Goal: Communication & Community: Answer question/provide support

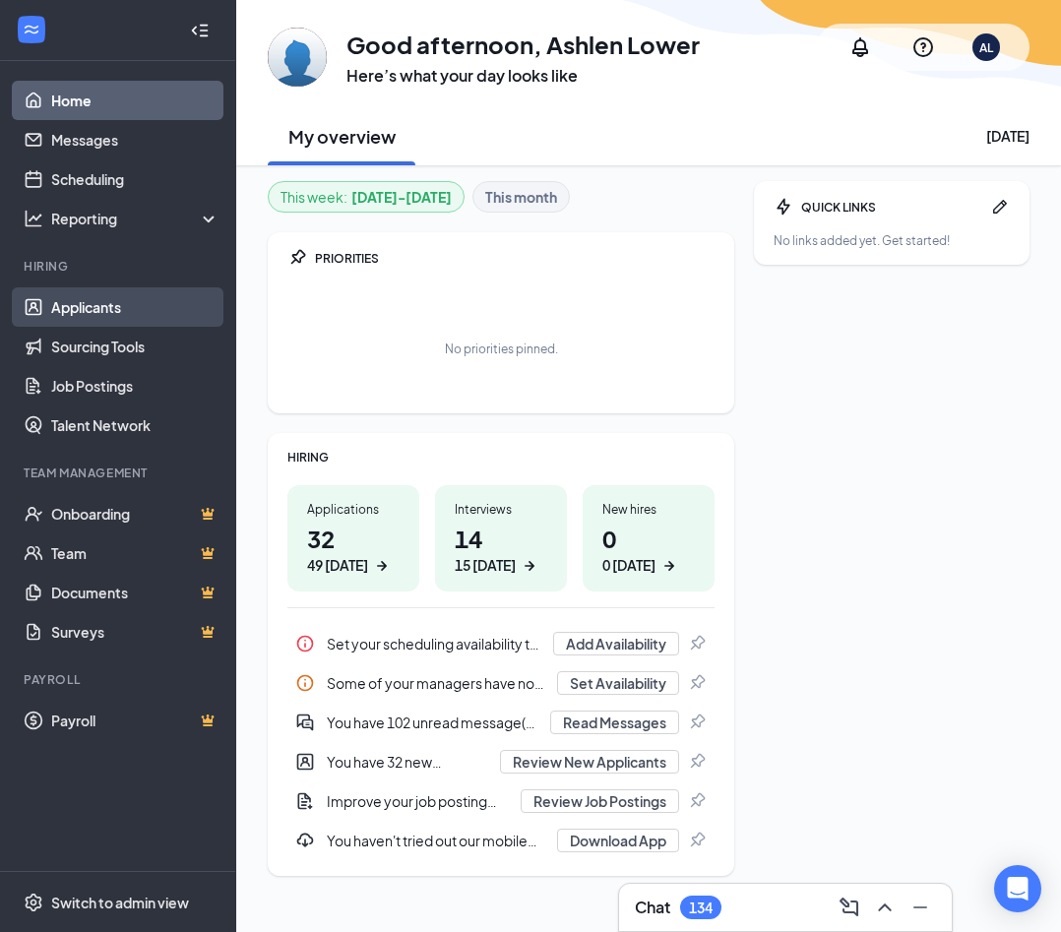
click at [69, 314] on link "Applicants" at bounding box center [135, 306] width 168 height 39
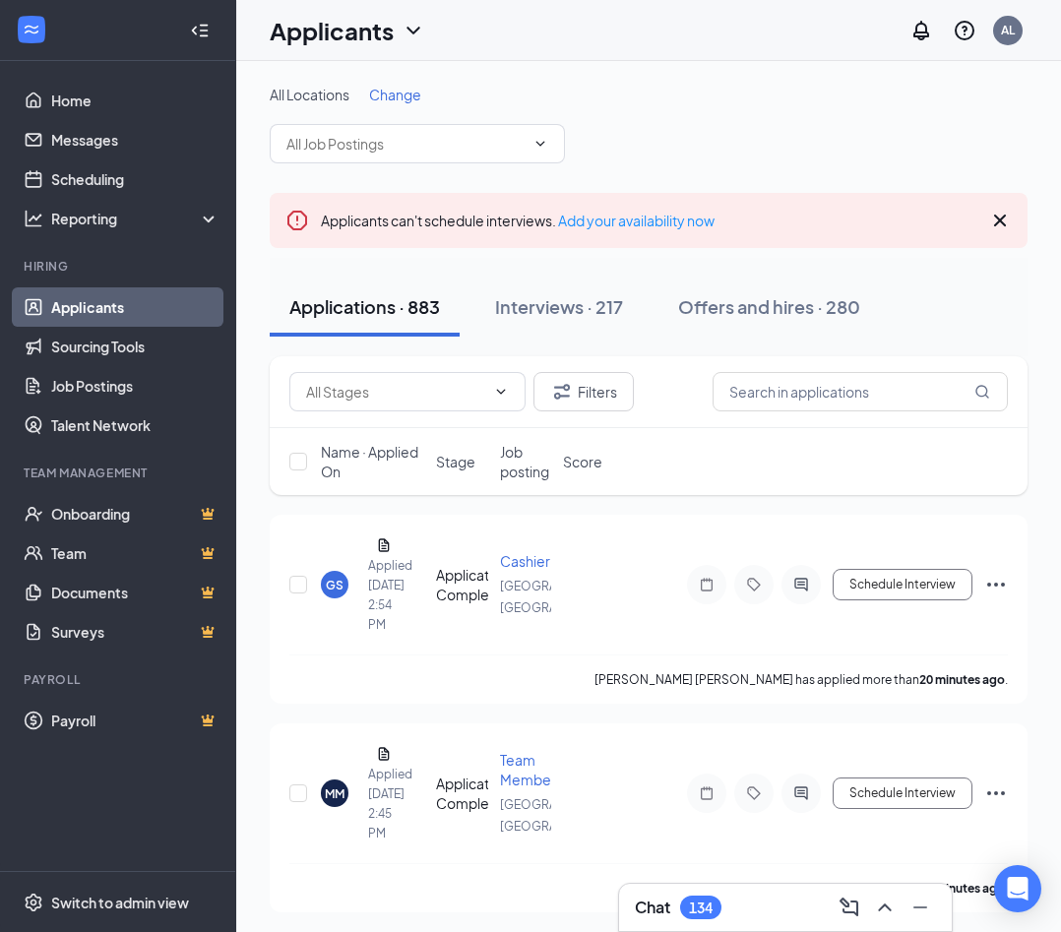
click at [713, 905] on div "134" at bounding box center [701, 908] width 24 height 17
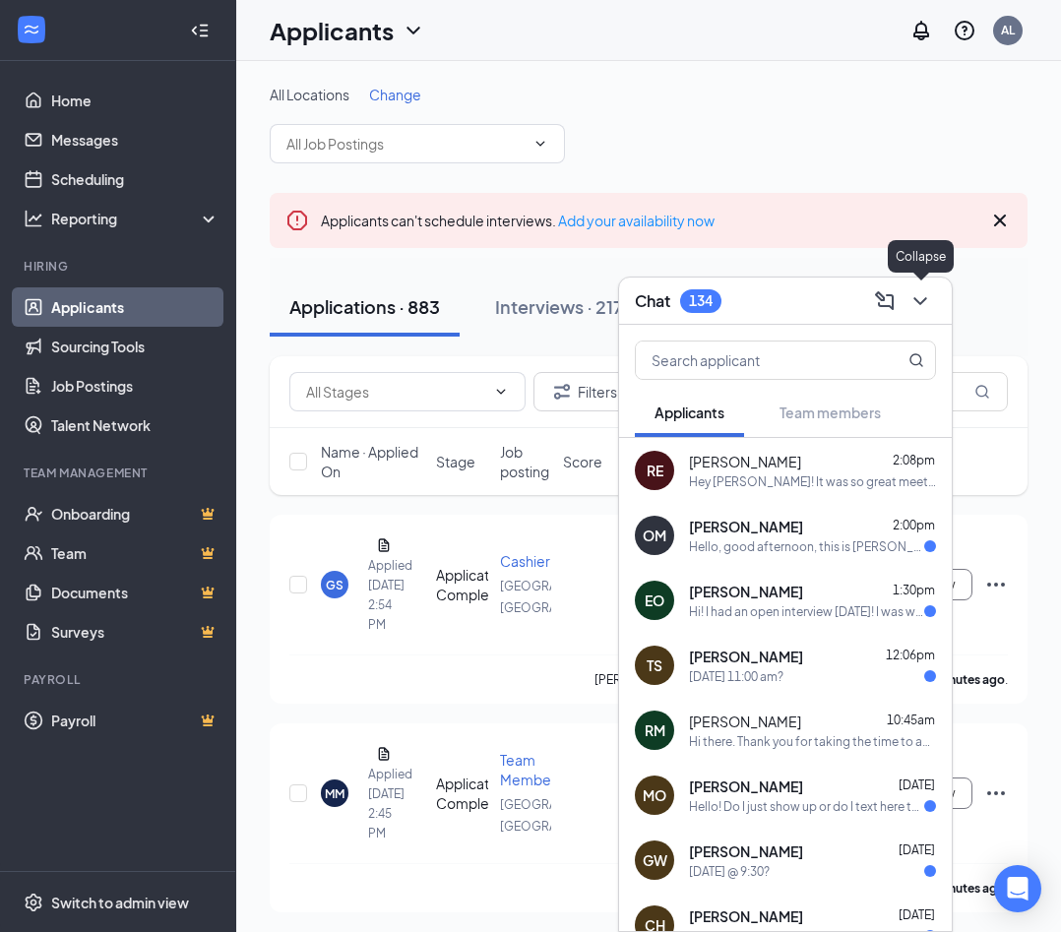
click at [750, 298] on button at bounding box center [920, 300] width 31 height 31
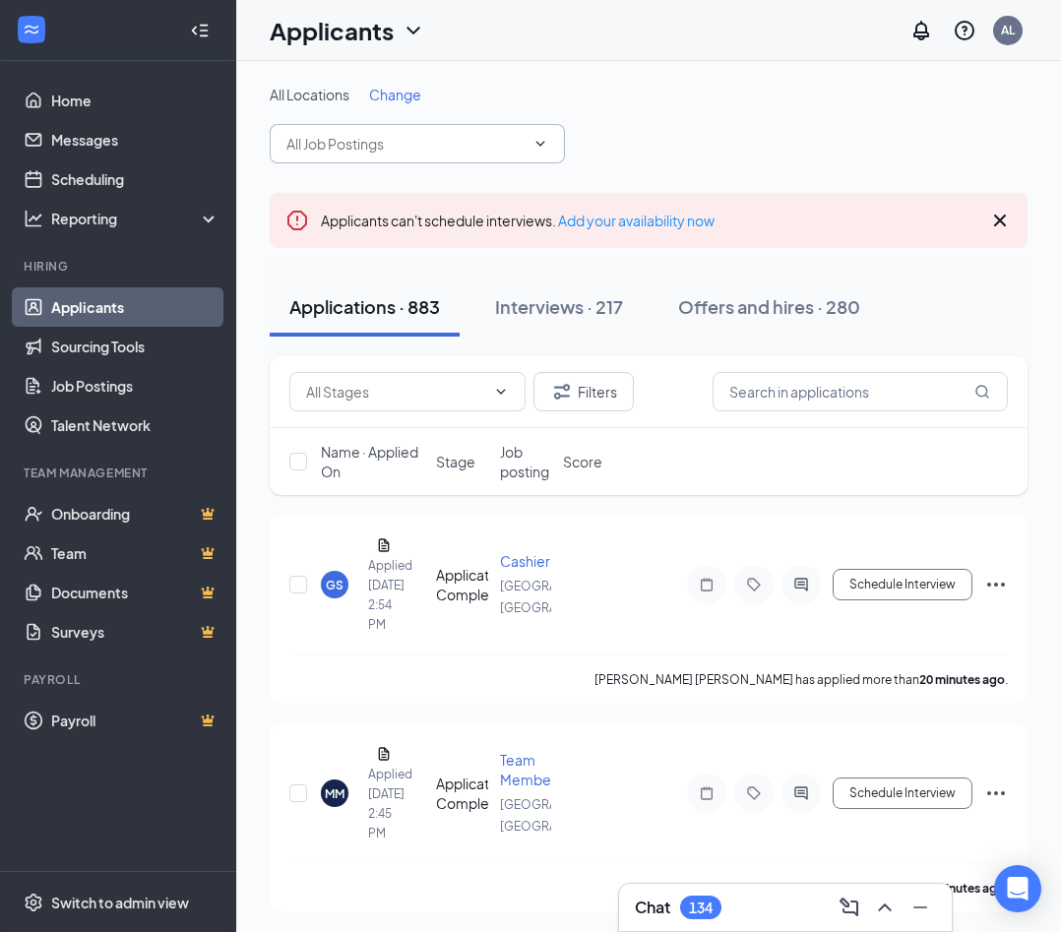
click at [520, 153] on input "text" at bounding box center [405, 144] width 238 height 22
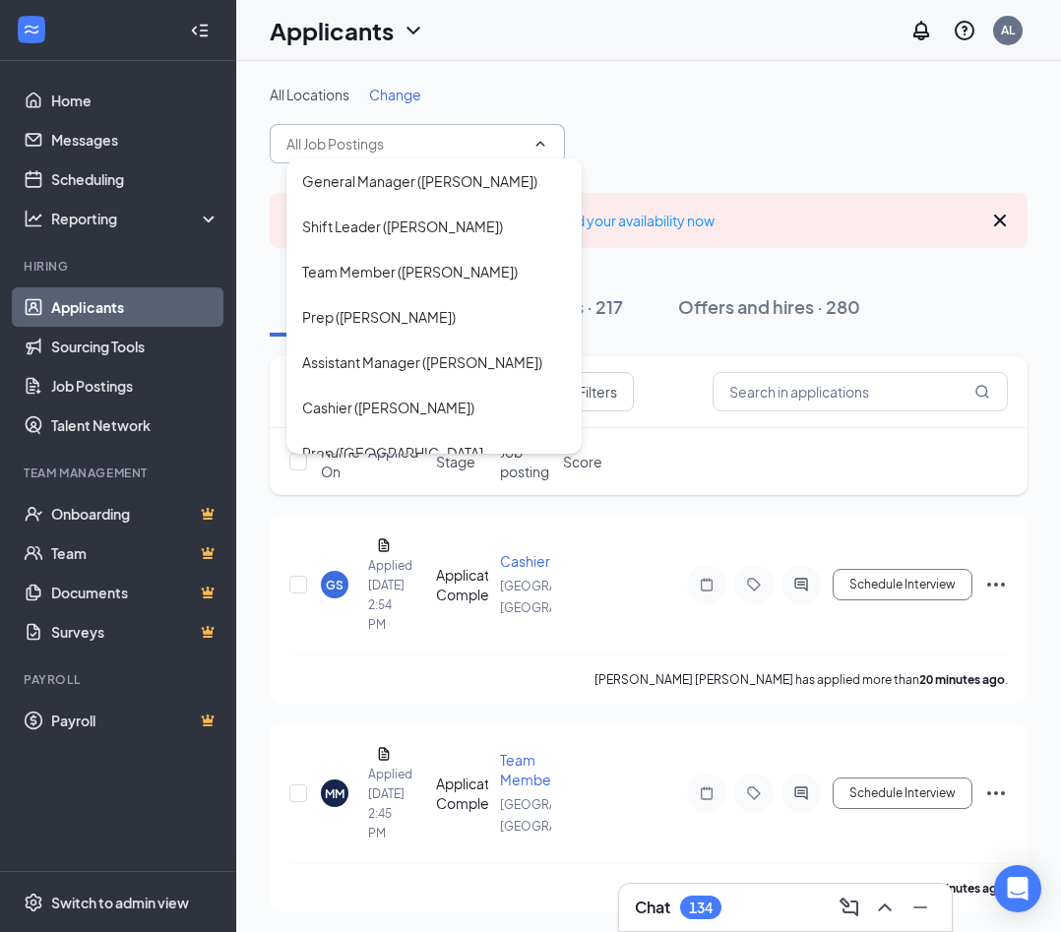
scroll to position [516, 0]
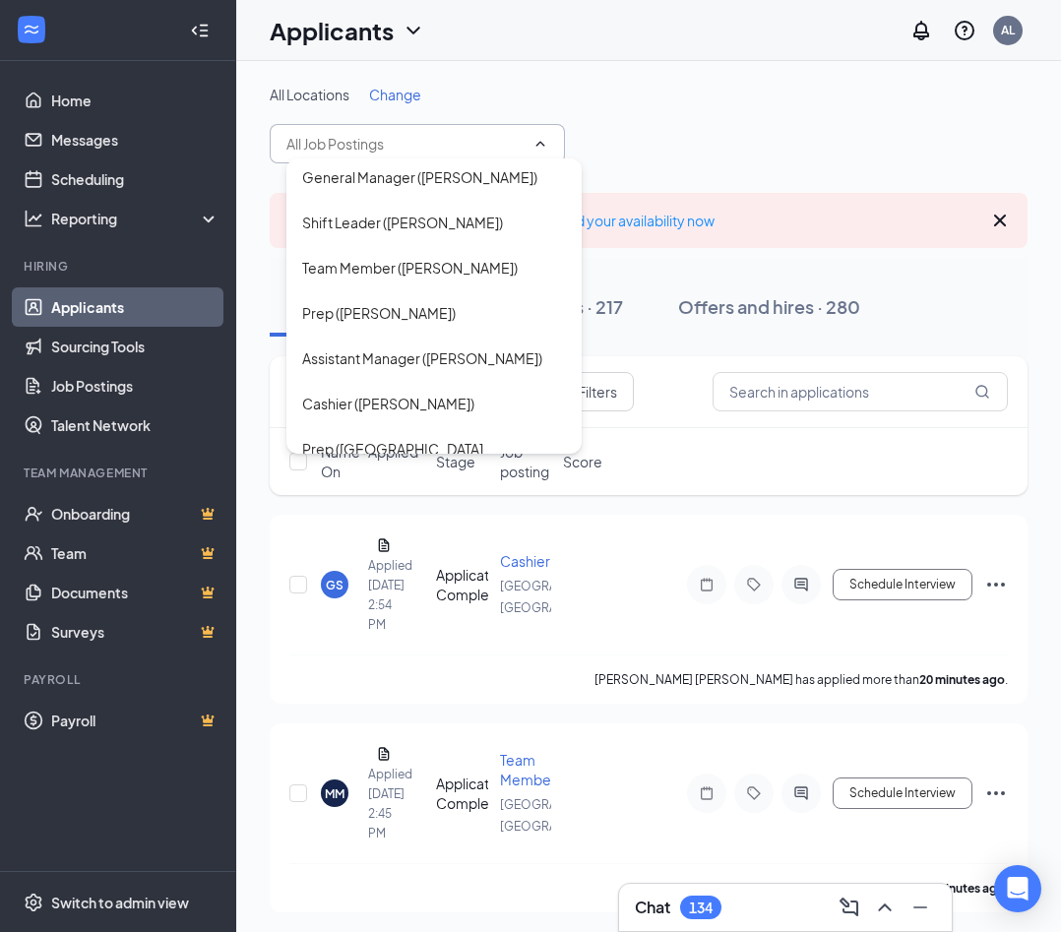
click at [424, 727] on div "Team Member (Macon, GA)" at bounding box center [434, 748] width 264 height 43
type input "Team Member (Macon, GA)"
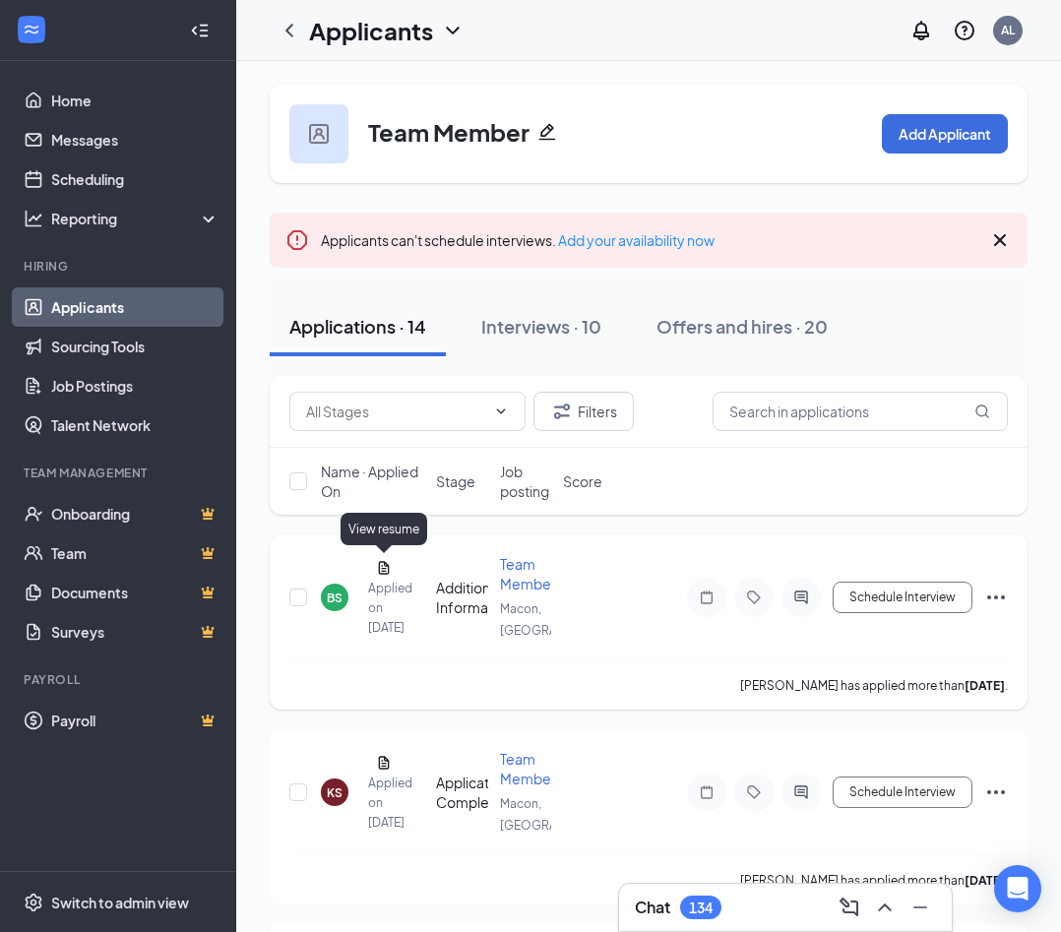
click at [382, 567] on icon "Document" at bounding box center [384, 568] width 16 height 16
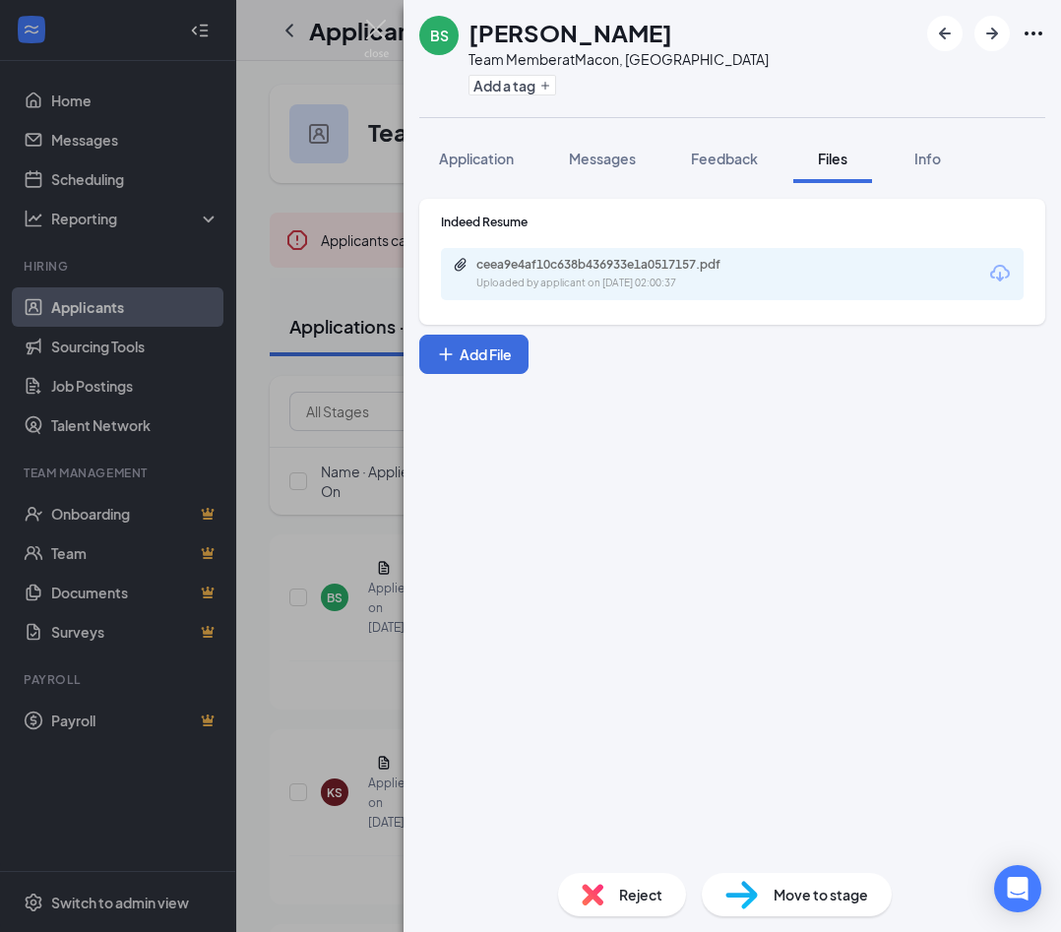
click at [529, 284] on div "Uploaded by applicant on Sep 14, 2025 at 02:00:37" at bounding box center [623, 284] width 295 height 16
click at [328, 309] on div "BS Brennon Stewart Team Member at Macon, GA Add a tag Application Messages Feed…" at bounding box center [530, 466] width 1061 height 932
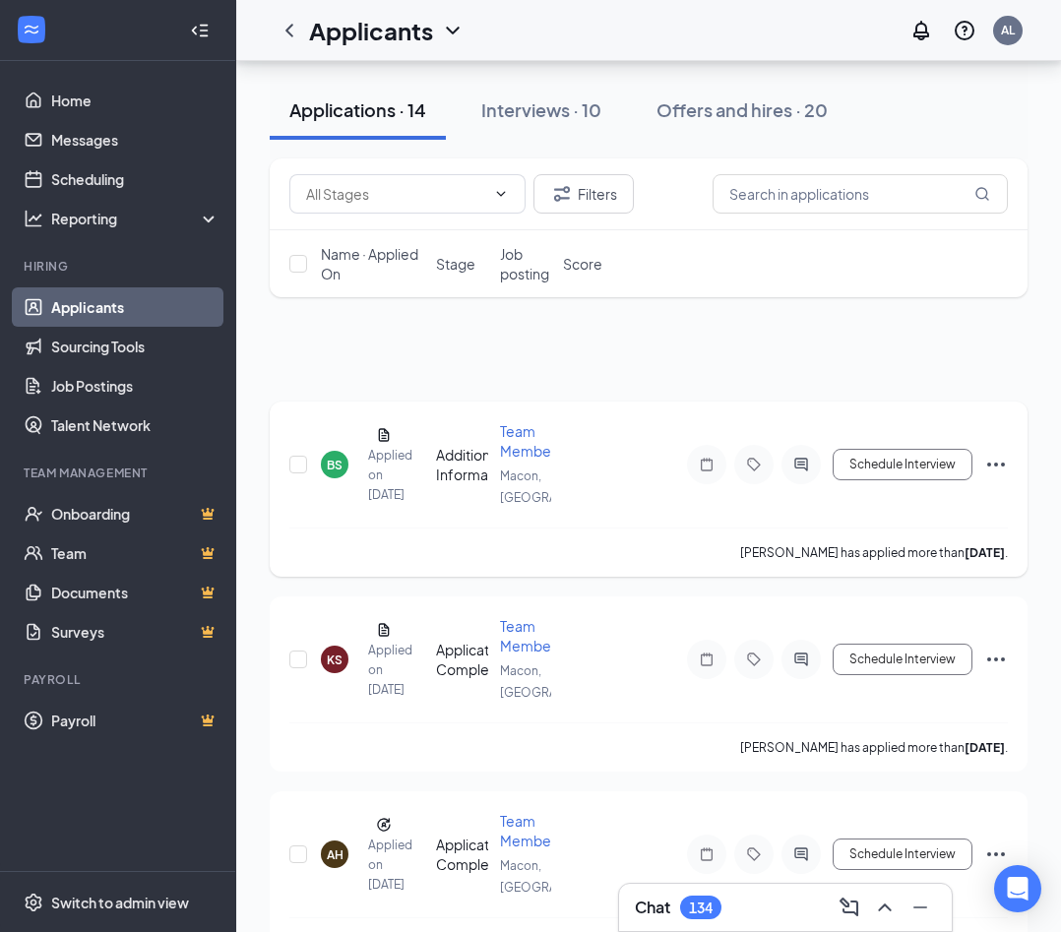
scroll to position [281, 0]
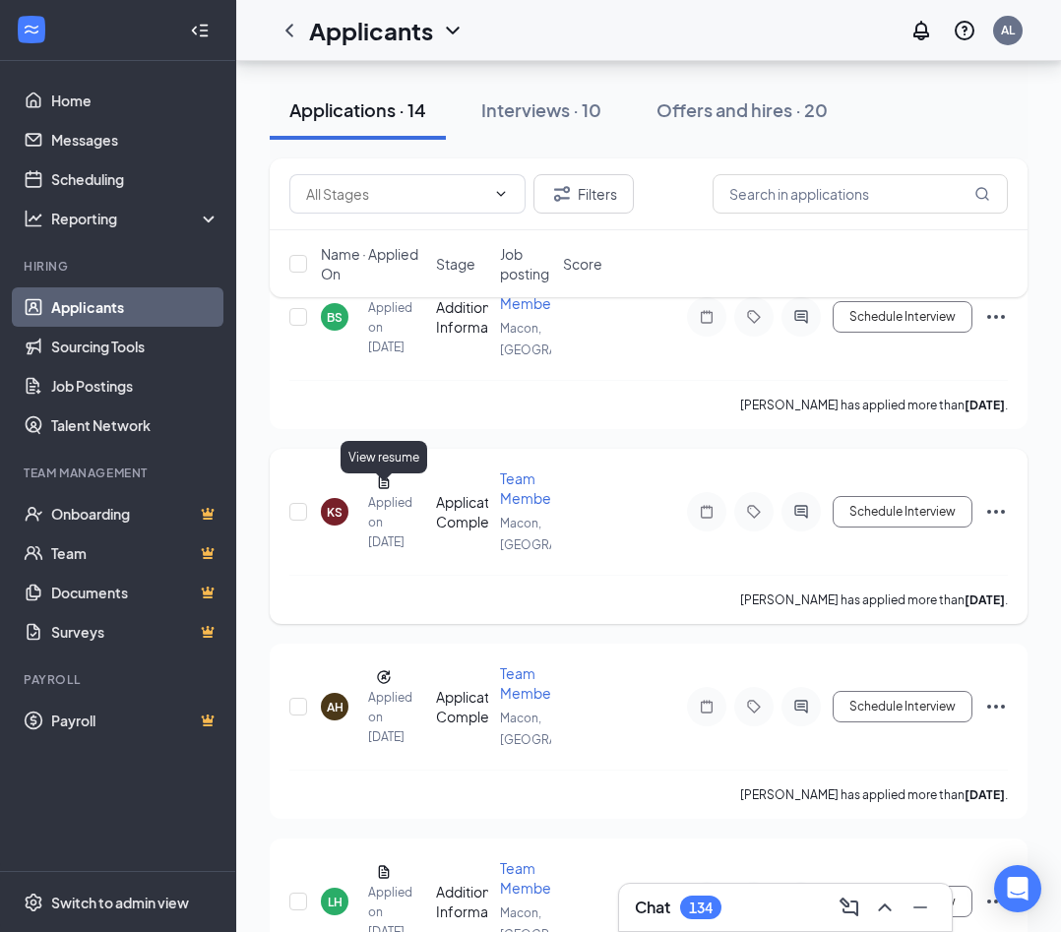
click at [387, 490] on icon "Document" at bounding box center [384, 482] width 16 height 16
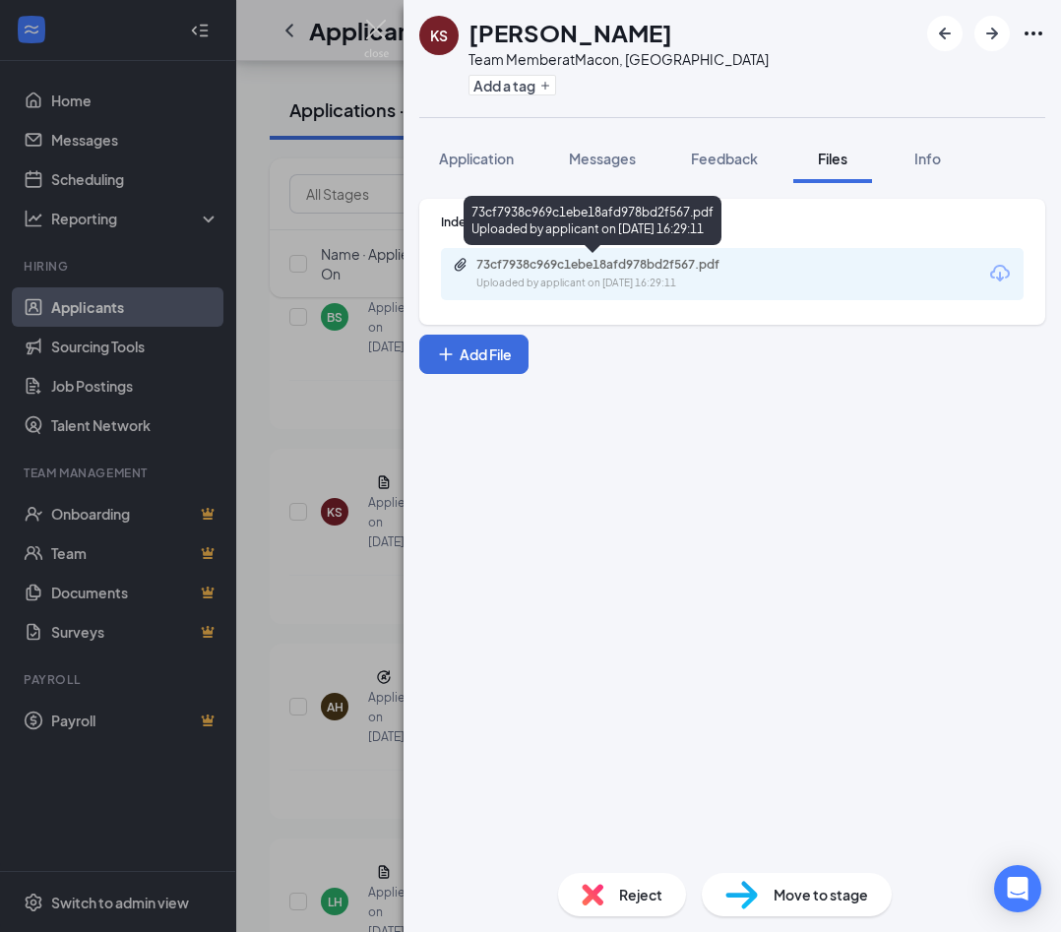
click at [556, 276] on div "Uploaded by applicant on Sep 12, 2025 at 16:29:11" at bounding box center [623, 284] width 295 height 16
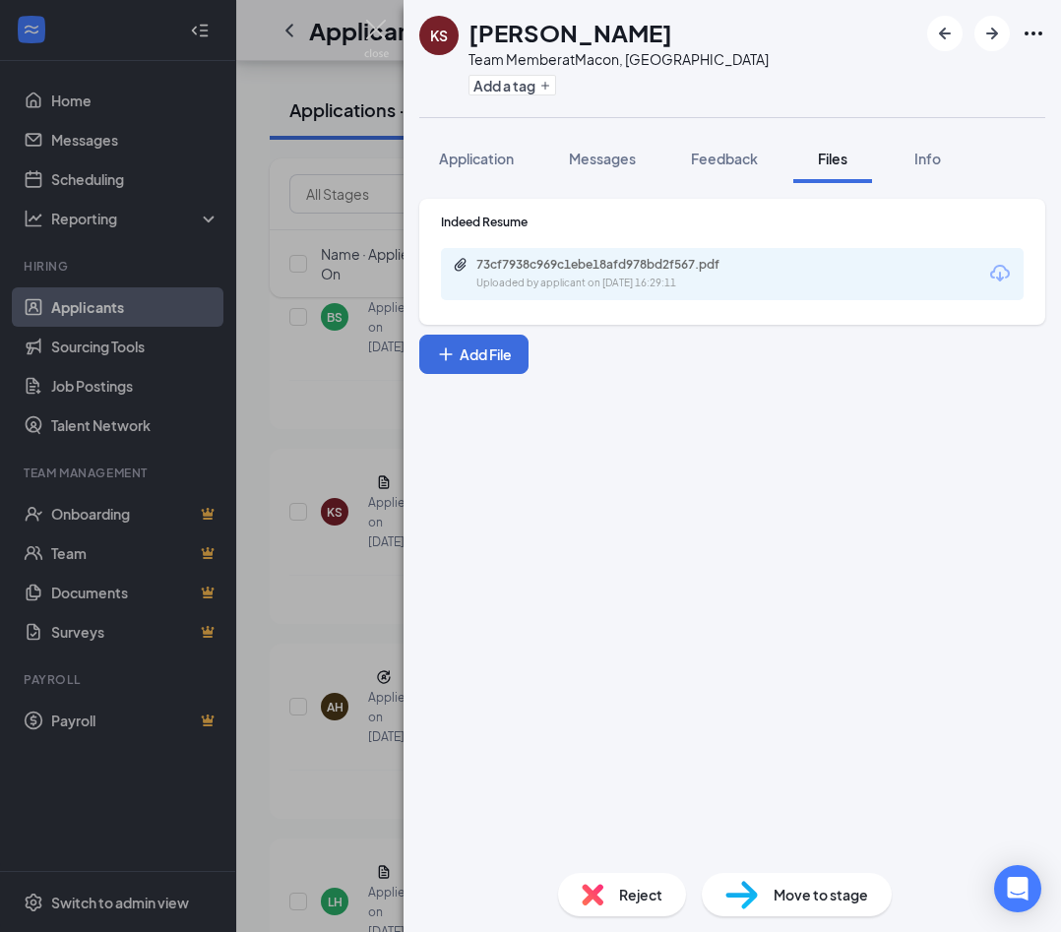
click at [366, 282] on div "KS Kimbel Sryock Team Member at Macon, GA Add a tag Application Messages Feedba…" at bounding box center [530, 466] width 1061 height 932
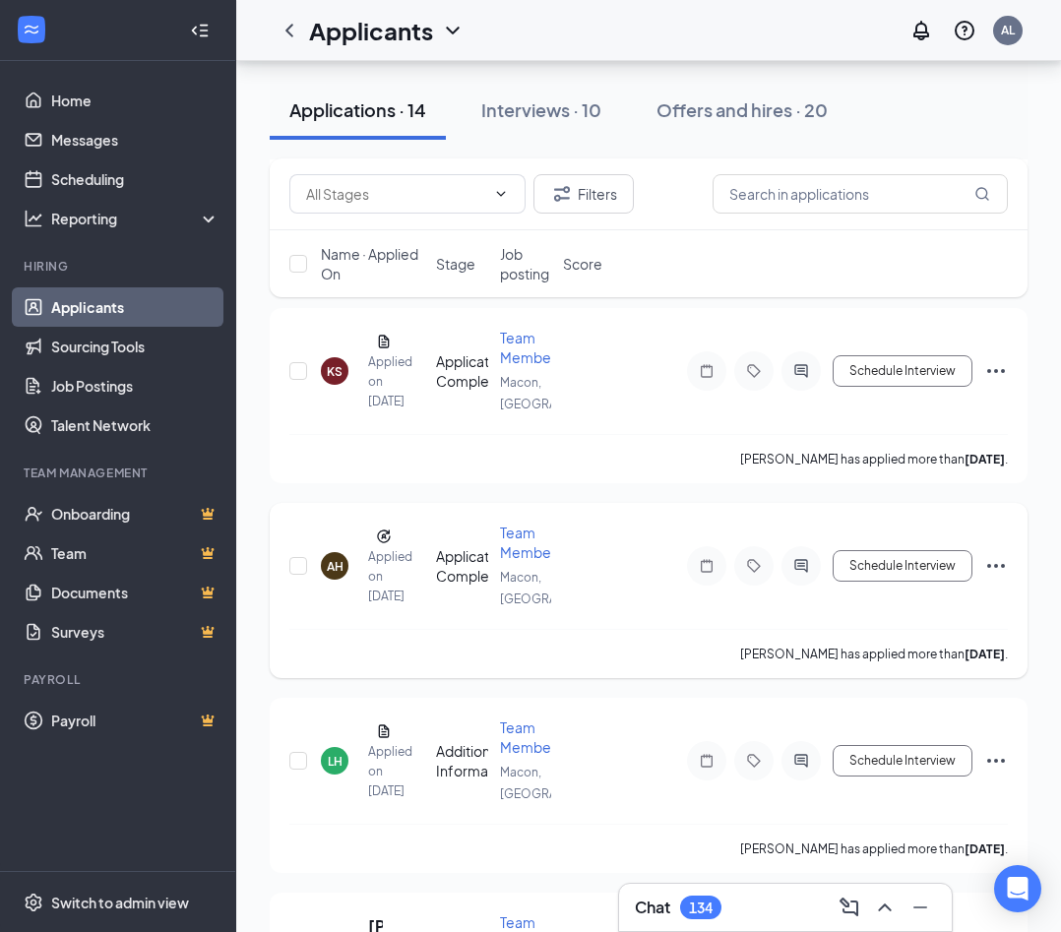
scroll to position [424, 0]
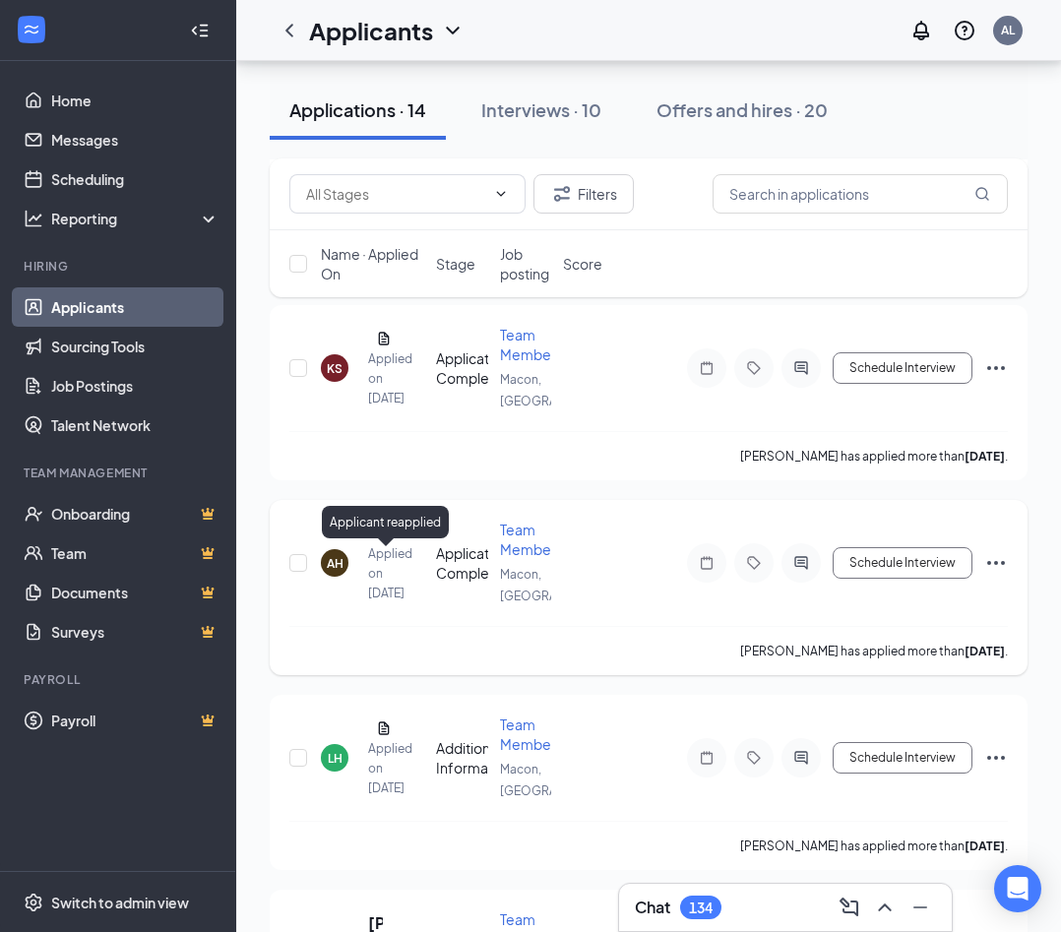
click at [383, 539] on icon "Reapply" at bounding box center [383, 533] width 13 height 13
click at [518, 558] on span "Team Member" at bounding box center [528, 539] width 56 height 37
click at [523, 559] on div "Team Member" at bounding box center [526, 539] width 52 height 39
click at [337, 572] on div "AH" at bounding box center [335, 563] width 17 height 17
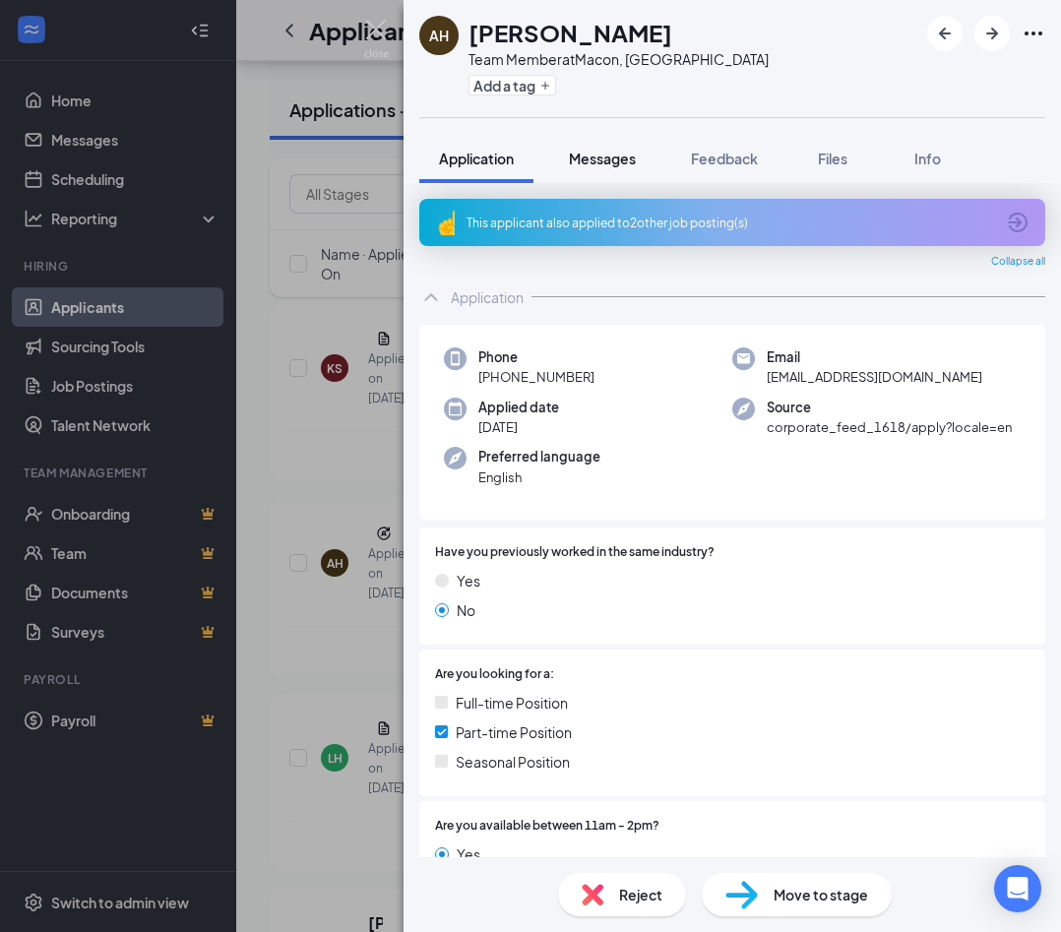
click at [616, 170] on button "Messages" at bounding box center [602, 158] width 106 height 49
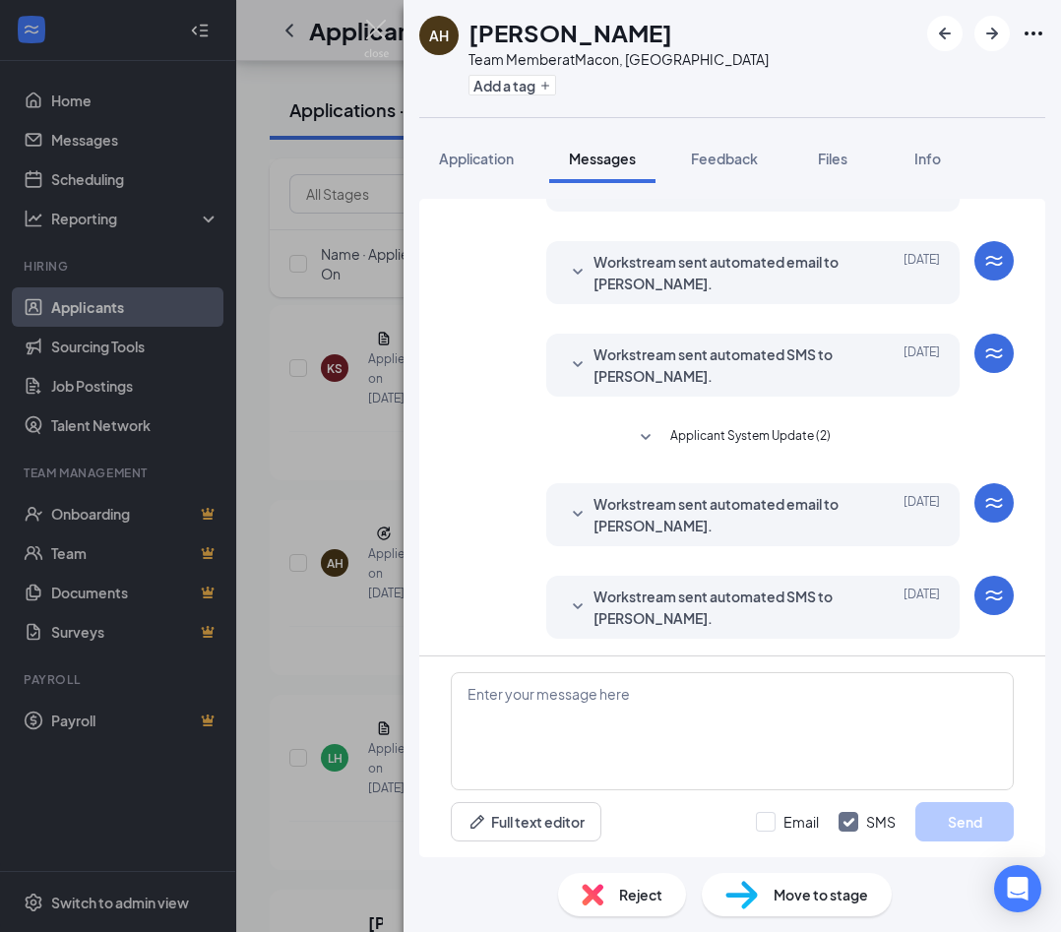
scroll to position [120, 0]
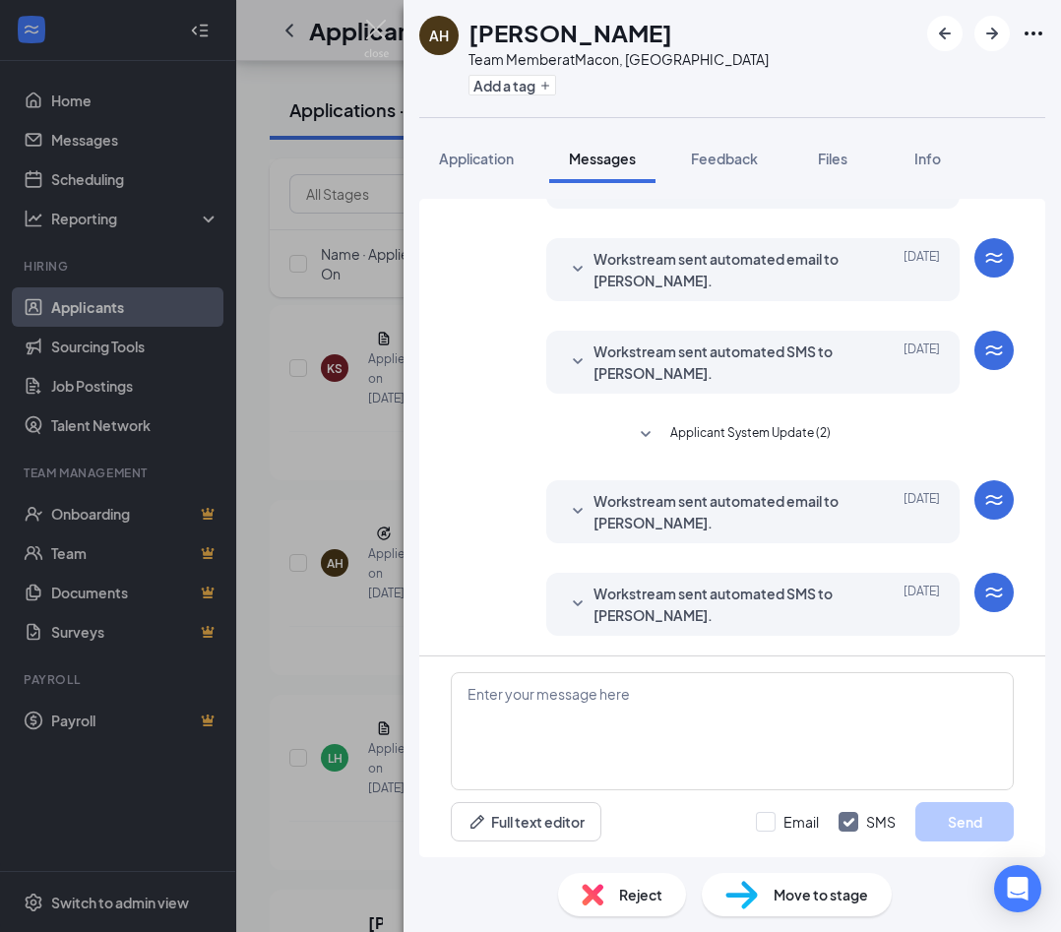
click at [570, 613] on icon "SmallChevronDown" at bounding box center [578, 605] width 24 height 24
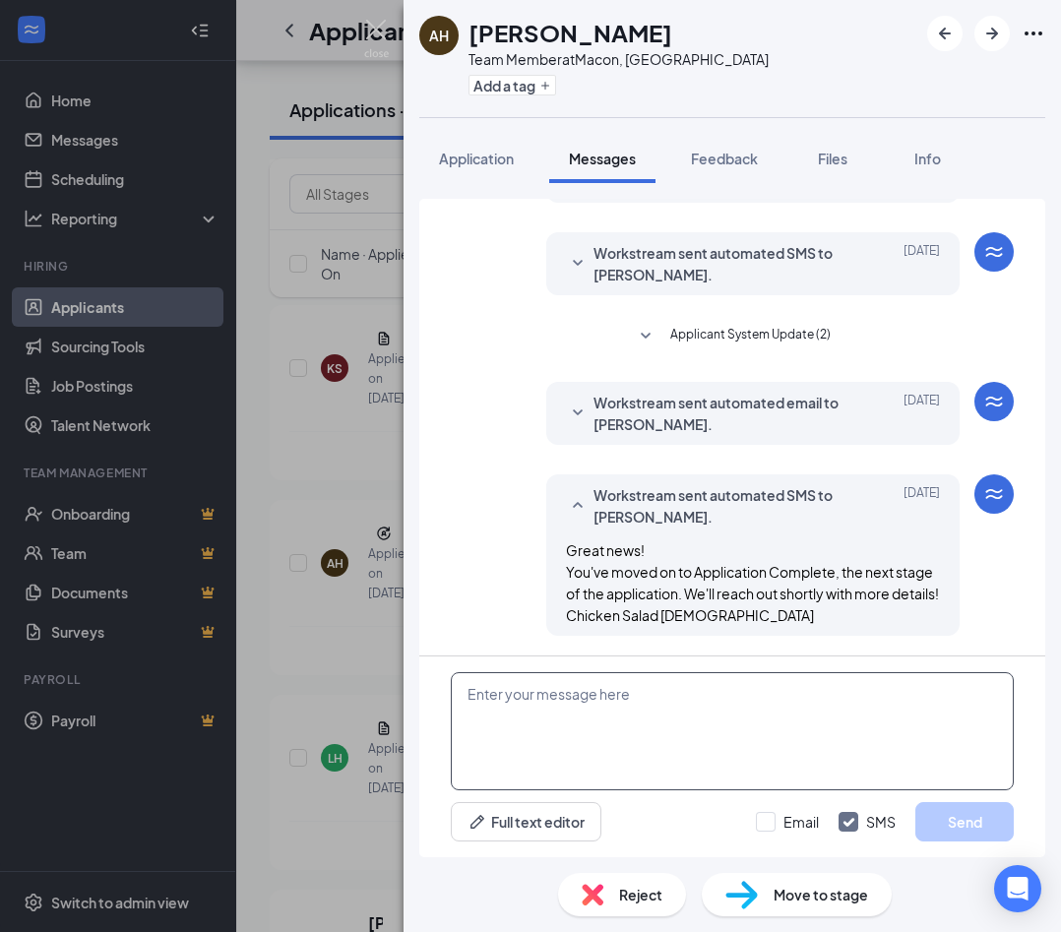
click at [558, 702] on textarea at bounding box center [732, 731] width 563 height 118
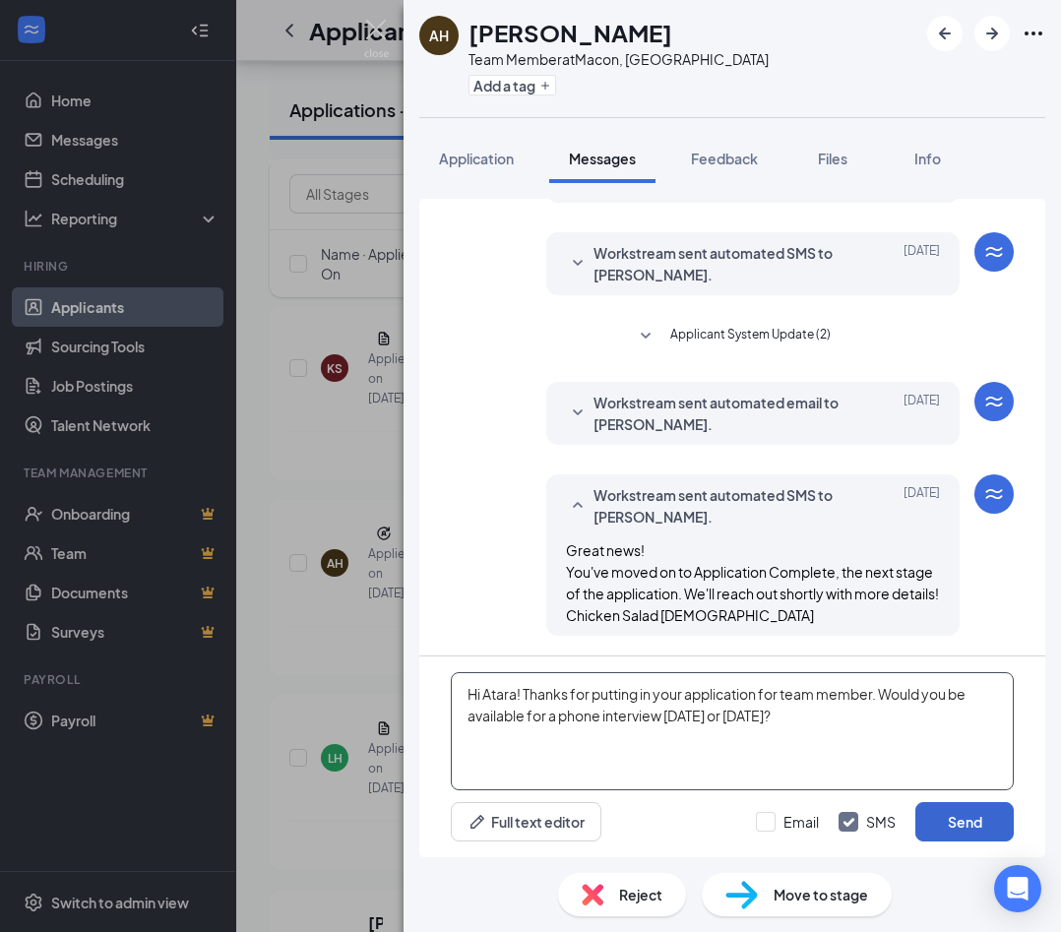
type textarea "Hi Atara! Thanks for putting in your application for team member. Would you be …"
click at [750, 827] on button "Send" at bounding box center [964, 821] width 98 height 39
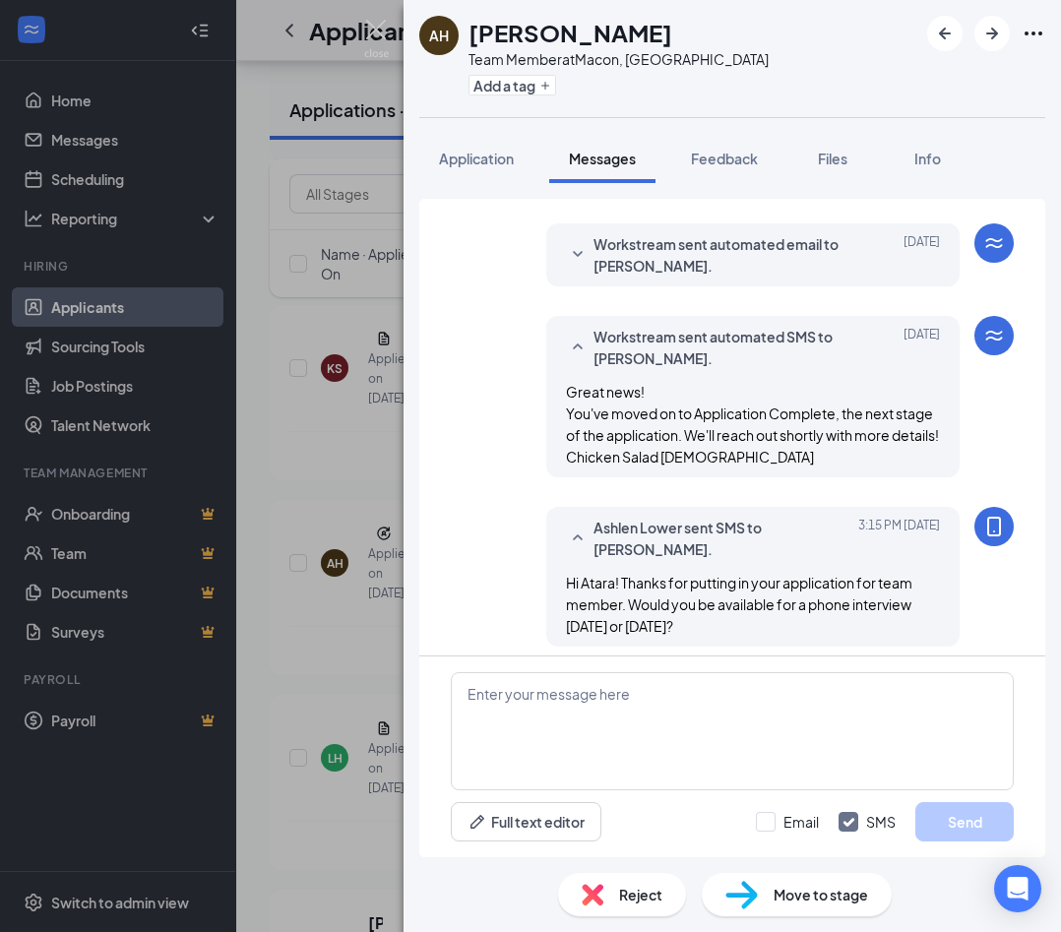
scroll to position [390, 0]
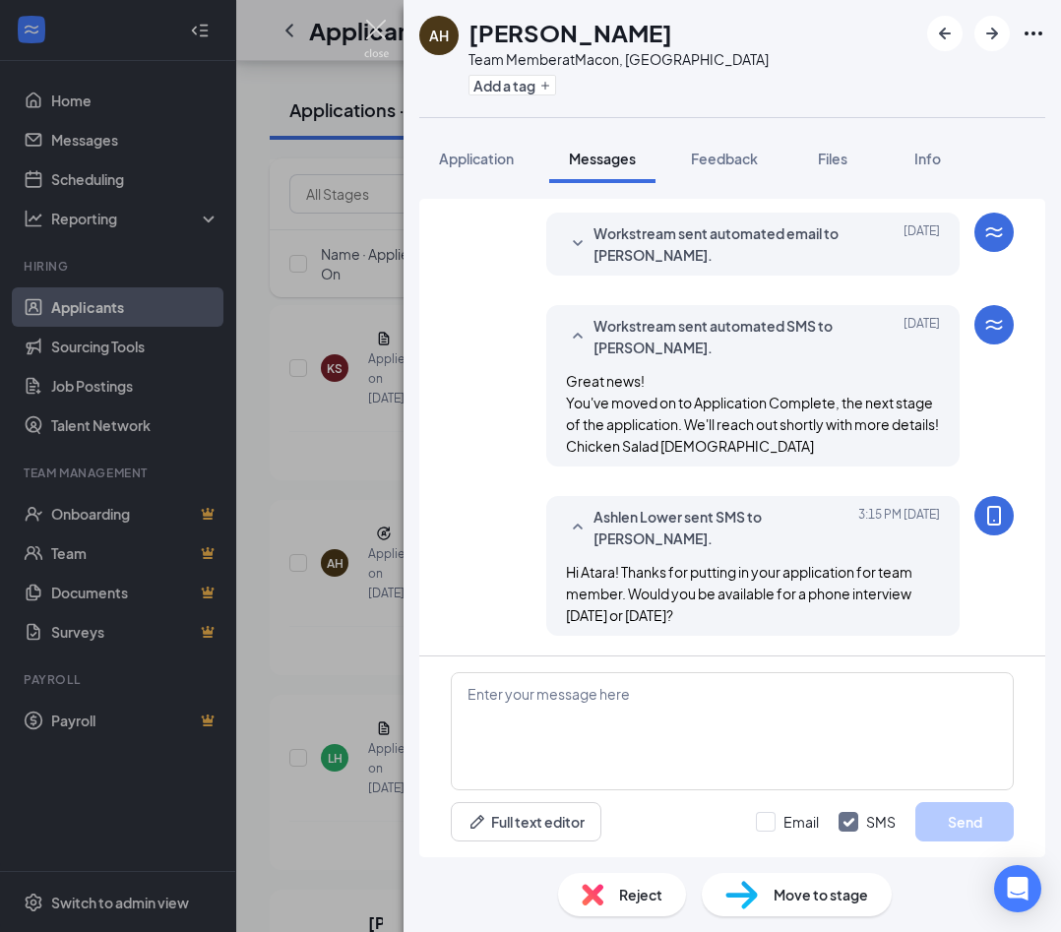
click at [376, 32] on img at bounding box center [376, 39] width 25 height 38
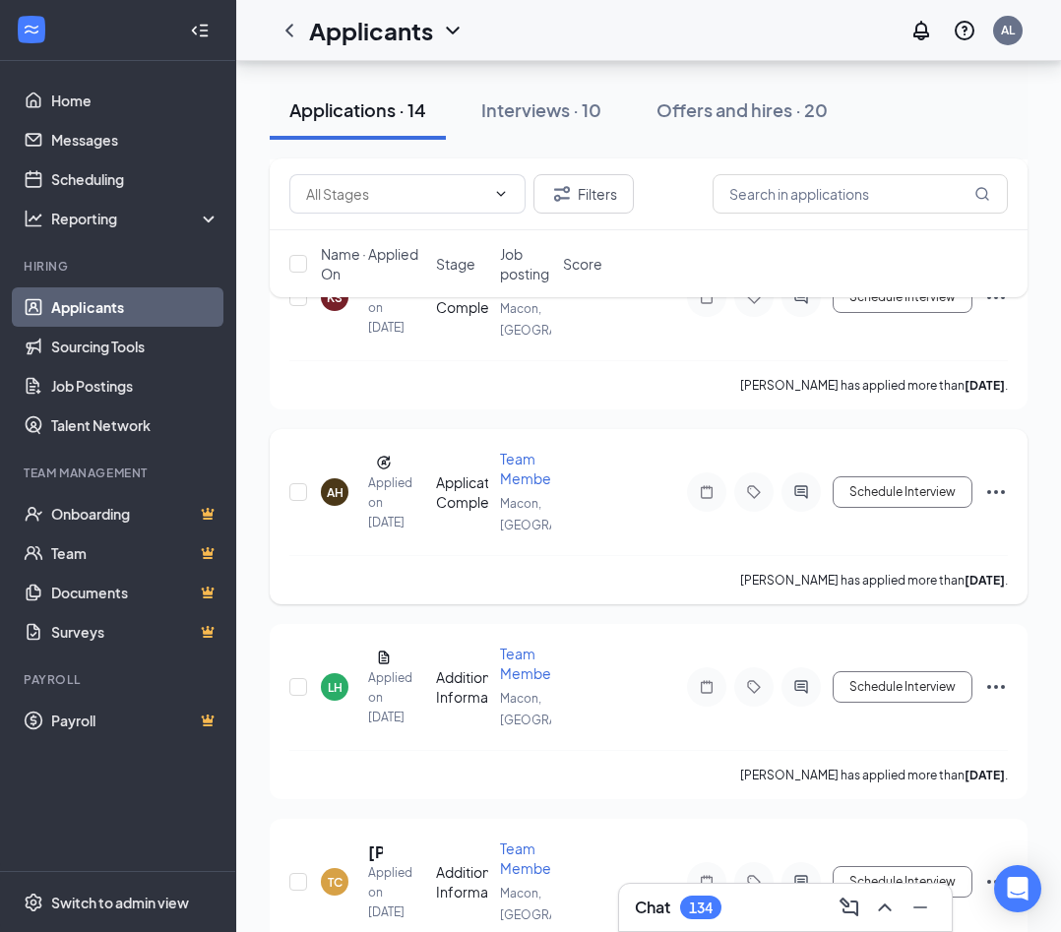
scroll to position [499, 0]
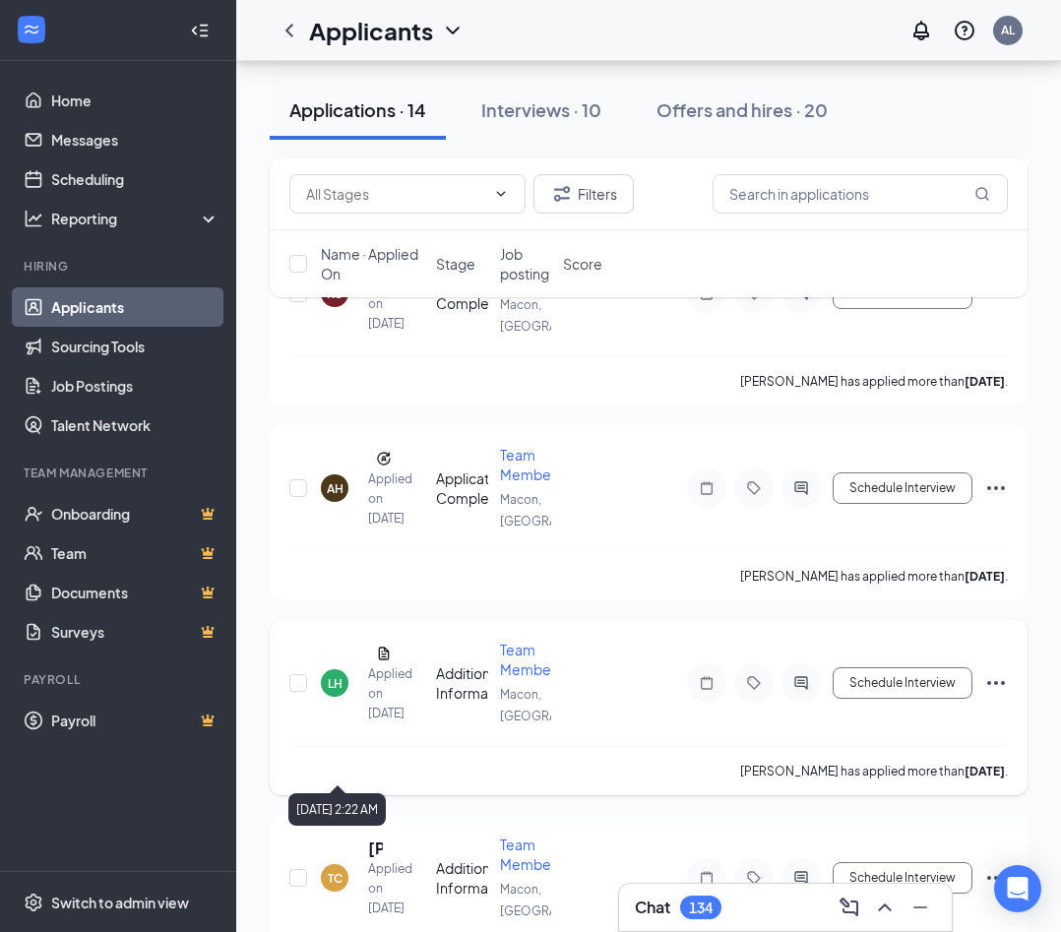
click at [383, 705] on div "Applied on Sep 12" at bounding box center [375, 693] width 15 height 59
click at [383, 659] on icon "Document" at bounding box center [384, 653] width 11 height 13
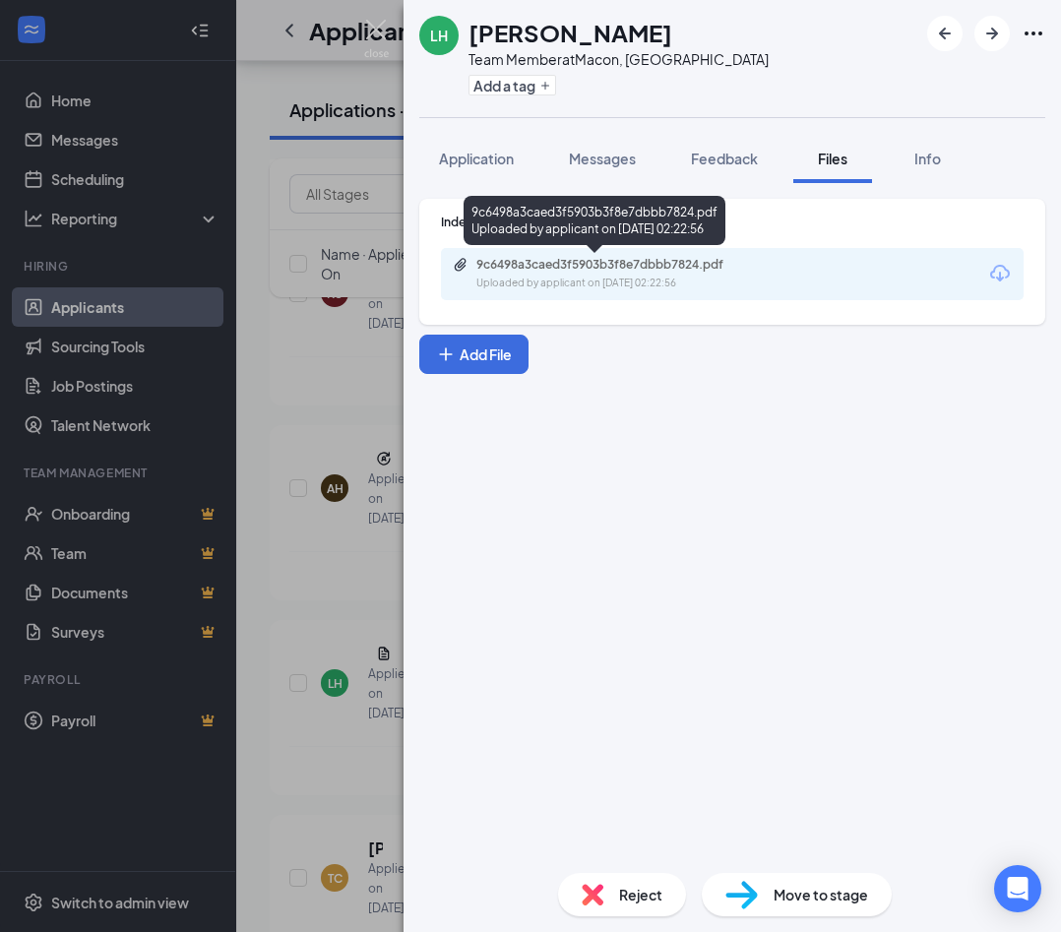
click at [561, 285] on div "Uploaded by applicant on Sep 12, 2025 at 02:22:56" at bounding box center [623, 284] width 295 height 16
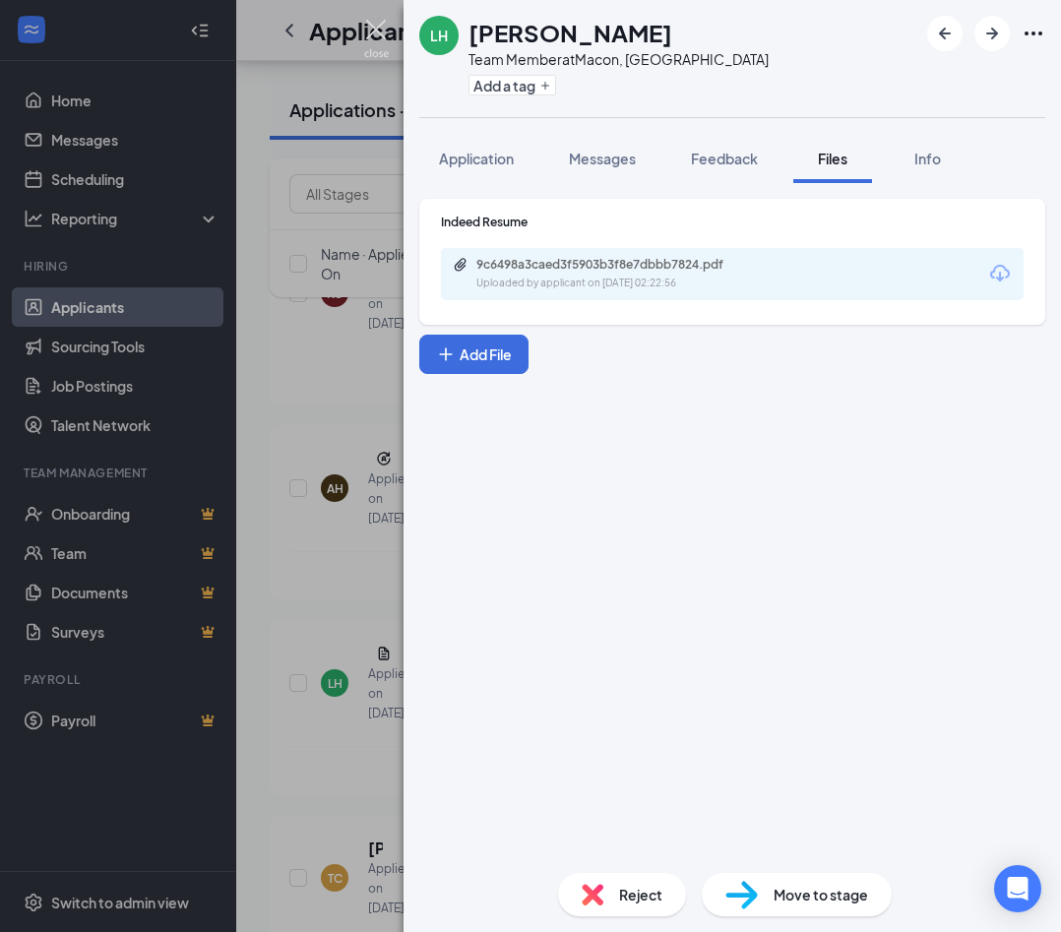
click at [375, 26] on img at bounding box center [376, 39] width 25 height 38
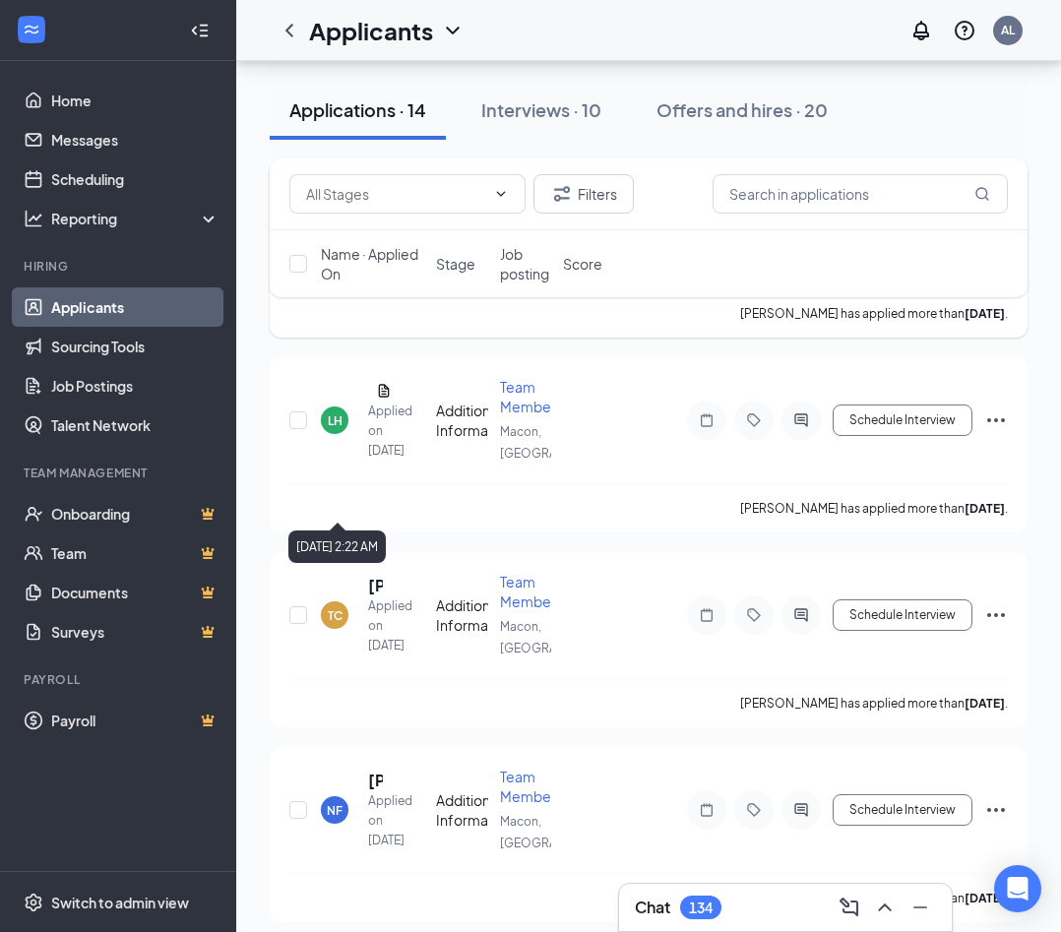
scroll to position [764, 0]
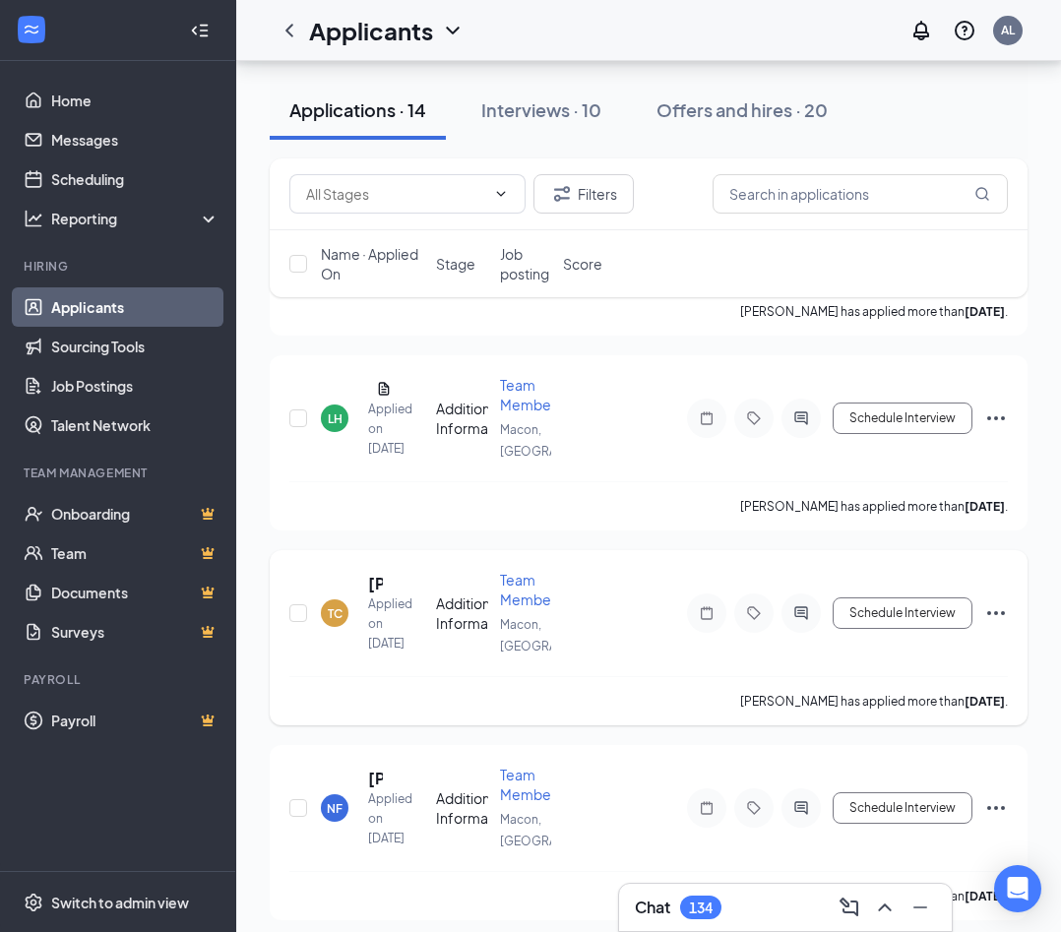
click at [344, 627] on div "TC" at bounding box center [335, 613] width 28 height 28
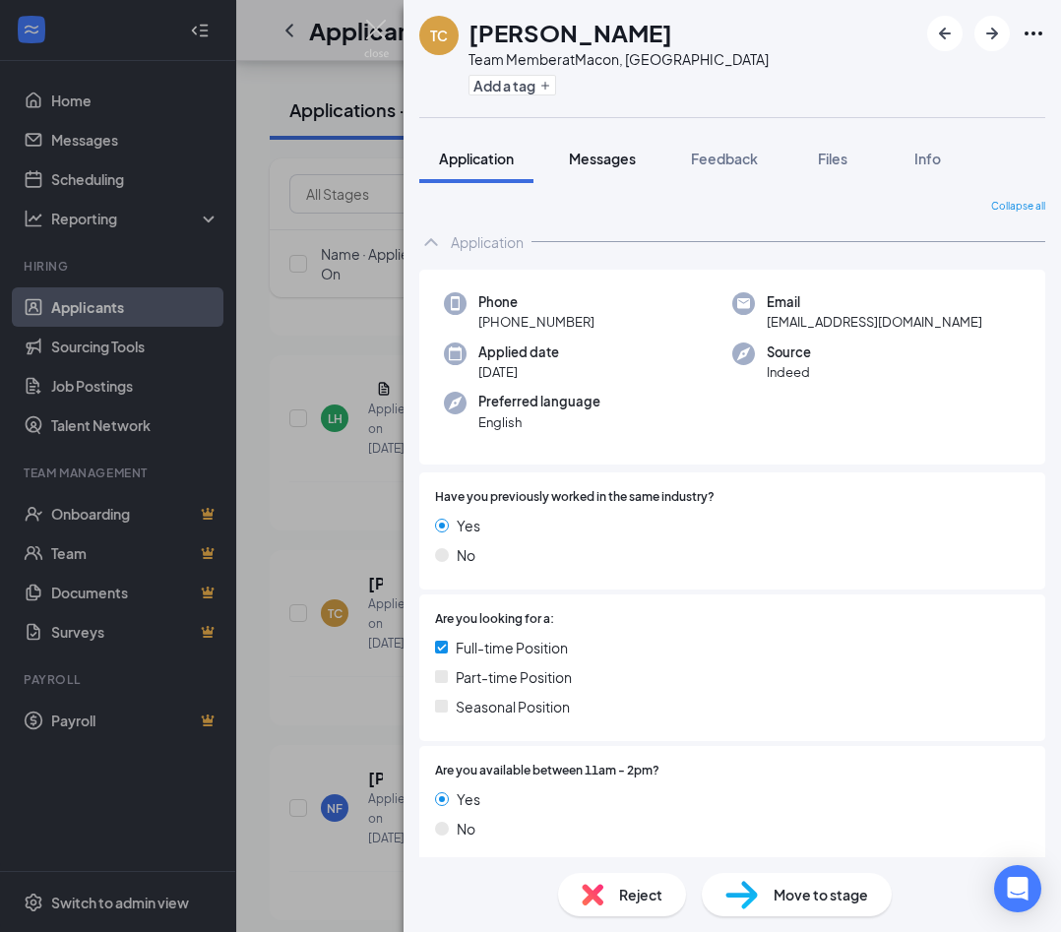
click at [615, 157] on span "Messages" at bounding box center [602, 159] width 67 height 18
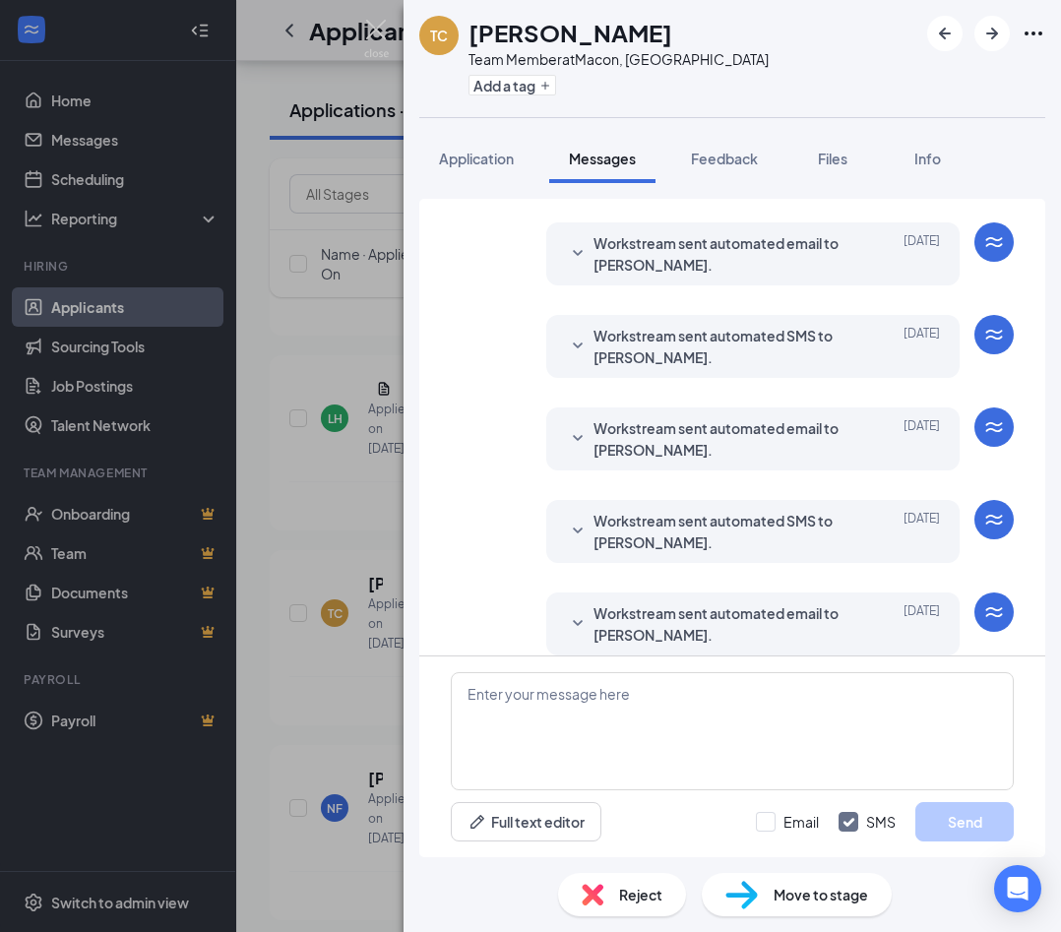
scroll to position [63, 0]
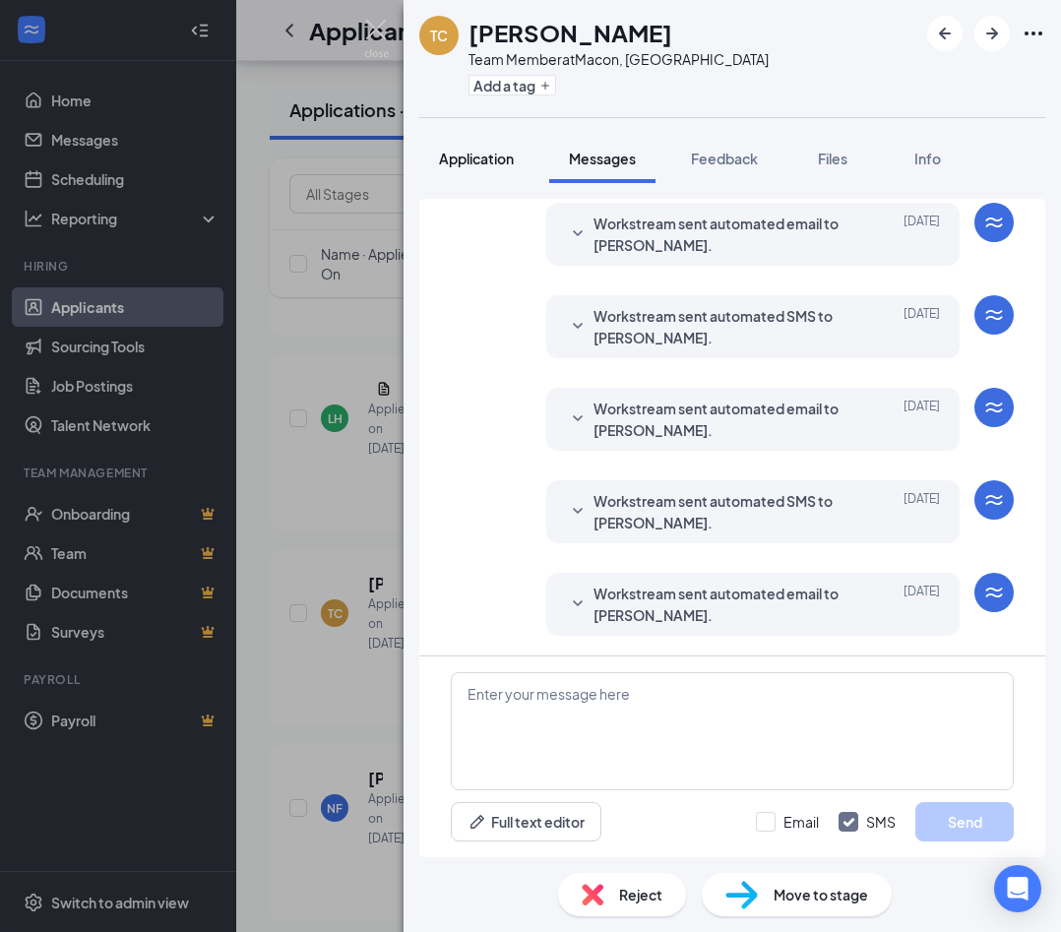
click at [494, 140] on button "Application" at bounding box center [476, 158] width 114 height 49
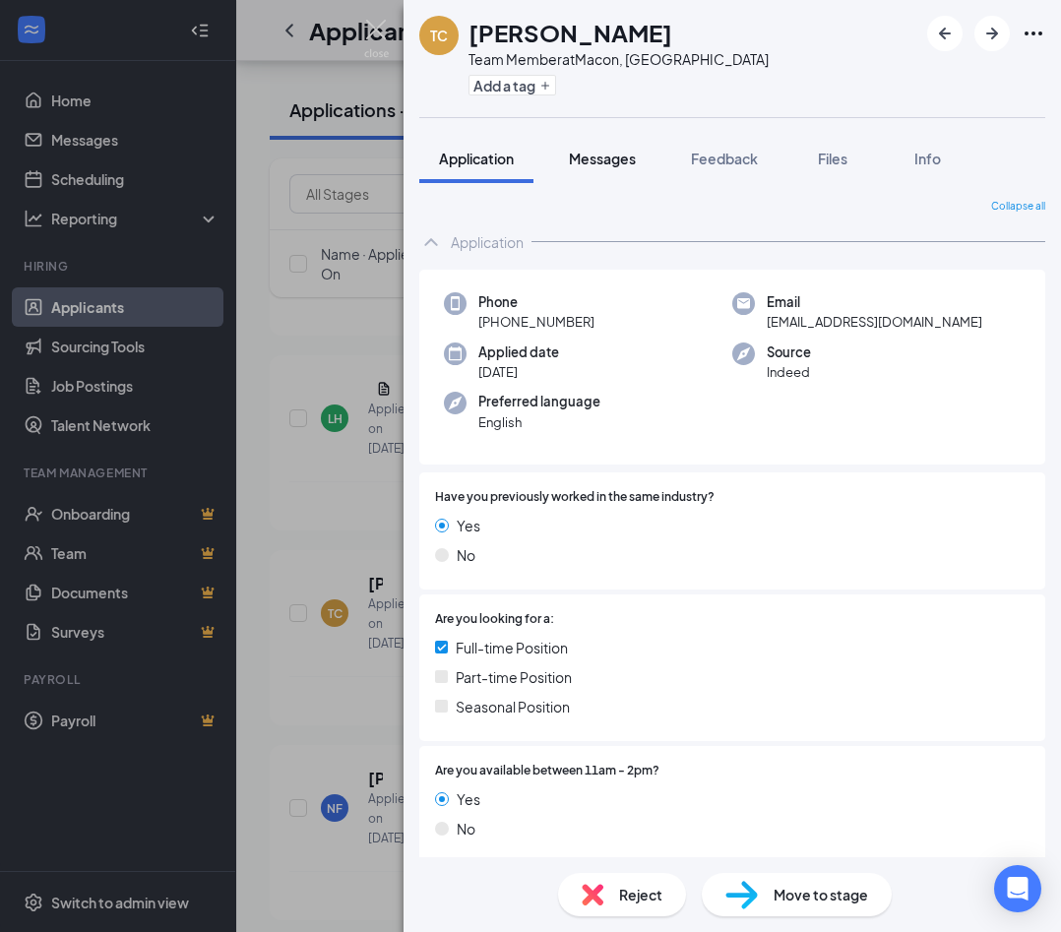
click at [607, 154] on span "Messages" at bounding box center [602, 159] width 67 height 18
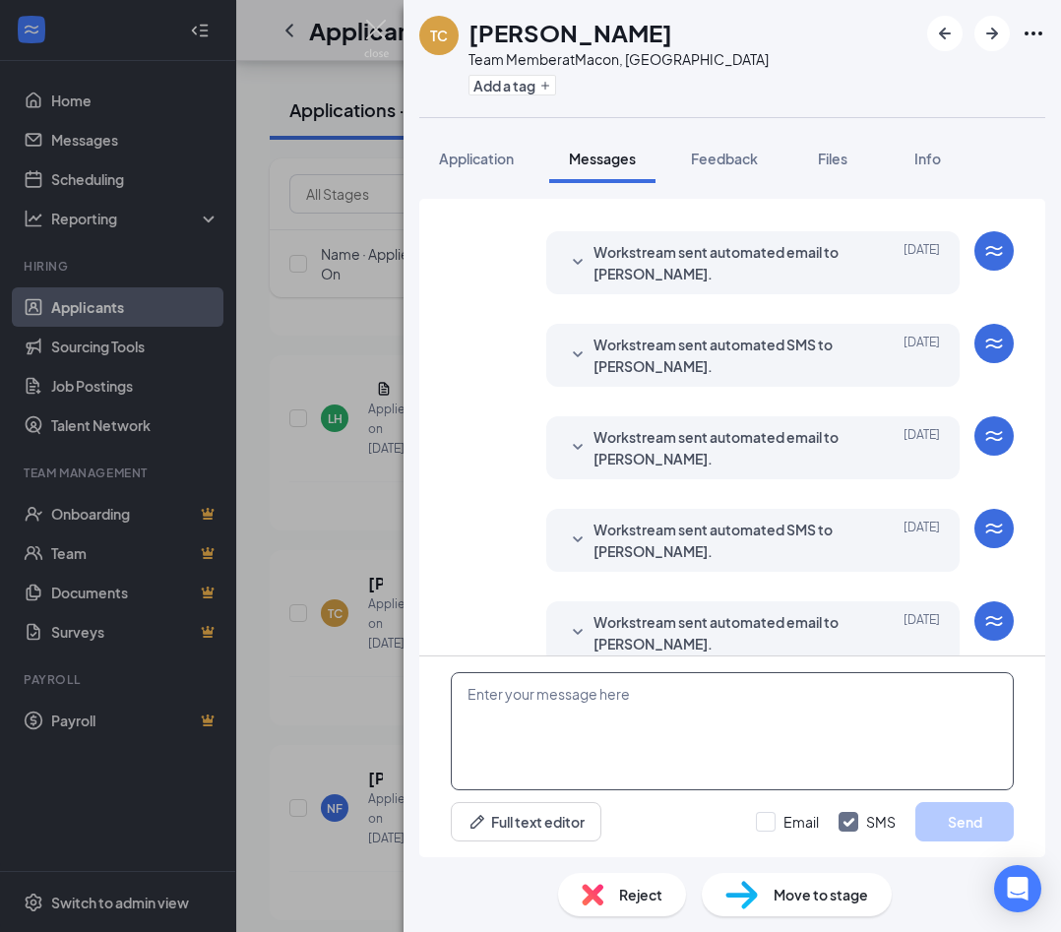
scroll to position [63, 0]
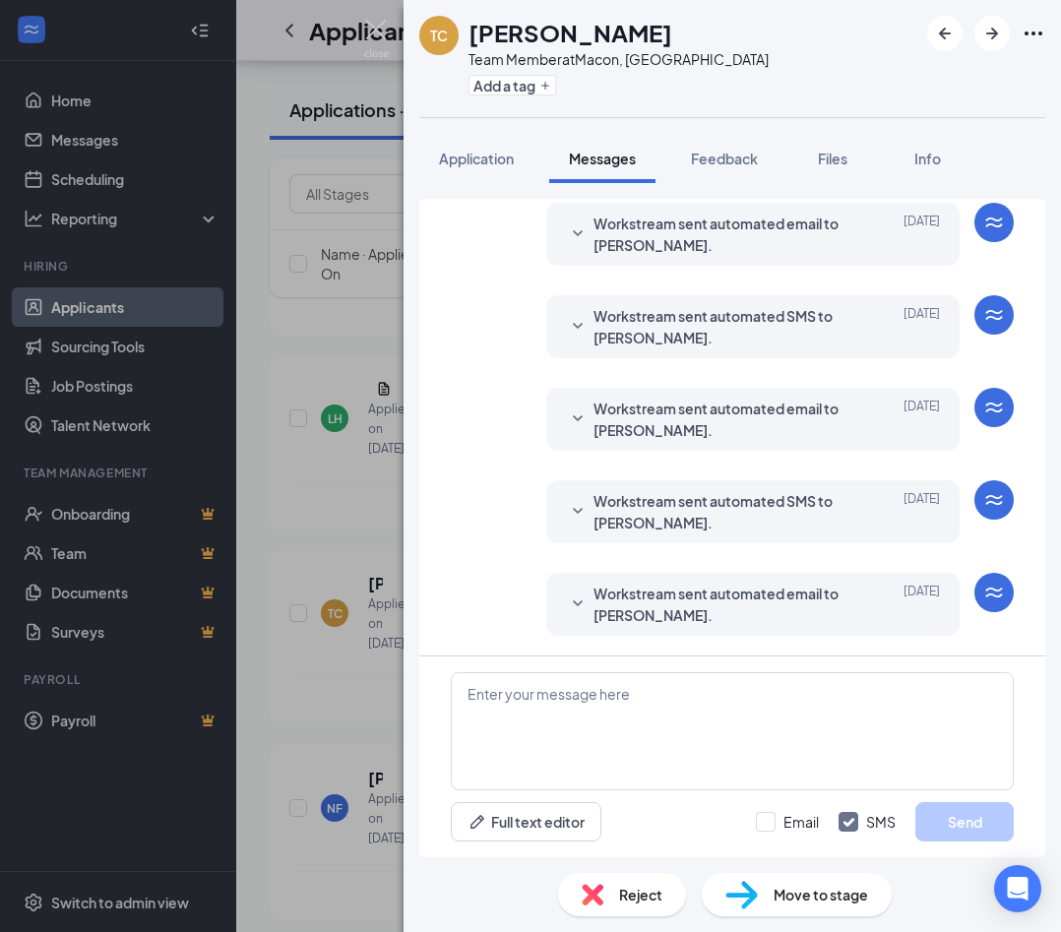
click at [574, 613] on icon "SmallChevronDown" at bounding box center [578, 605] width 24 height 24
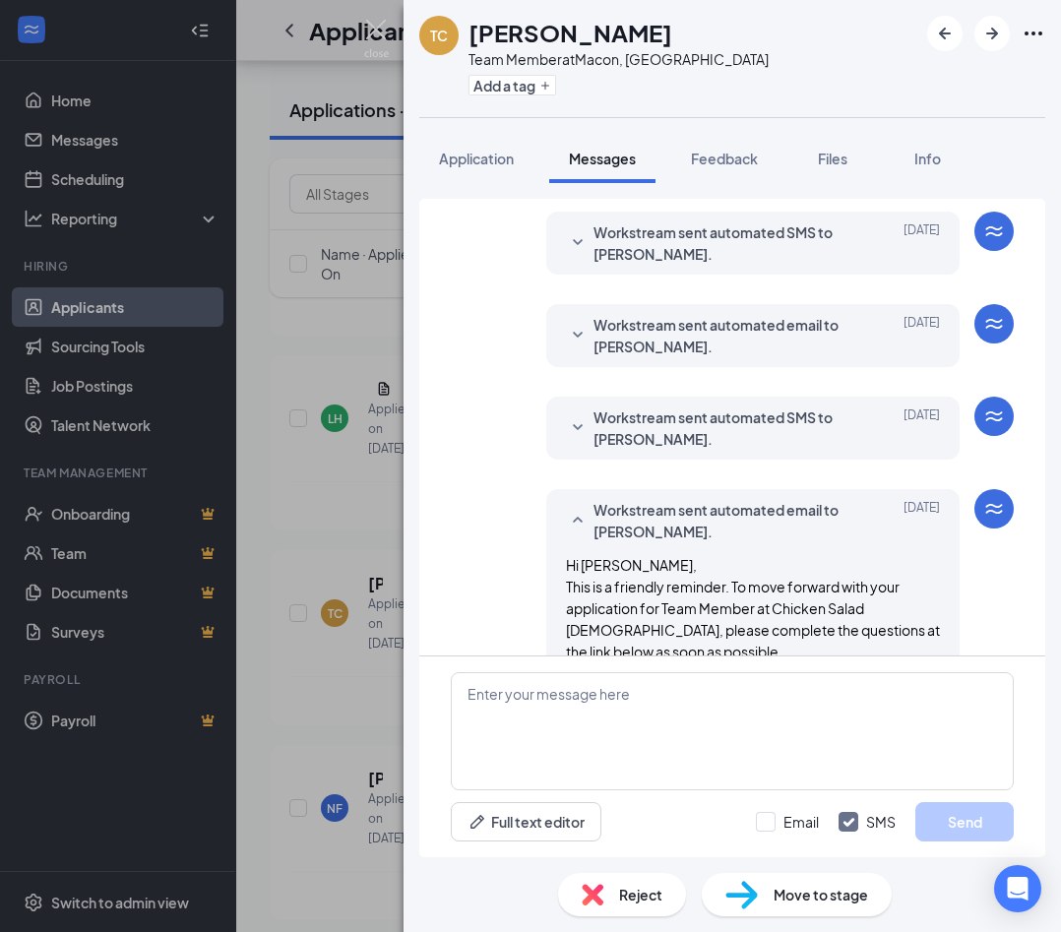
scroll to position [248, 0]
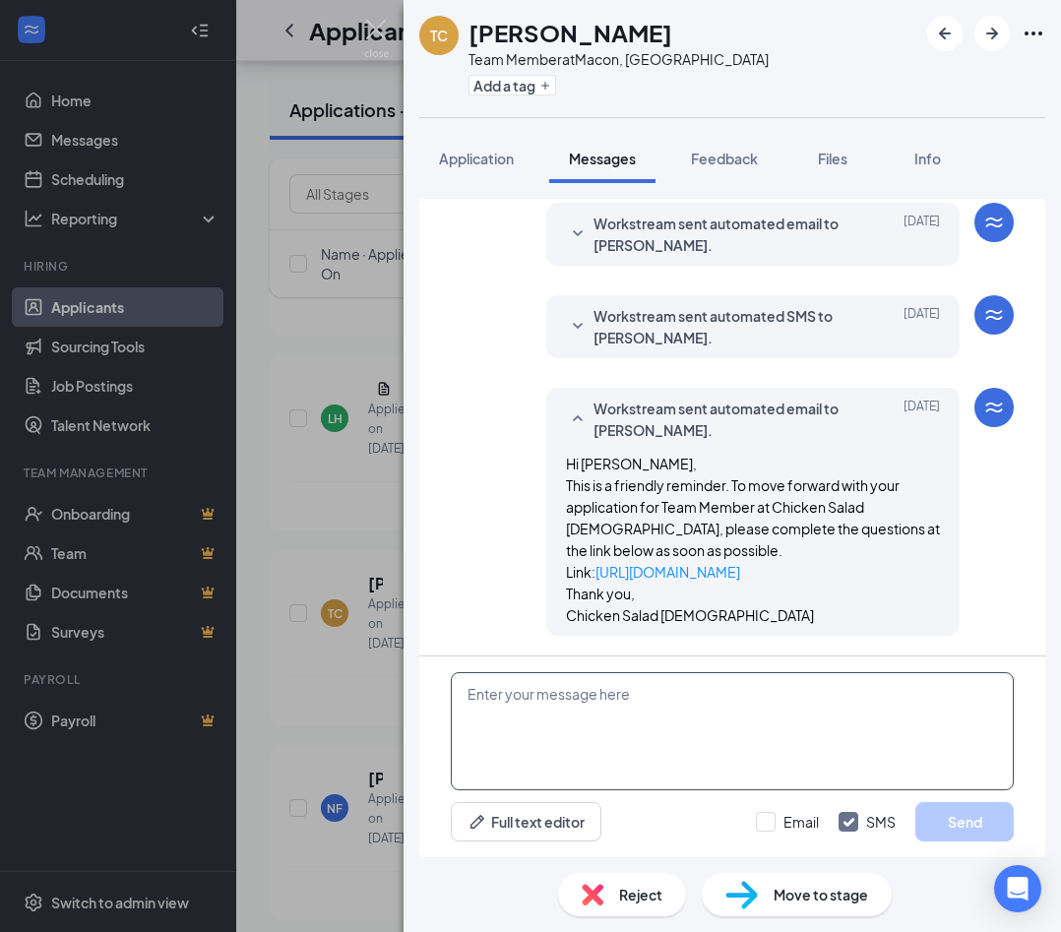
click at [594, 695] on textarea at bounding box center [732, 731] width 563 height 118
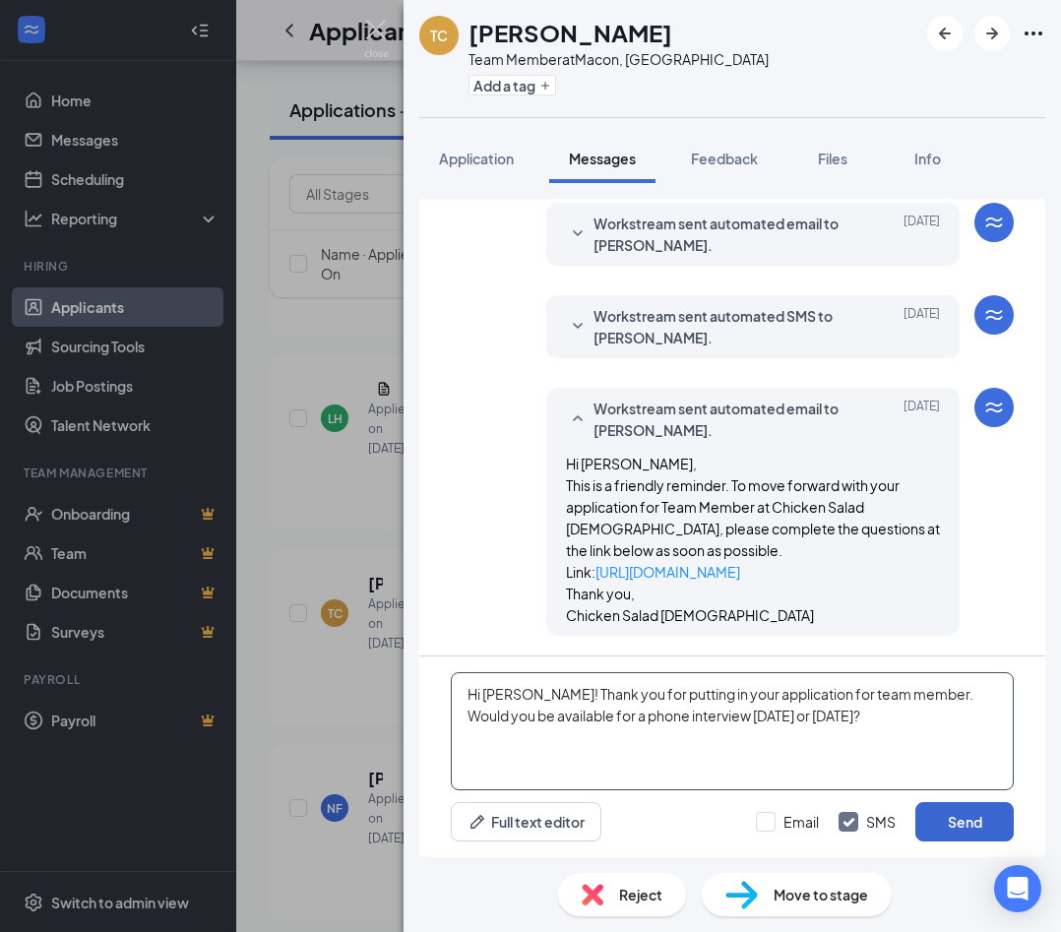
type textarea "Hi Terrance! Thank you for putting in your application for team member. Would y…"
click at [750, 827] on button "Send" at bounding box center [964, 821] width 98 height 39
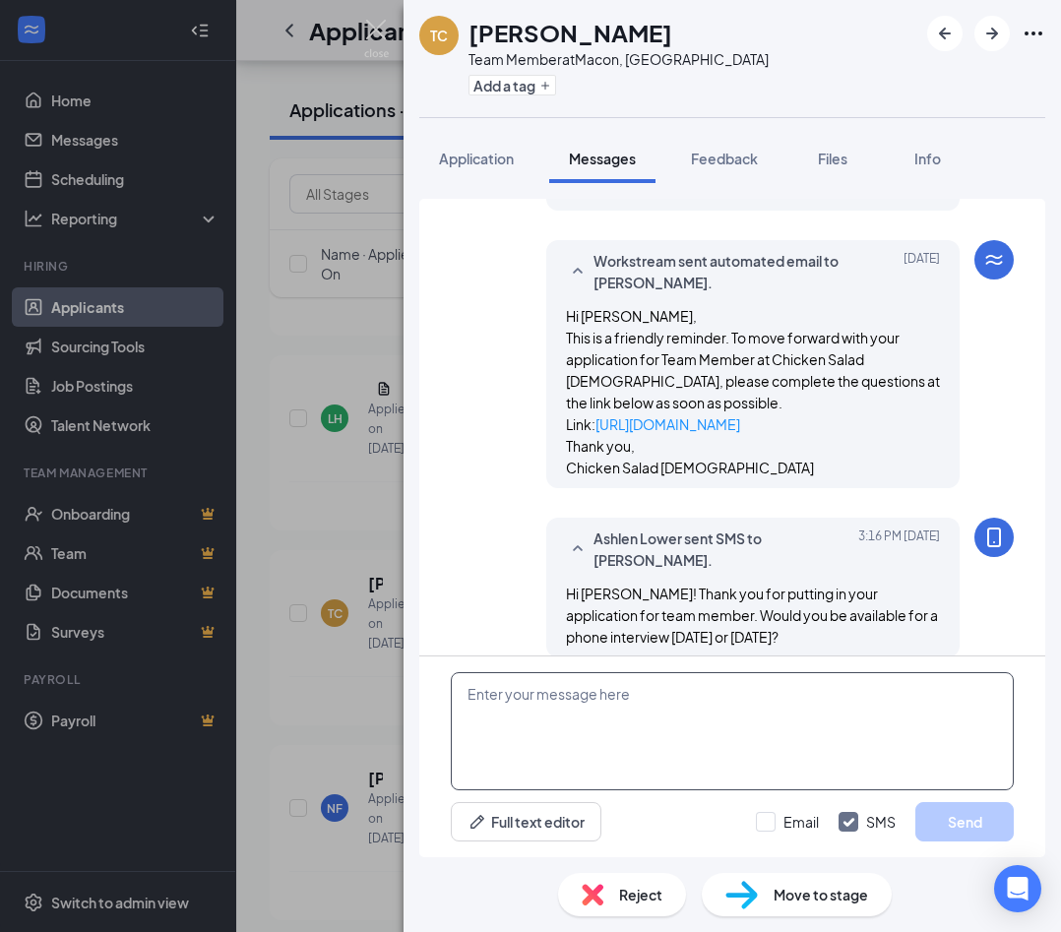
scroll to position [417, 0]
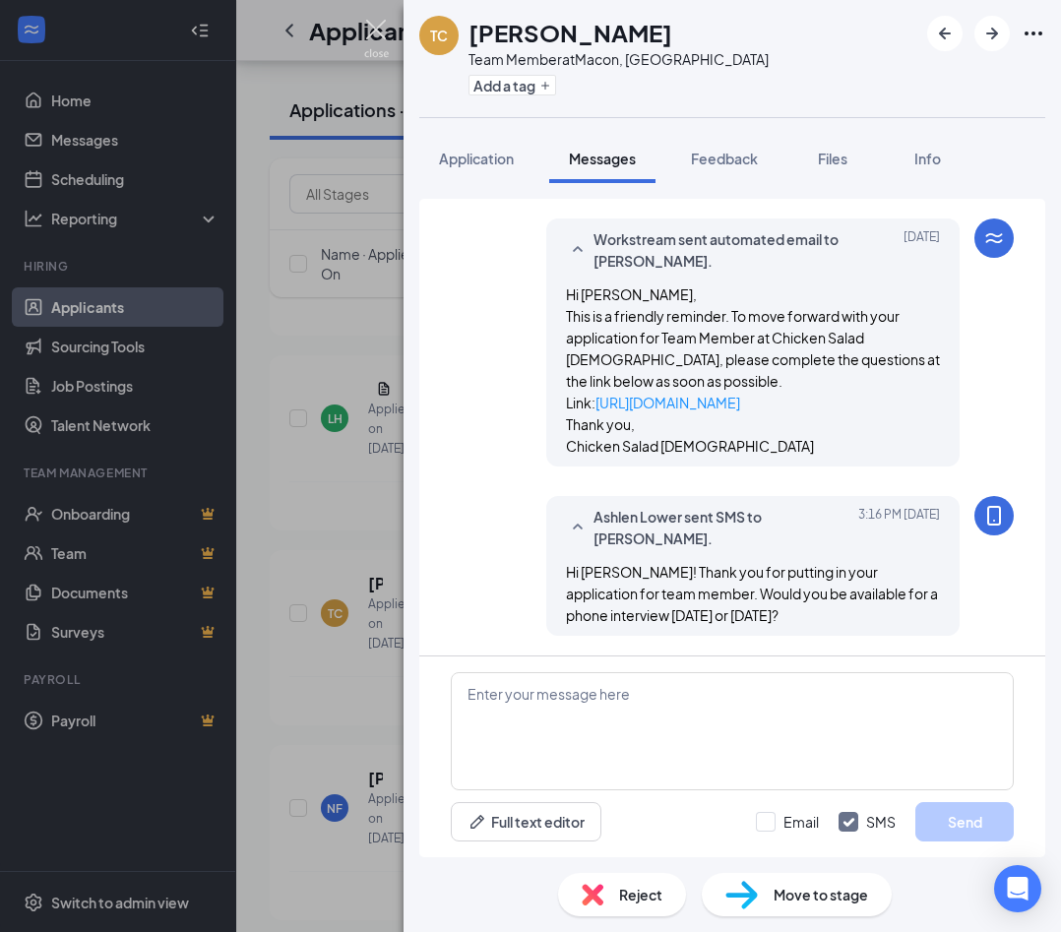
click at [377, 34] on img at bounding box center [376, 39] width 25 height 38
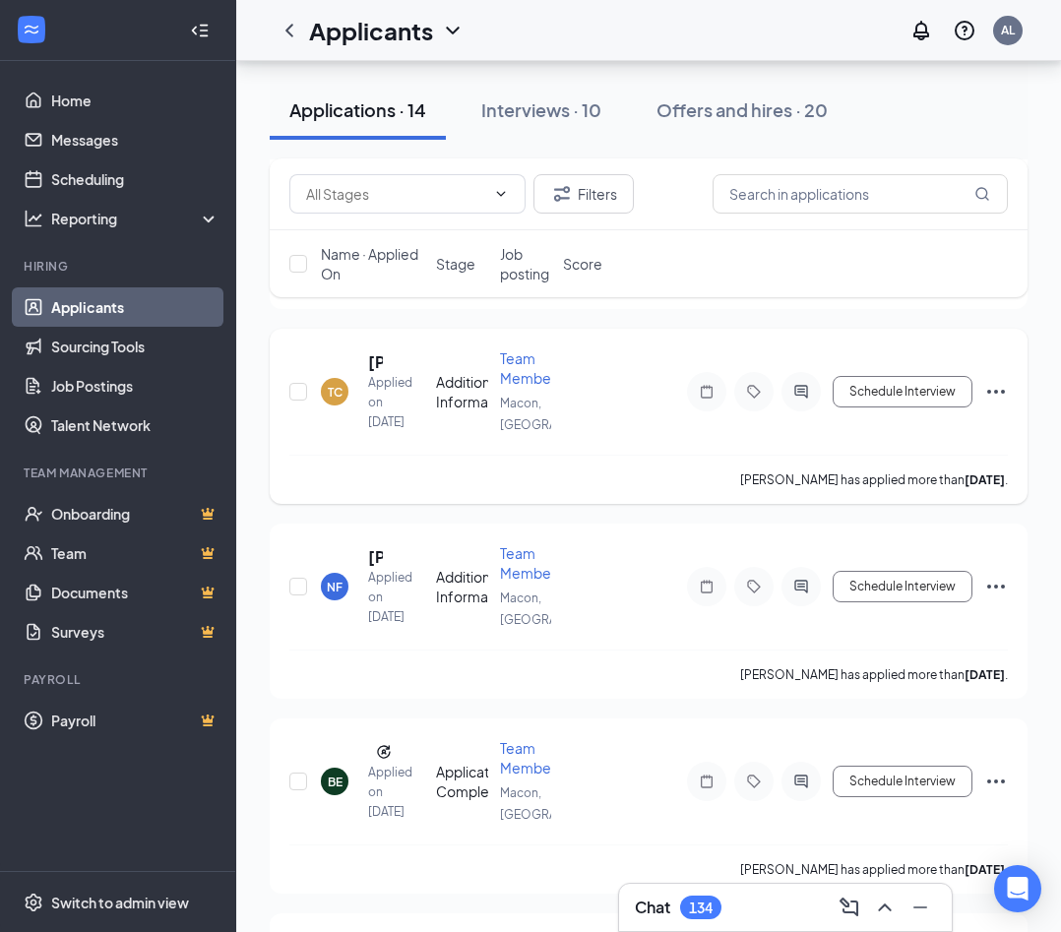
scroll to position [991, 0]
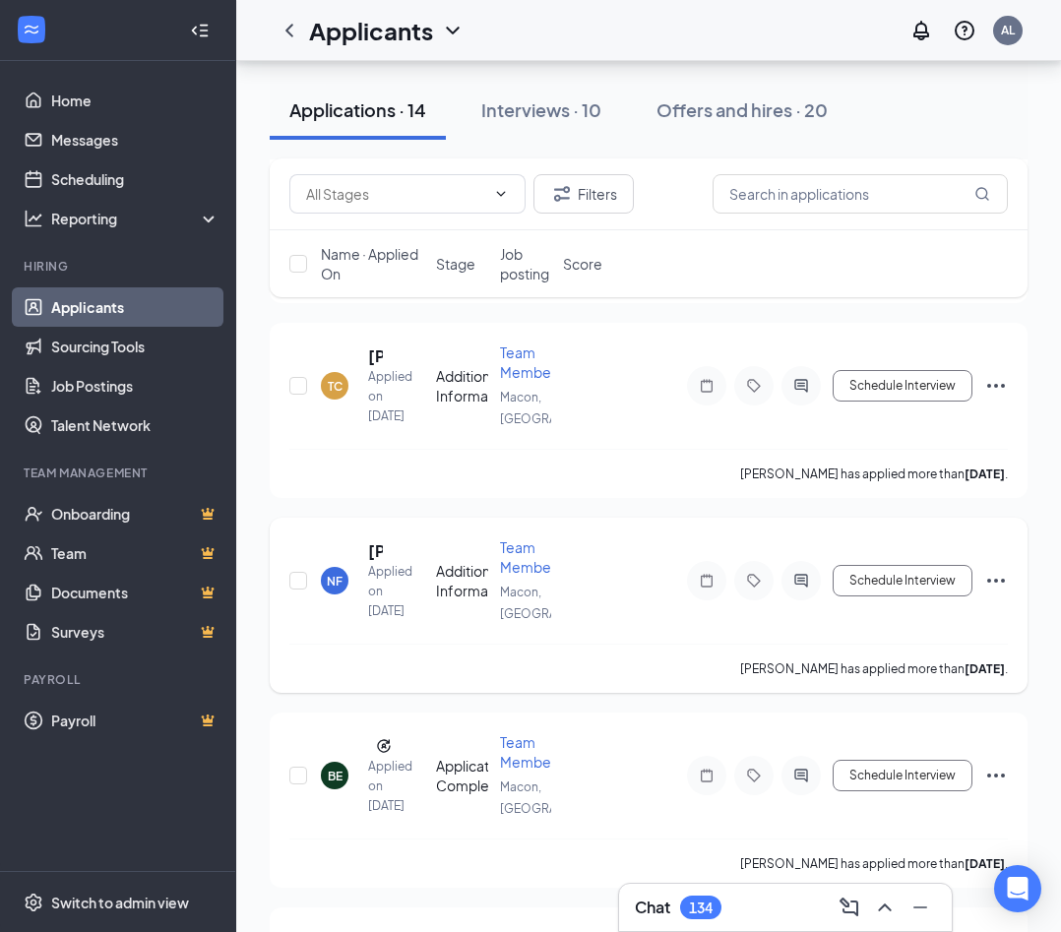
click at [529, 576] on span "Team Member" at bounding box center [528, 556] width 56 height 37
click at [522, 576] on span "Team Member" at bounding box center [528, 556] width 56 height 37
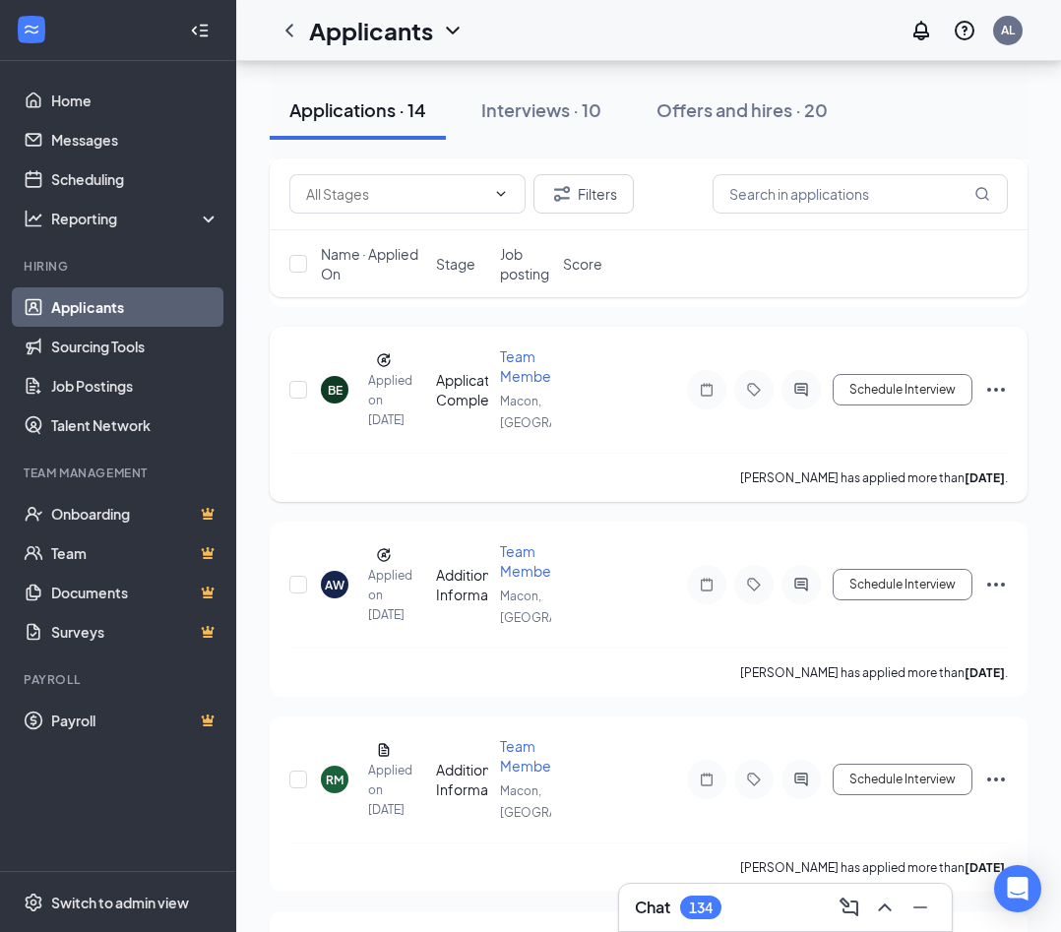
scroll to position [1238, 0]
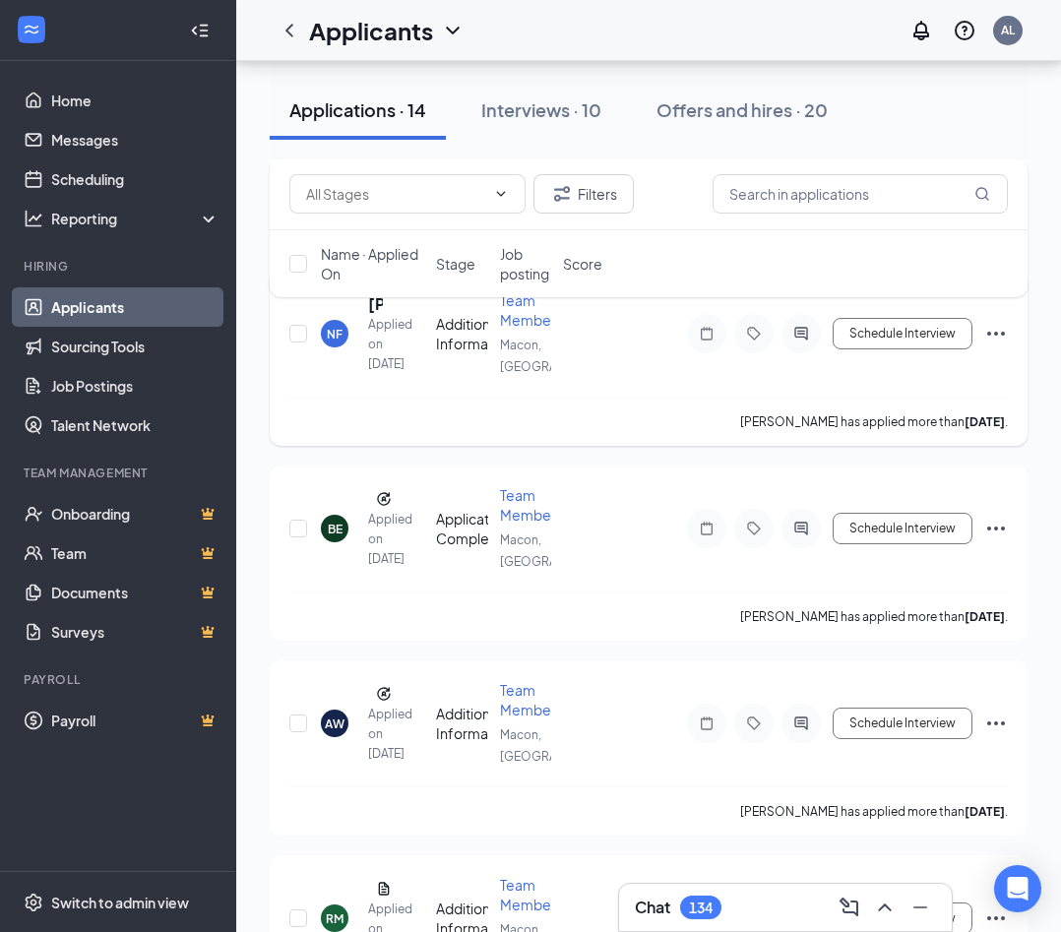
click at [523, 329] on span "Team Member" at bounding box center [528, 309] width 56 height 37
click at [331, 343] on div "NF" at bounding box center [335, 334] width 16 height 17
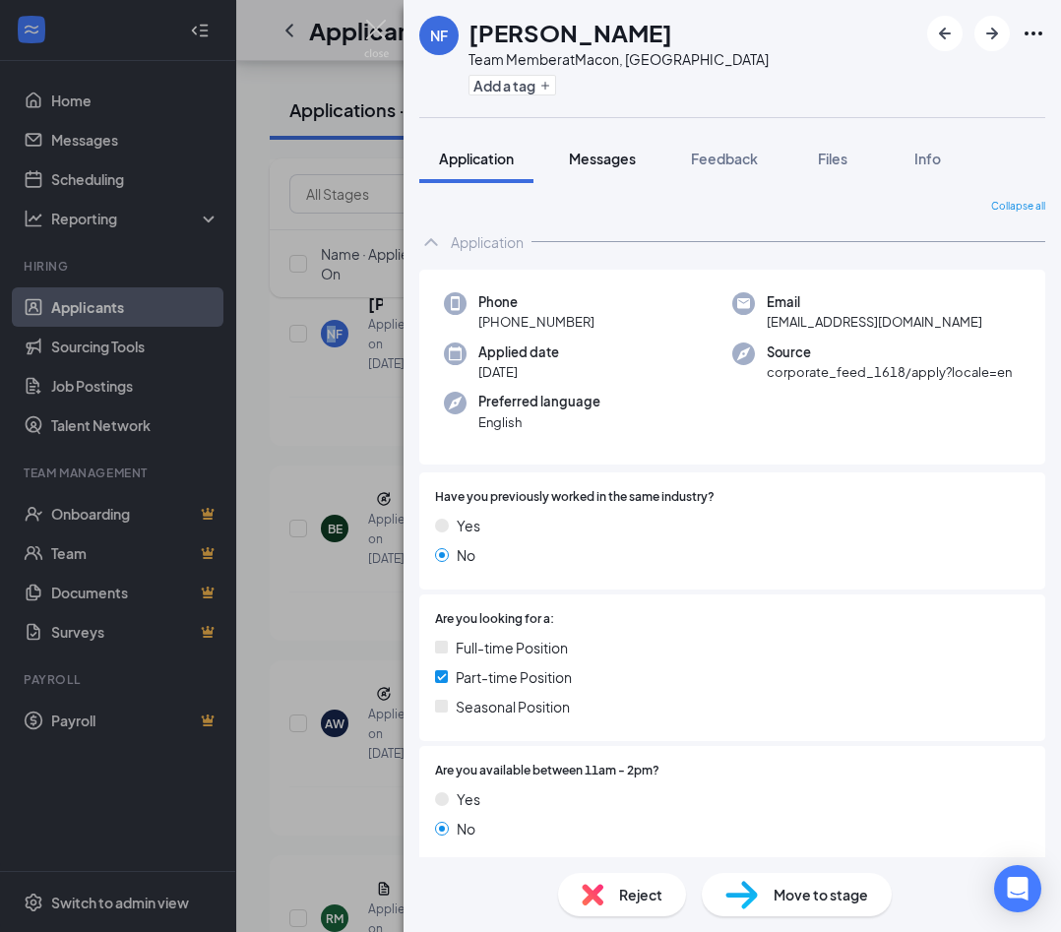
click at [610, 159] on span "Messages" at bounding box center [602, 159] width 67 height 18
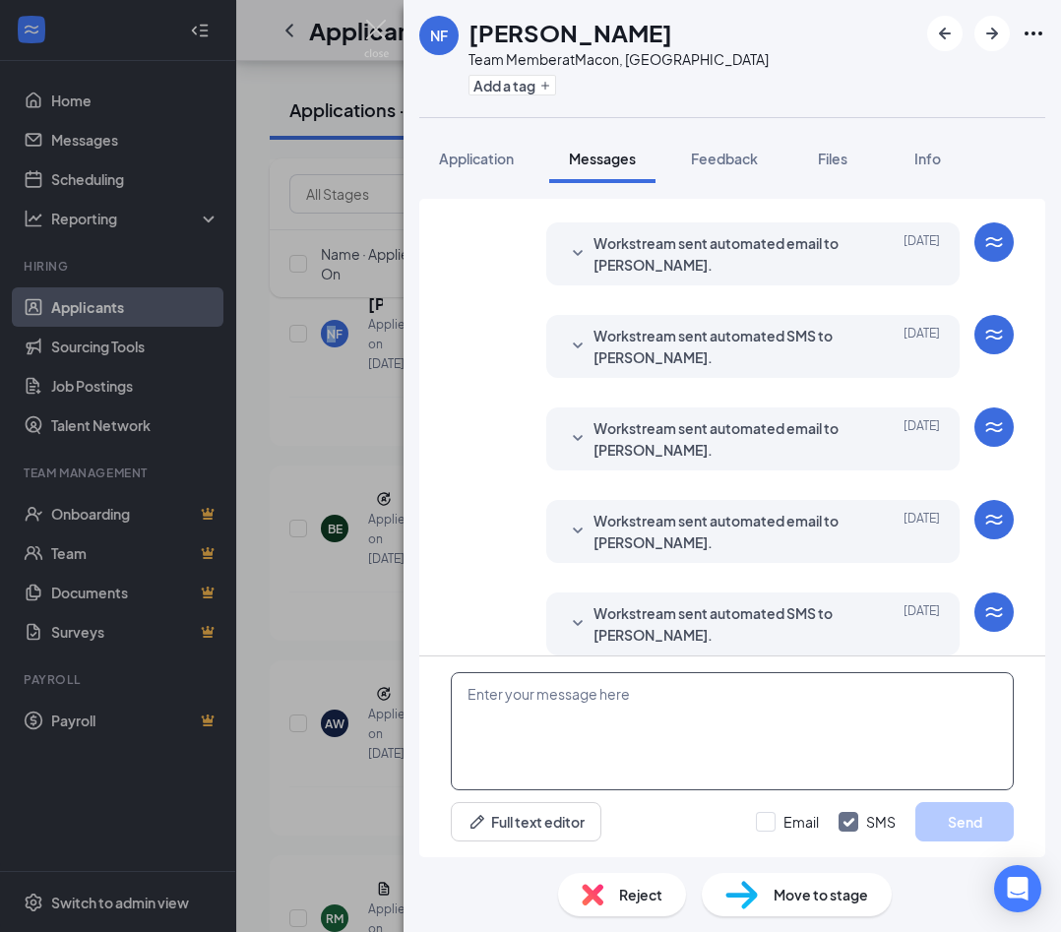
scroll to position [63, 0]
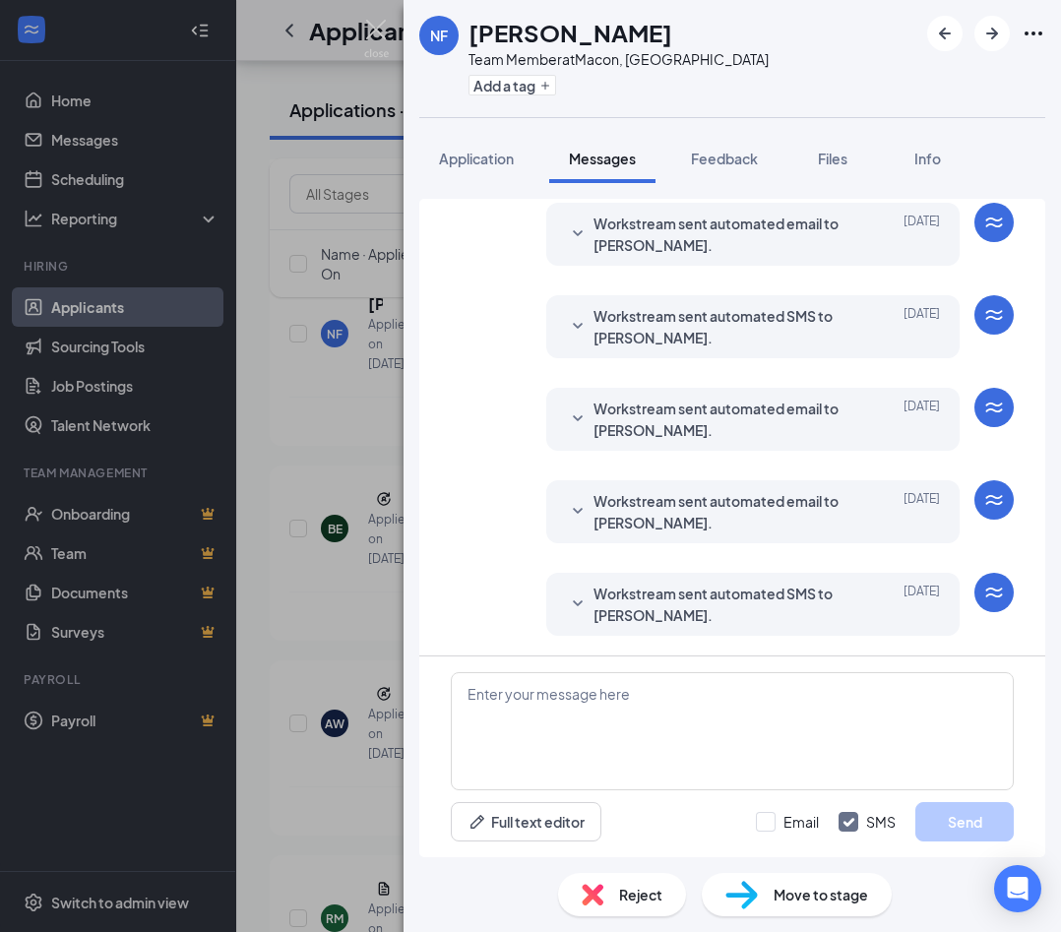
click at [583, 605] on icon "SmallChevronDown" at bounding box center [578, 605] width 24 height 24
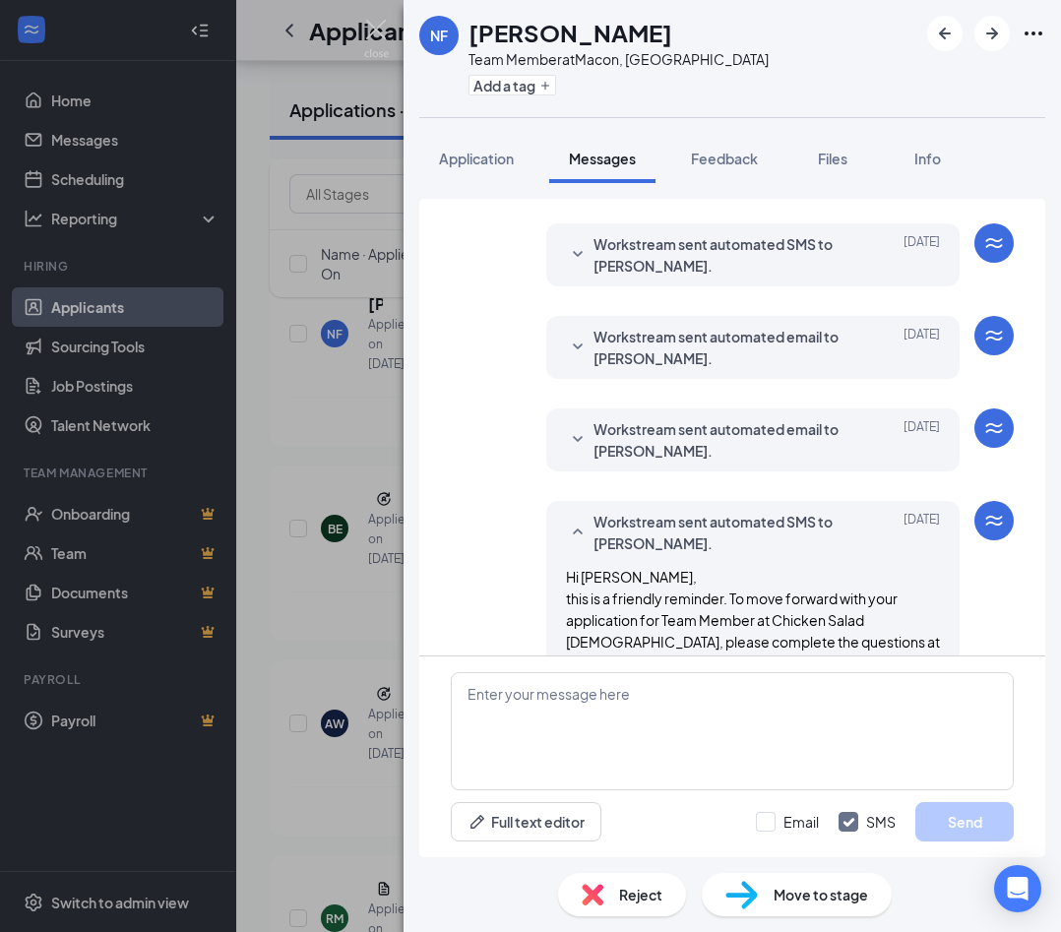
scroll to position [226, 0]
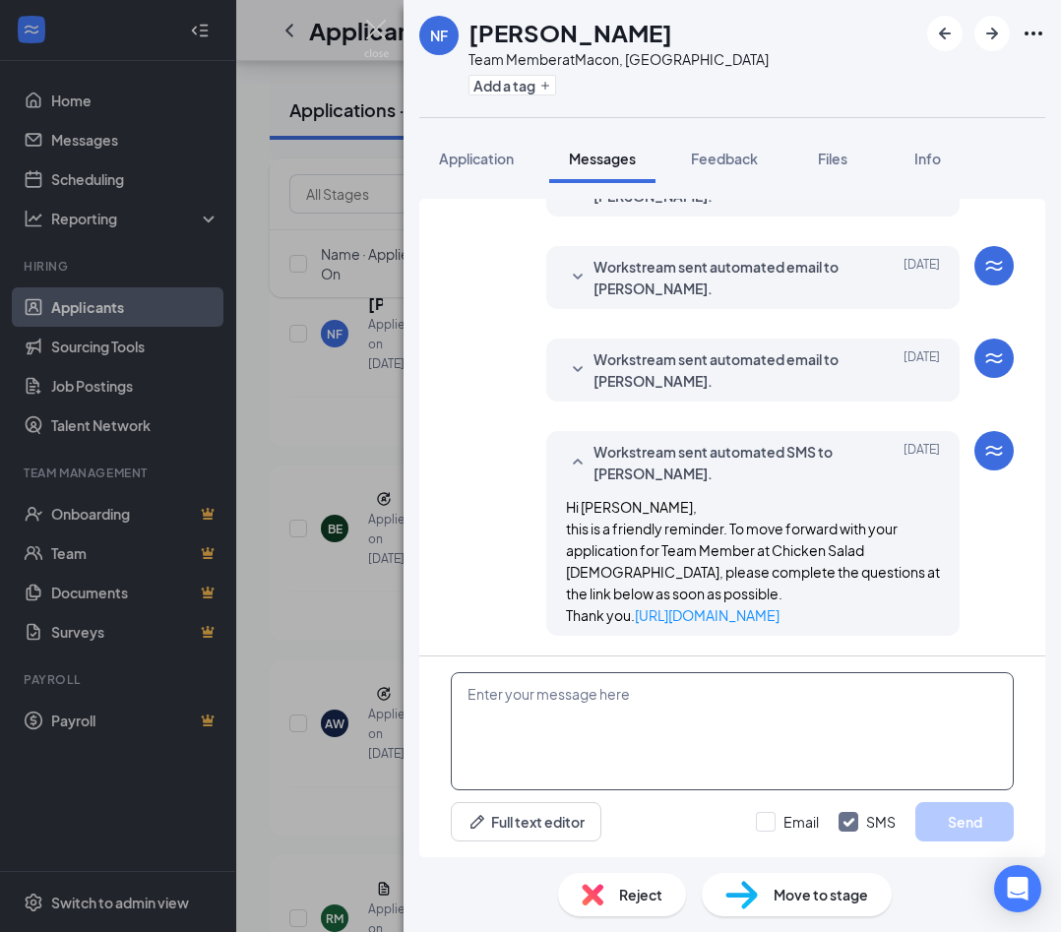
click at [587, 712] on textarea at bounding box center [732, 731] width 563 height 118
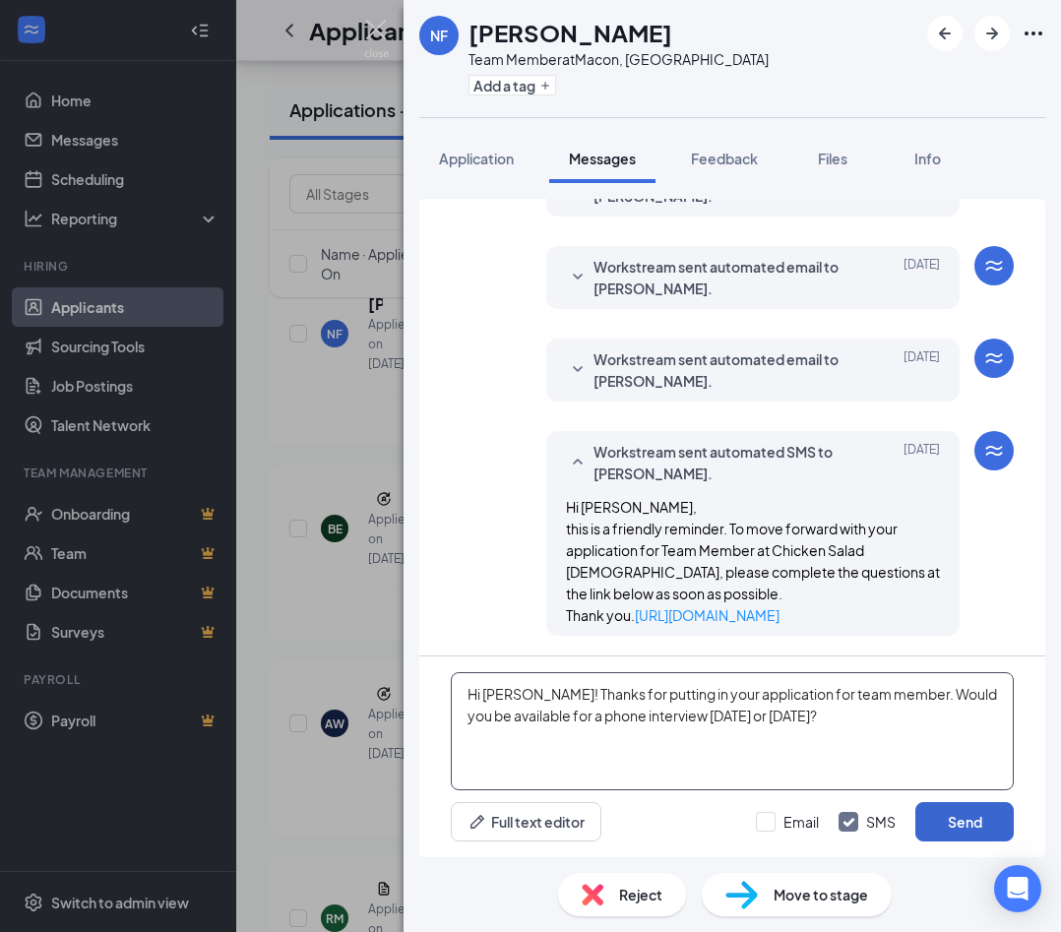
type textarea "Hi Nathan! Thanks for putting in your application for team member. Would you be…"
click at [750, 822] on button "Send" at bounding box center [964, 821] width 98 height 39
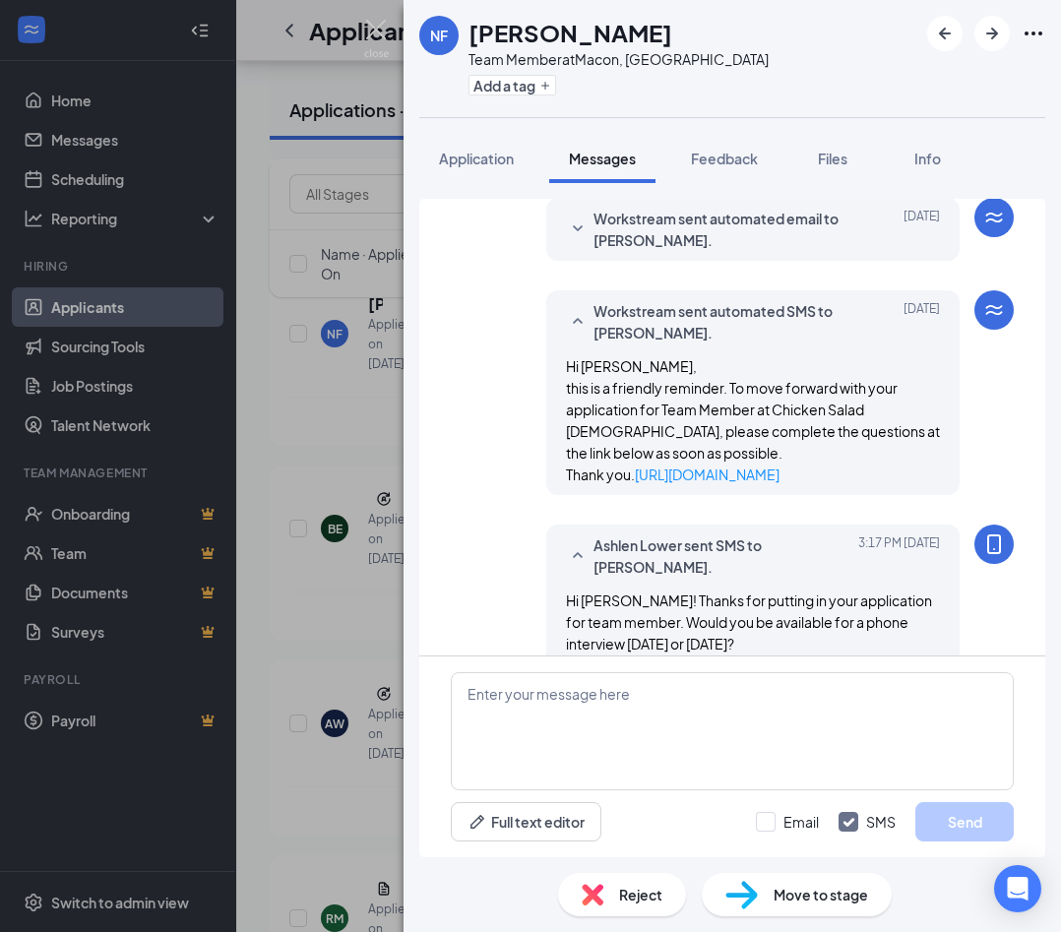
scroll to position [376, 0]
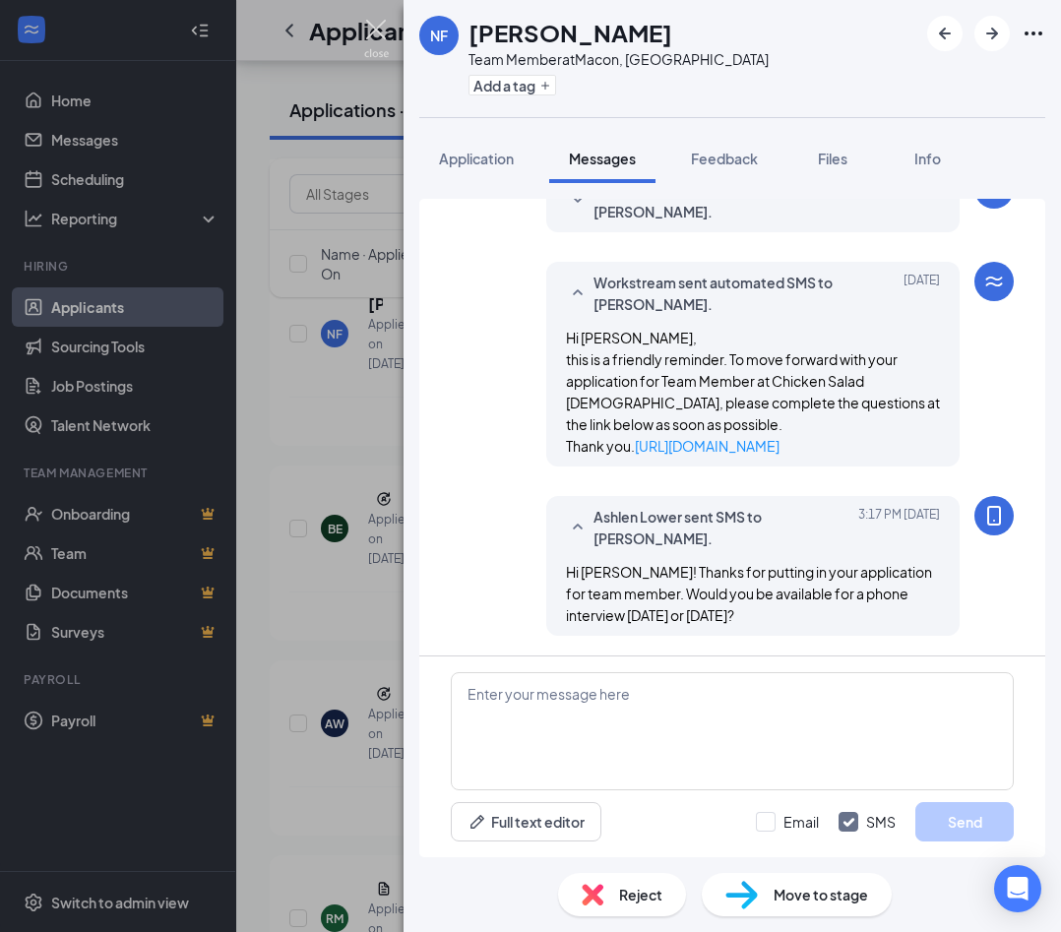
click at [377, 28] on img at bounding box center [376, 39] width 25 height 38
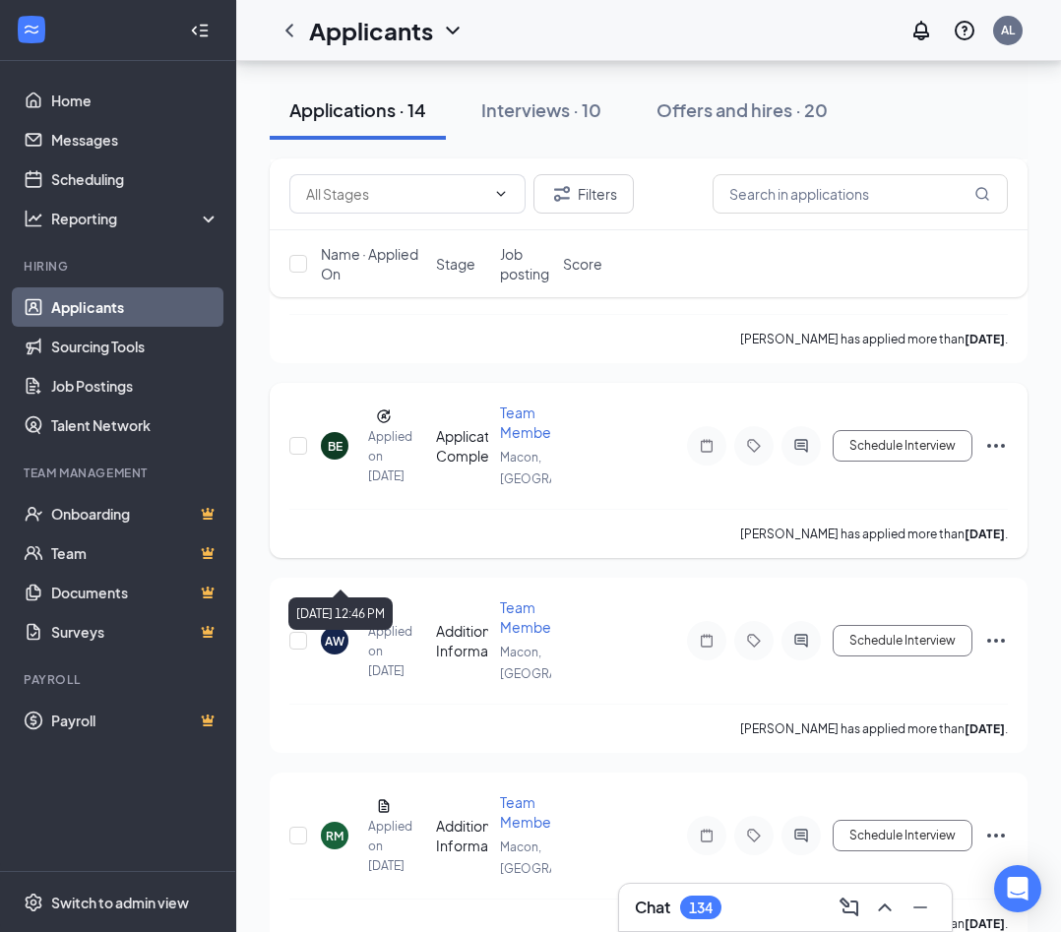
scroll to position [1262, 0]
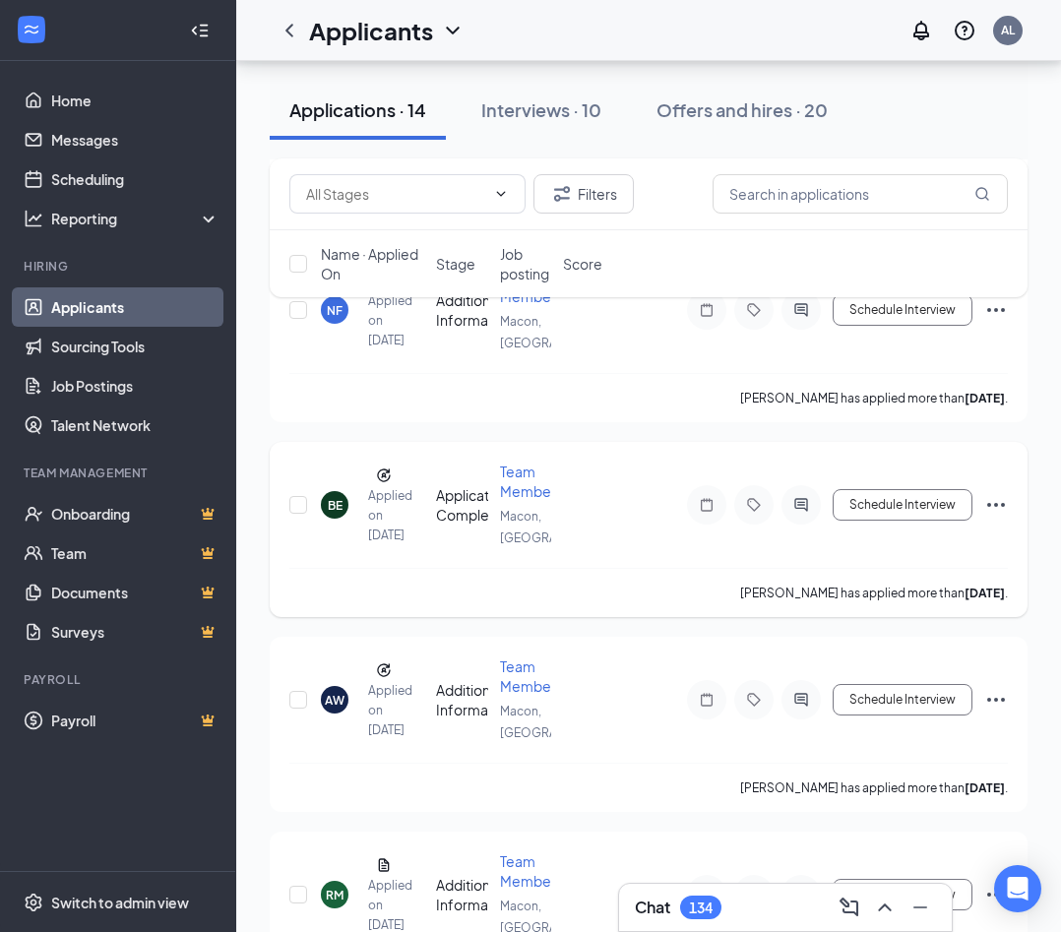
click at [340, 514] on div "BE" at bounding box center [335, 505] width 15 height 17
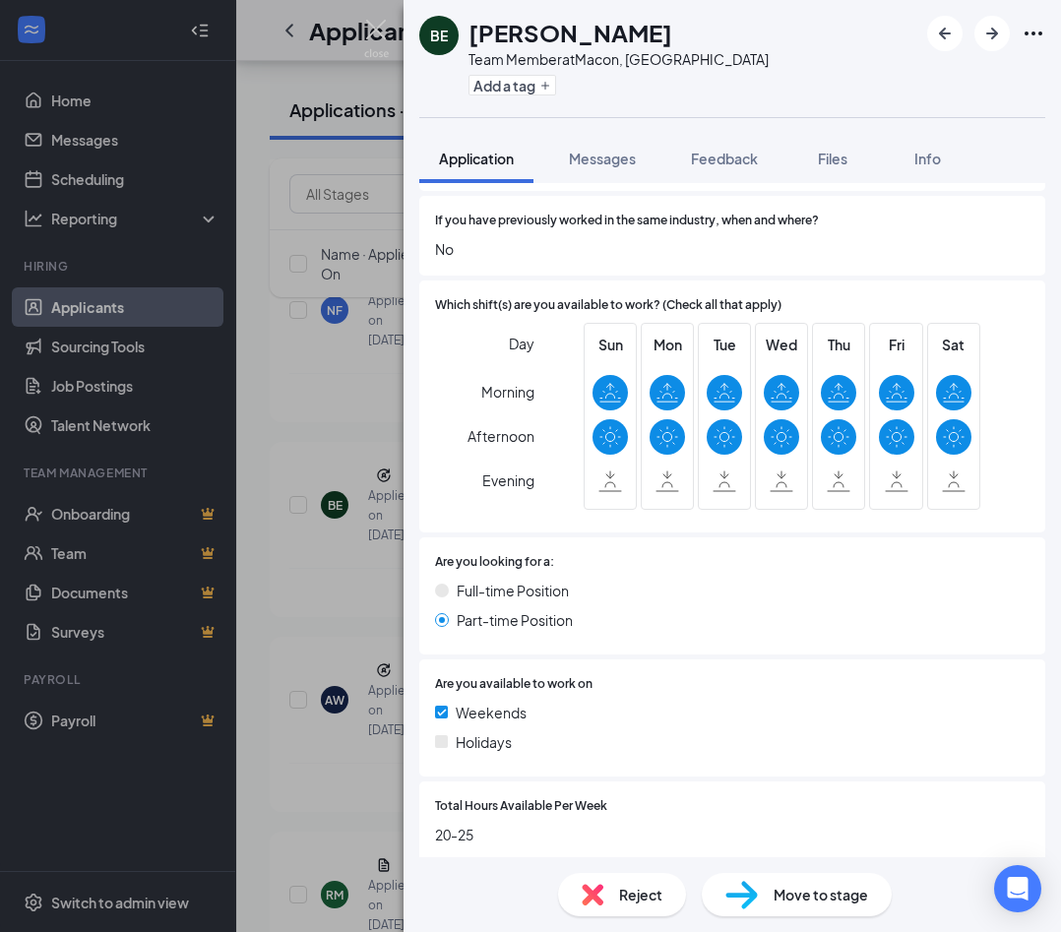
scroll to position [1400, 0]
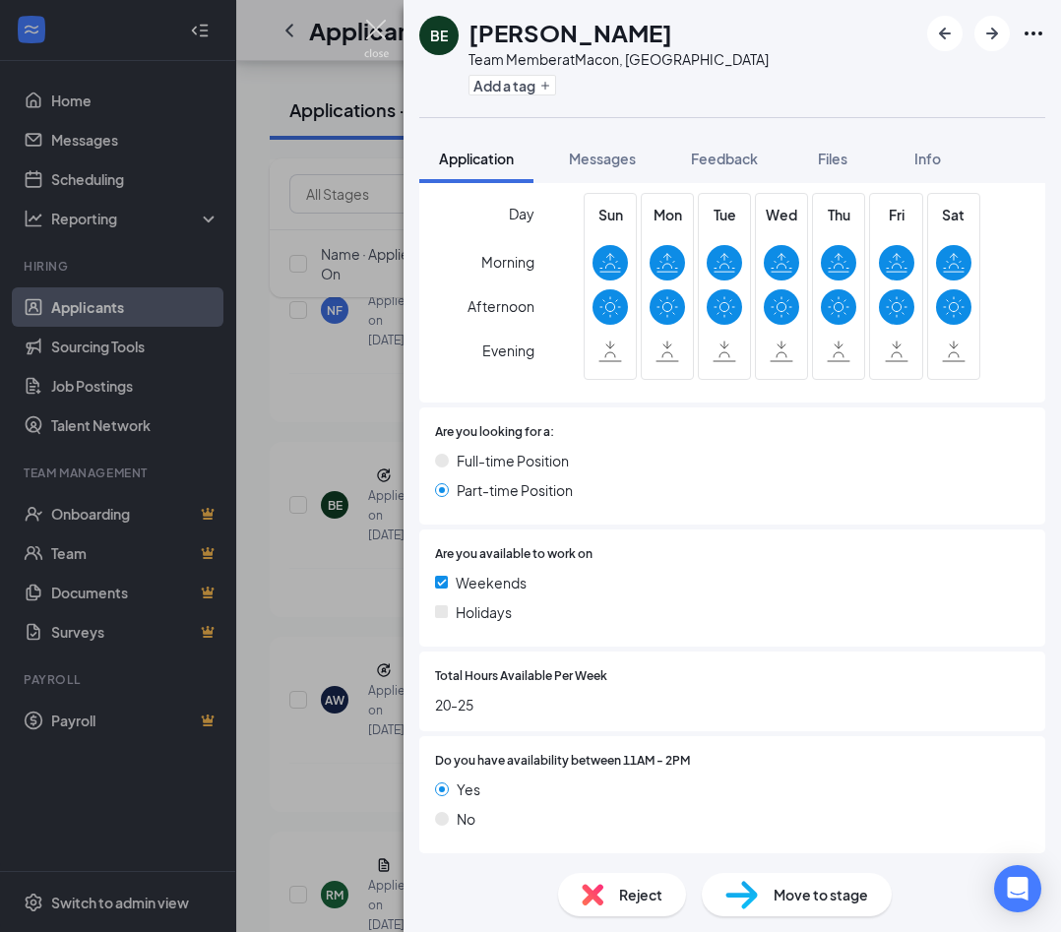
click at [382, 39] on img at bounding box center [376, 39] width 25 height 38
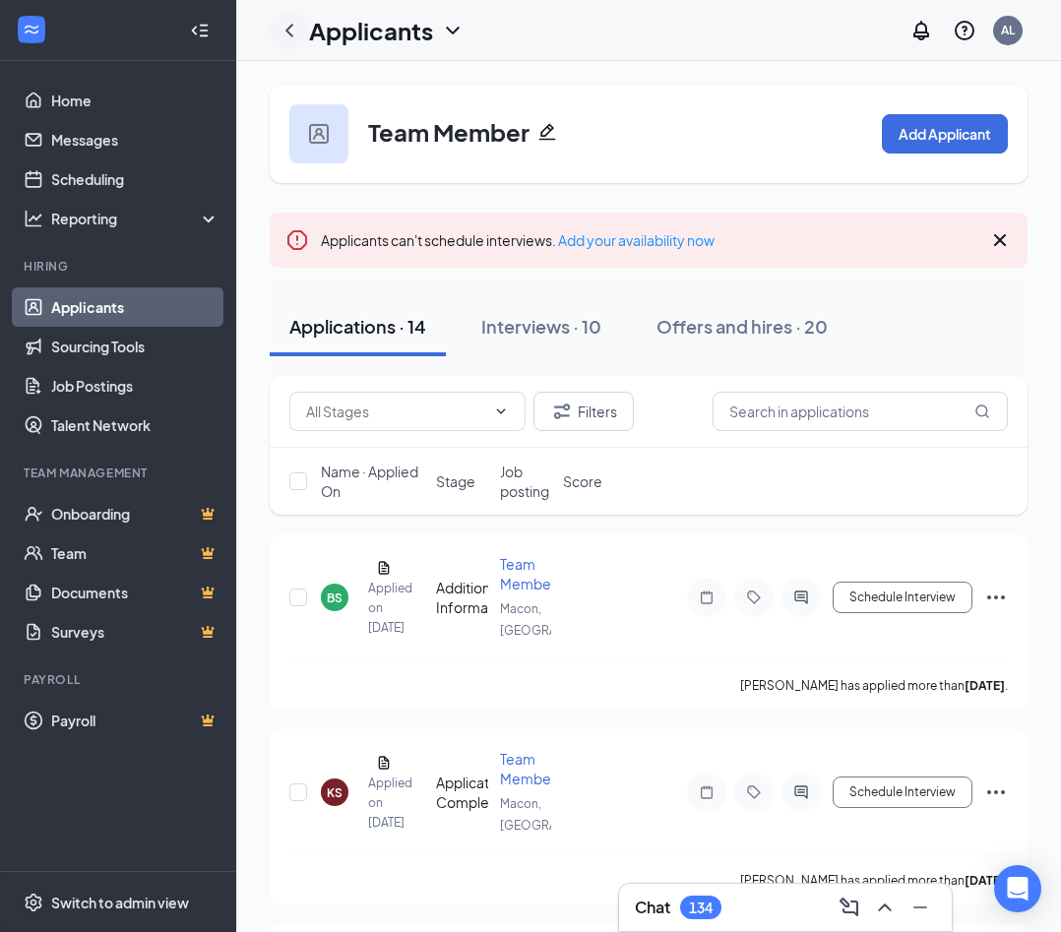
click at [294, 28] on icon "ChevronLeft" at bounding box center [290, 31] width 24 height 24
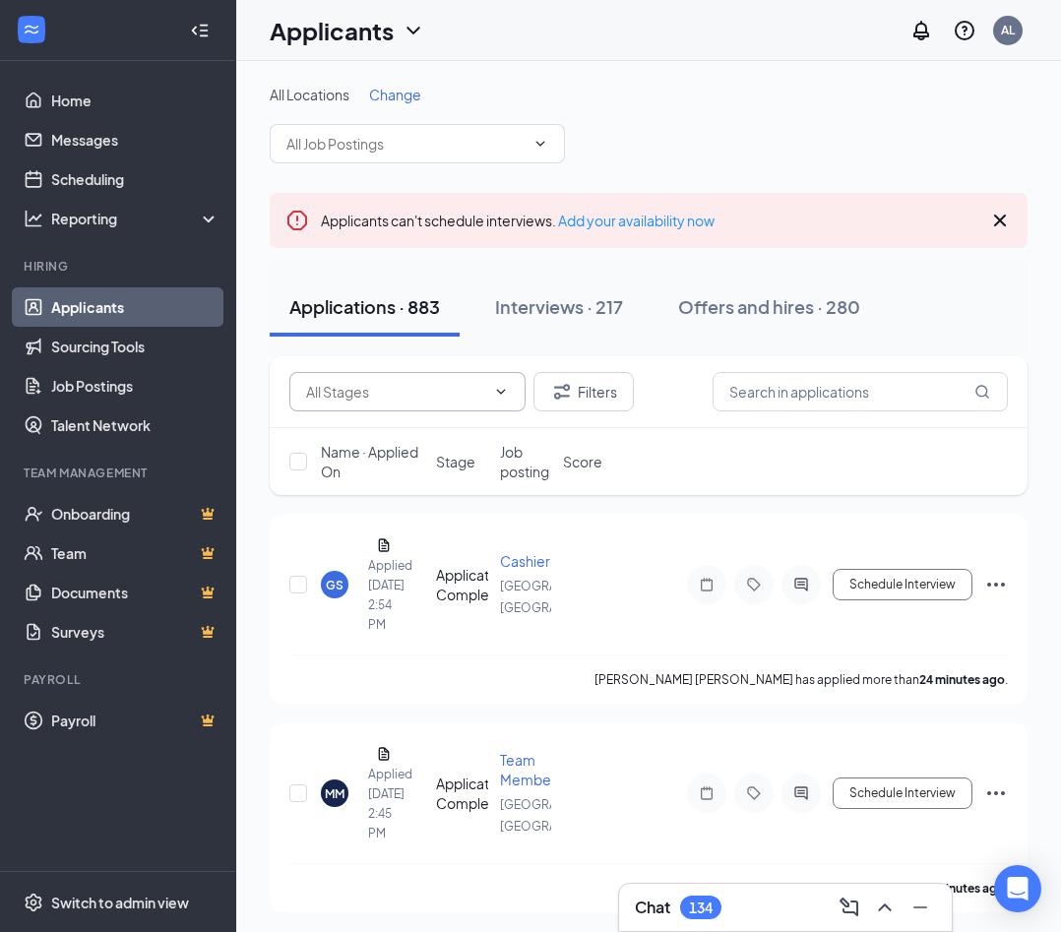
click at [410, 405] on span at bounding box center [407, 391] width 236 height 39
click at [472, 147] on input "text" at bounding box center [405, 144] width 238 height 22
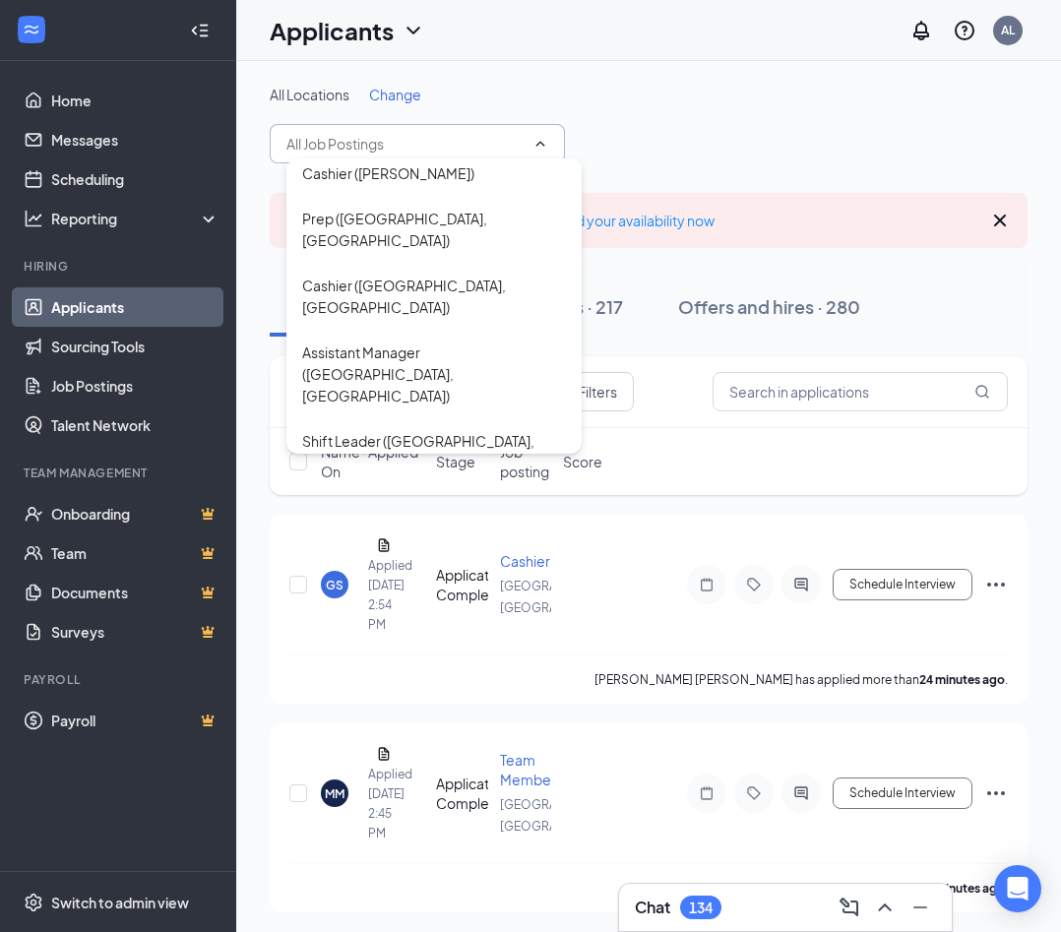
scroll to position [739, 0]
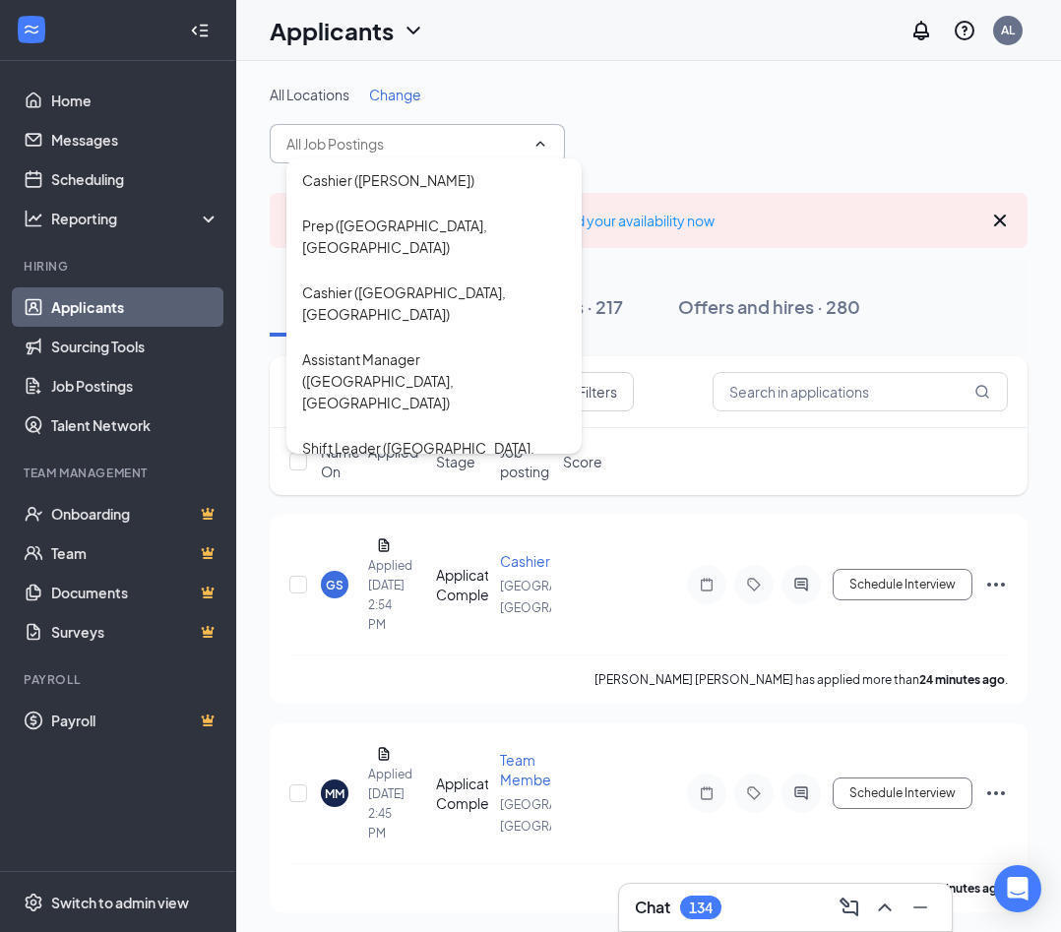
click at [406, 659] on div "Copy of Shift Leader (Macon, GA)" at bounding box center [434, 691] width 264 height 65
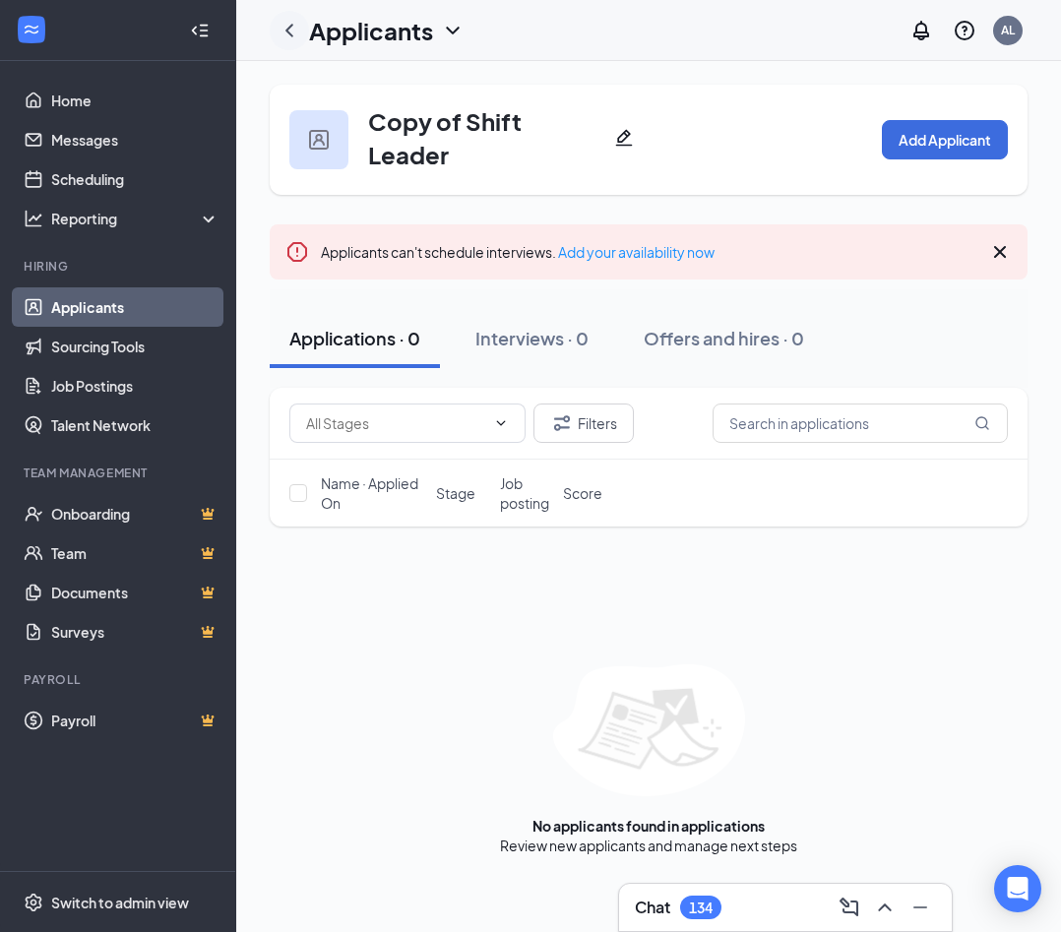
click at [296, 28] on icon "ChevronLeft" at bounding box center [290, 31] width 24 height 24
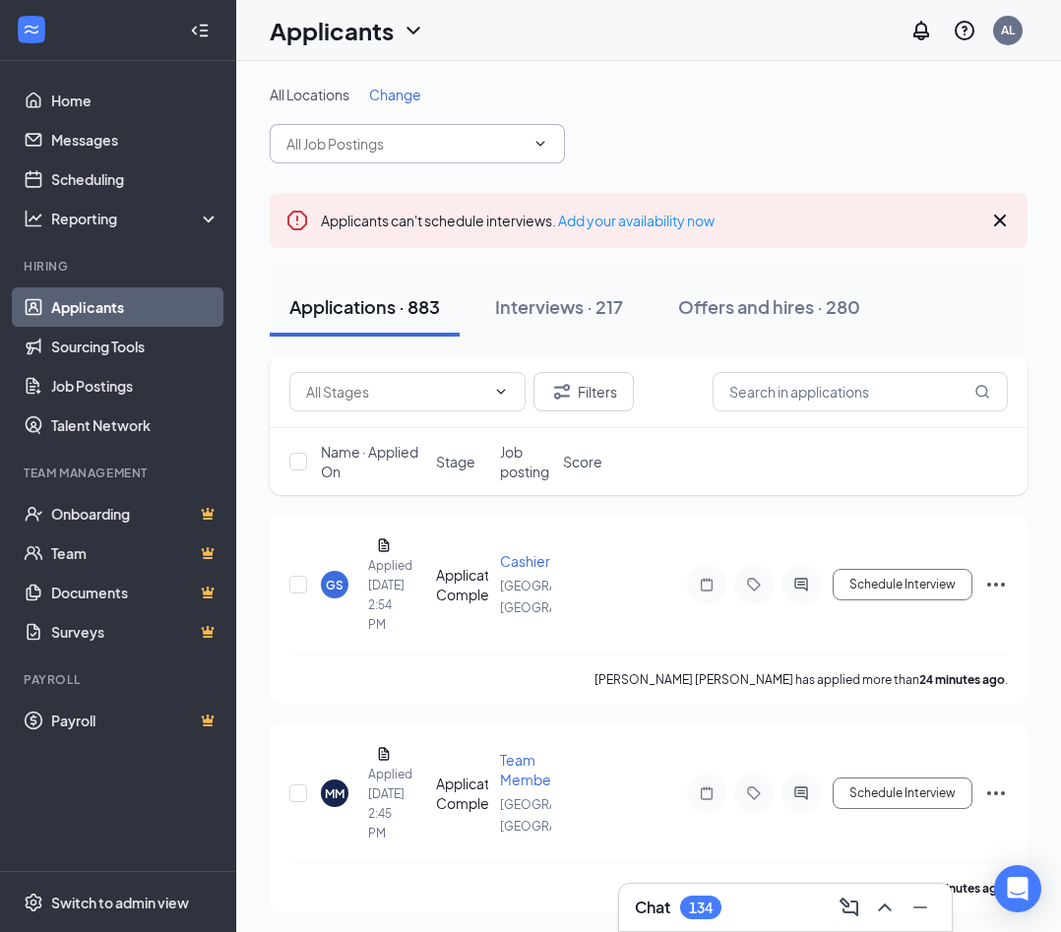
click at [373, 149] on input "text" at bounding box center [405, 144] width 238 height 22
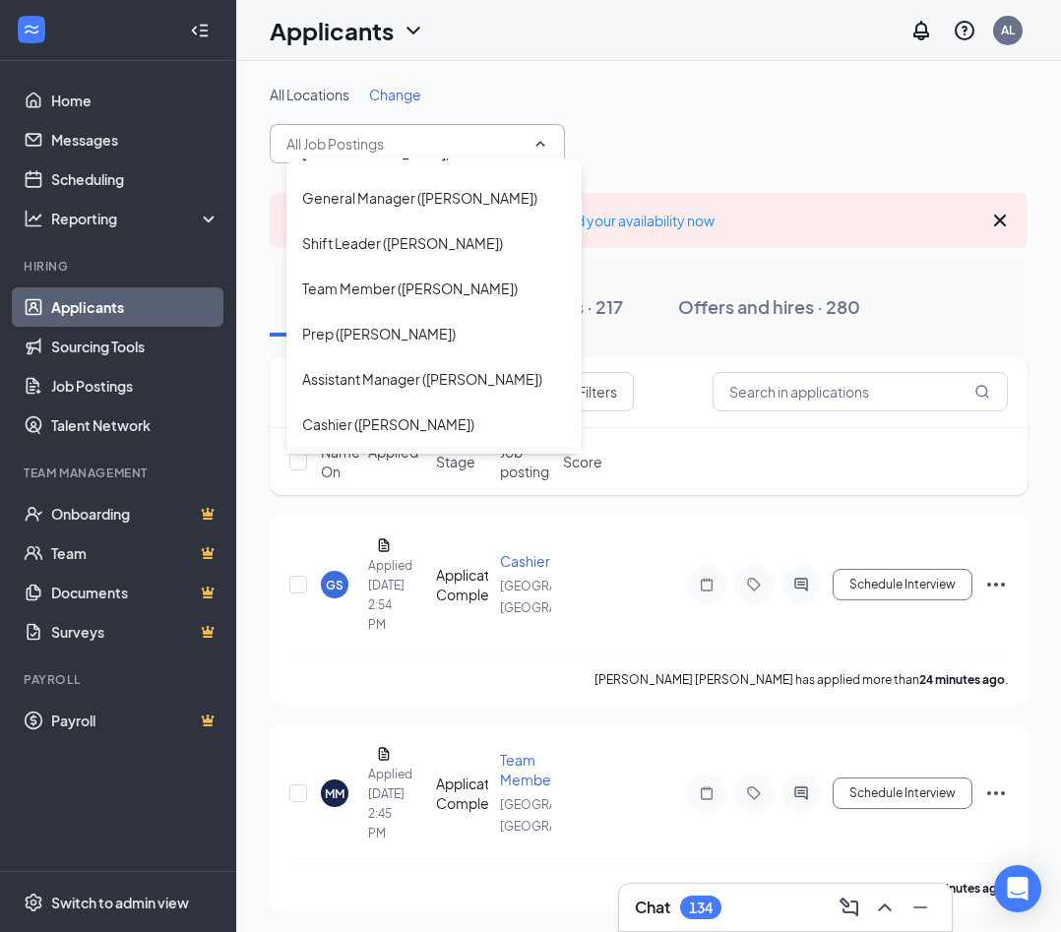
scroll to position [491, 0]
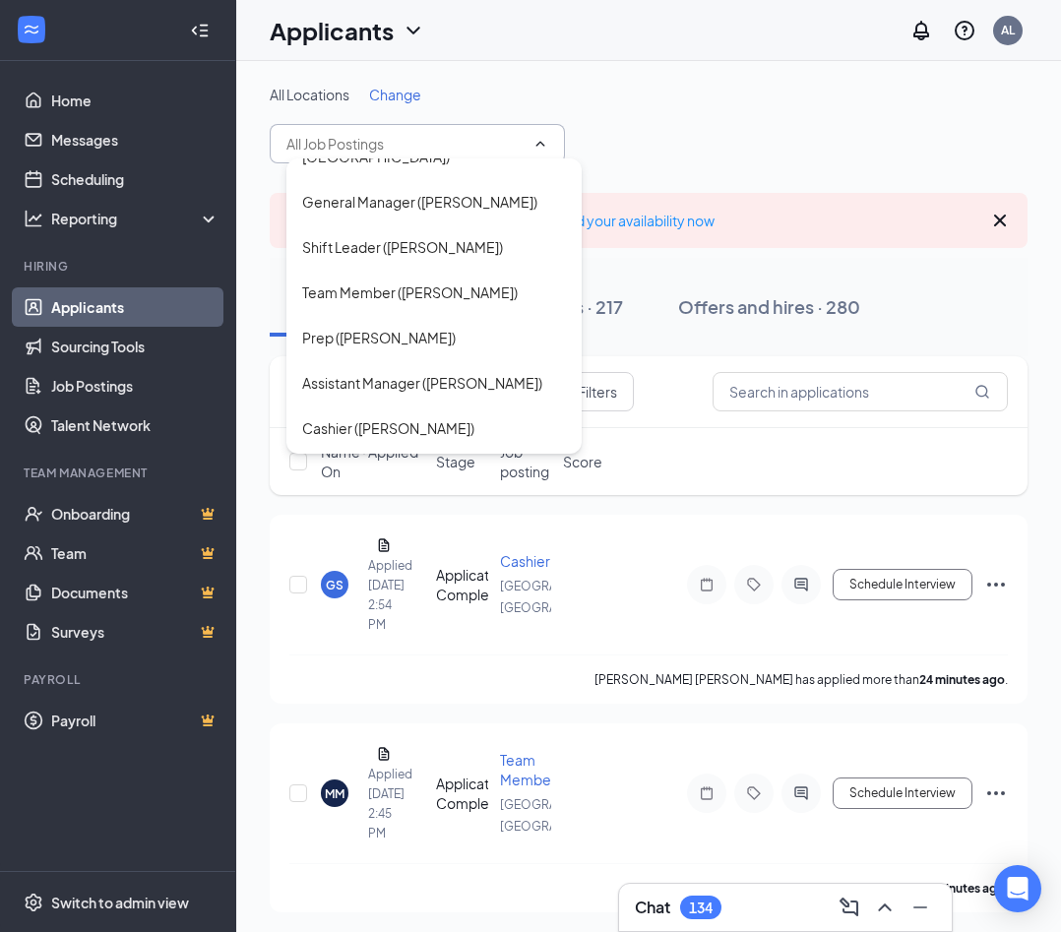
click at [407, 530] on div "Cashier (Macon, GA)" at bounding box center [434, 551] width 264 height 43
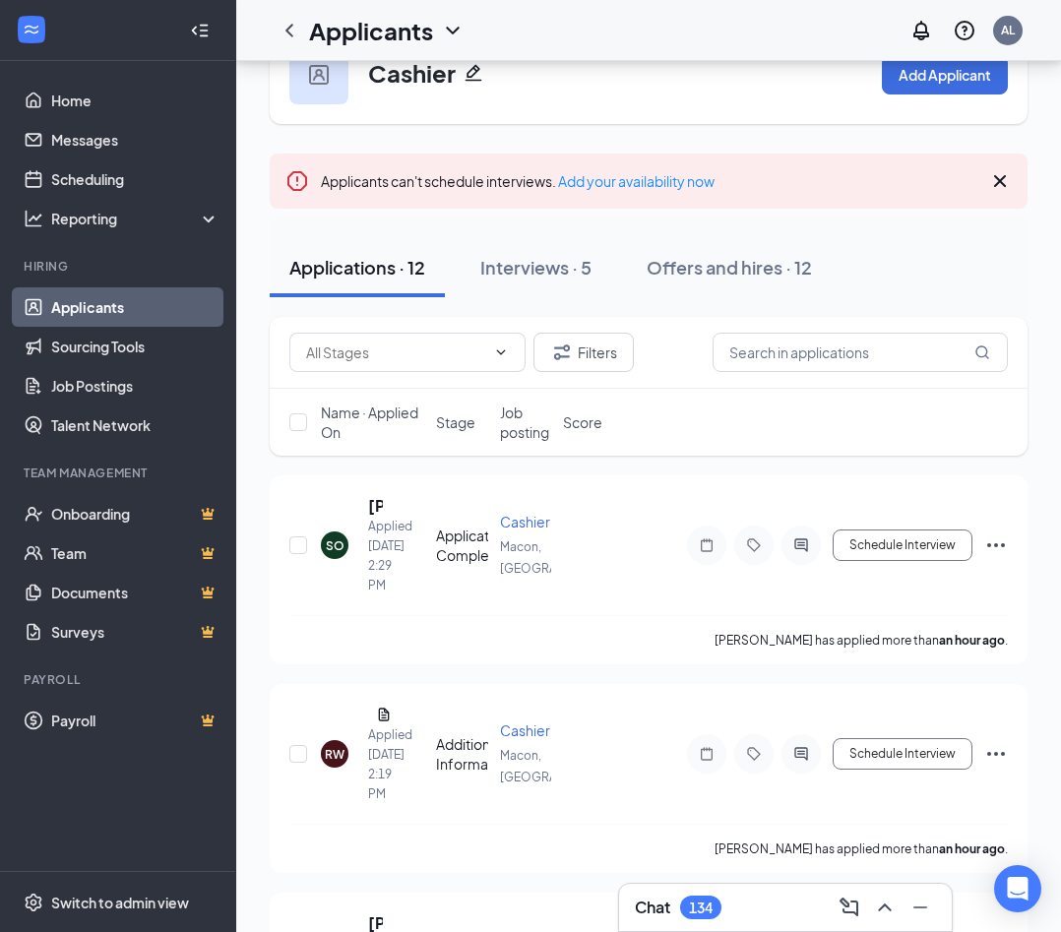
scroll to position [79, 0]
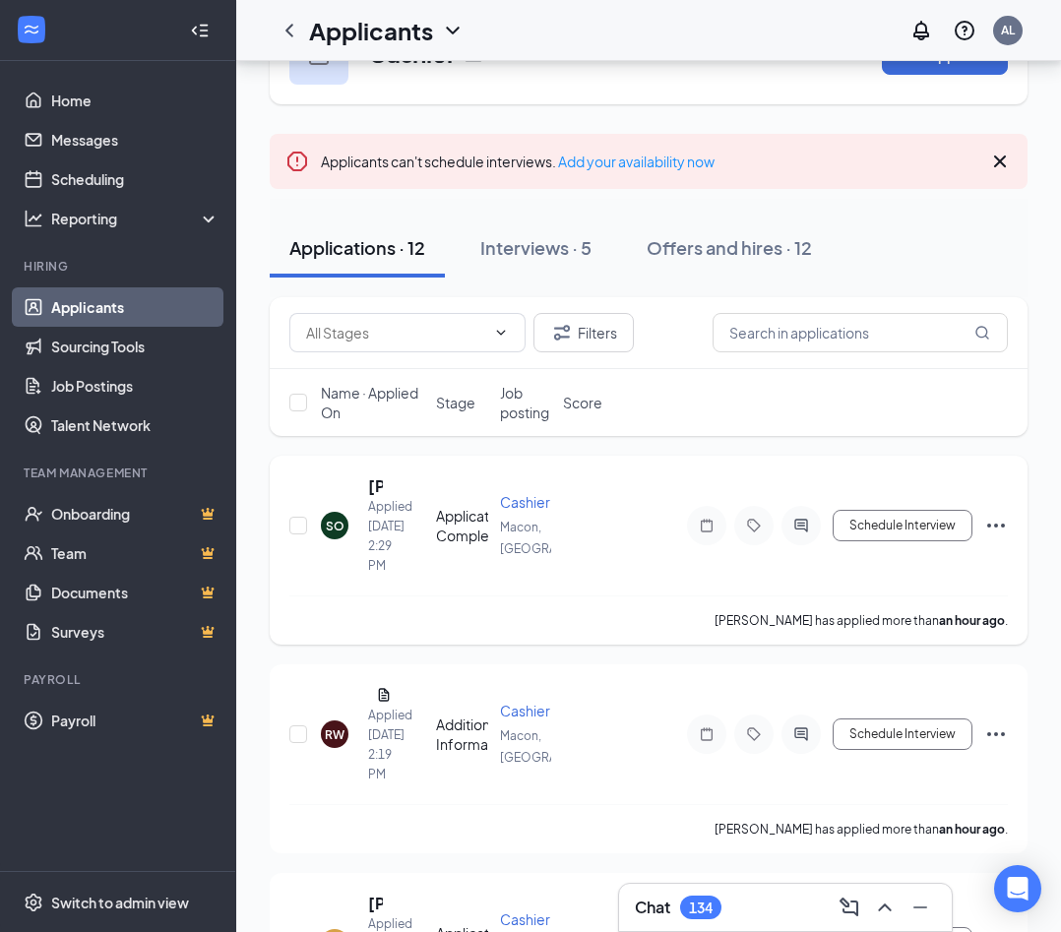
click at [332, 521] on div "SO" at bounding box center [335, 526] width 19 height 17
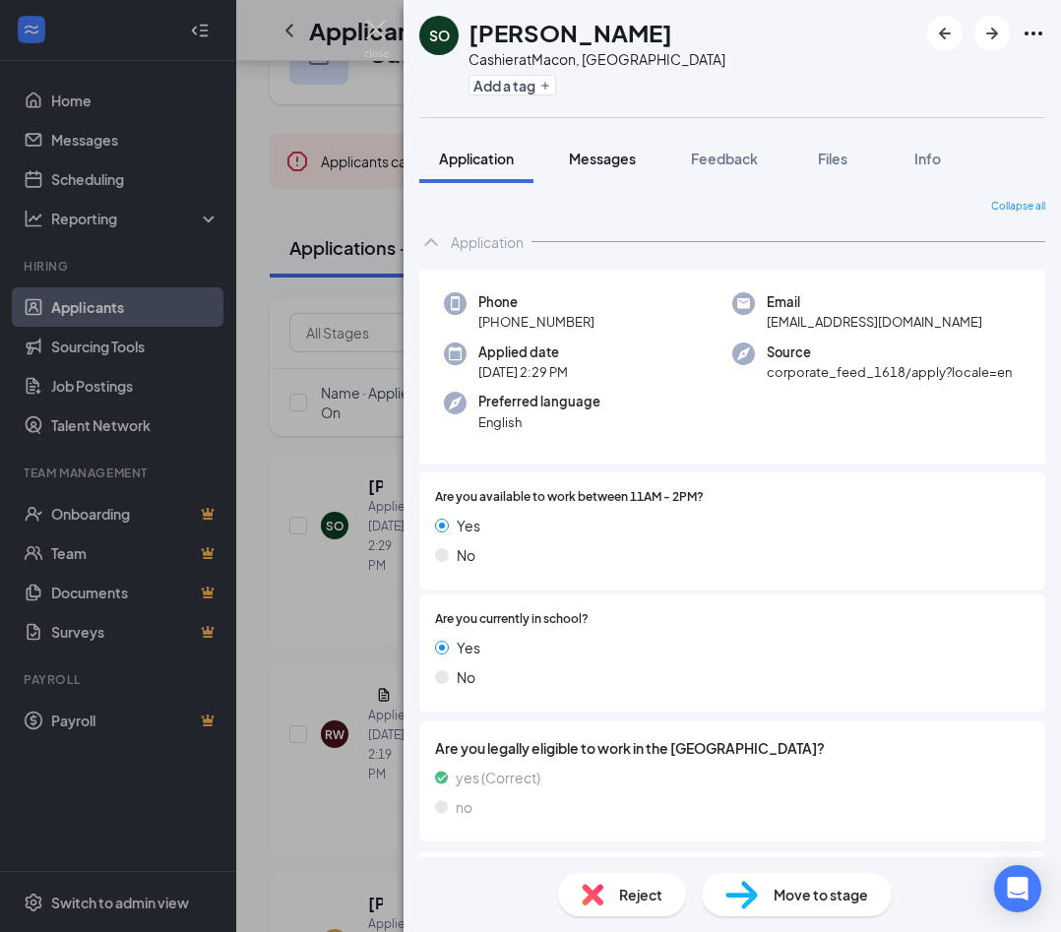
click at [625, 151] on span "Messages" at bounding box center [602, 159] width 67 height 18
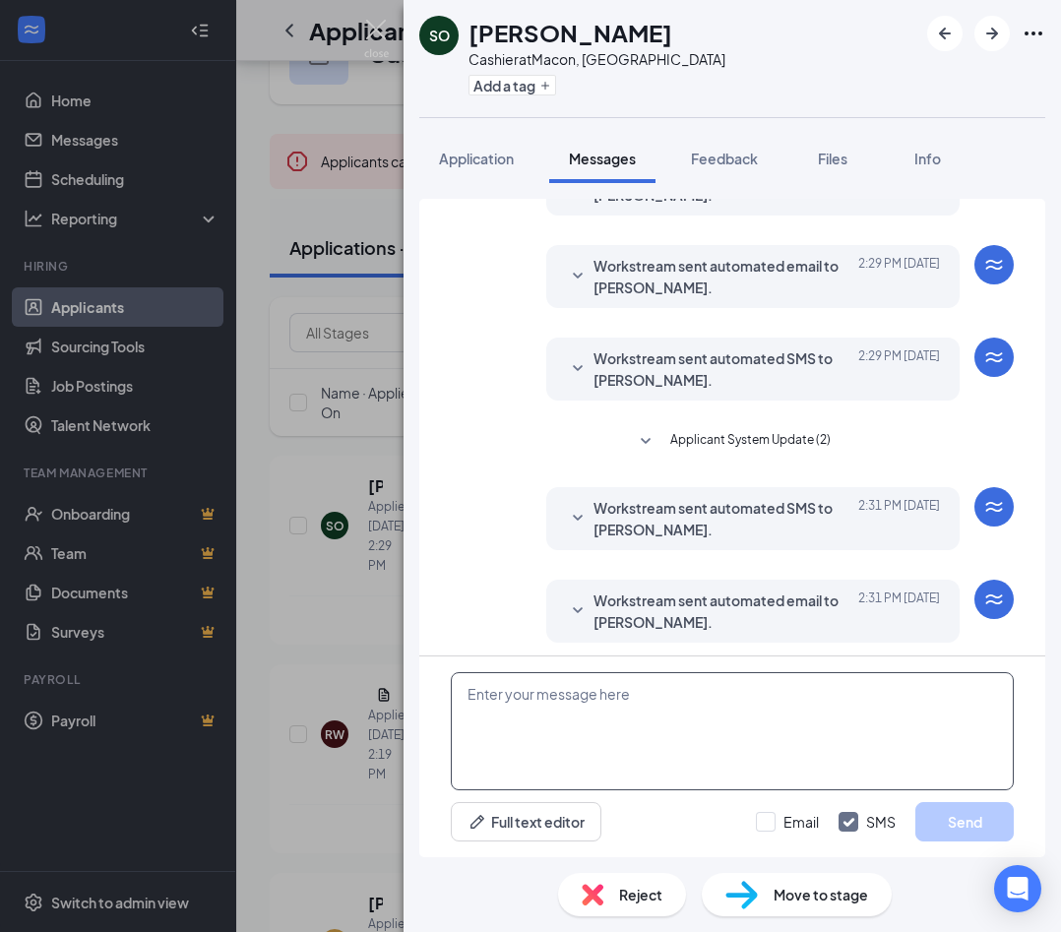
click at [625, 724] on textarea at bounding box center [732, 731] width 563 height 118
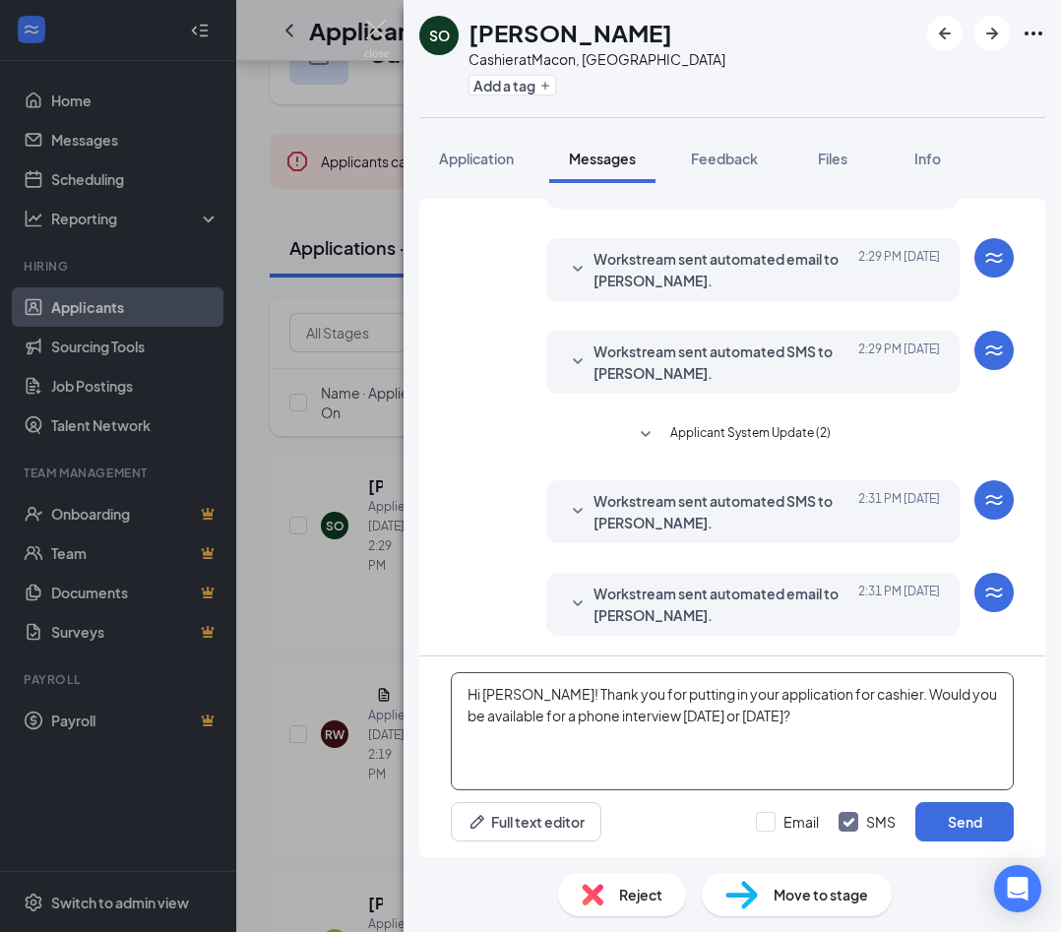
drag, startPoint x: 807, startPoint y: 719, endPoint x: 438, endPoint y: 695, distance: 369.9
click at [438, 696] on div "Hi Sierra! Thank you for putting in your application for cashier. Would you be …" at bounding box center [732, 757] width 626 height 201
type textarea "Hi Sierra! Thank you for putting in your application for cashier. Would you be …"
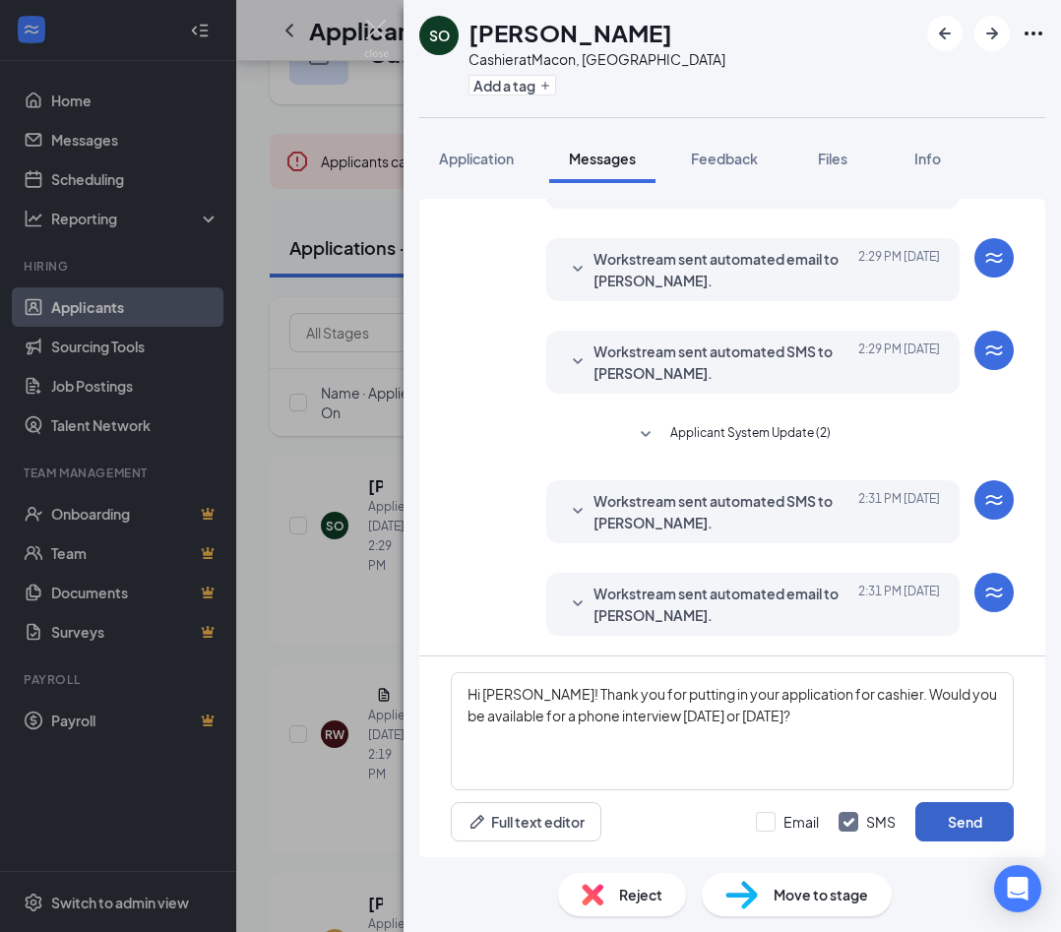
click at [750, 822] on button "Send" at bounding box center [964, 821] width 98 height 39
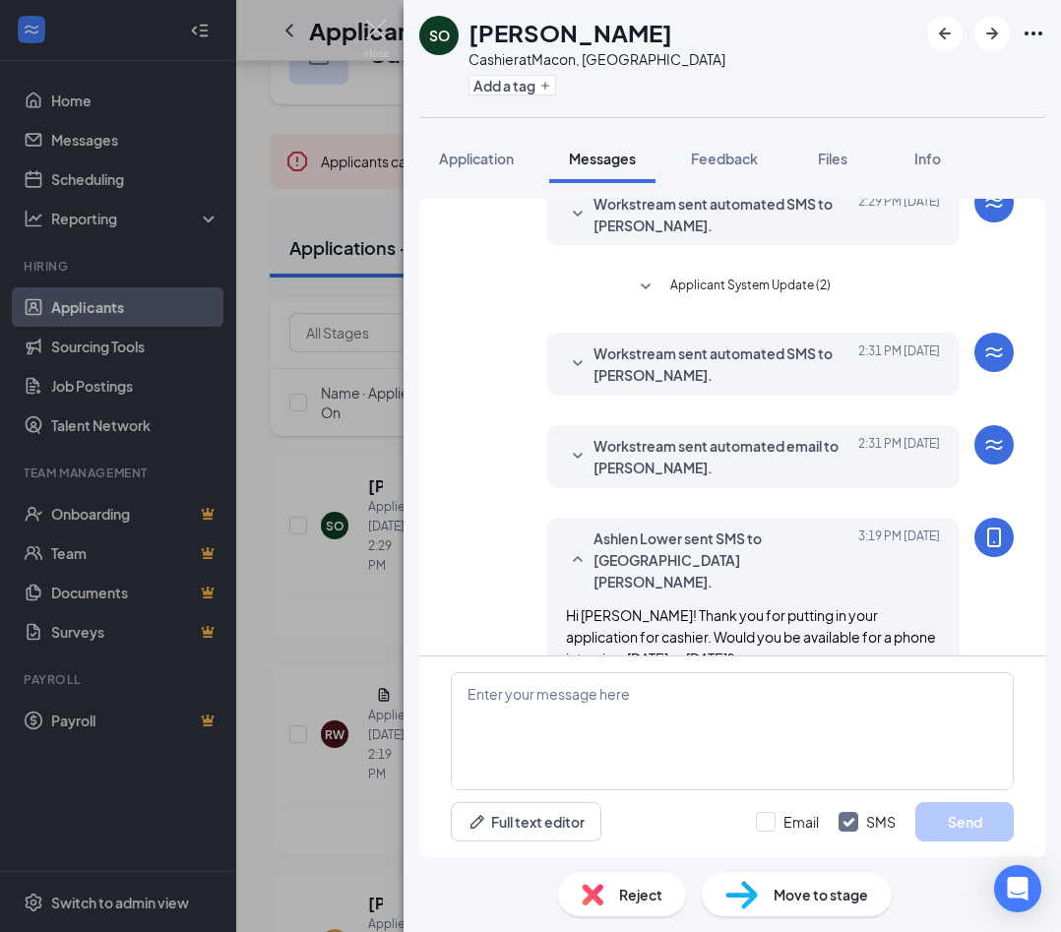
scroll to position [289, 0]
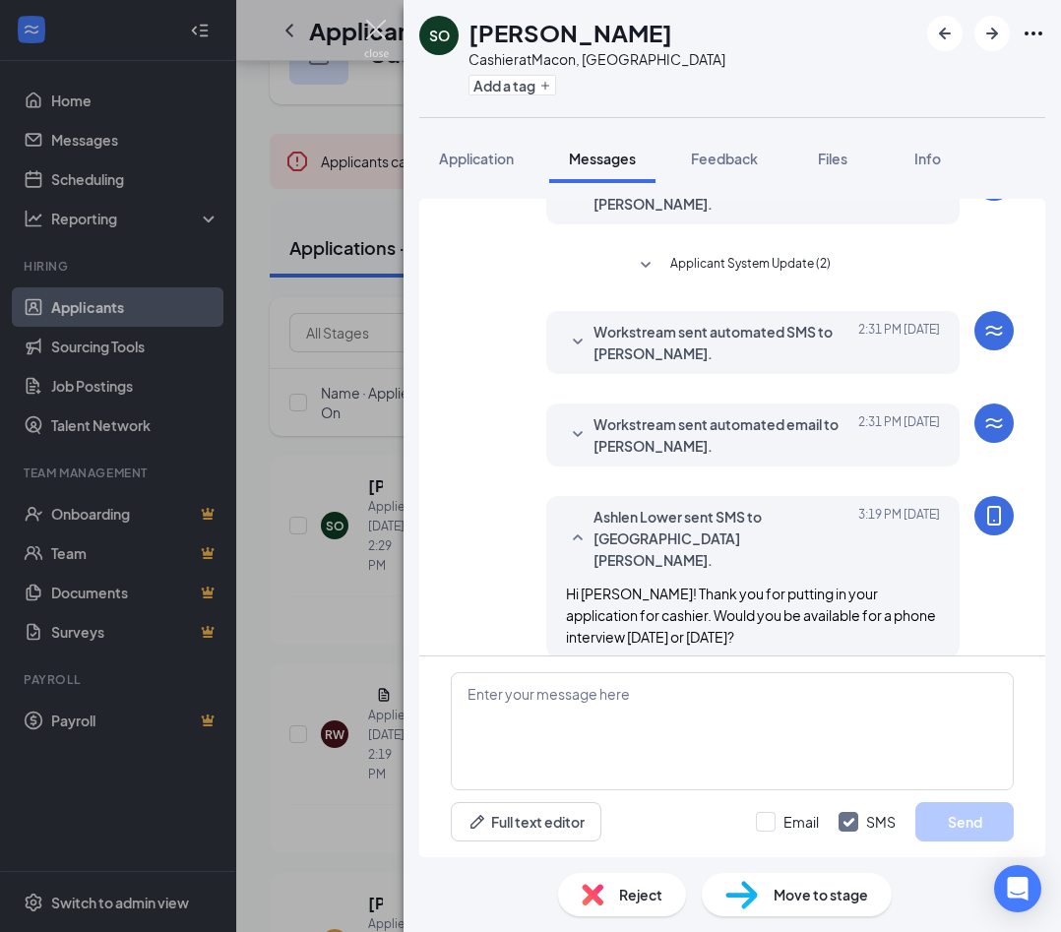
click at [372, 36] on img at bounding box center [376, 39] width 25 height 38
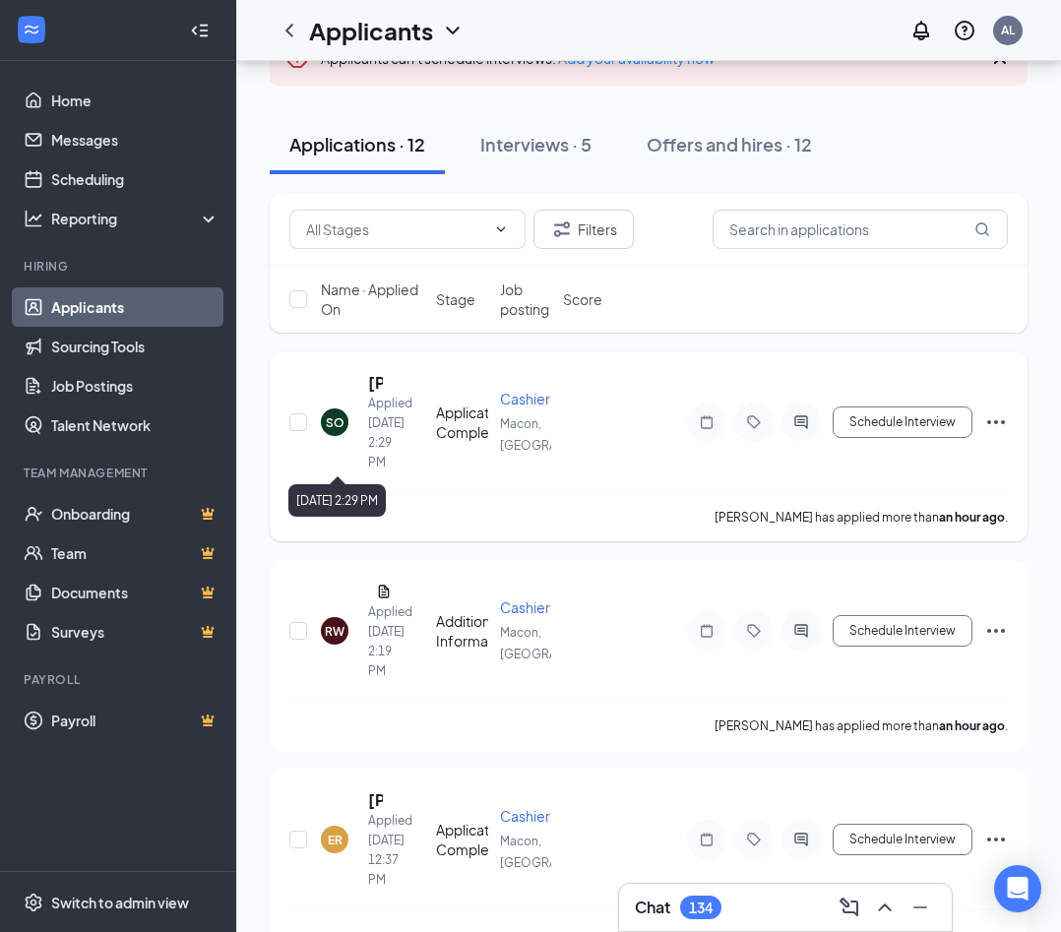
scroll to position [197, 0]
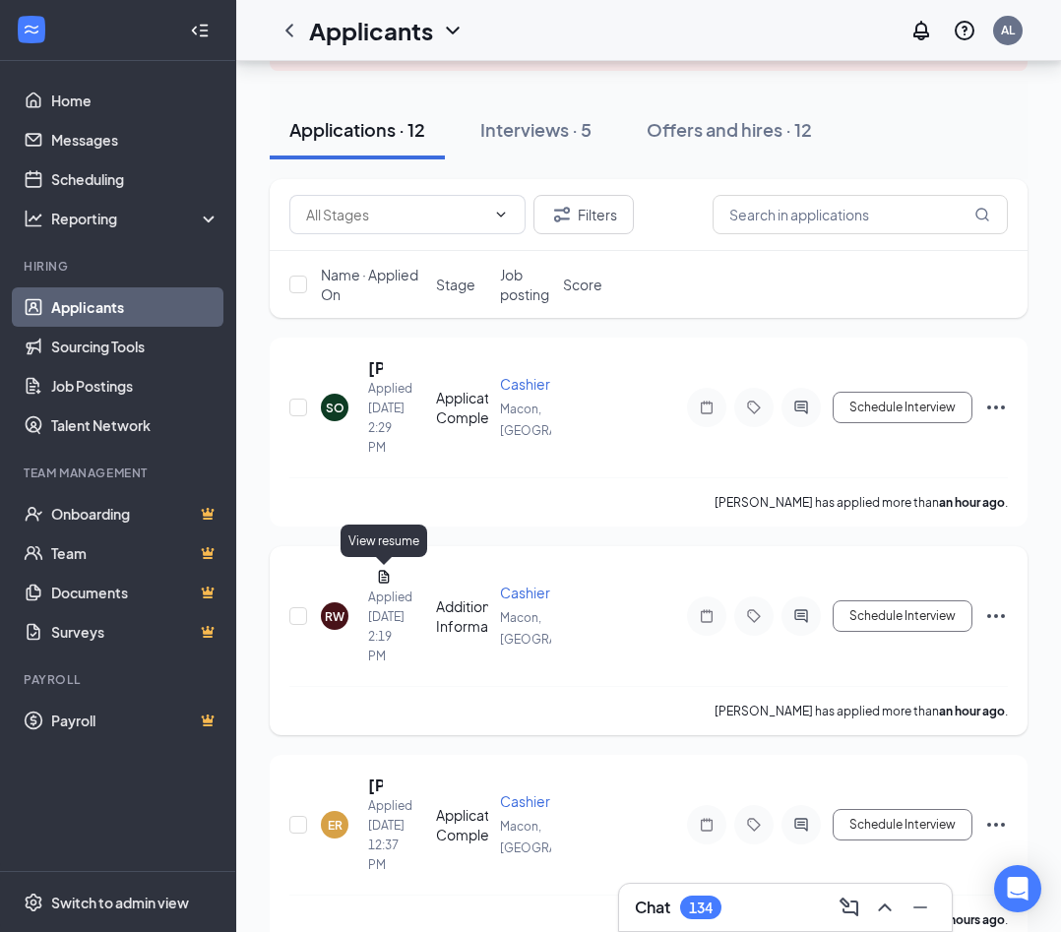
click at [382, 577] on icon "Document" at bounding box center [384, 576] width 11 height 13
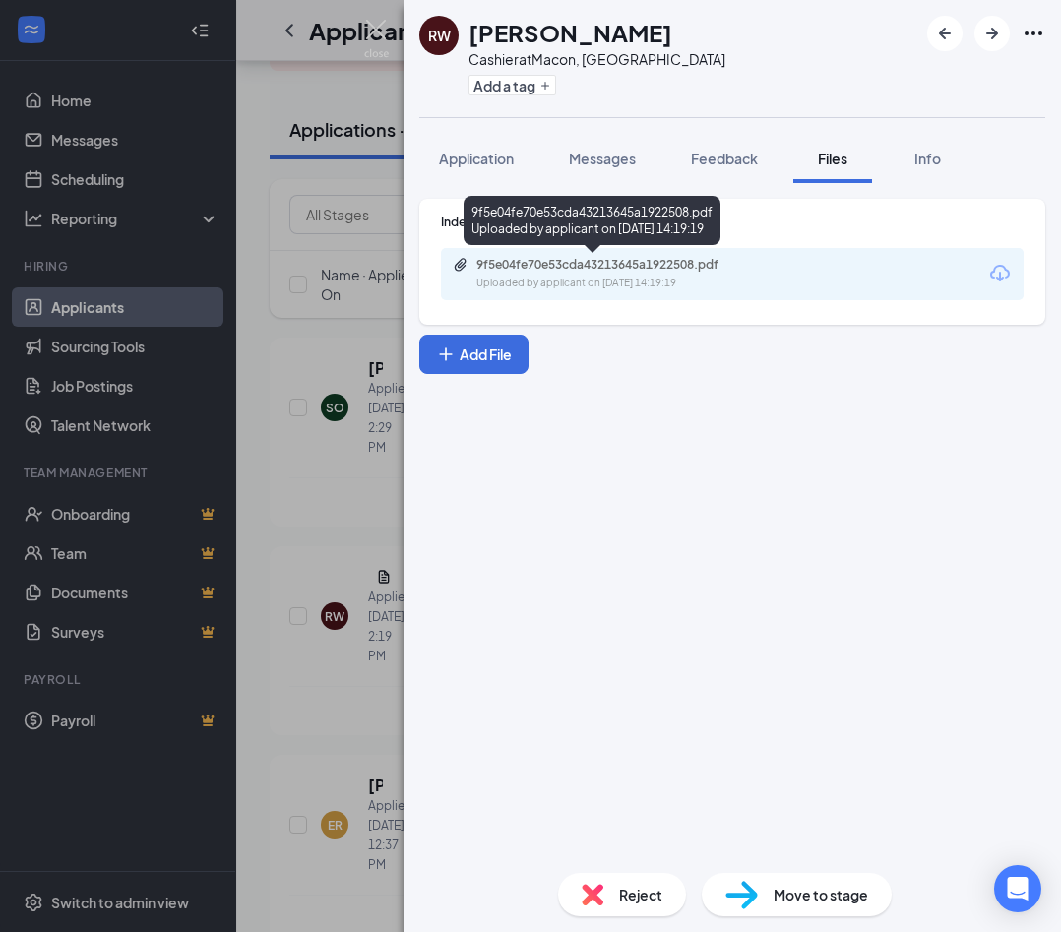
click at [523, 269] on div "9f5e04fe70e53cda43213645a1922508.pdf" at bounding box center [614, 265] width 276 height 16
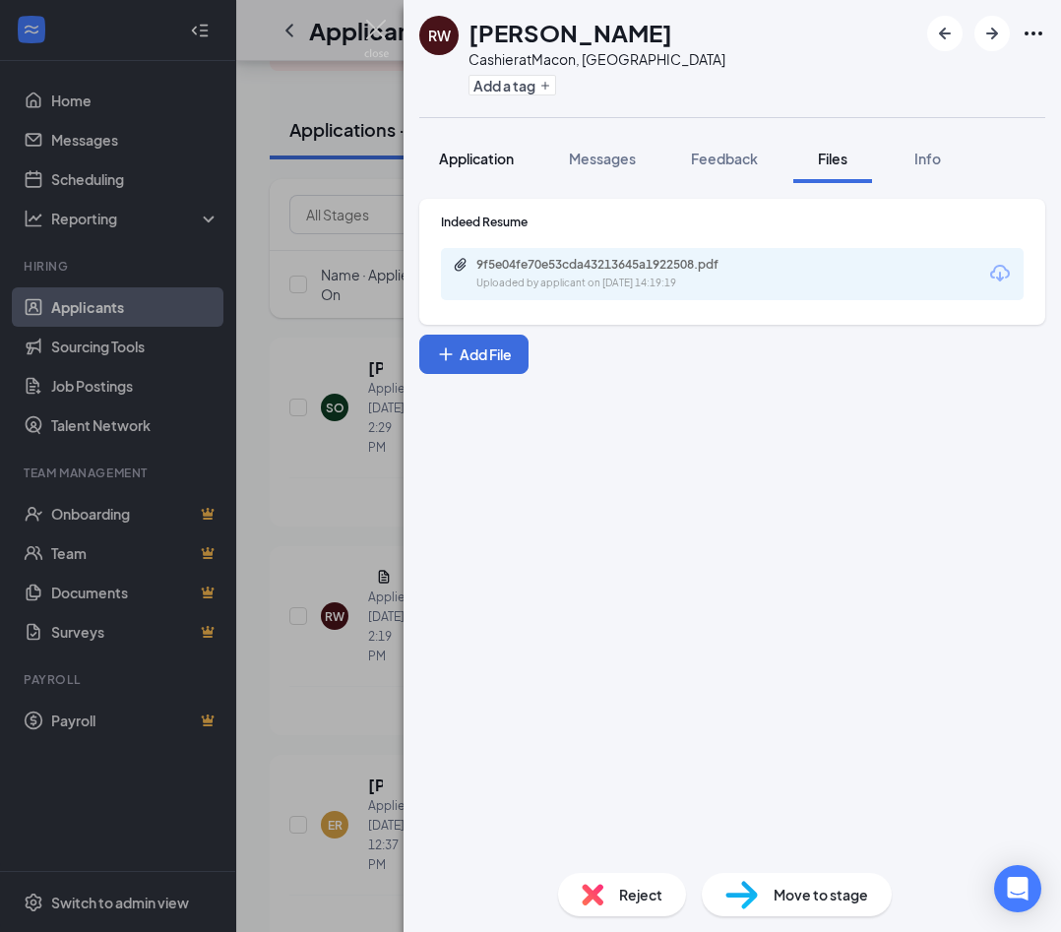
click at [494, 159] on span "Application" at bounding box center [476, 159] width 75 height 18
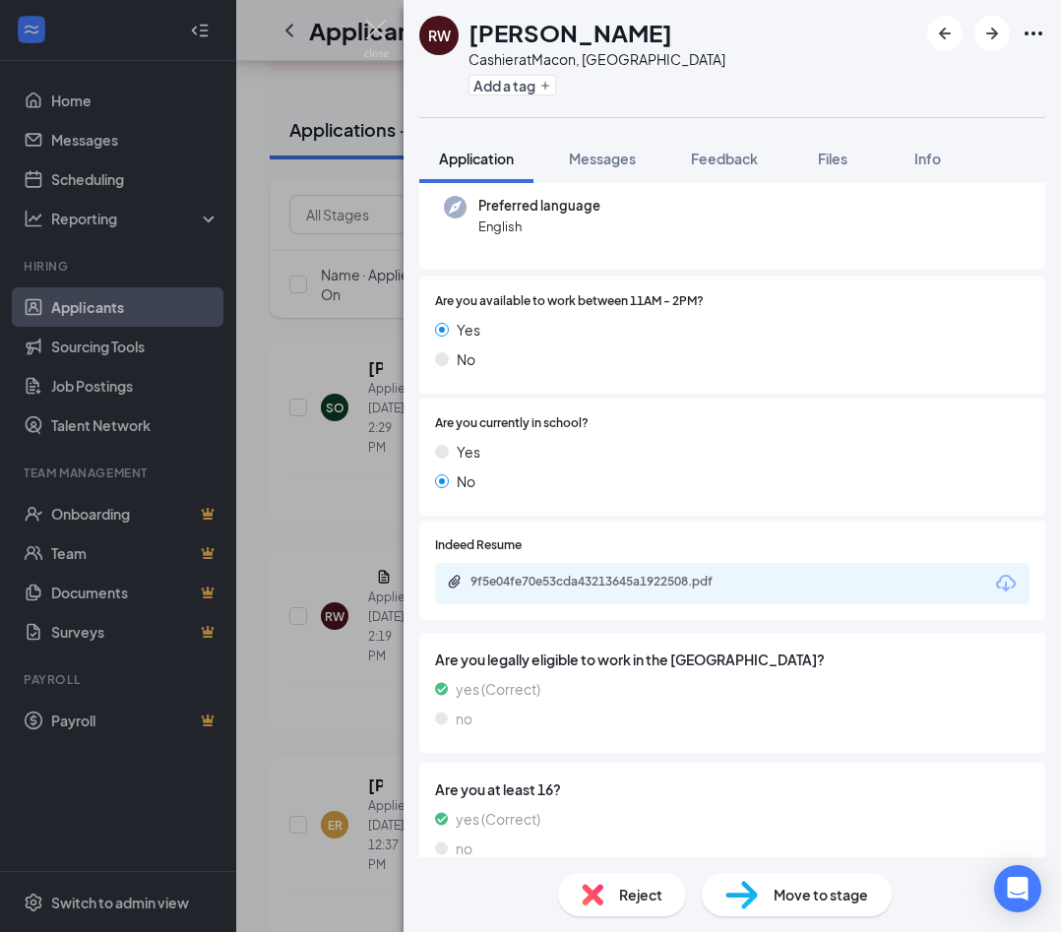
scroll to position [266, 0]
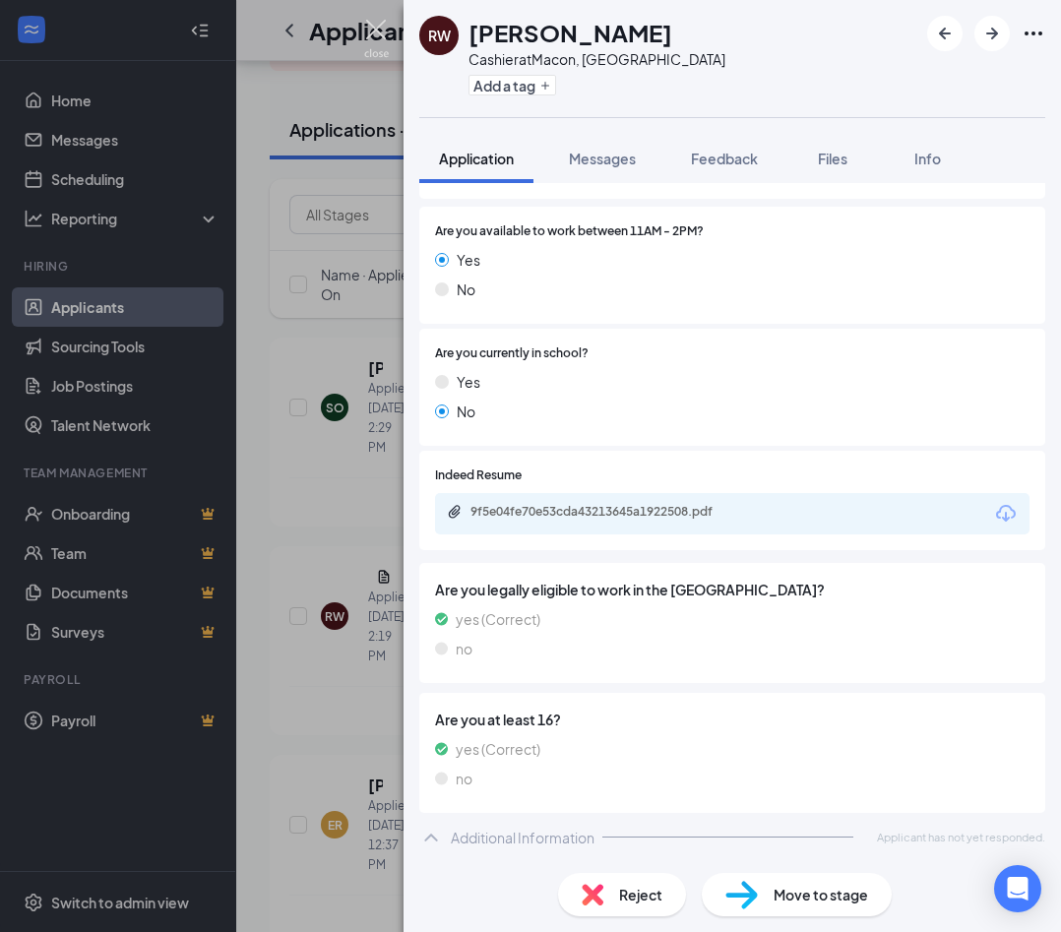
click at [381, 31] on img at bounding box center [376, 39] width 25 height 38
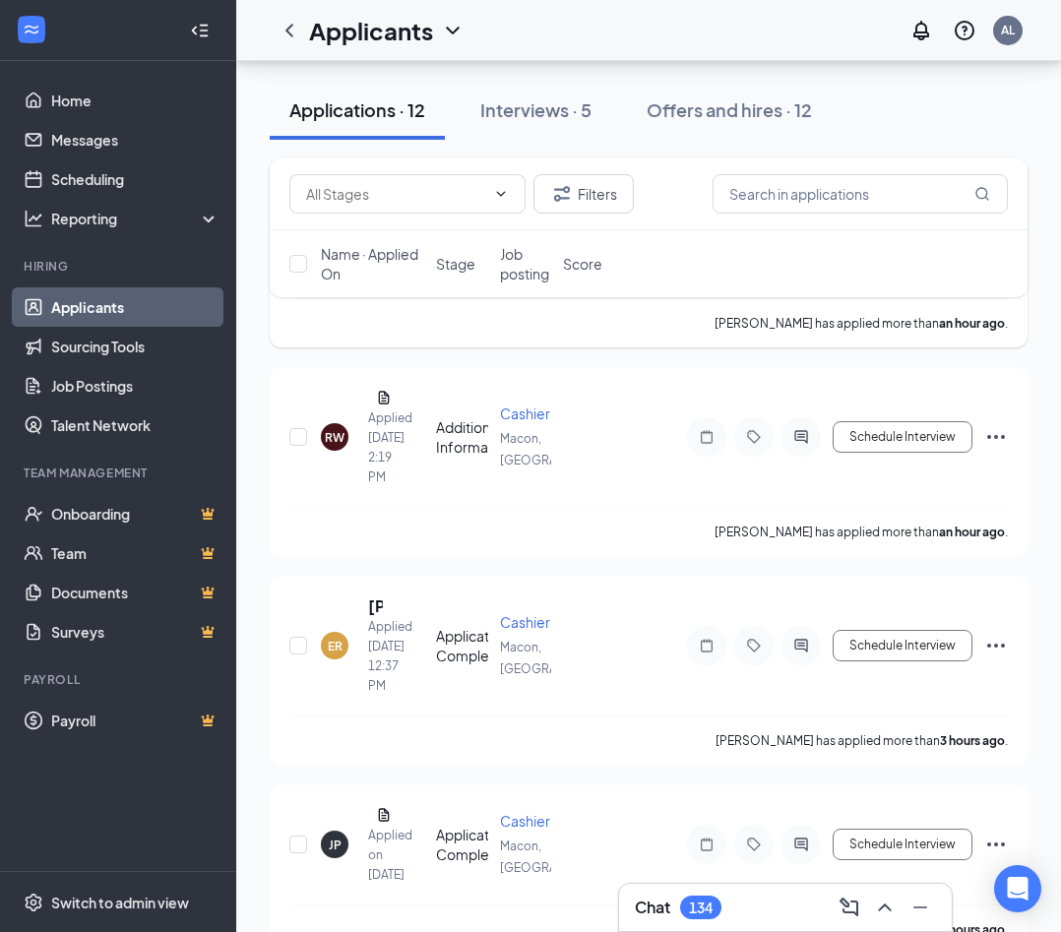
scroll to position [383, 0]
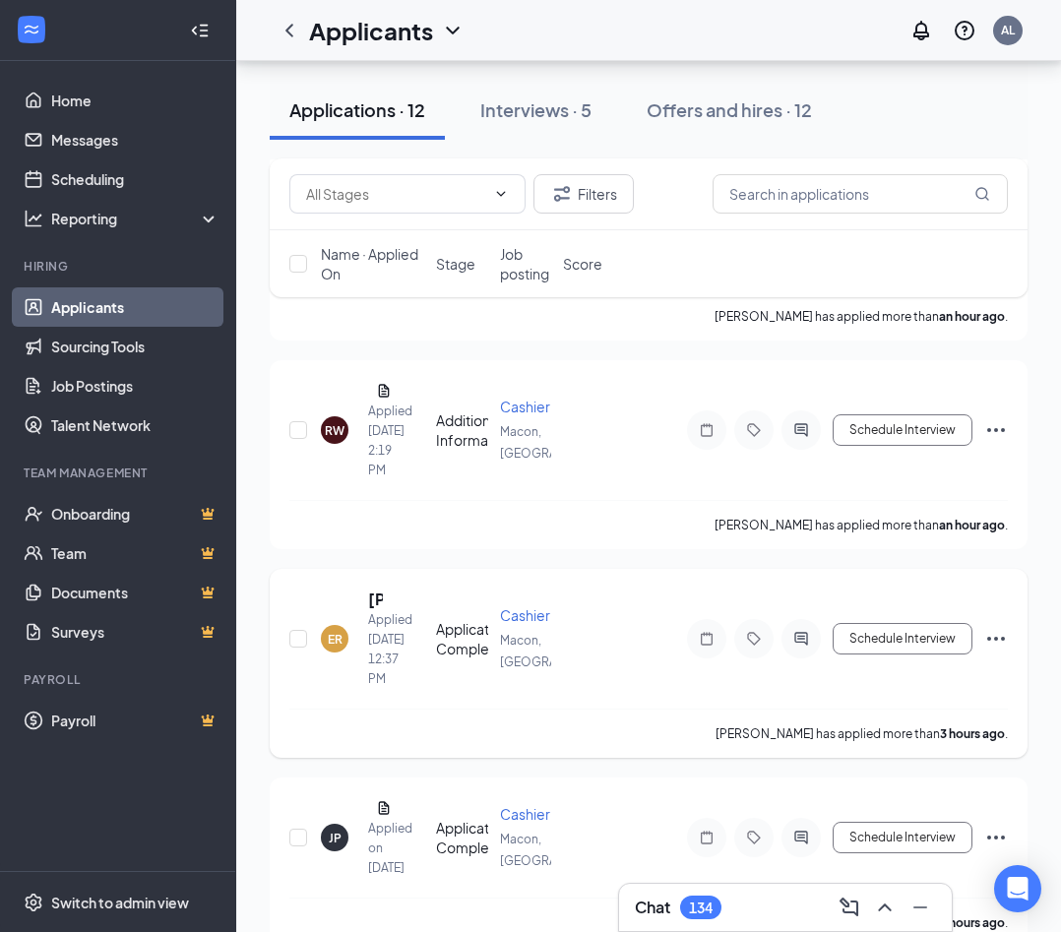
click at [338, 636] on div "ER" at bounding box center [335, 639] width 15 height 17
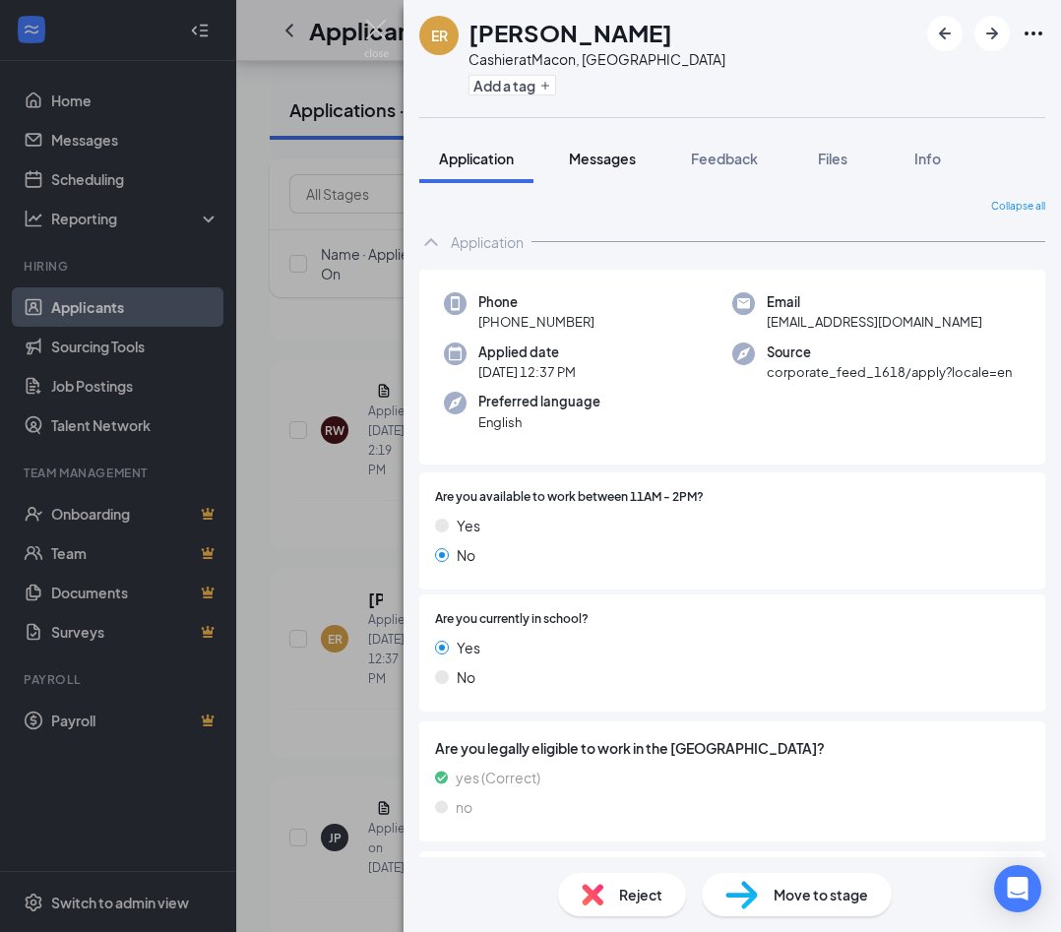
click at [612, 166] on span "Messages" at bounding box center [602, 159] width 67 height 18
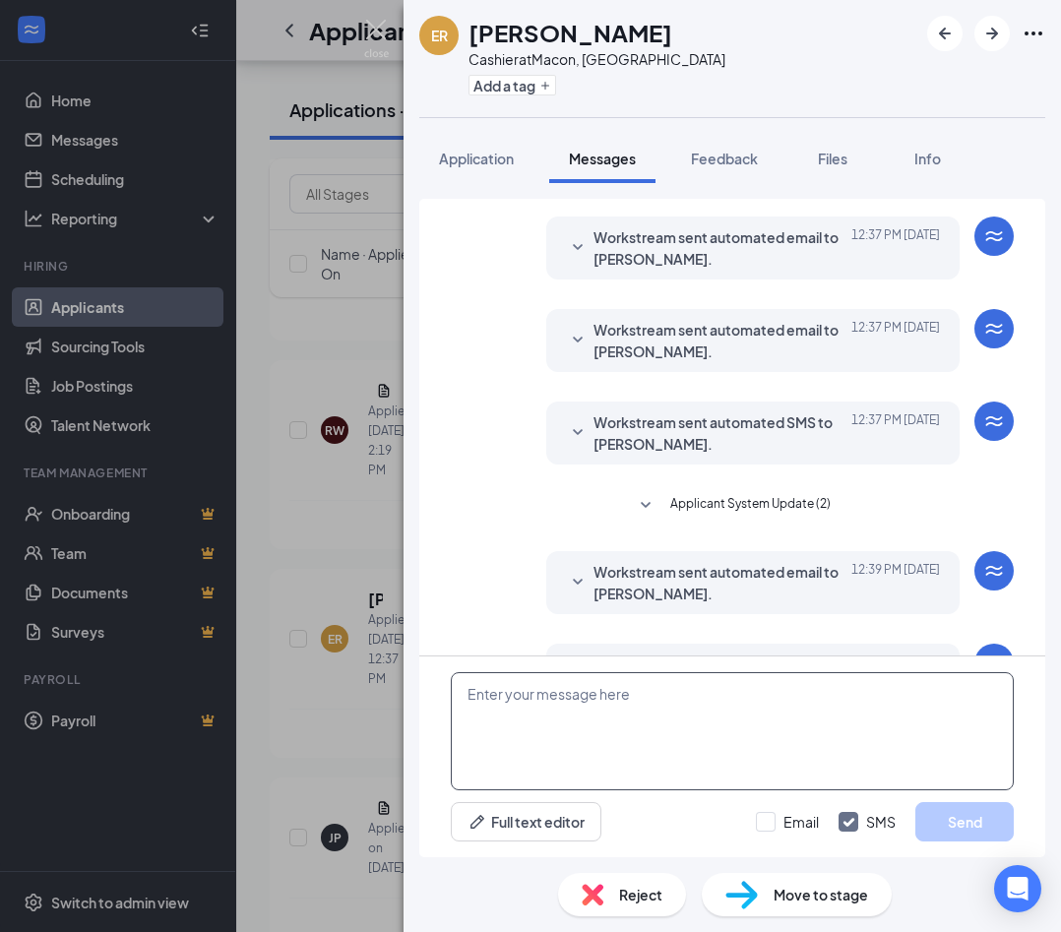
click at [625, 709] on textarea at bounding box center [732, 731] width 563 height 118
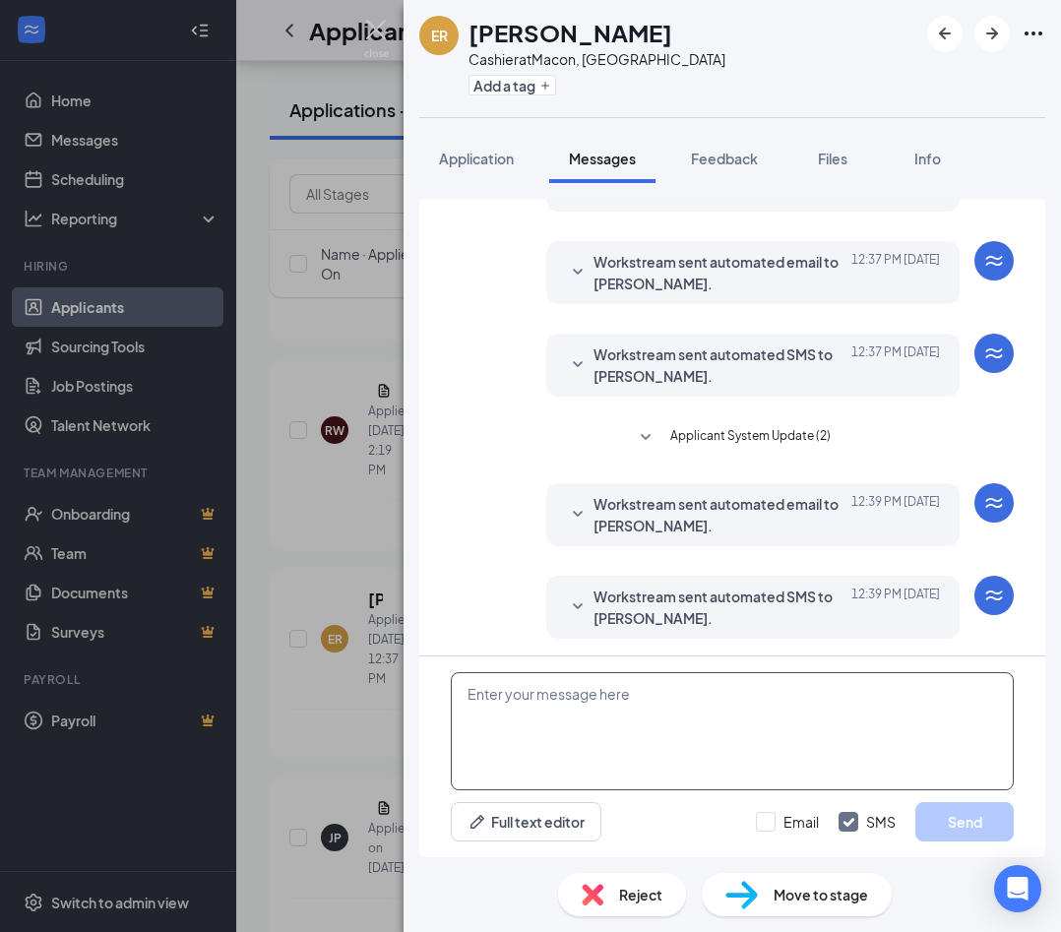
scroll to position [120, 0]
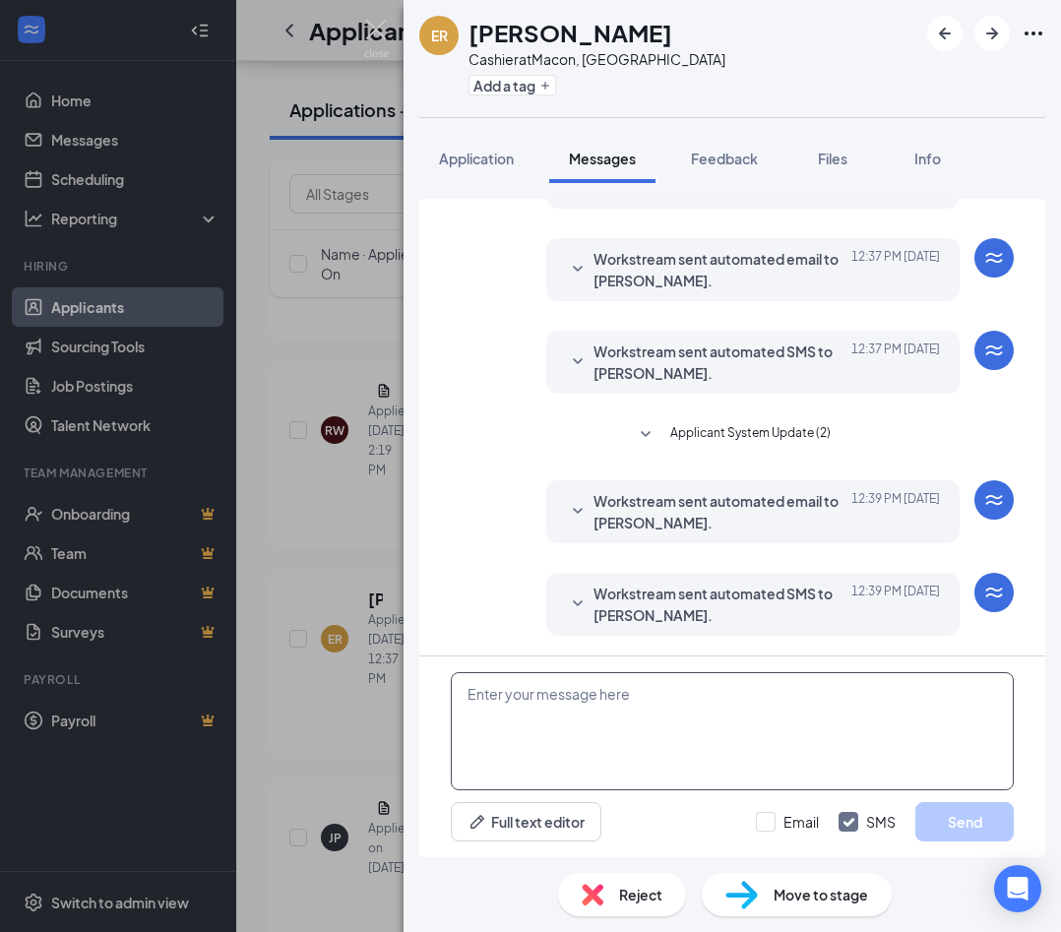
paste textarea "Hi Sierra! Thank you for putting in your application for cashier. Would you be …"
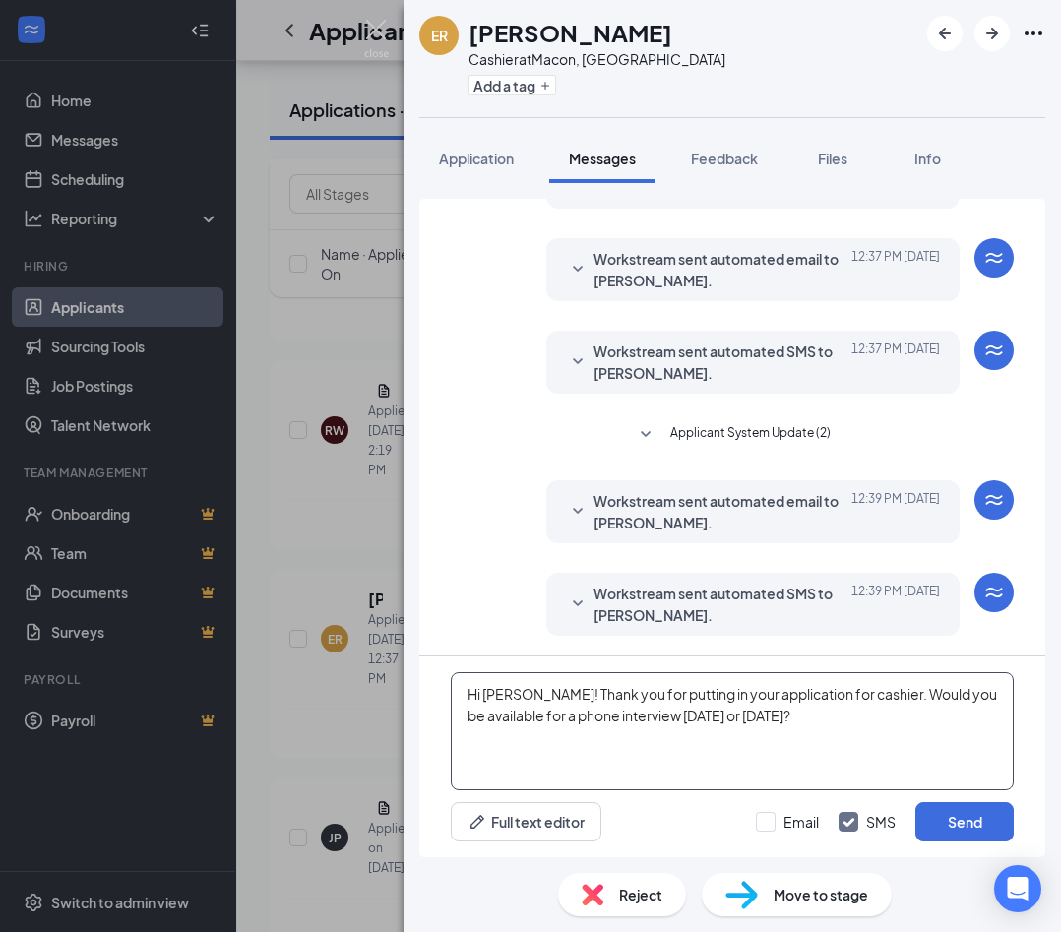
click at [521, 693] on textarea "Hi Sierra! Thank you for putting in your application for cashier. Would you be …" at bounding box center [732, 731] width 563 height 118
type textarea "Hi Emily! Thank you for putting in your application for cashier. Would you be a…"
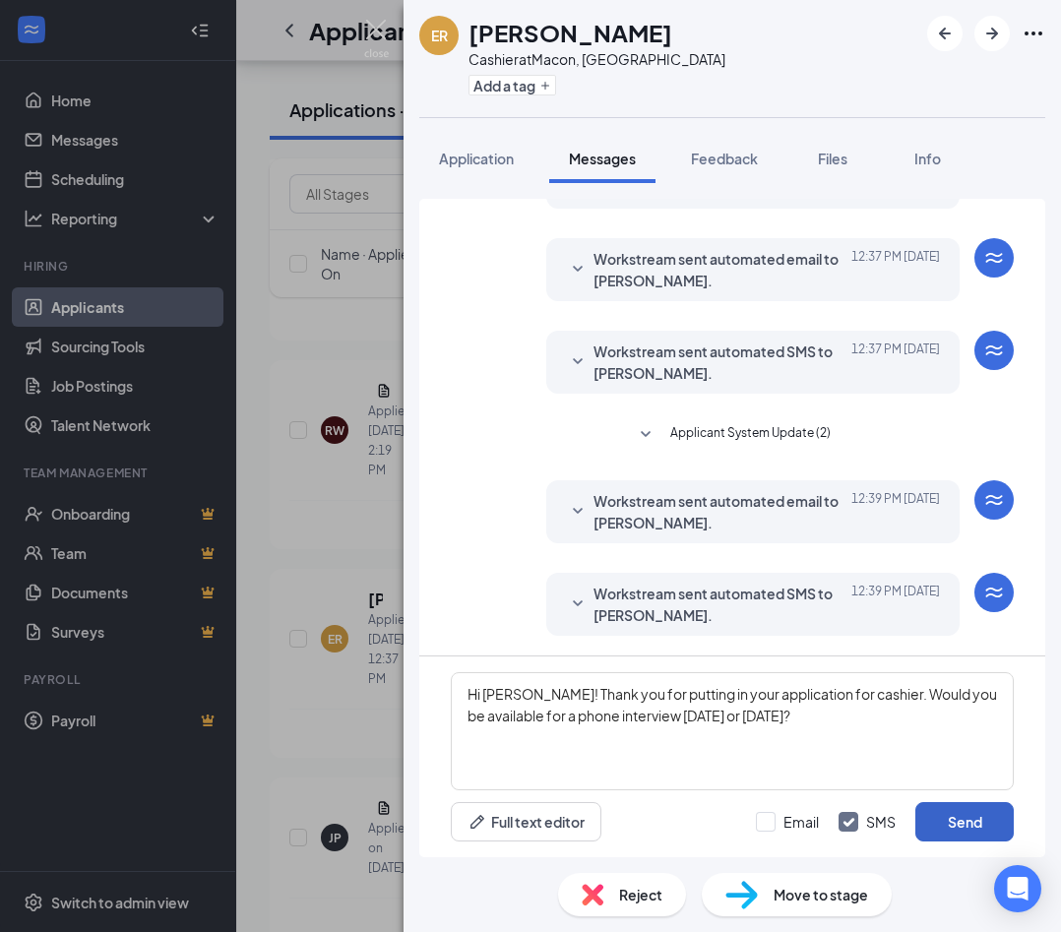
click at [750, 822] on button "Send" at bounding box center [964, 821] width 98 height 39
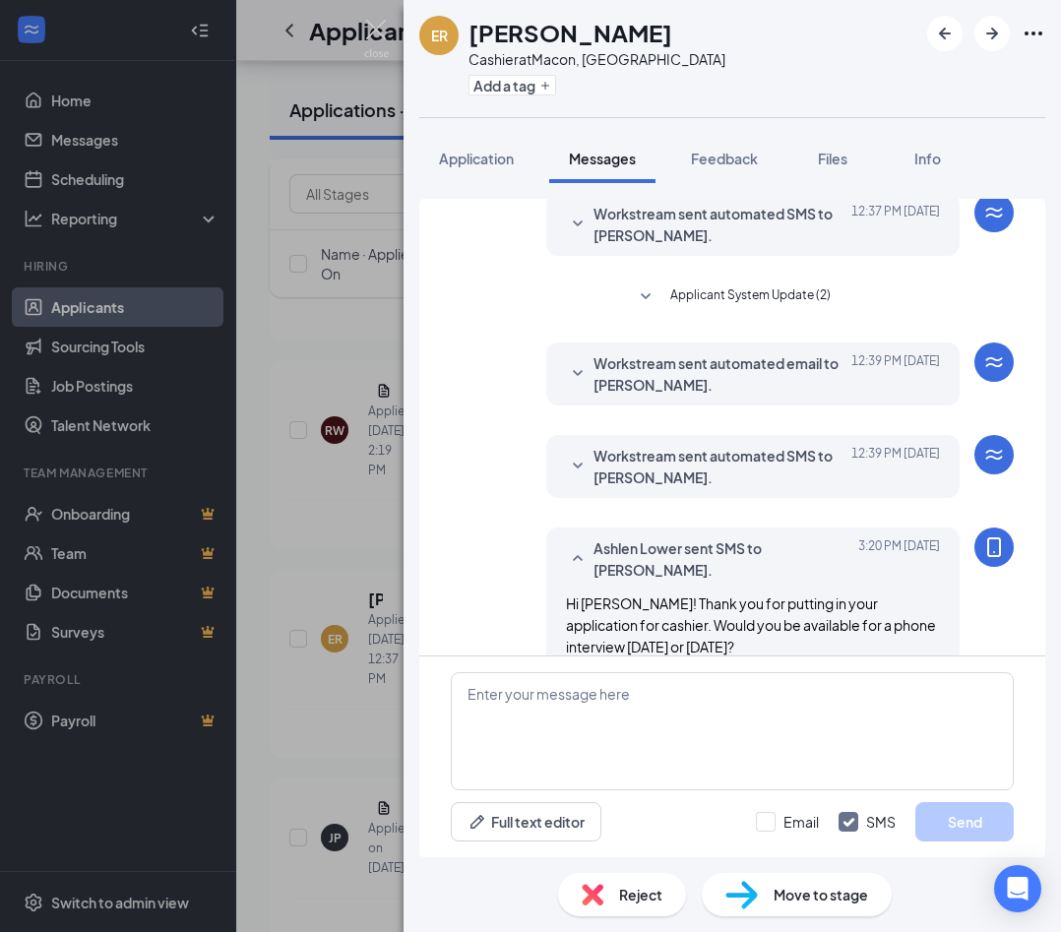
scroll to position [270, 0]
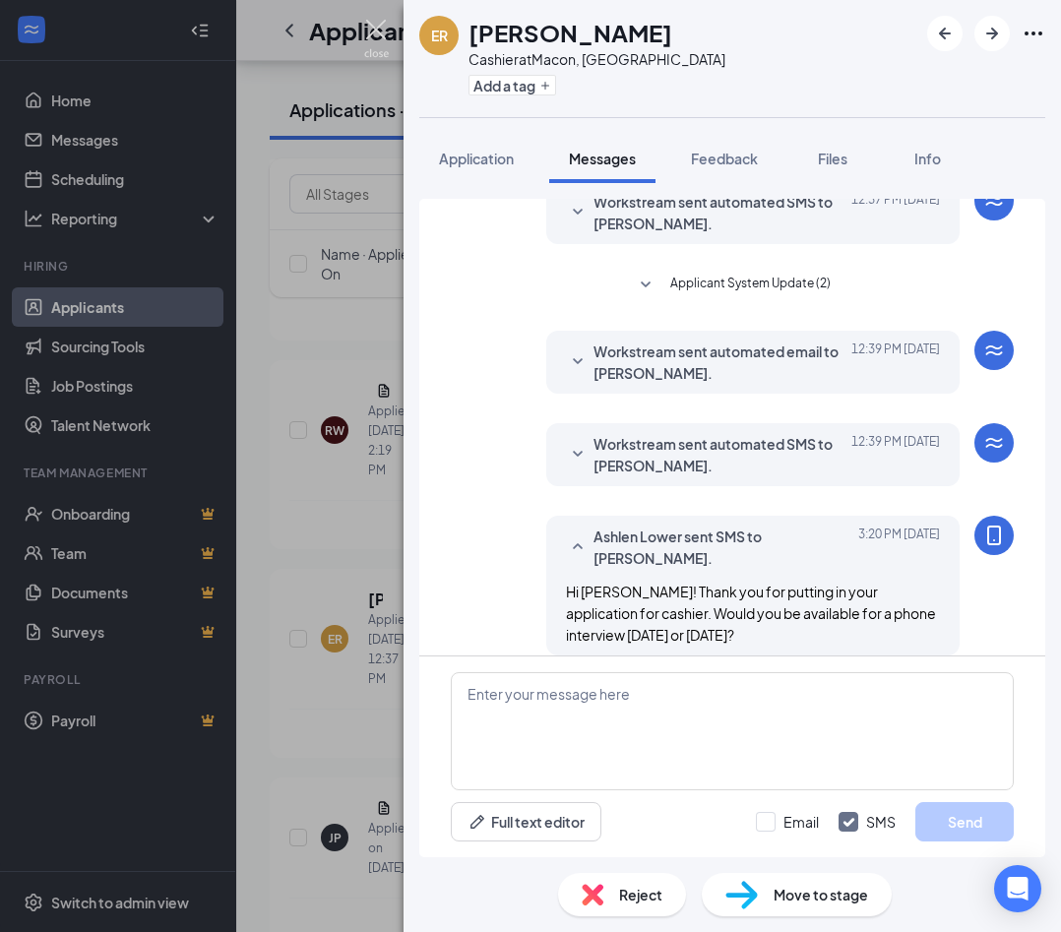
click at [365, 34] on img at bounding box center [376, 39] width 25 height 38
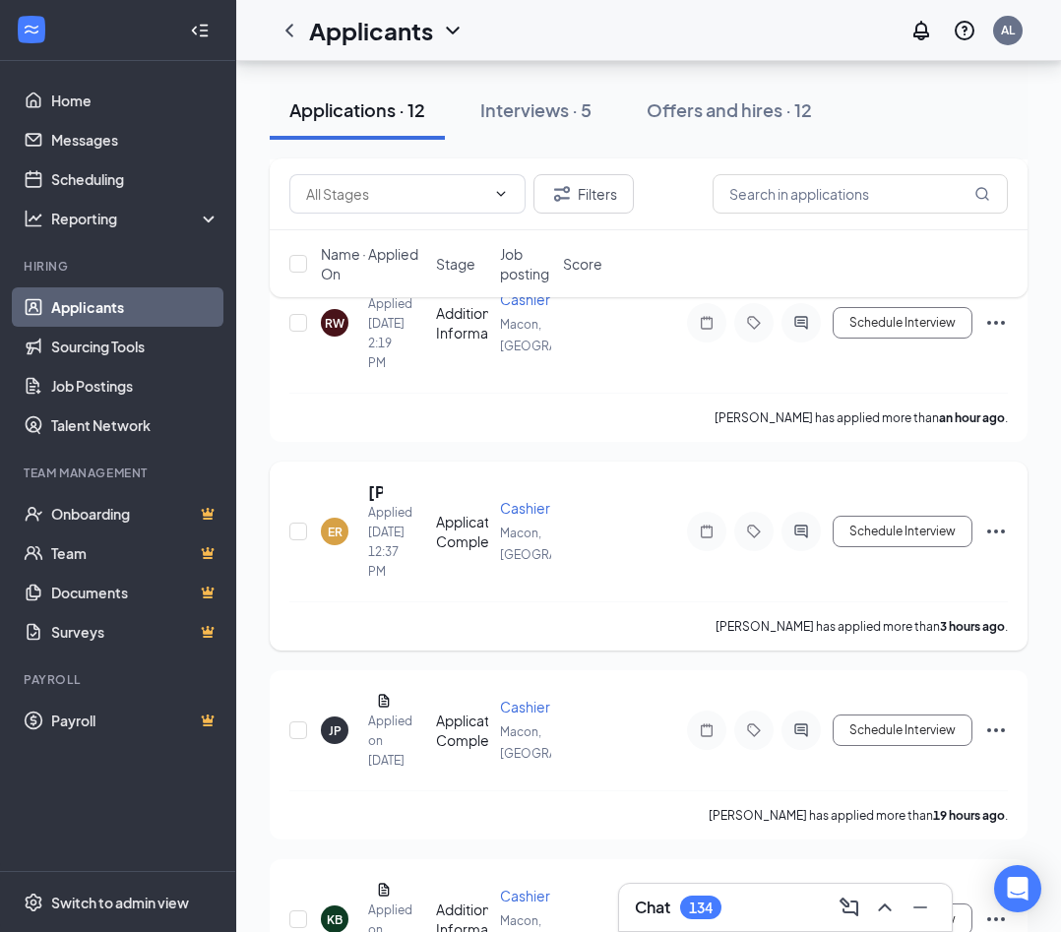
scroll to position [527, 0]
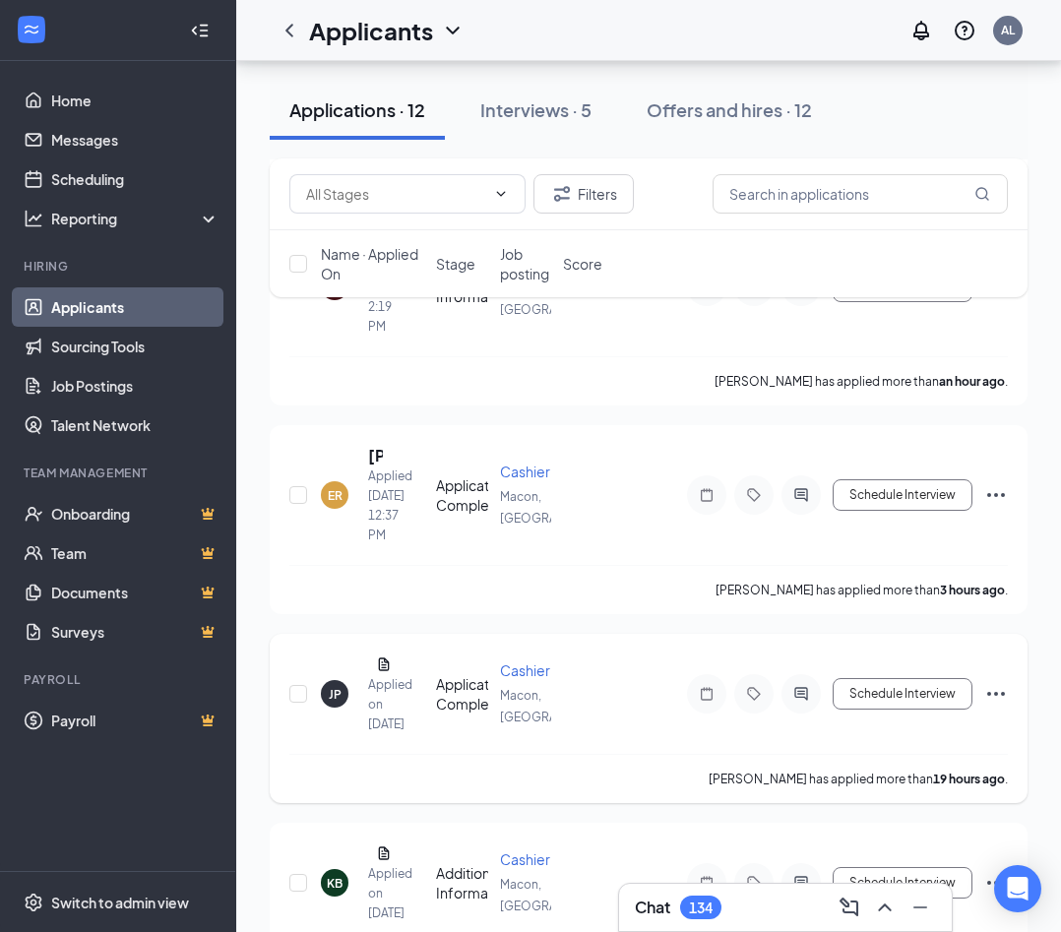
click at [337, 703] on div "JP" at bounding box center [335, 694] width 13 height 17
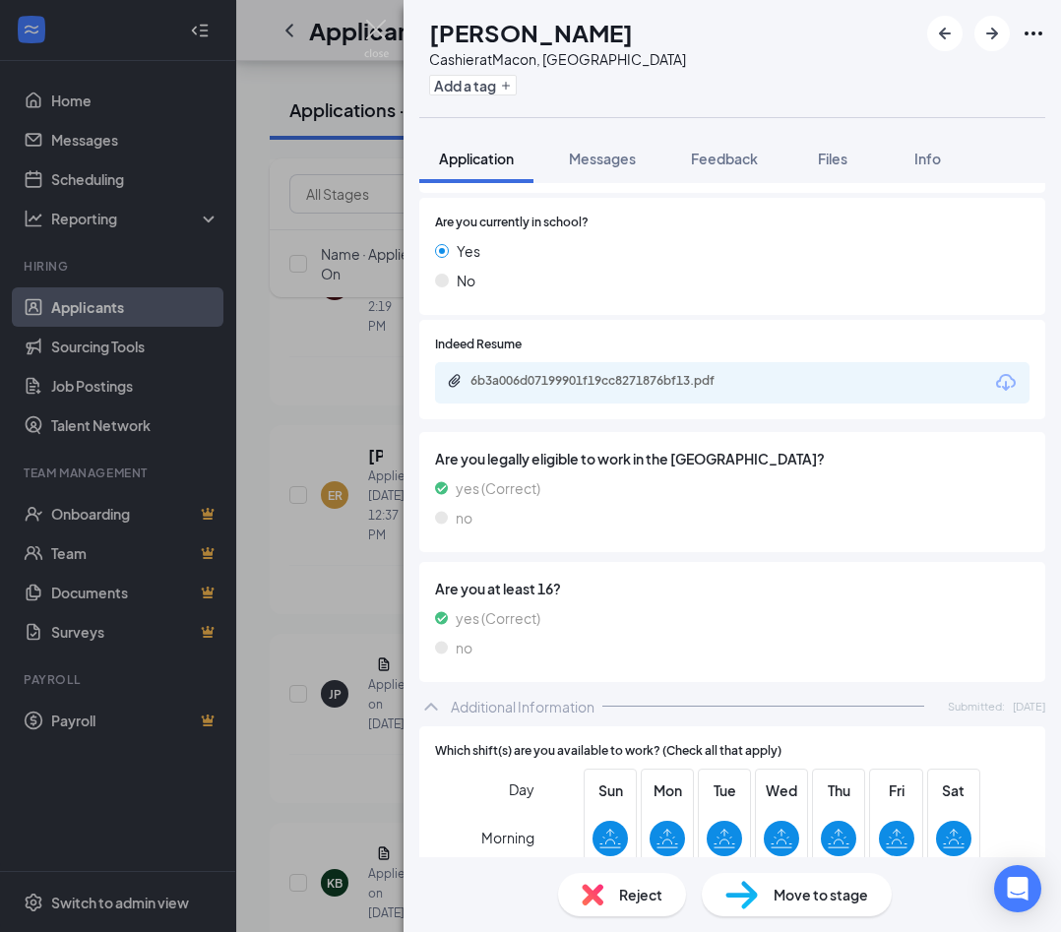
scroll to position [399, 0]
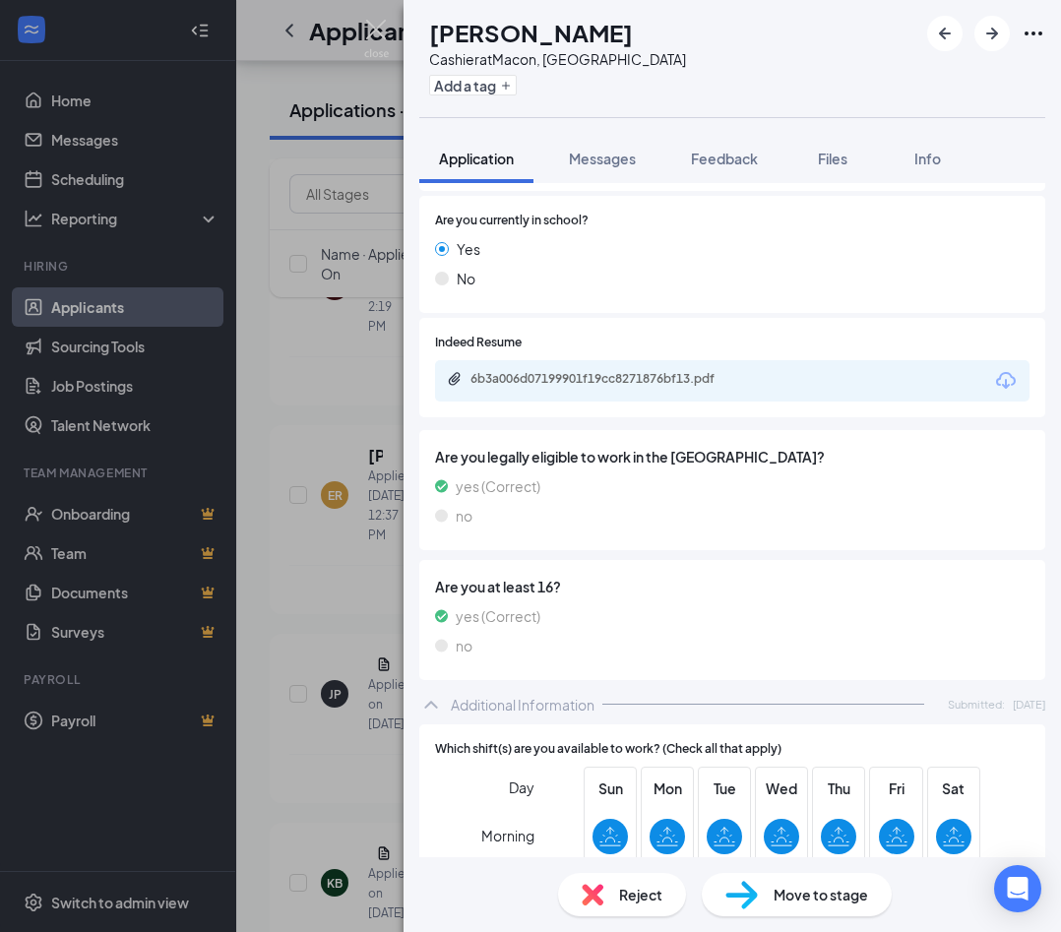
click at [550, 375] on div "6b3a006d07199901f19cc8271876bf13.pdf" at bounding box center [608, 379] width 276 height 16
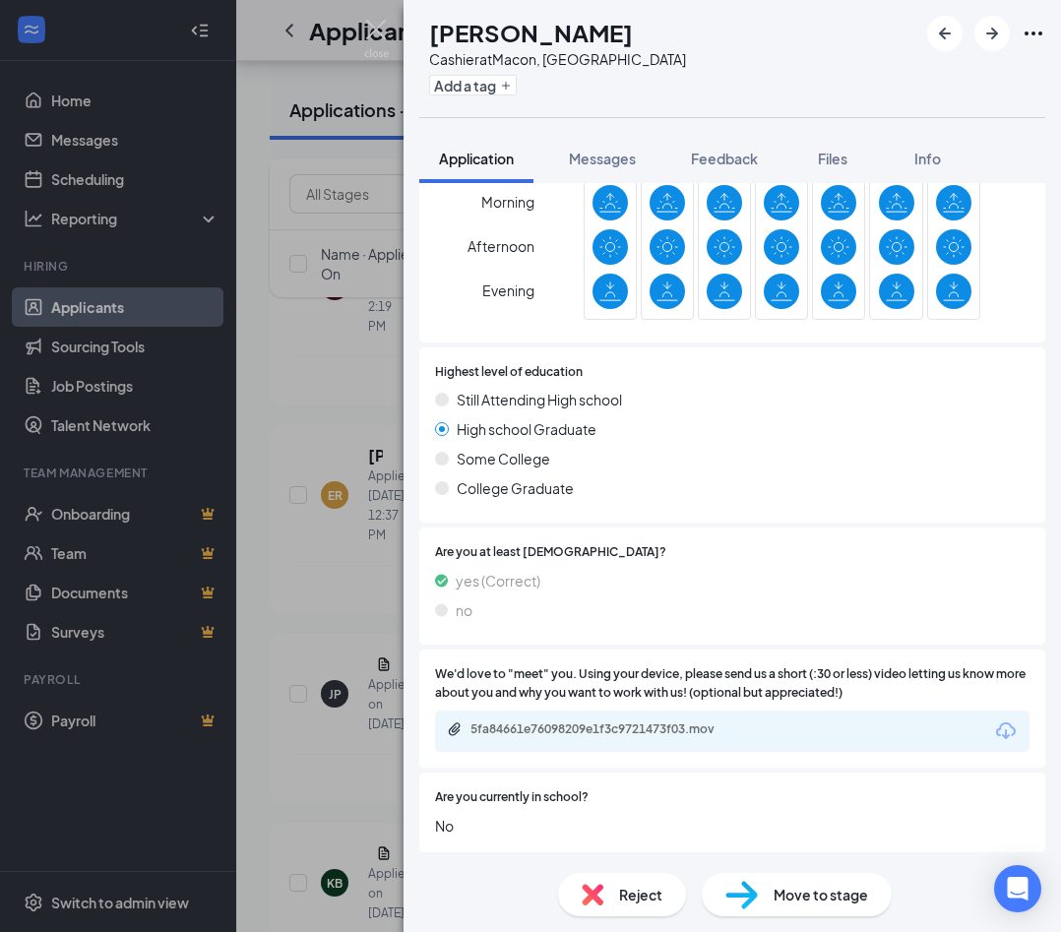
scroll to position [1024, 0]
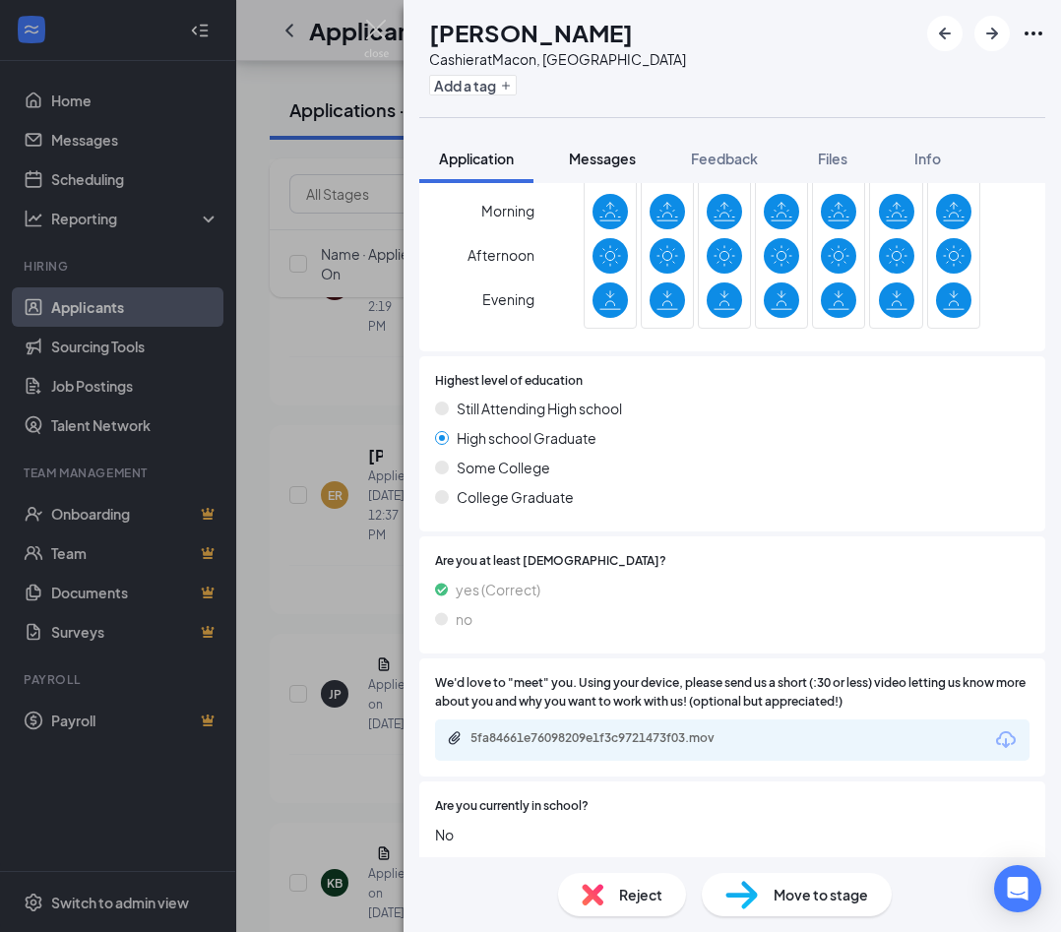
click at [587, 151] on span "Messages" at bounding box center [602, 159] width 67 height 18
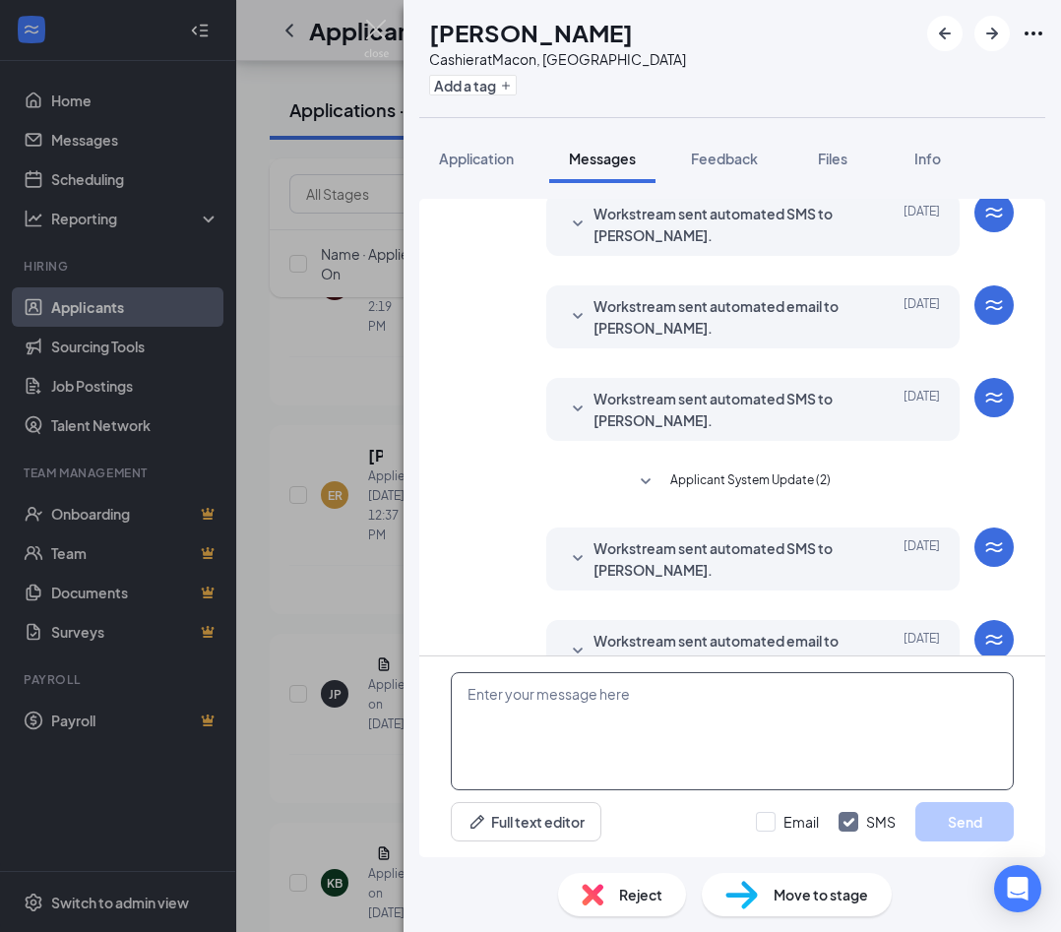
scroll to position [213, 0]
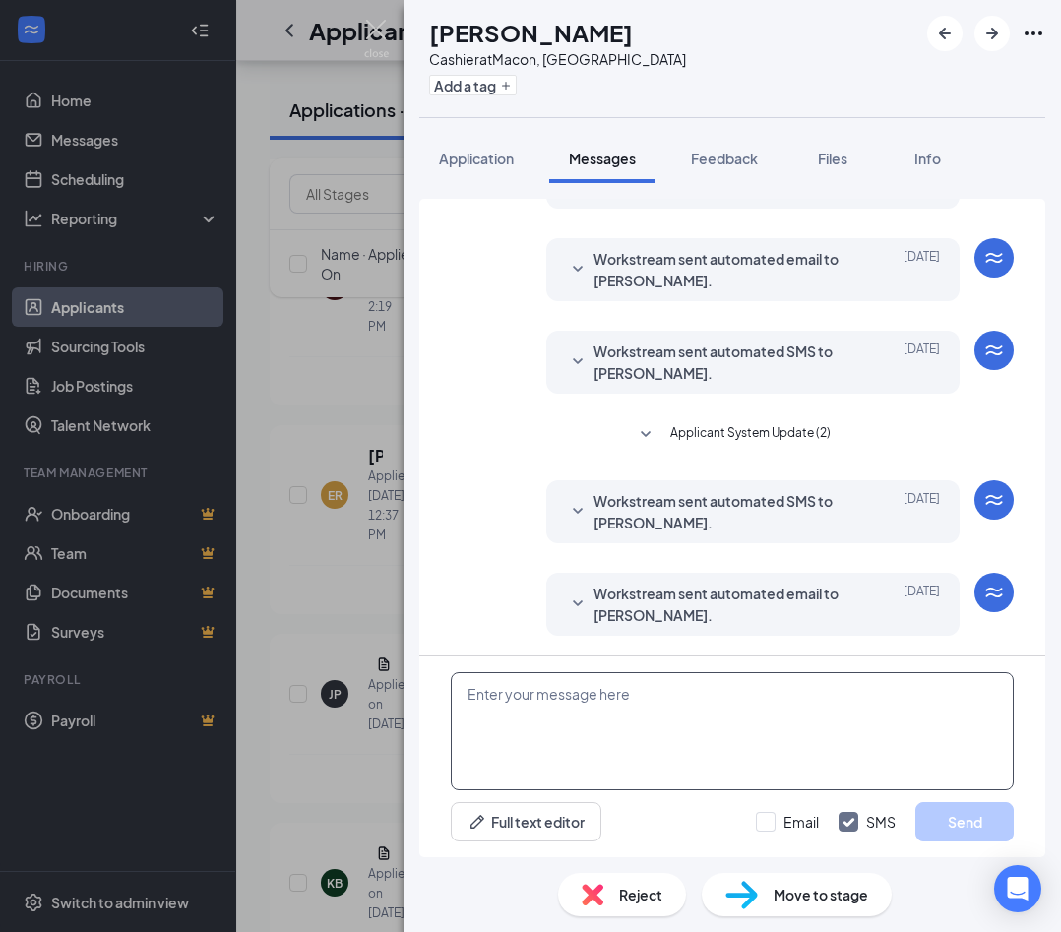
click at [647, 691] on textarea at bounding box center [732, 731] width 563 height 118
paste textarea "Hi Sierra! Thank you for putting in your application for cashier. Would you be …"
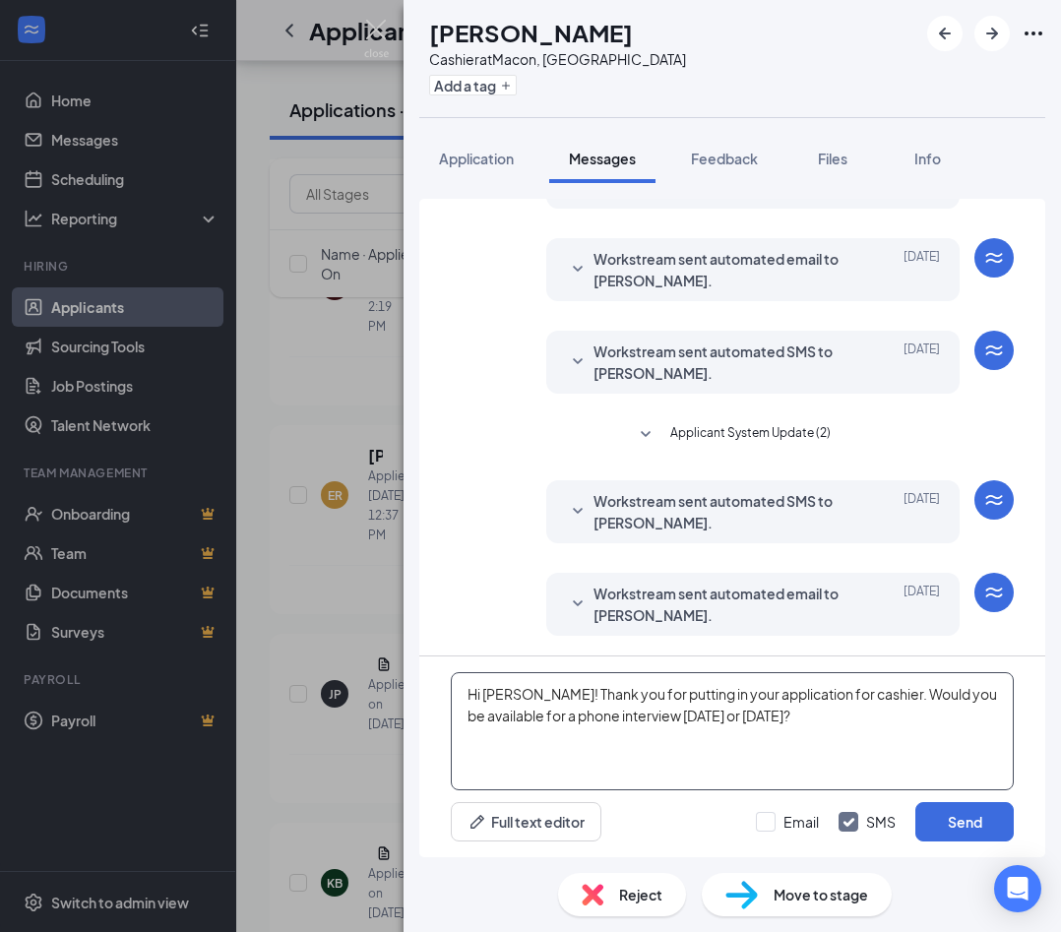
click at [521, 693] on textarea "Hi Sierra! Thank you for putting in your application for cashier. Would you be …" at bounding box center [732, 731] width 563 height 118
type textarea "Hi [PERSON_NAME]! Thank you for putting in your application for cashier. Would …"
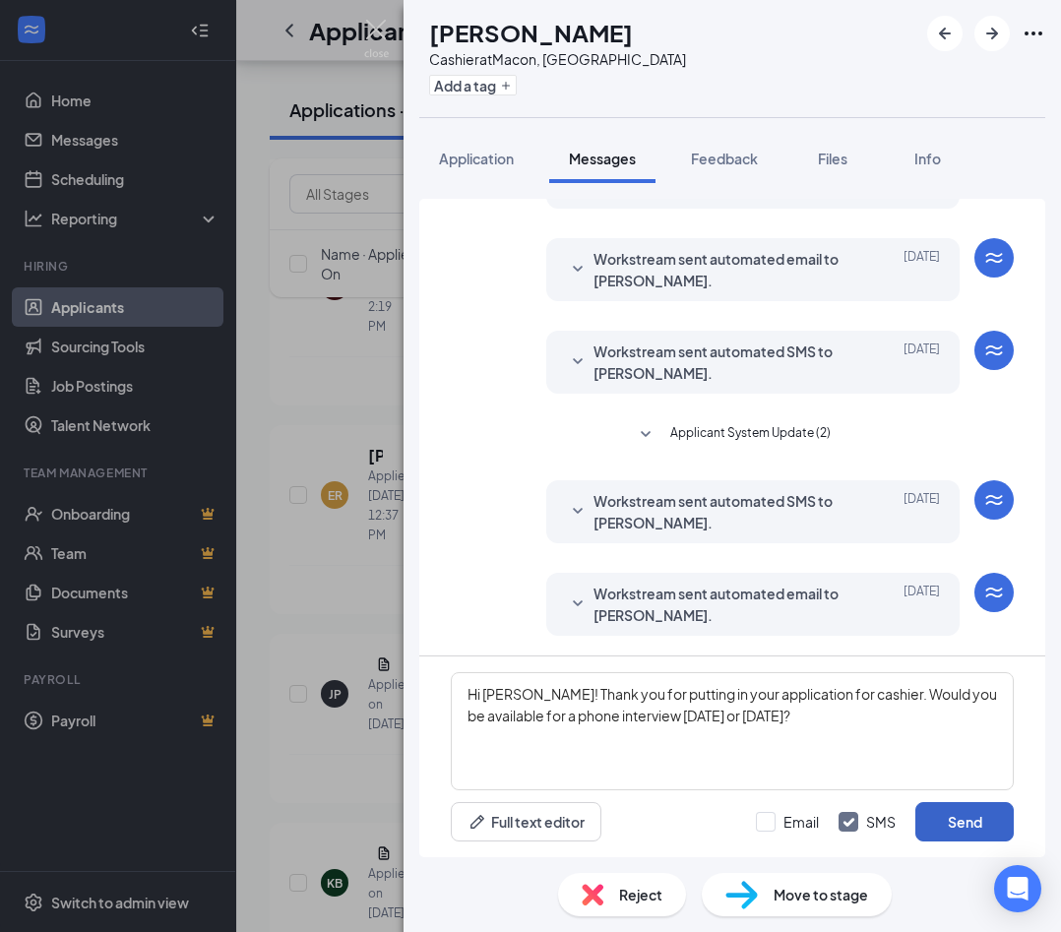
click at [750, 821] on button "Send" at bounding box center [964, 821] width 98 height 39
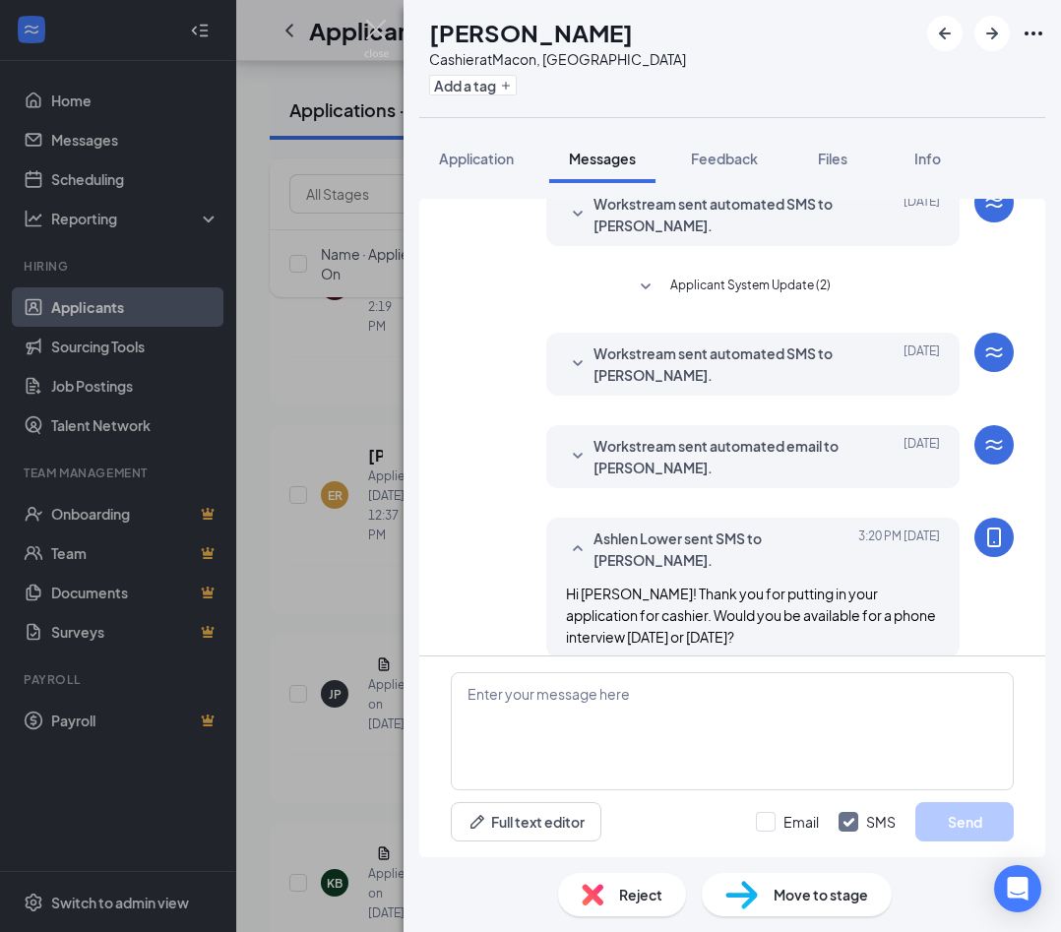
scroll to position [382, 0]
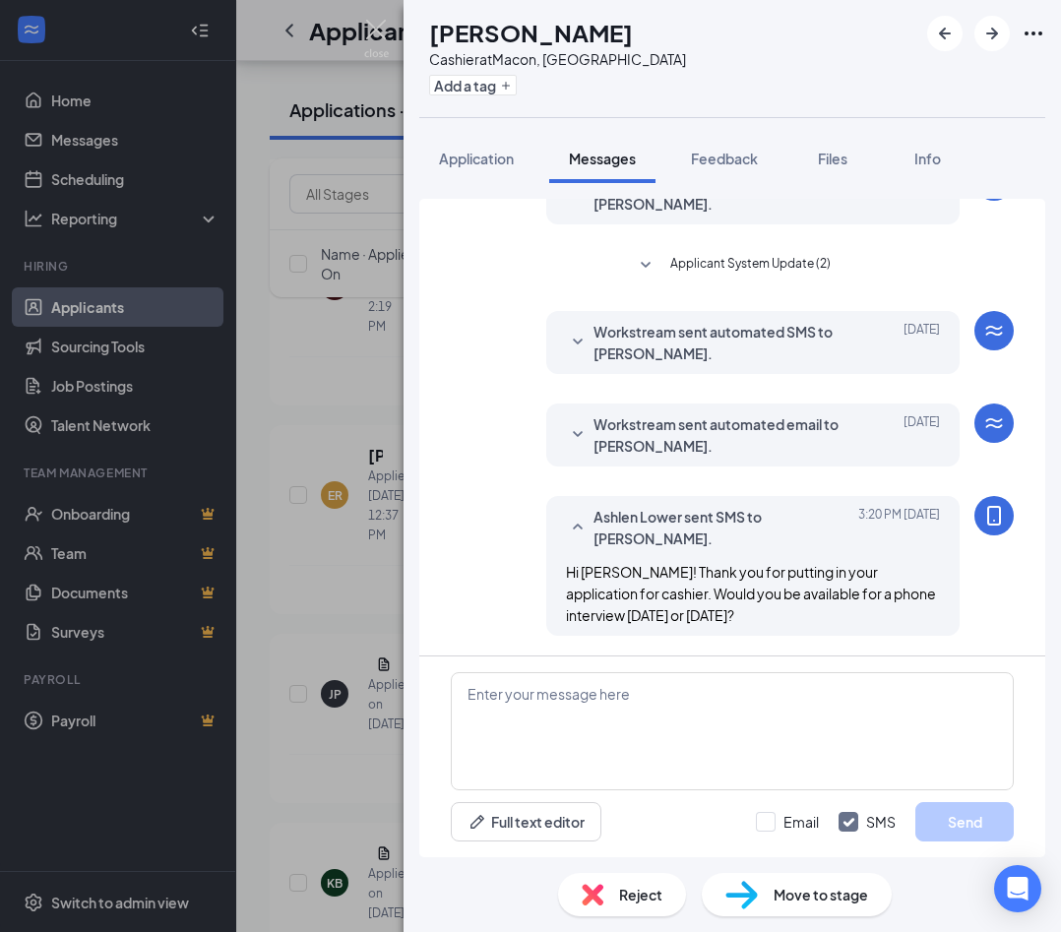
click at [363, 24] on div "JP Jaimeria Phillips Cashier at Macon, GA Add a tag Application Messages Feedba…" at bounding box center [530, 466] width 1061 height 932
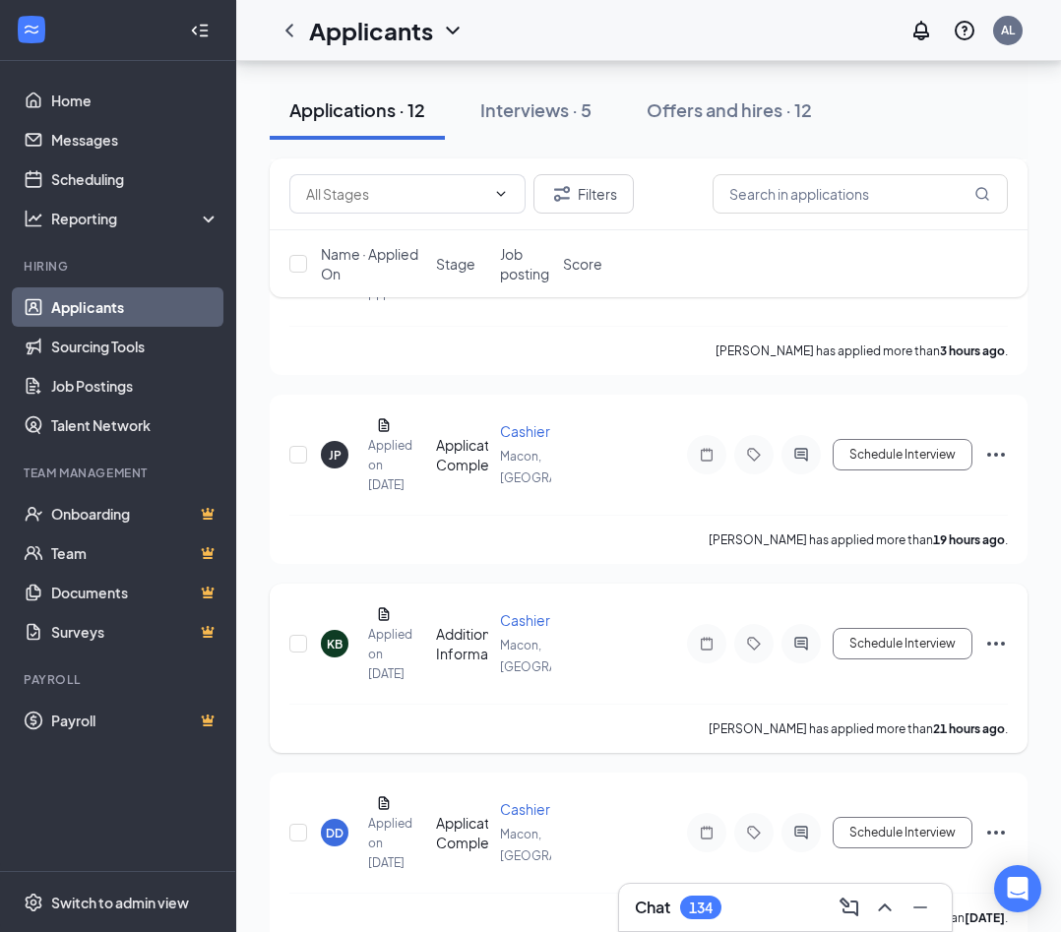
scroll to position [782, 0]
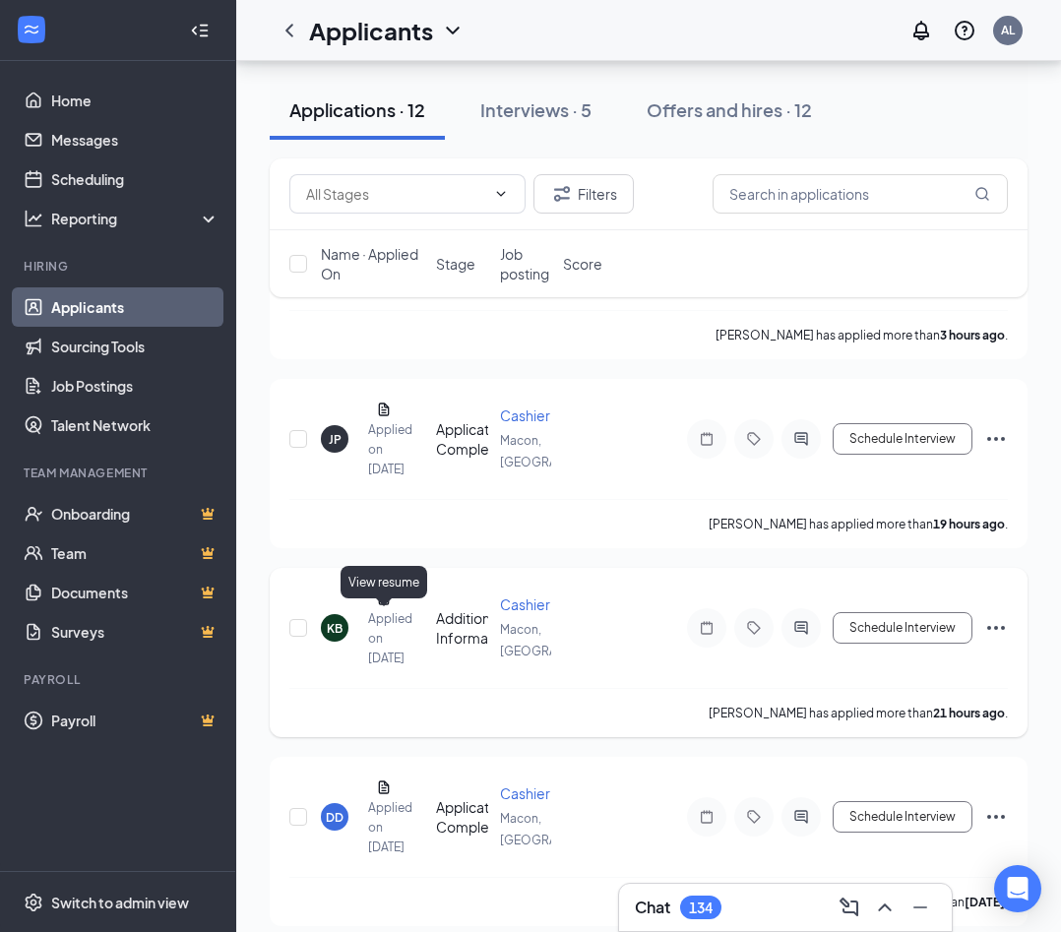
click at [387, 606] on icon "Document" at bounding box center [384, 599] width 16 height 16
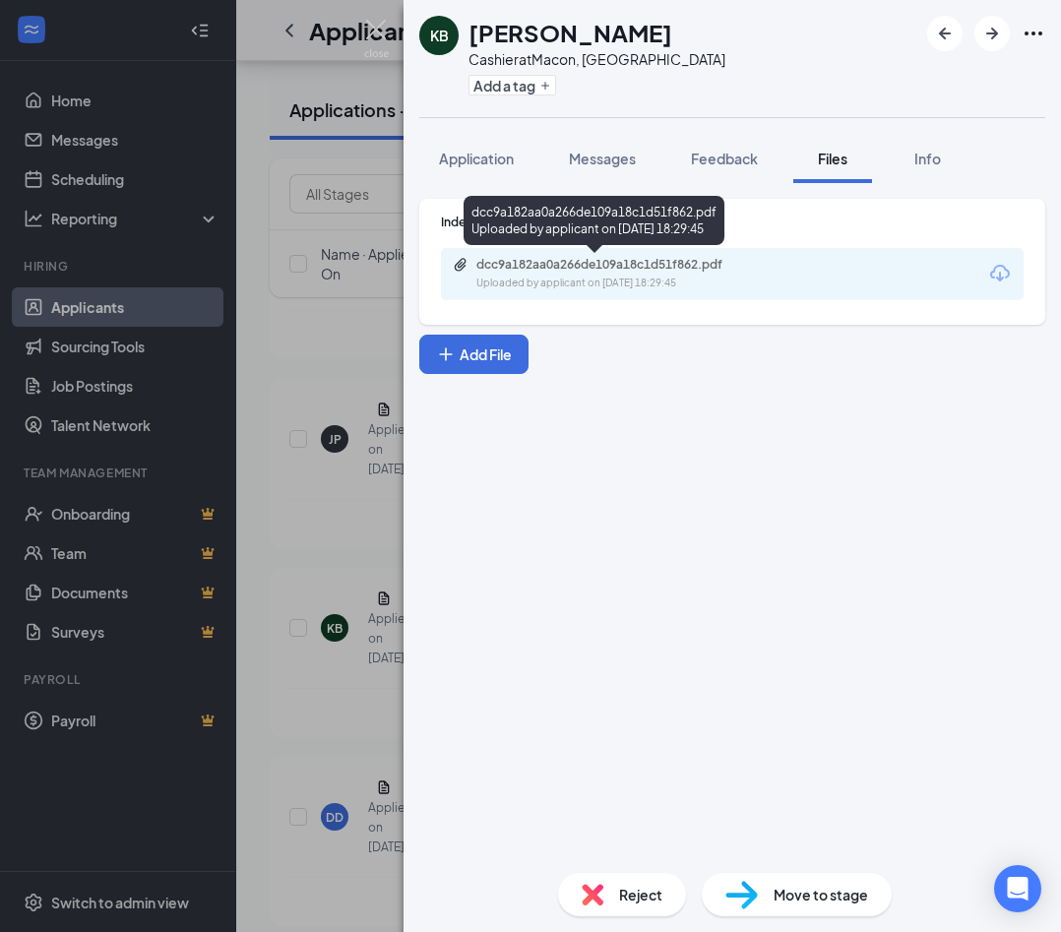
click at [566, 271] on div "dcc9a182aa0a266de109a18c1d51f862.pdf" at bounding box center [614, 265] width 276 height 16
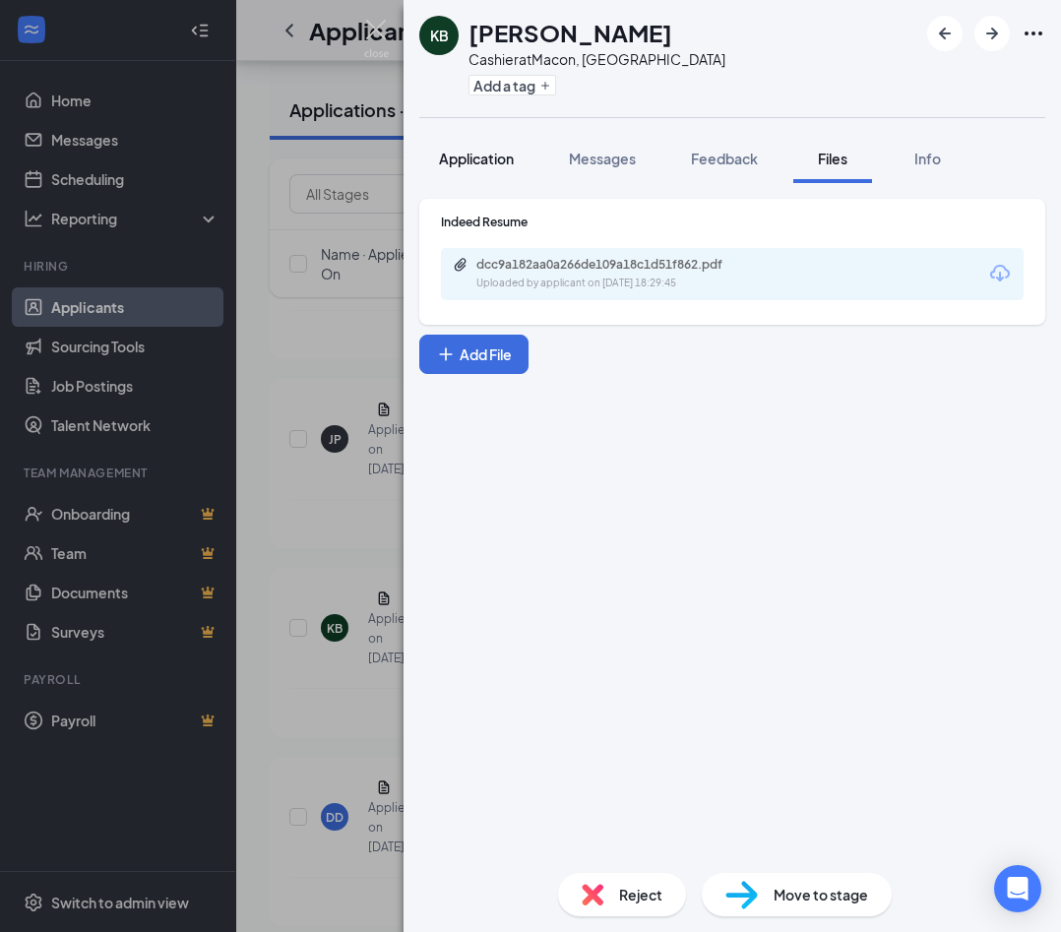
click at [491, 164] on span "Application" at bounding box center [476, 159] width 75 height 18
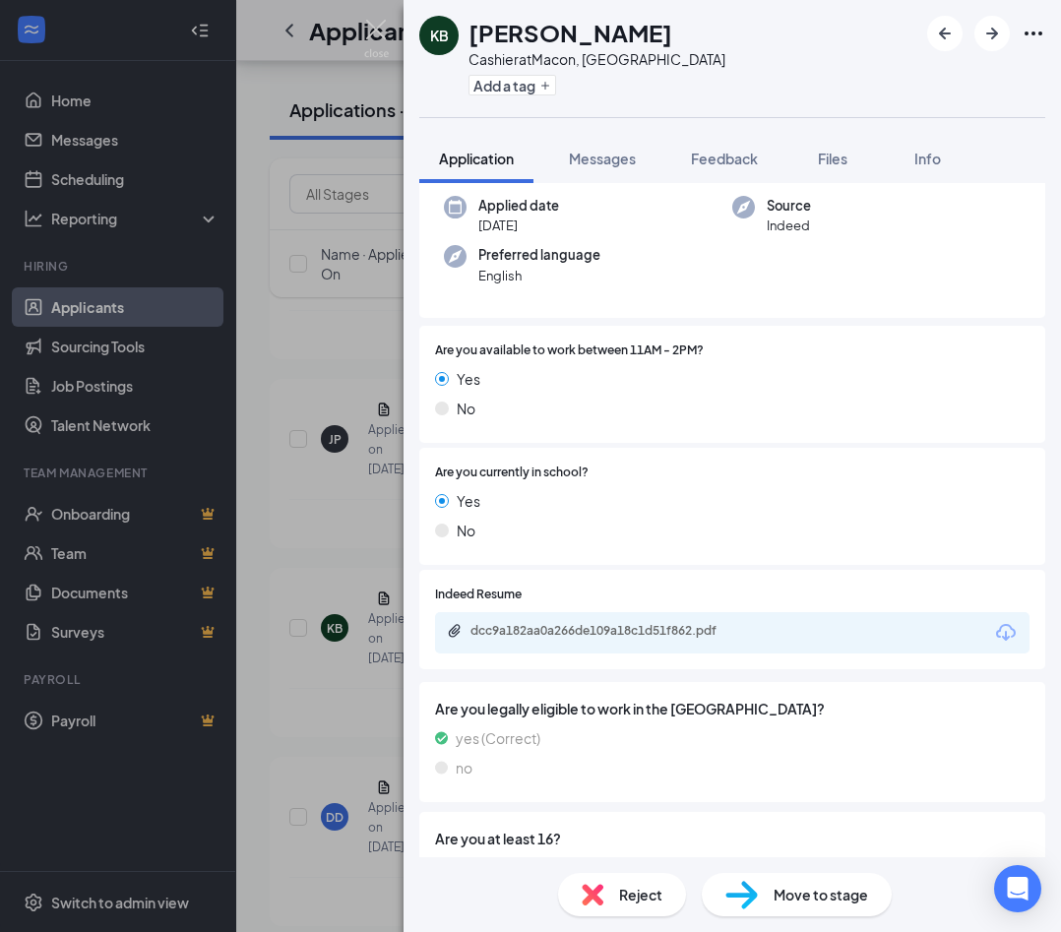
scroll to position [321, 0]
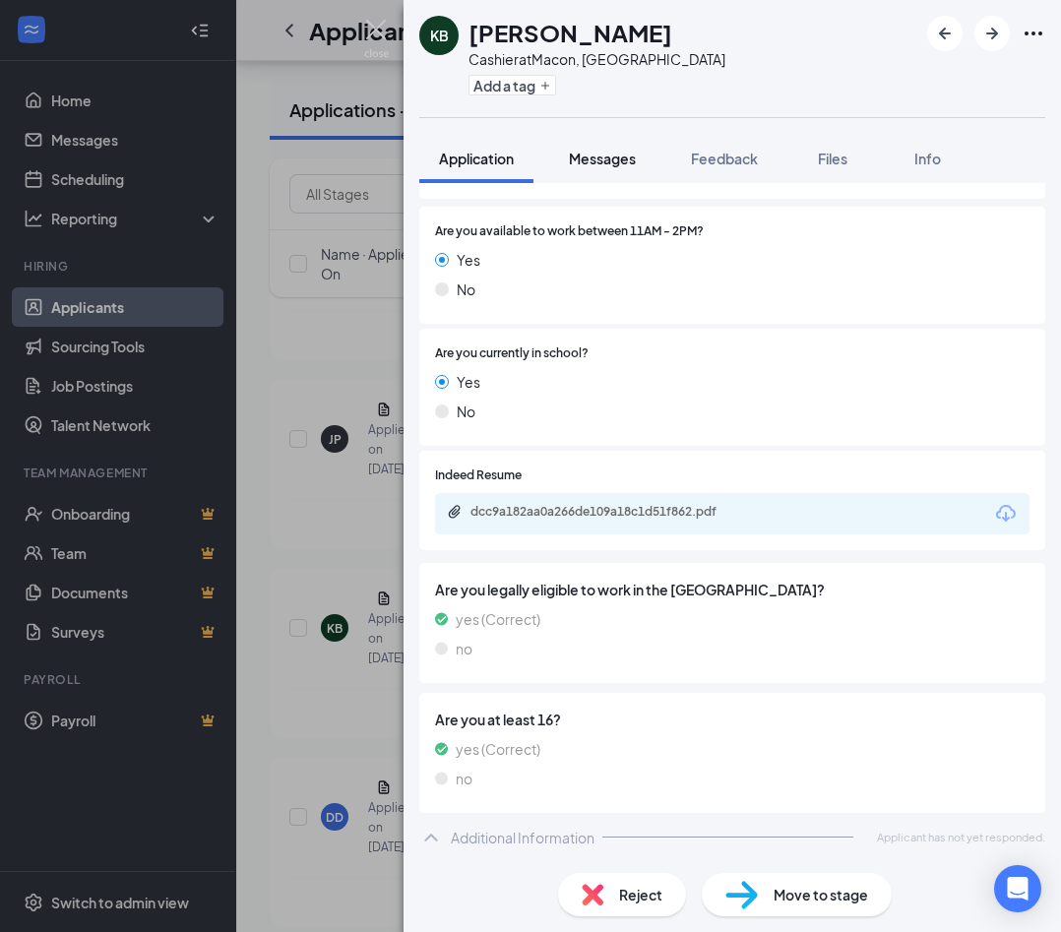
click at [595, 146] on button "Messages" at bounding box center [602, 158] width 106 height 49
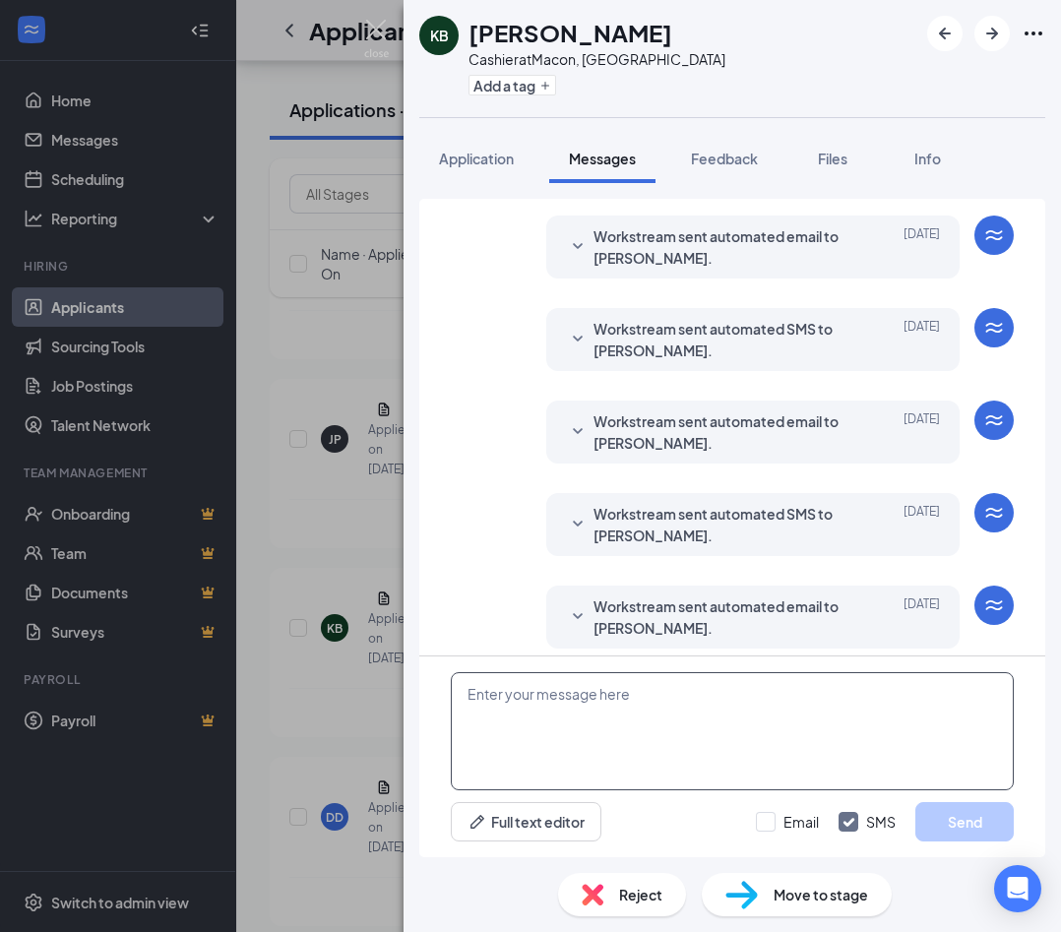
scroll to position [156, 0]
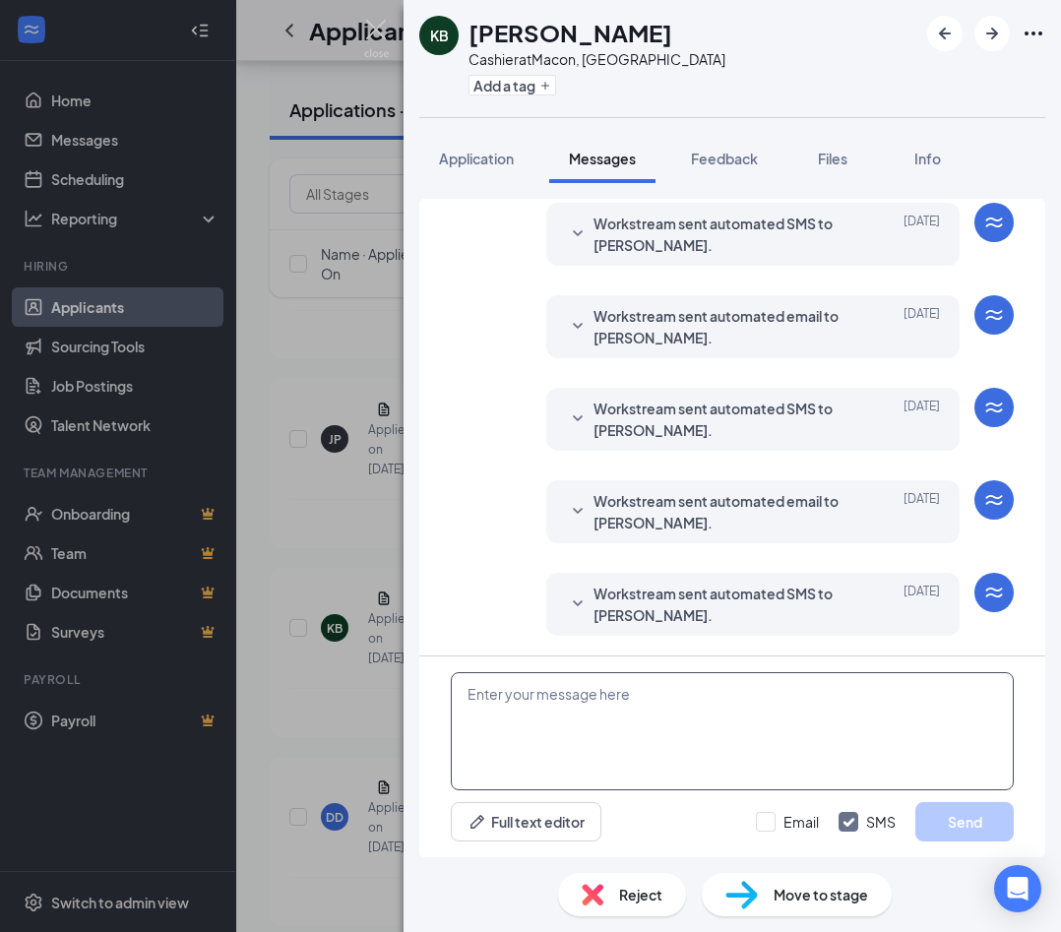
click at [642, 702] on textarea at bounding box center [732, 731] width 563 height 118
paste textarea "Hi Sierra! Thank you for putting in your application for cashier. Would you be …"
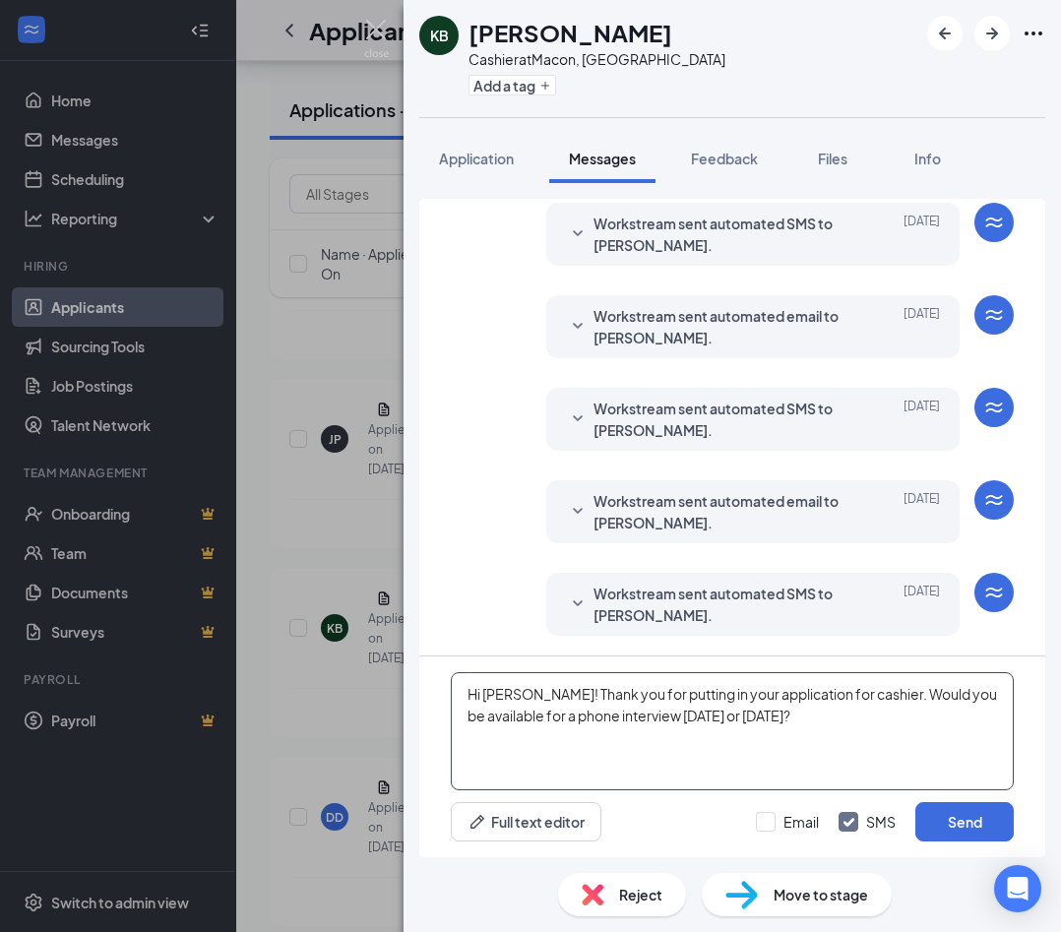
click at [521, 693] on textarea "Hi Sierra! Thank you for putting in your application for cashier. Would you be …" at bounding box center [732, 731] width 563 height 118
type textarea "Hi [PERSON_NAME]! Thank you for putting in your application for cashier. Would …"
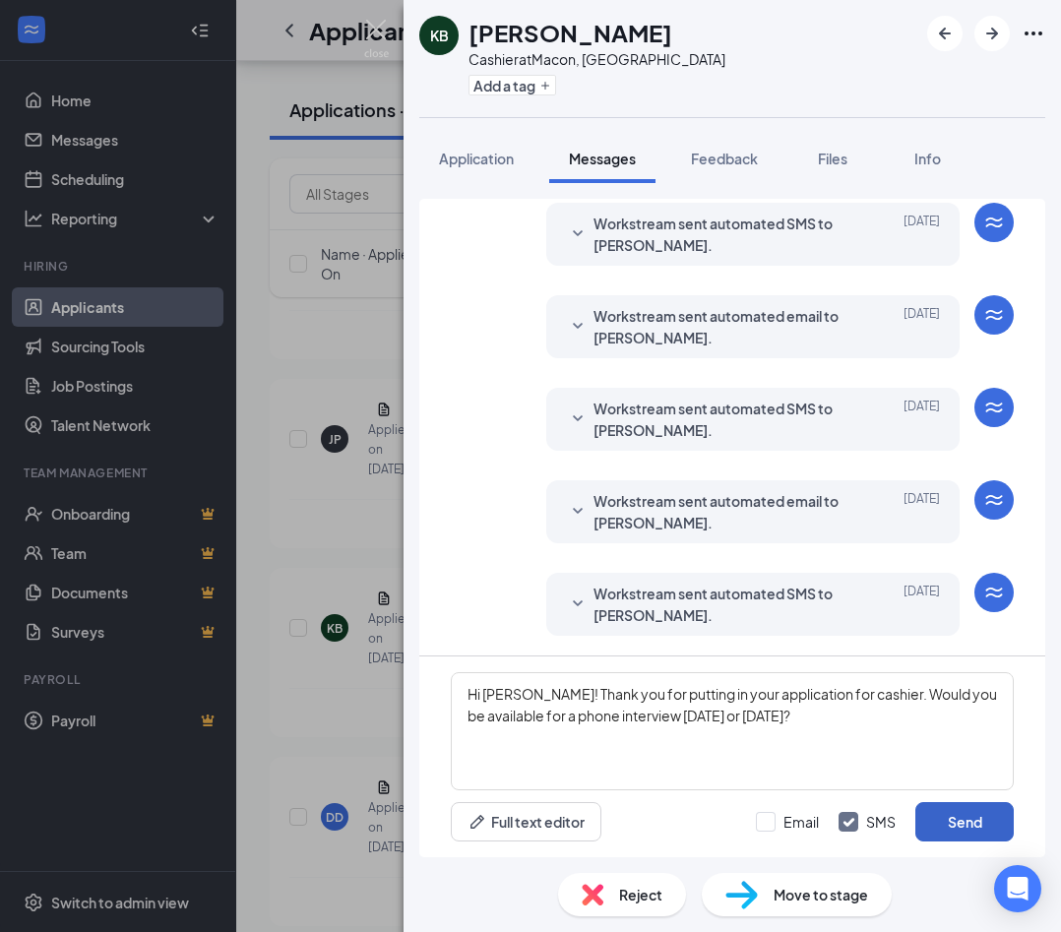
click at [750, 823] on button "Send" at bounding box center [964, 821] width 98 height 39
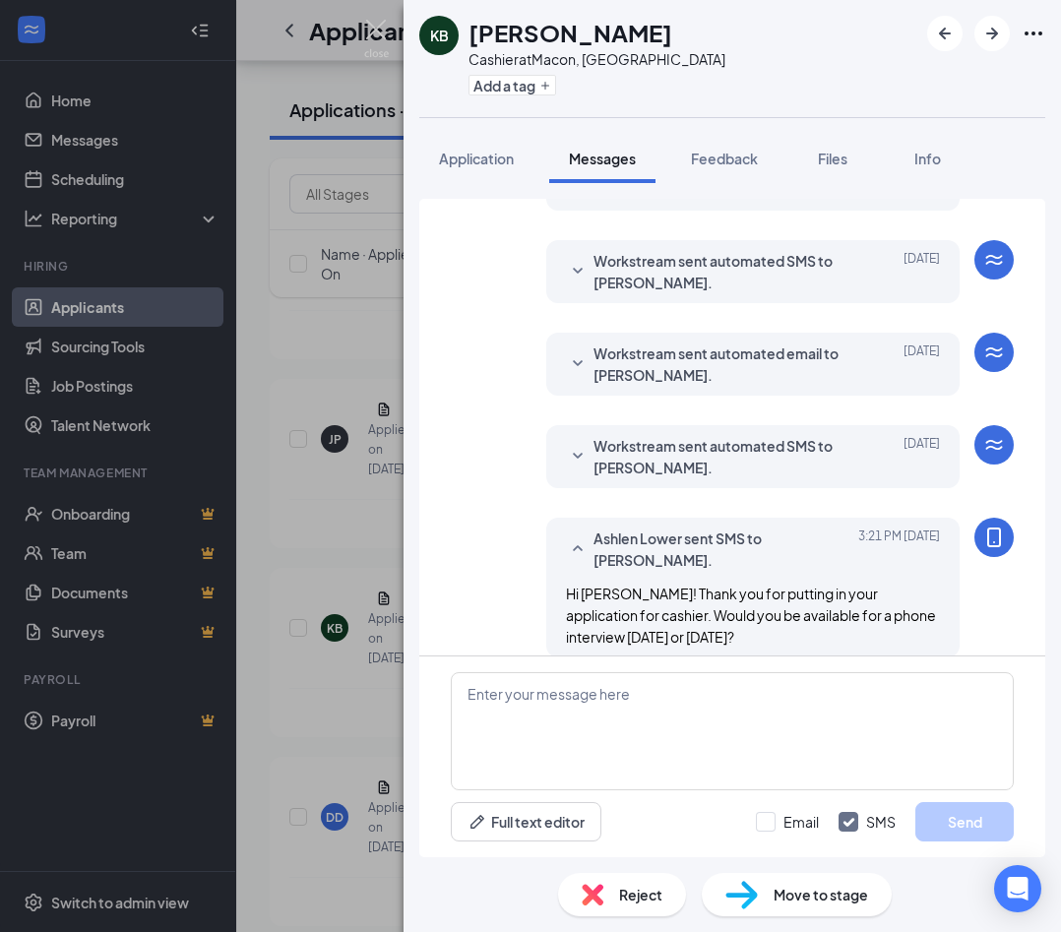
scroll to position [325, 0]
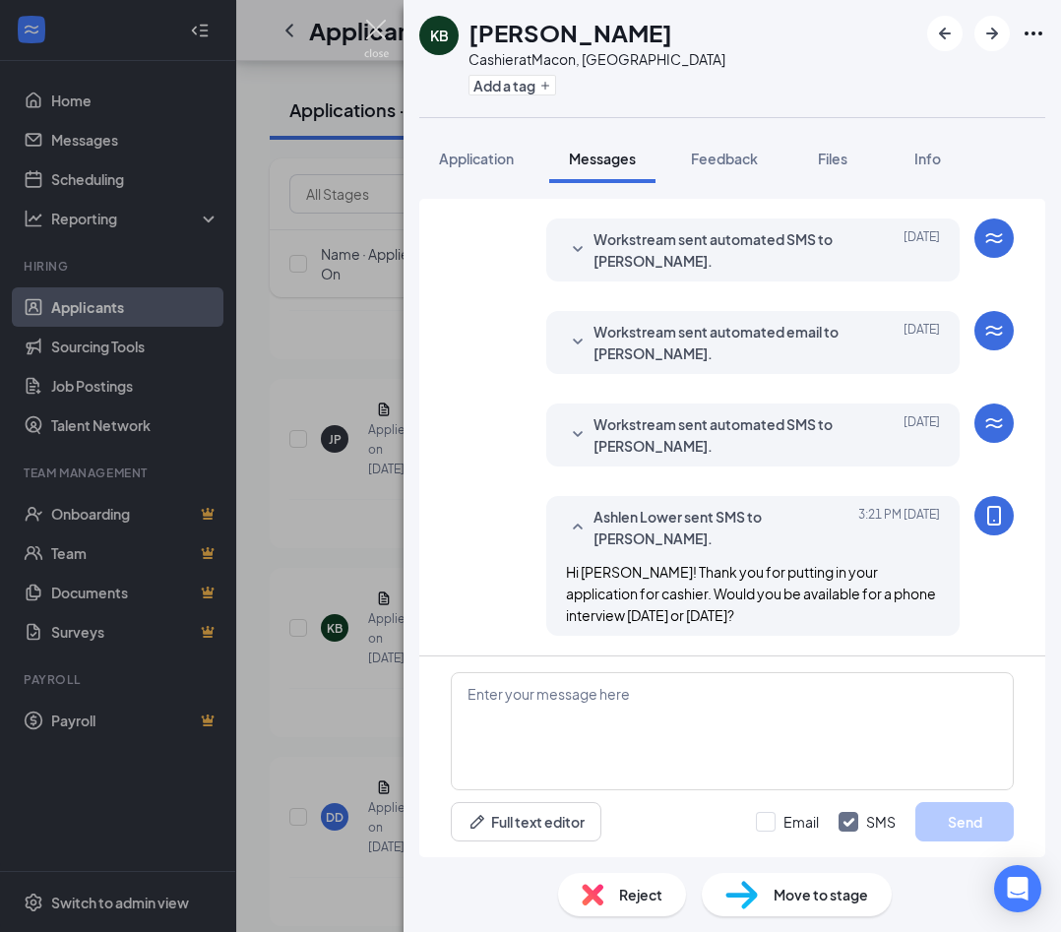
click at [383, 27] on img at bounding box center [376, 39] width 25 height 38
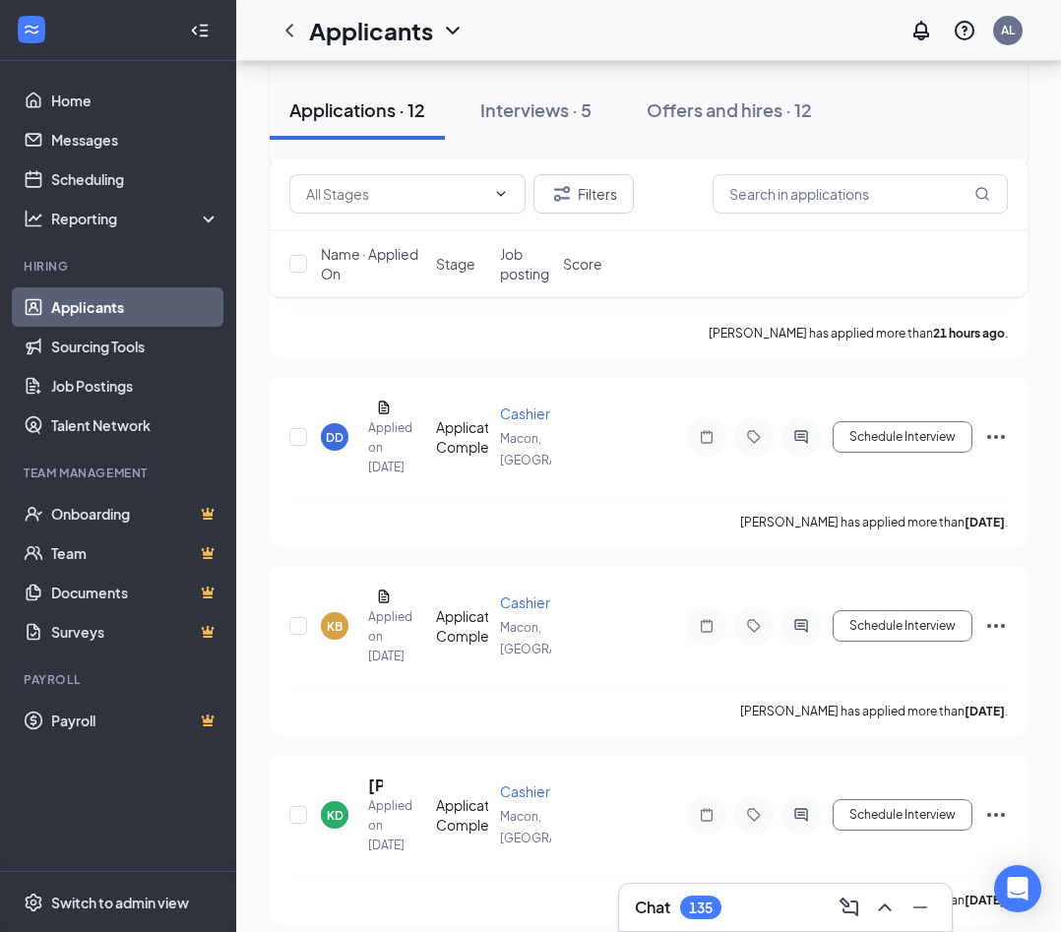
scroll to position [1188, 0]
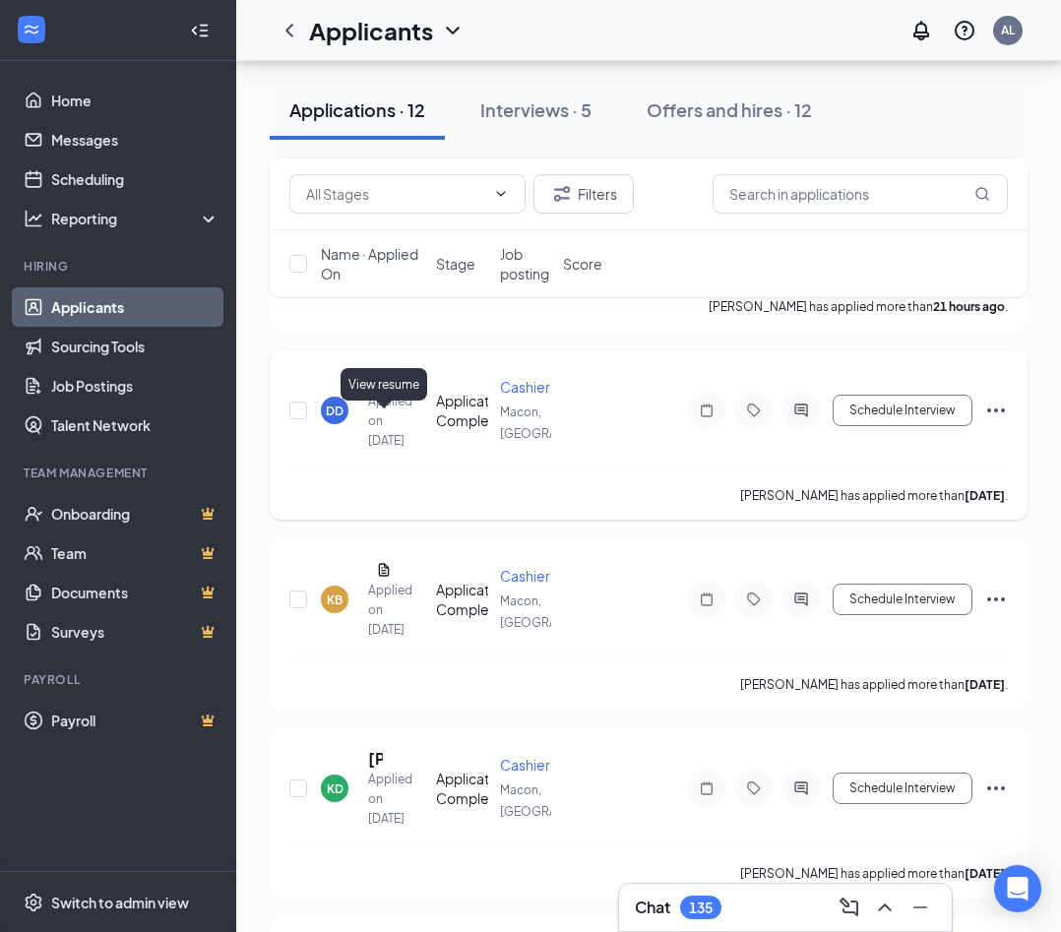
click at [389, 387] on icon "Document" at bounding box center [384, 380] width 11 height 13
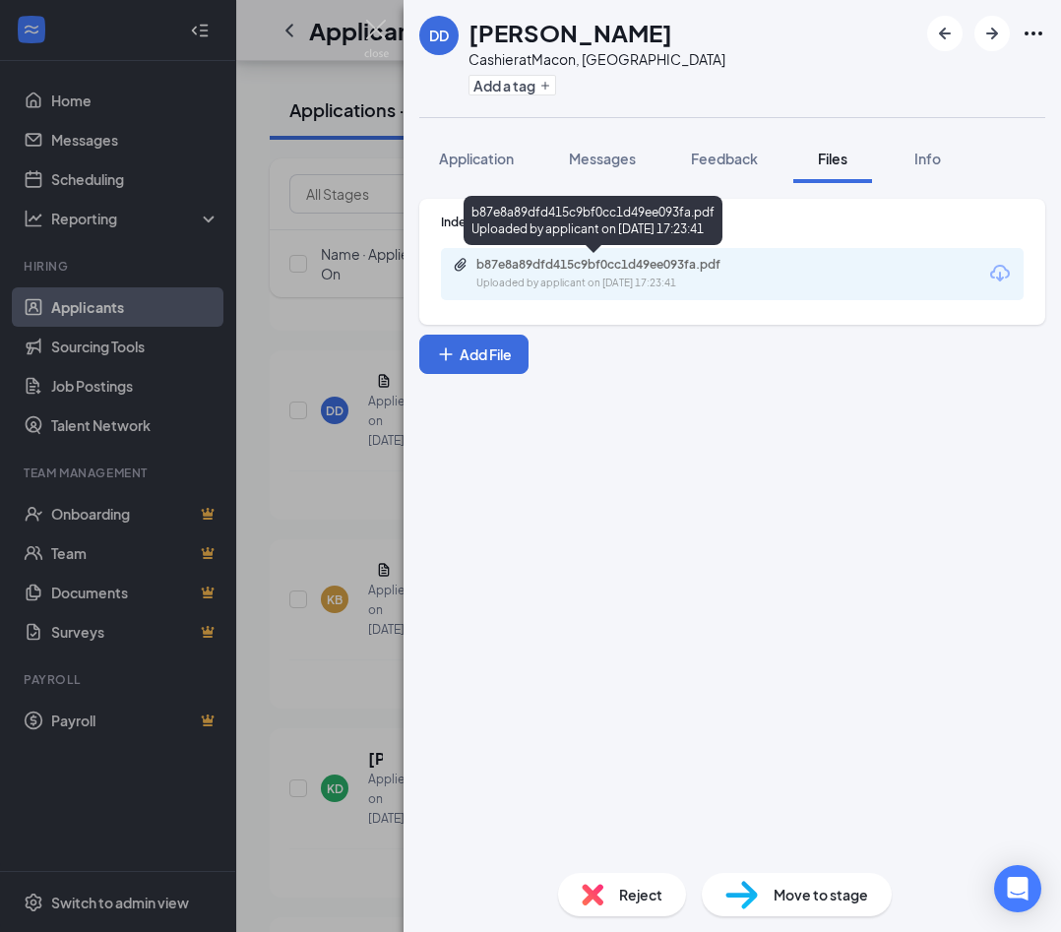
click at [534, 269] on div "b87e8a89dfd415c9bf0cc1d49ee093fa.pdf" at bounding box center [614, 265] width 276 height 16
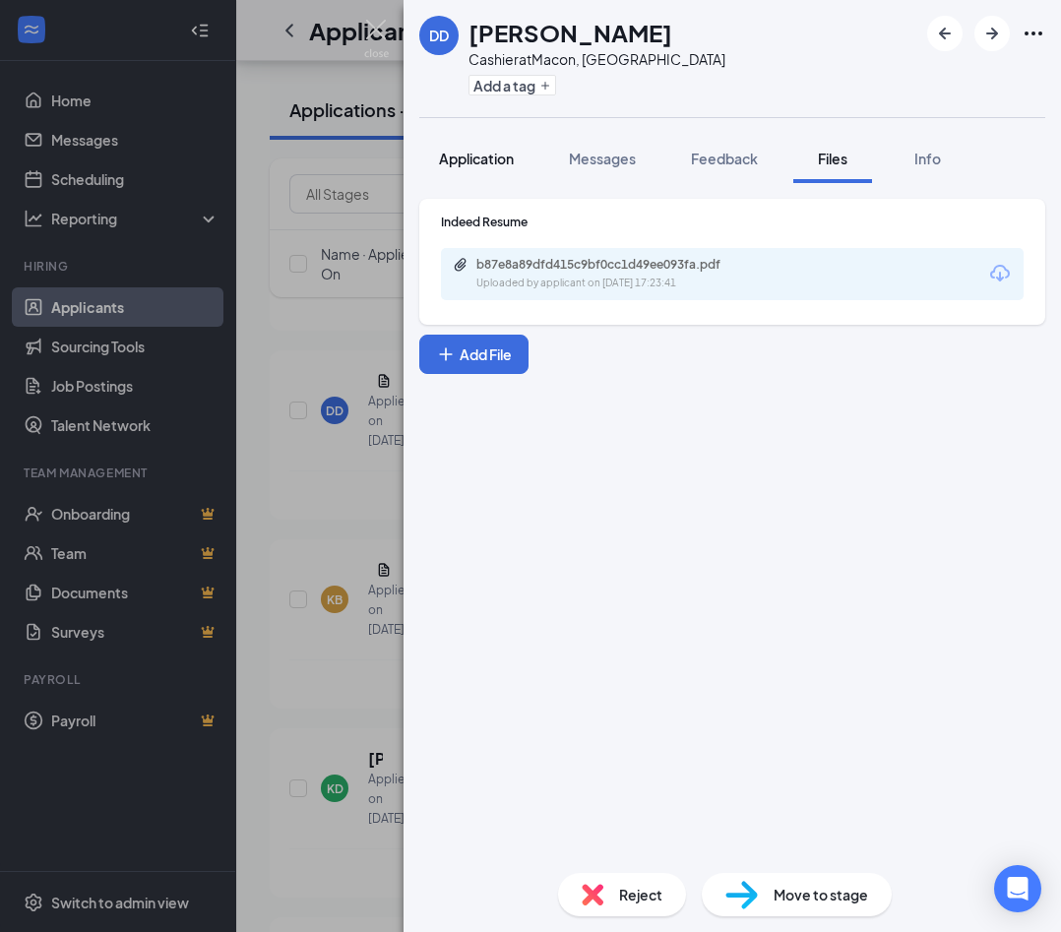
click at [500, 145] on button "Application" at bounding box center [476, 158] width 114 height 49
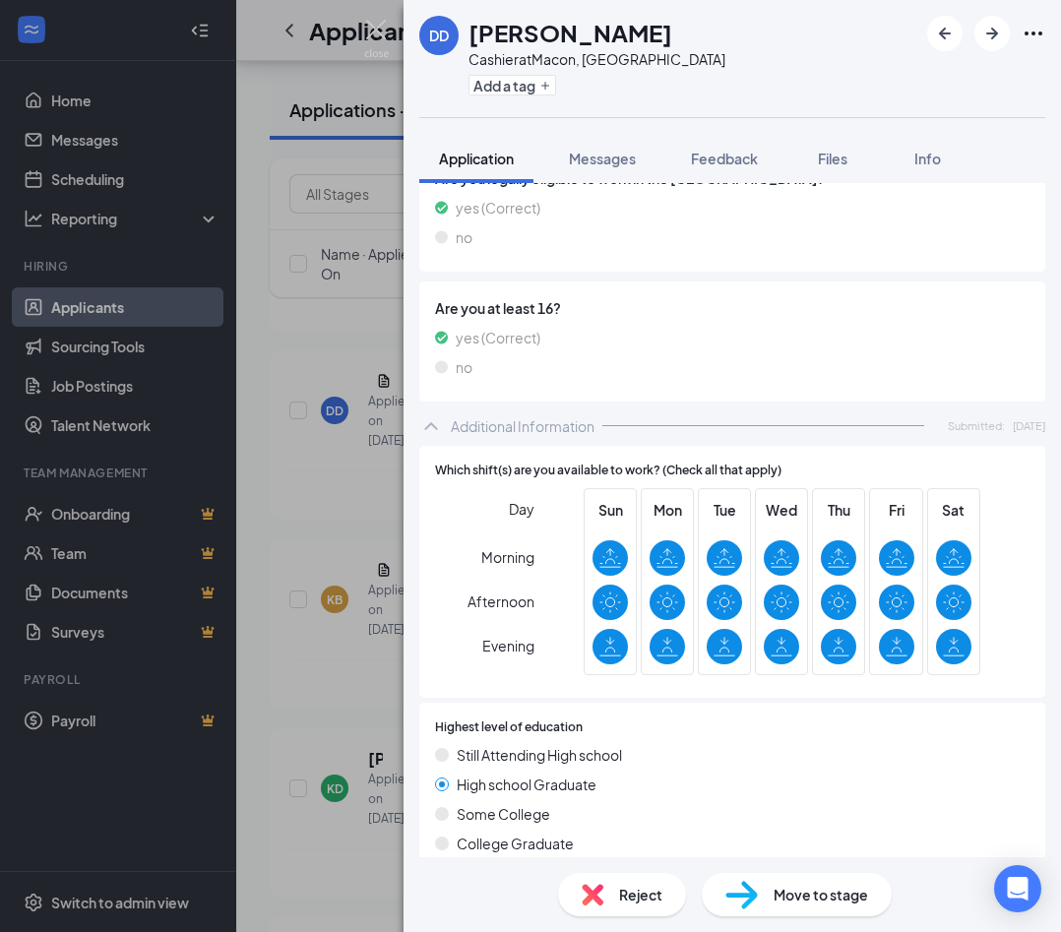
scroll to position [909, 0]
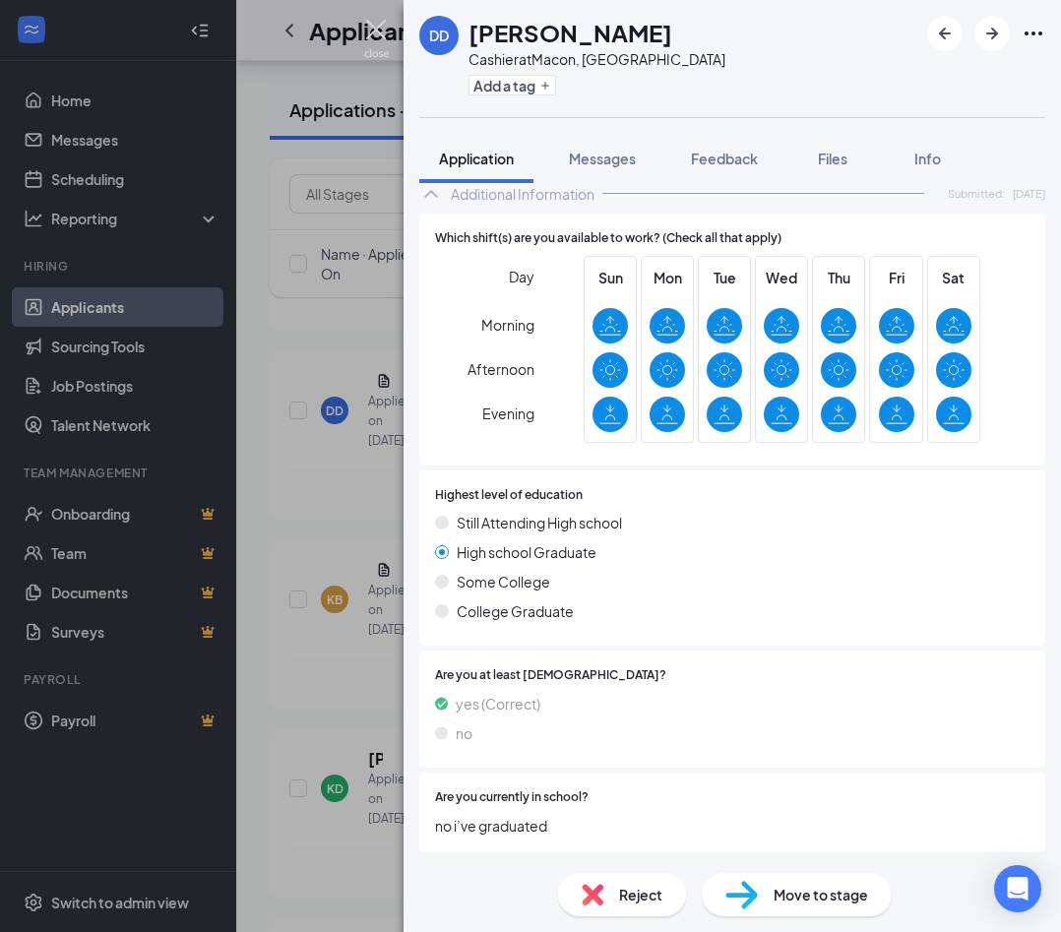
click at [382, 32] on img at bounding box center [376, 39] width 25 height 38
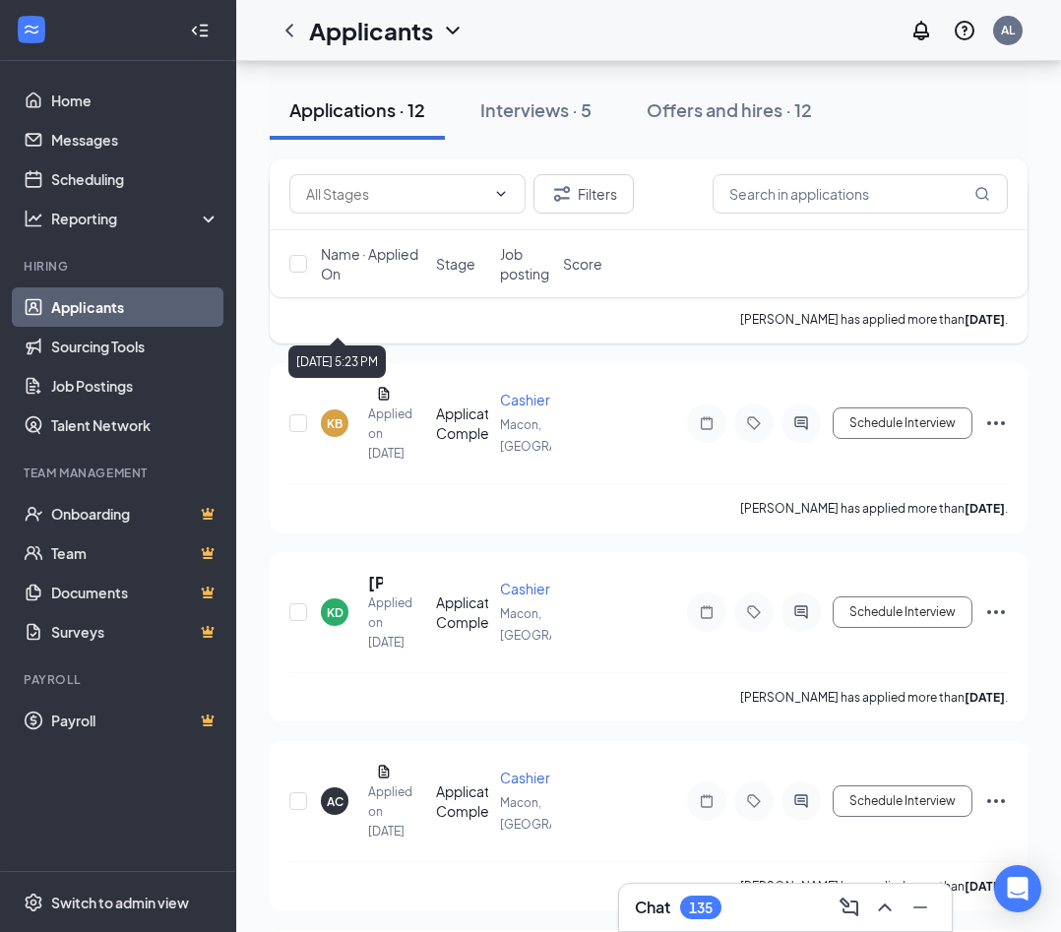
scroll to position [1399, 0]
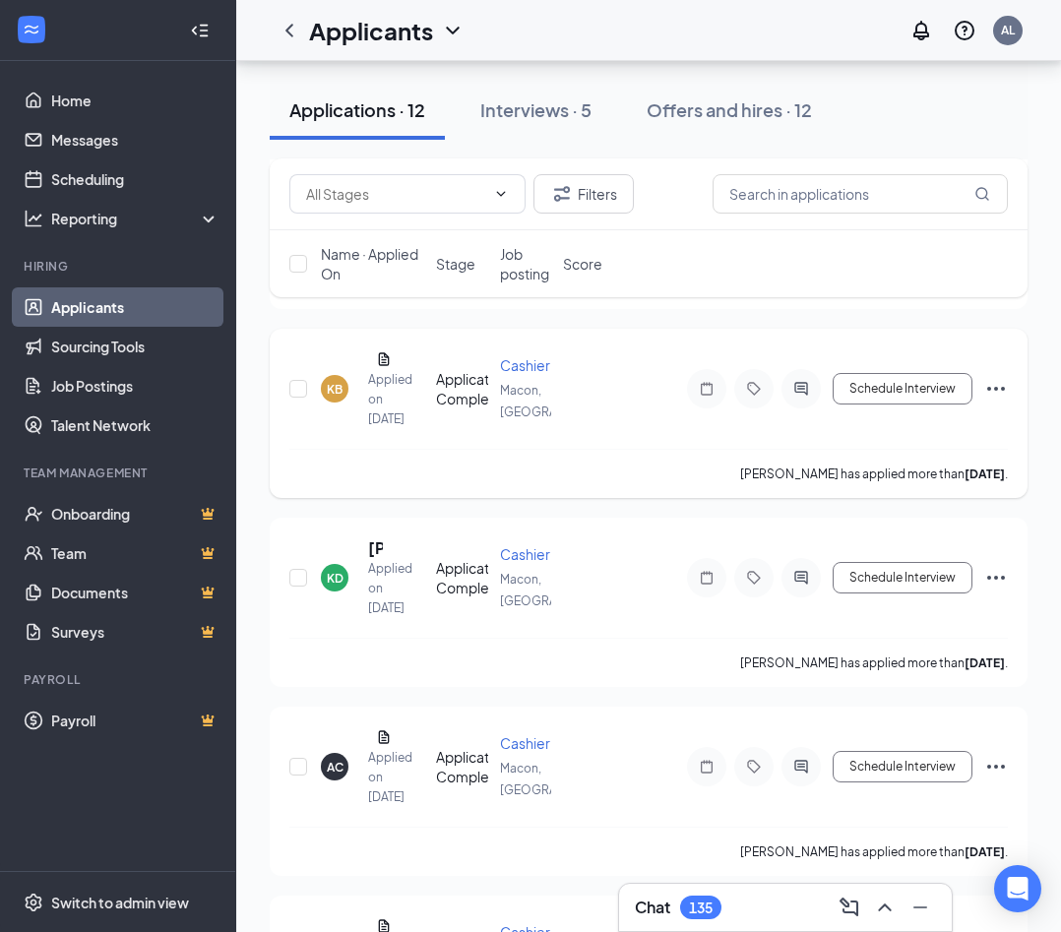
click at [386, 429] on div "KB Karissa Brooks Applied on Sep 10" at bounding box center [372, 388] width 103 height 81
click at [386, 367] on icon "Document" at bounding box center [384, 359] width 16 height 16
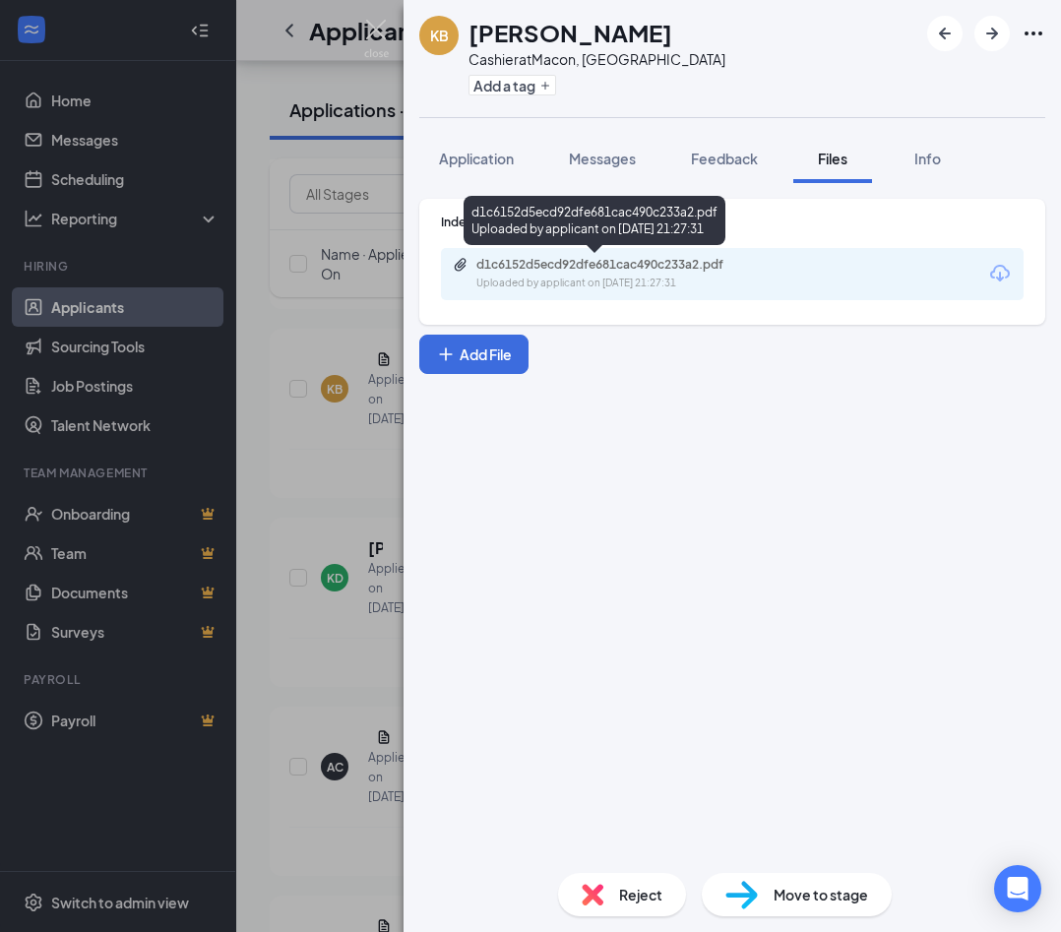
click at [534, 285] on div "Uploaded by applicant on Sep 10, 2025 at 21:27:31" at bounding box center [623, 284] width 295 height 16
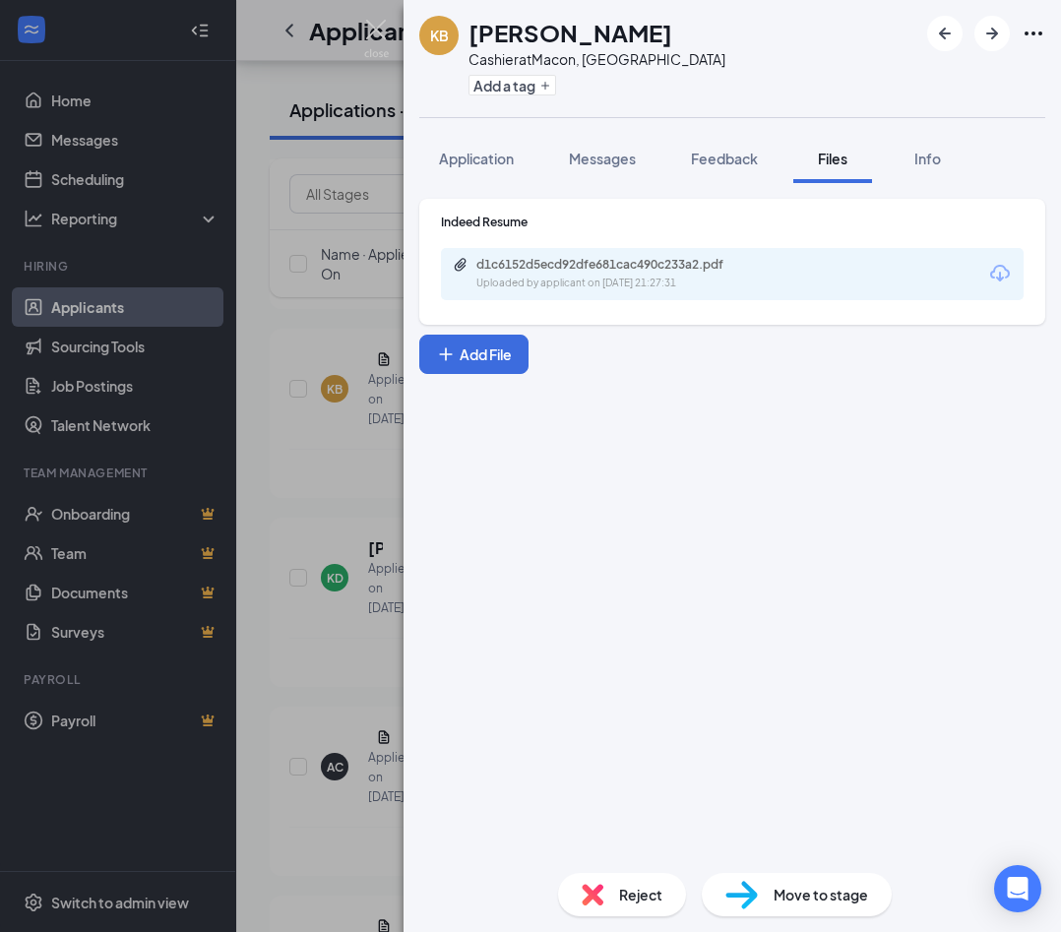
click at [319, 385] on div "KB Karissa Brooks Cashier at Macon, GA Add a tag Application Messages Feedback …" at bounding box center [530, 466] width 1061 height 932
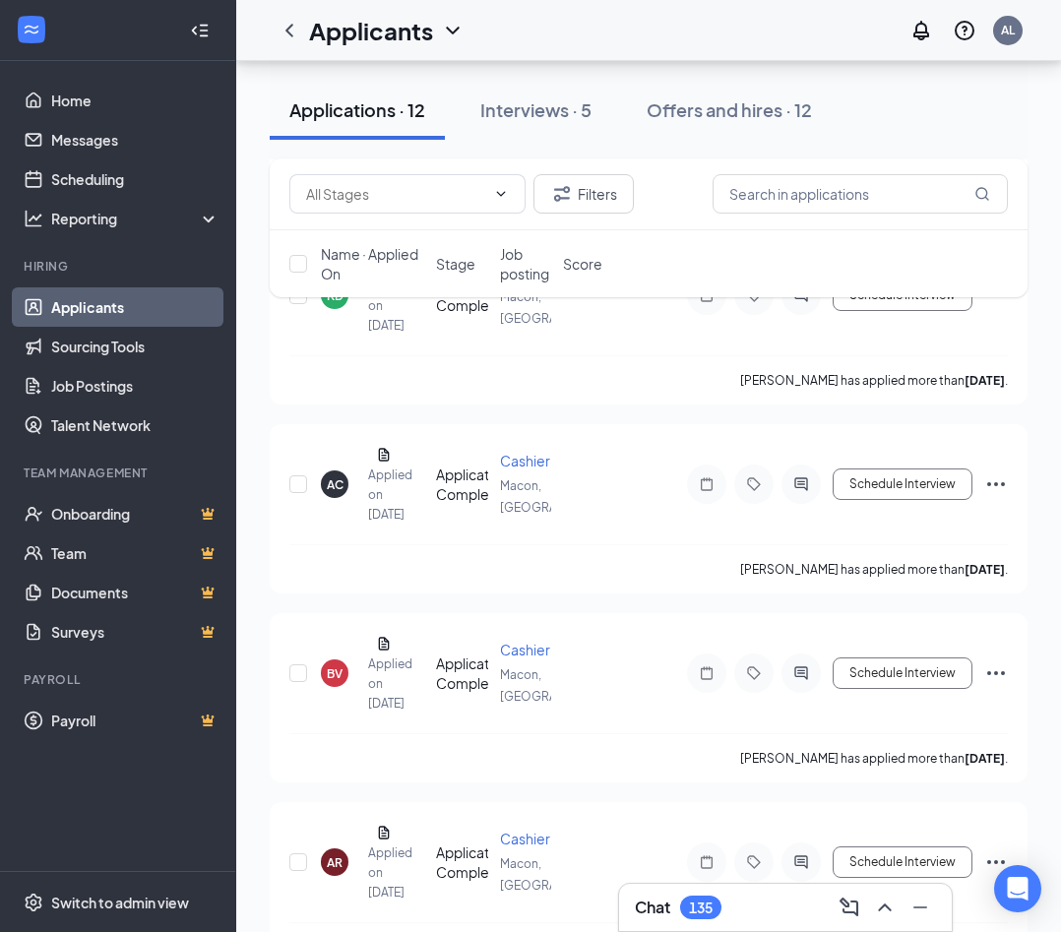
scroll to position [1703, 0]
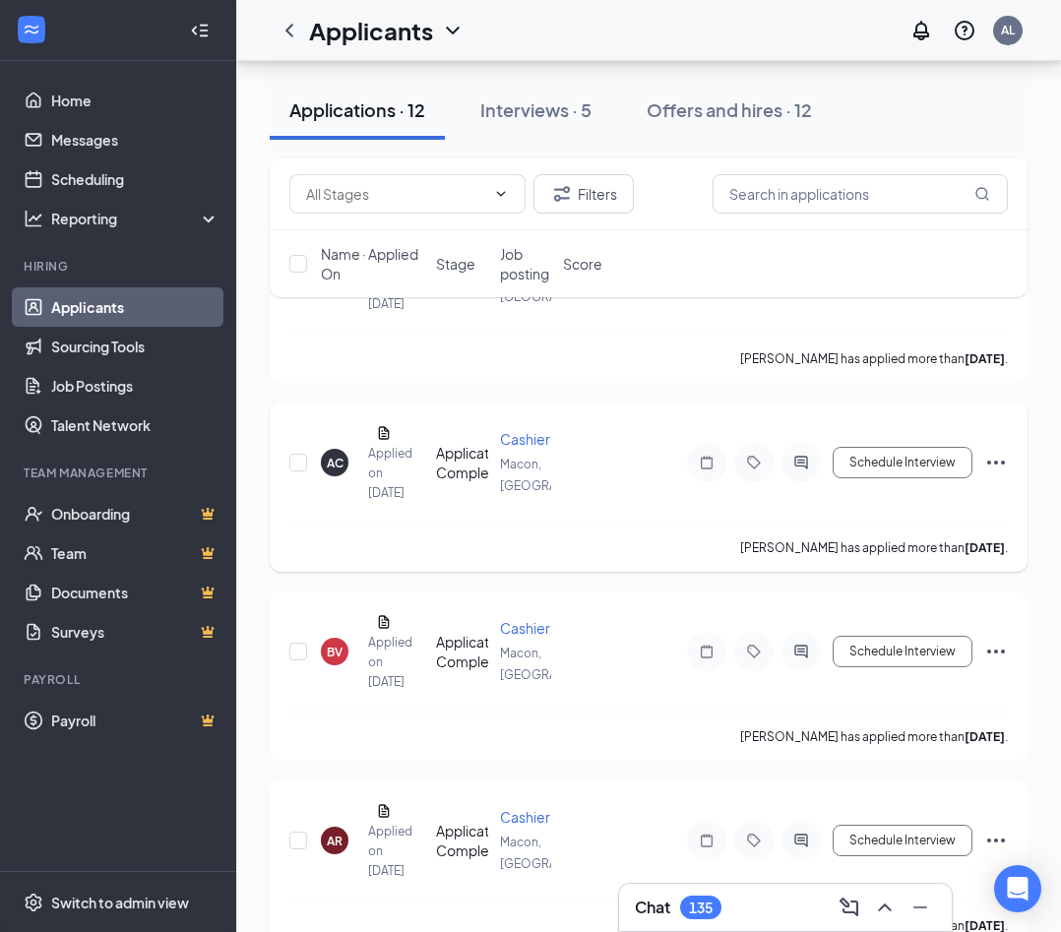
click at [380, 444] on div "[PERSON_NAME]" at bounding box center [375, 433] width 15 height 22
click at [385, 439] on icon "Document" at bounding box center [384, 432] width 11 height 13
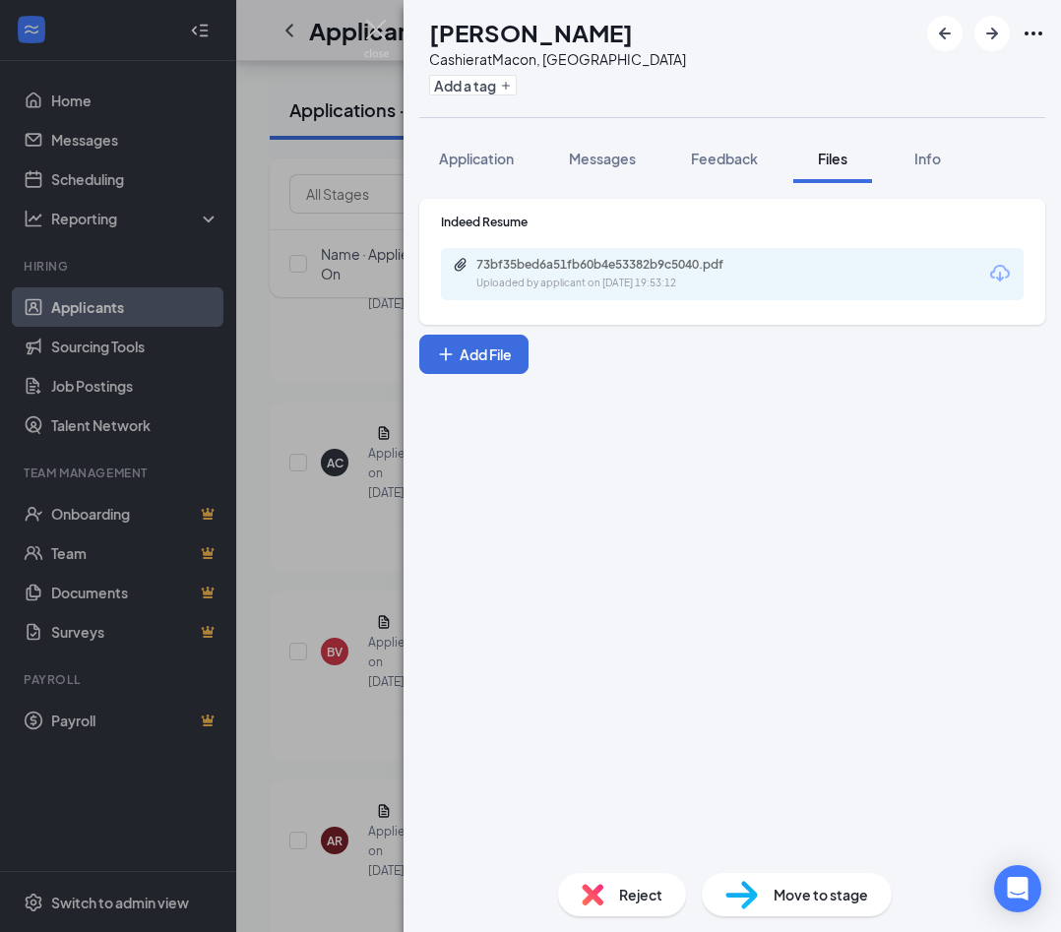
click at [520, 253] on div "73bf35bed6a51fb60b4e53382b9c5040.pdf Uploaded by applicant on Sep 09, 2025 at 1…" at bounding box center [732, 274] width 583 height 52
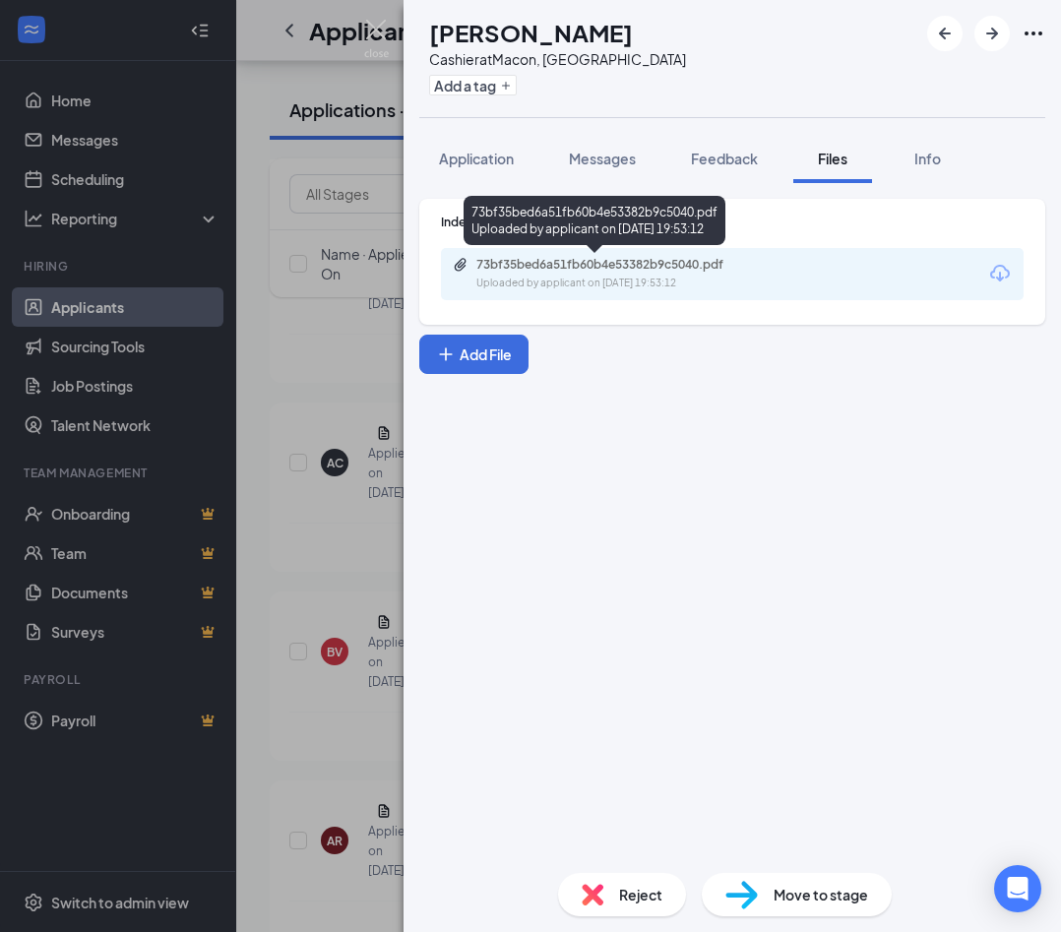
click at [532, 278] on div "Uploaded by applicant on Sep 09, 2025 at 19:53:12" at bounding box center [623, 284] width 295 height 16
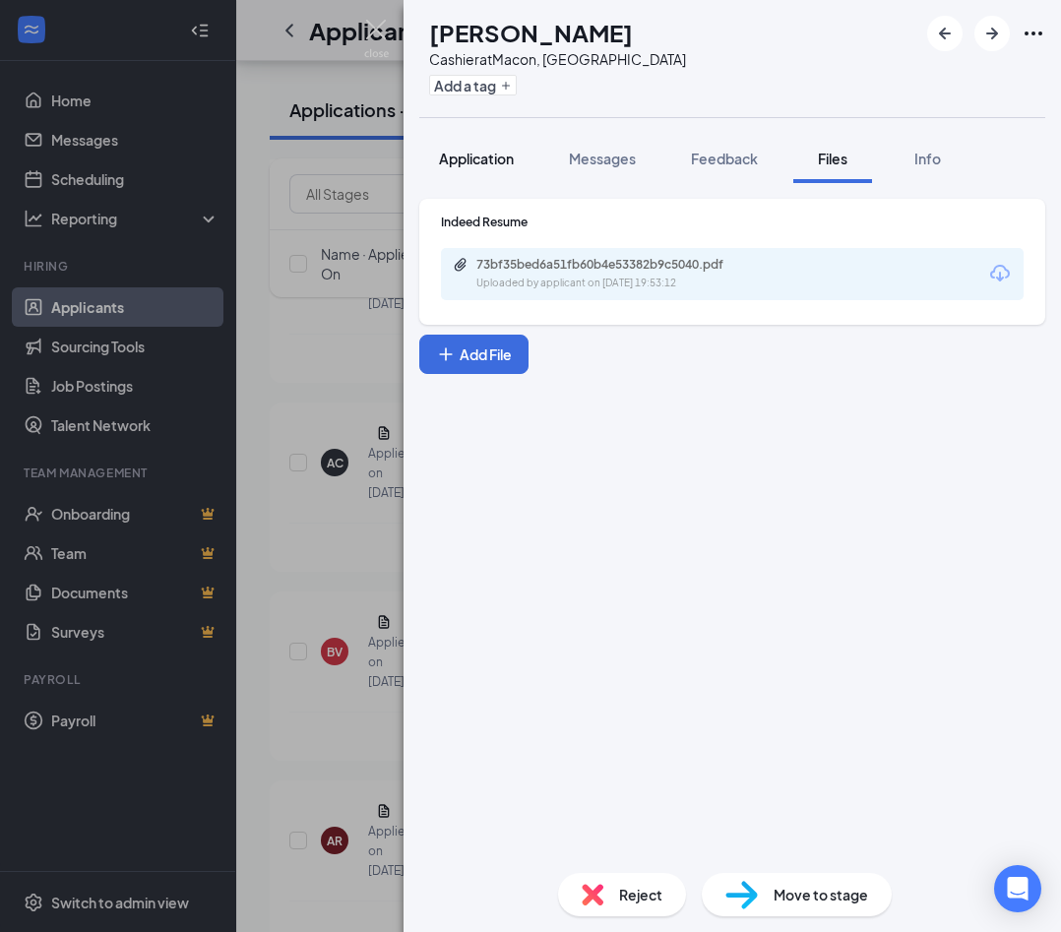
click at [491, 166] on span "Application" at bounding box center [476, 159] width 75 height 18
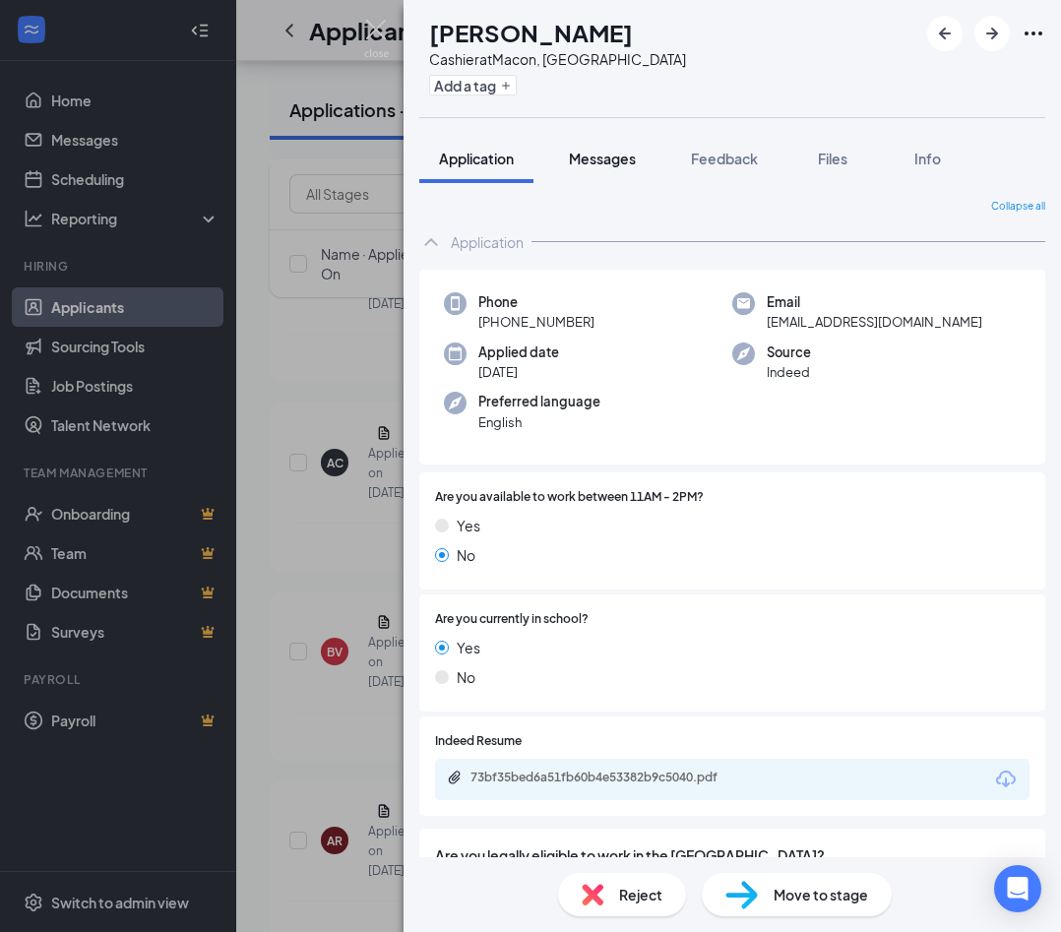
click at [617, 170] on button "Messages" at bounding box center [602, 158] width 106 height 49
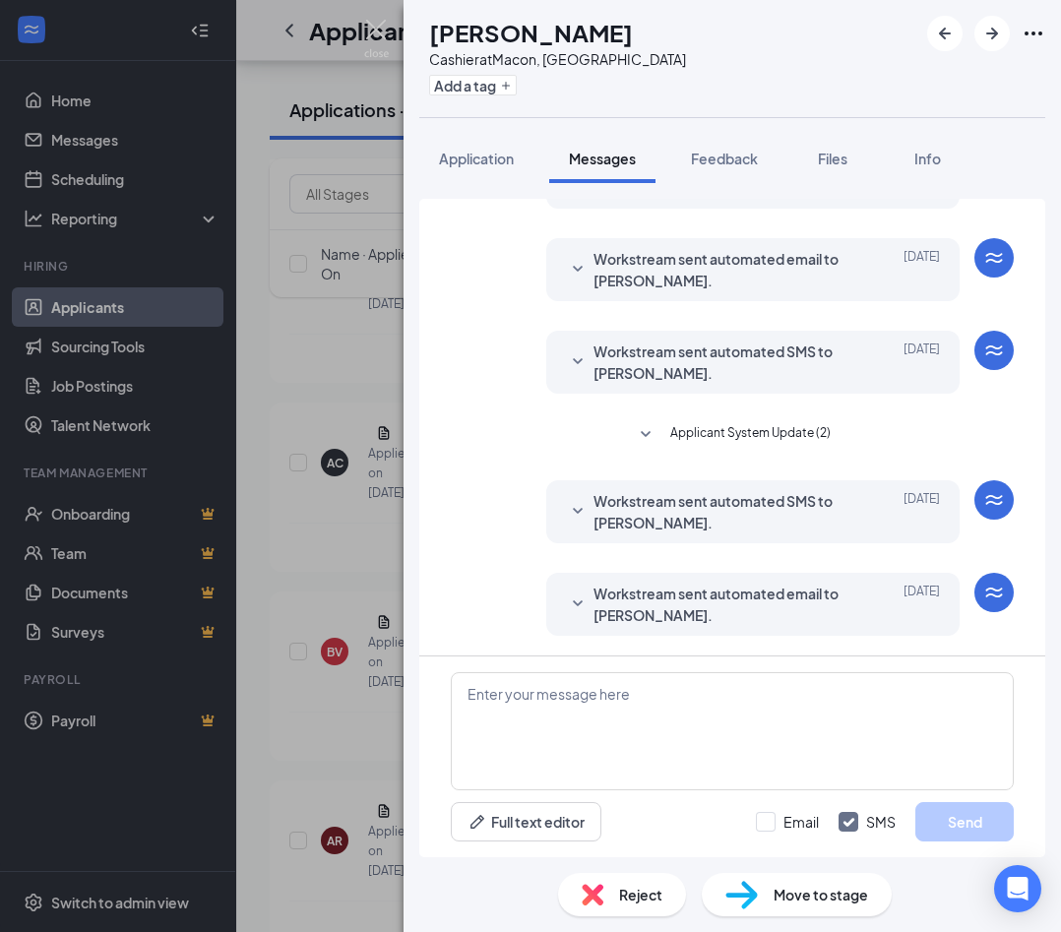
scroll to position [404, 0]
click at [574, 596] on icon "SmallChevronDown" at bounding box center [578, 605] width 24 height 24
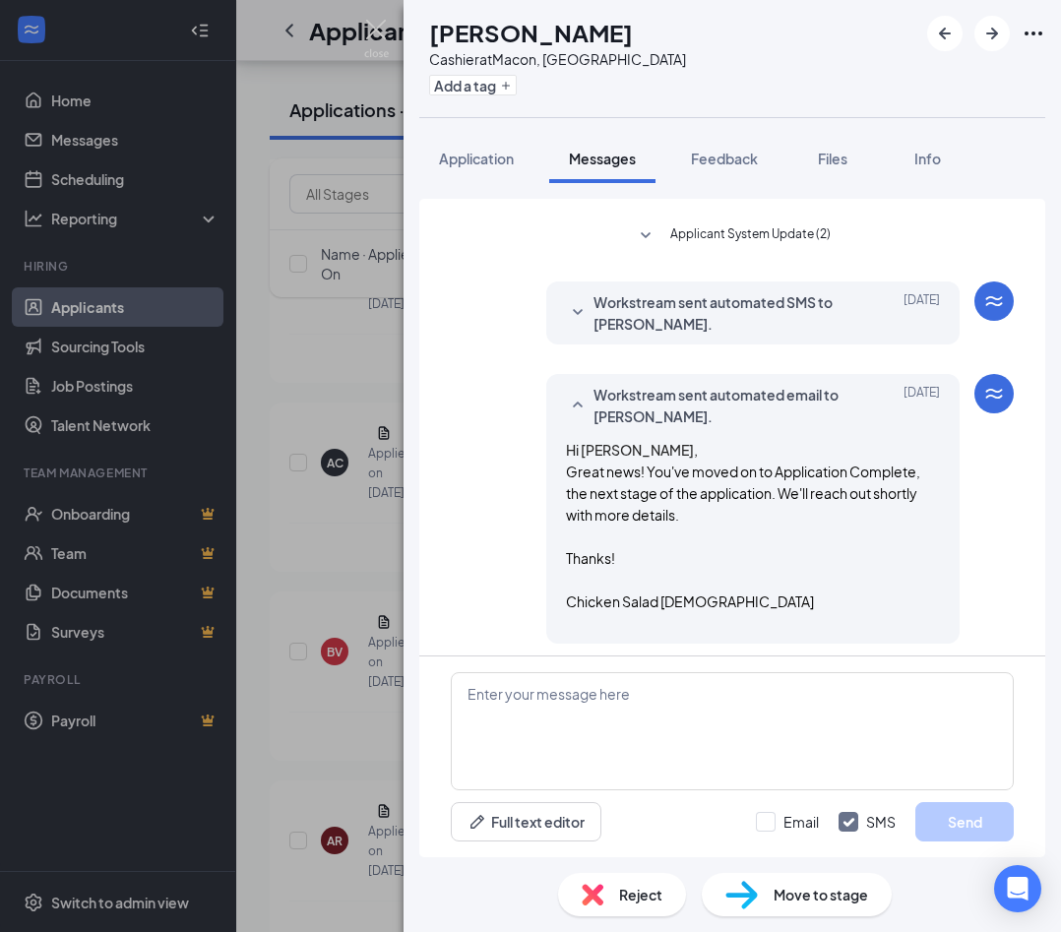
scroll to position [610, 0]
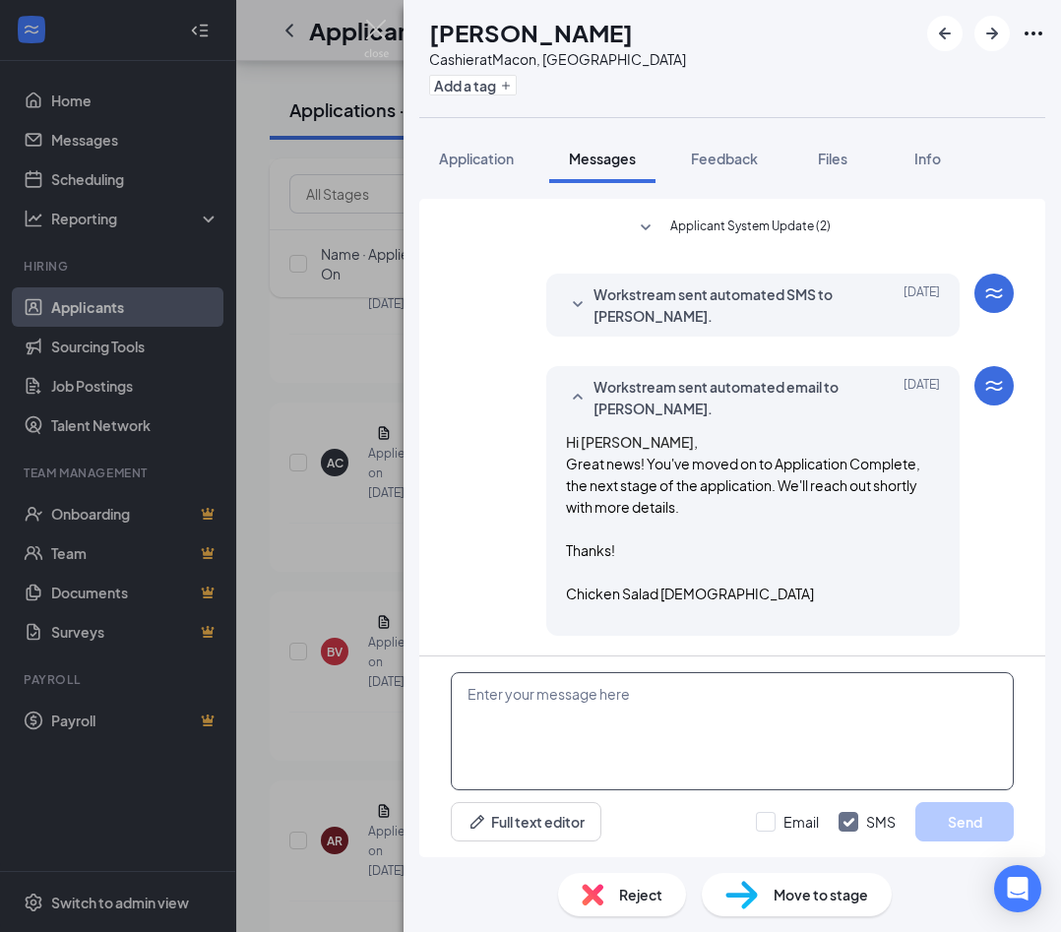
click at [571, 711] on textarea at bounding box center [732, 731] width 563 height 118
paste textarea "Hi Sierra! Thank you for putting in your application for cashier. Would you be …"
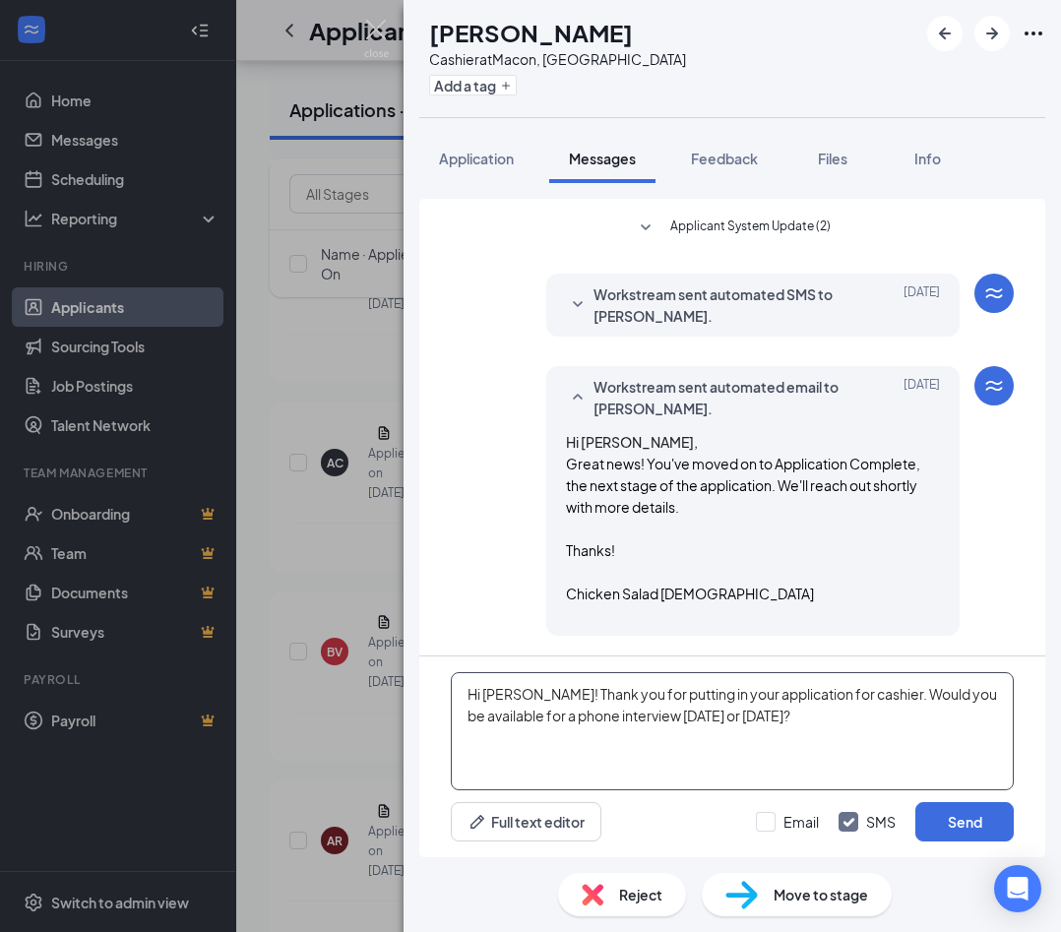
click at [523, 701] on textarea "Hi Sierra! Thank you for putting in your application for cashier. Would you be …" at bounding box center [732, 731] width 563 height 118
type textarea "Hi Amirr! Thank you for putting in your application for cashier. Would you be a…"
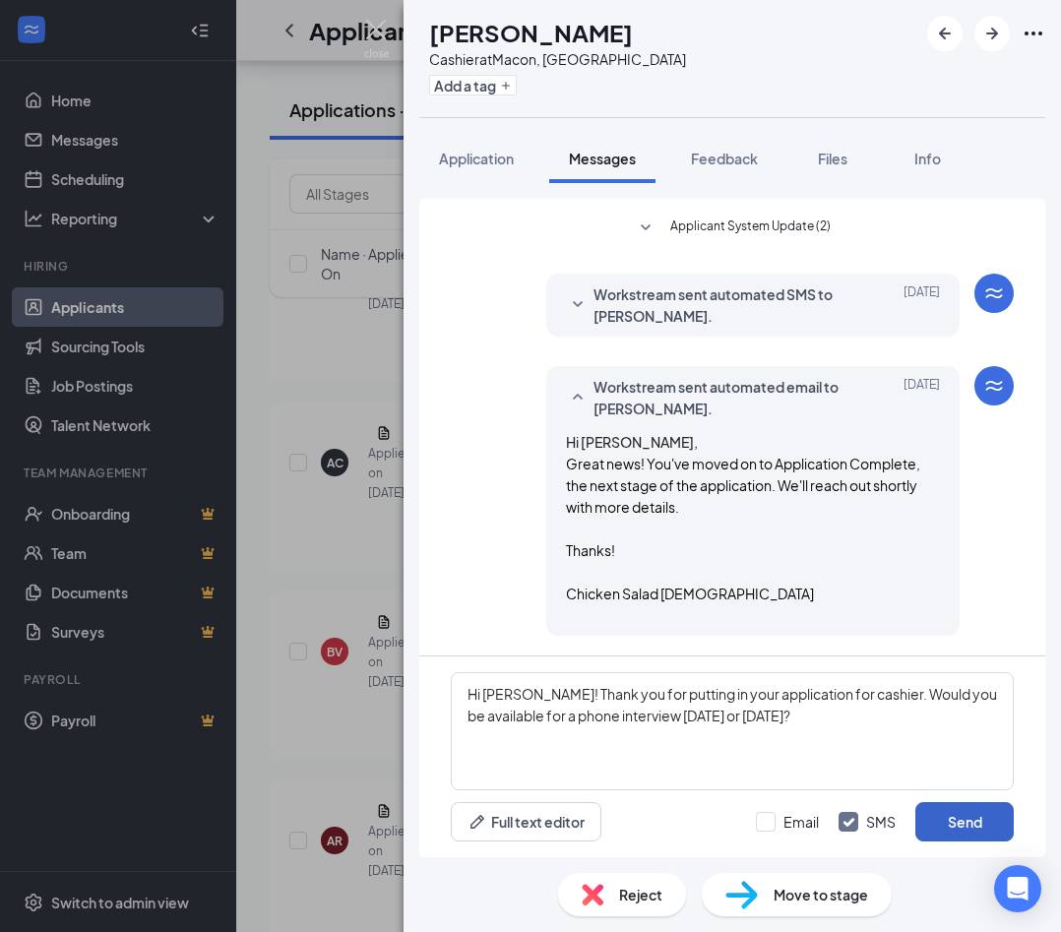
click at [750, 822] on button "Send" at bounding box center [964, 821] width 98 height 39
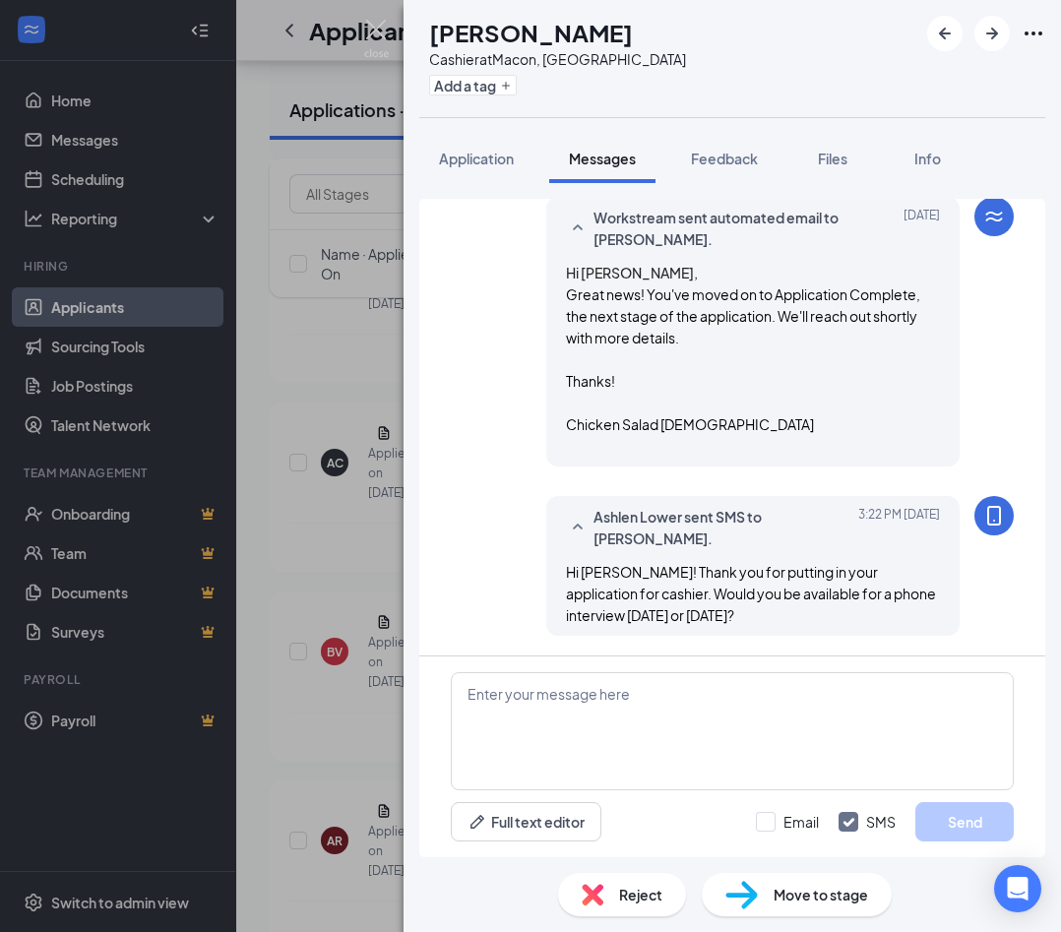
scroll to position [780, 0]
click at [382, 32] on img at bounding box center [376, 39] width 25 height 38
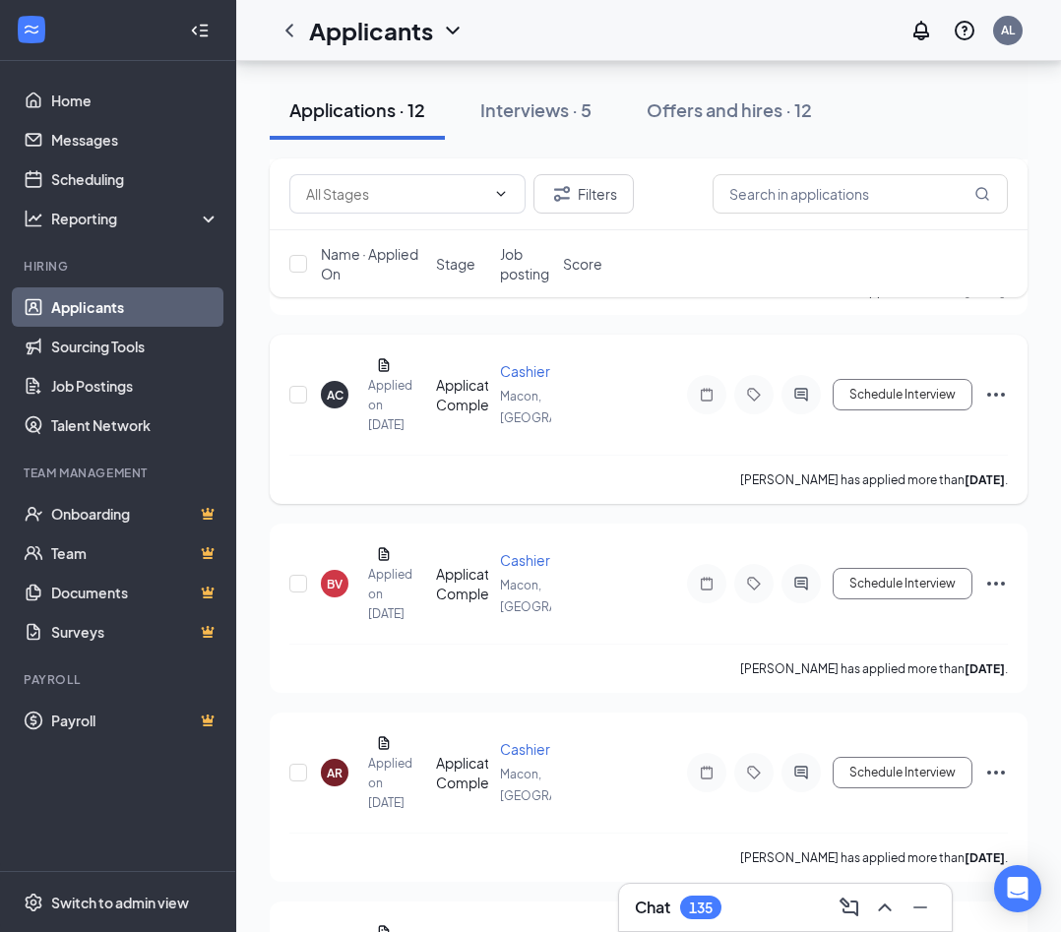
scroll to position [1839, 0]
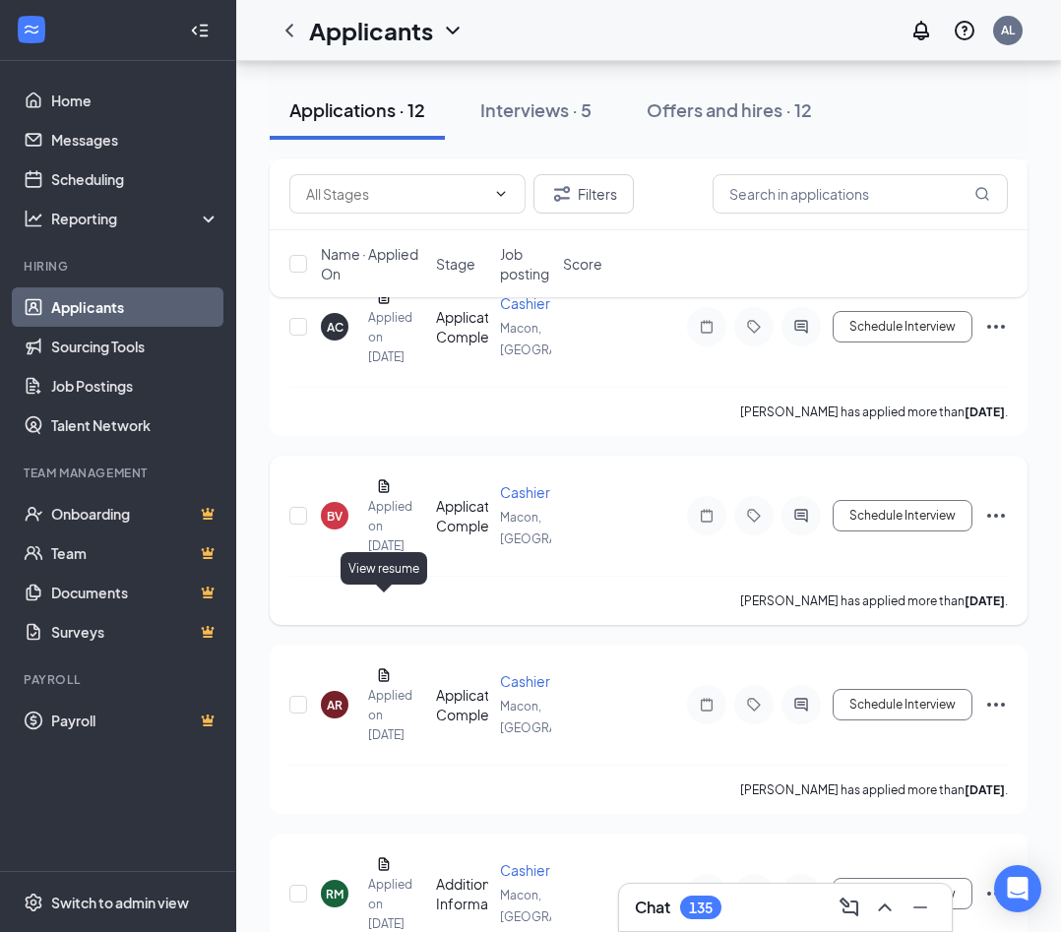
click at [376, 494] on icon "Document" at bounding box center [384, 486] width 16 height 16
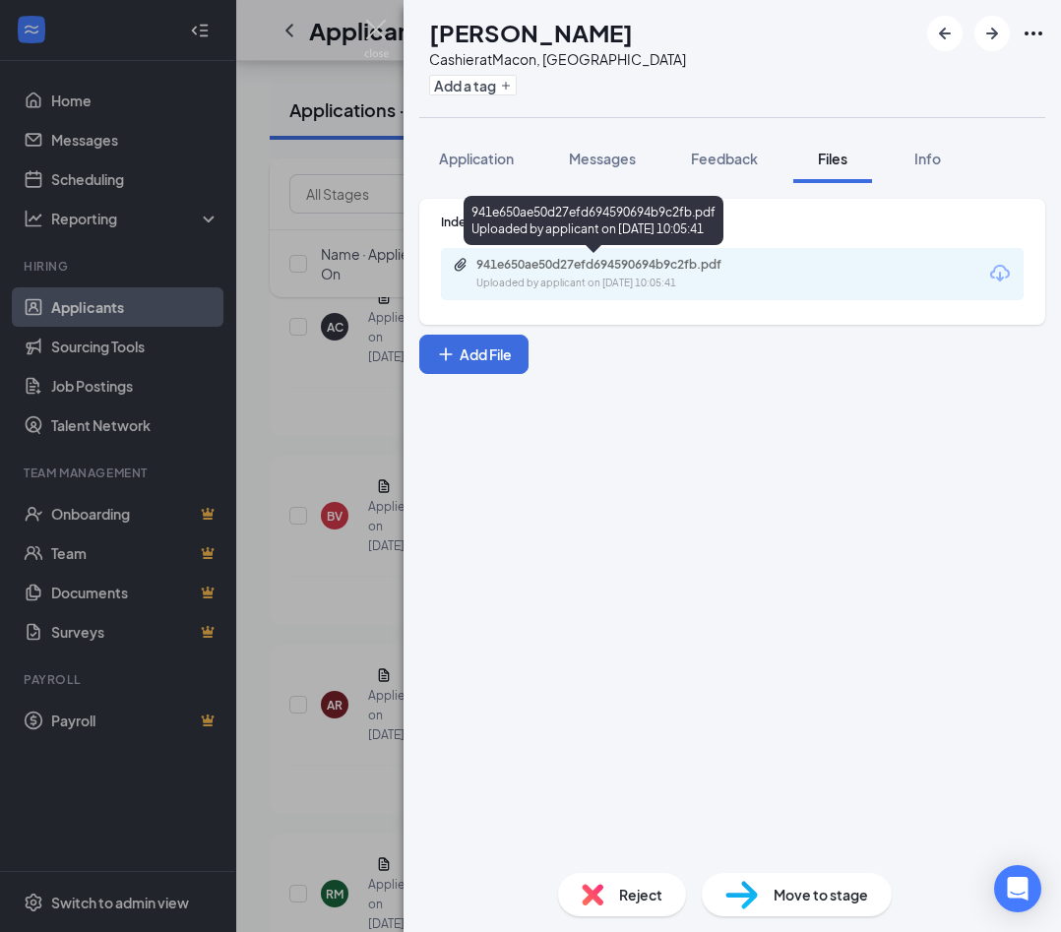
click at [539, 275] on div "941e650ae50d27efd694590694b9c2fb.pdf Uploaded by applicant on Sep 07, 2025 at 1…" at bounding box center [612, 274] width 319 height 34
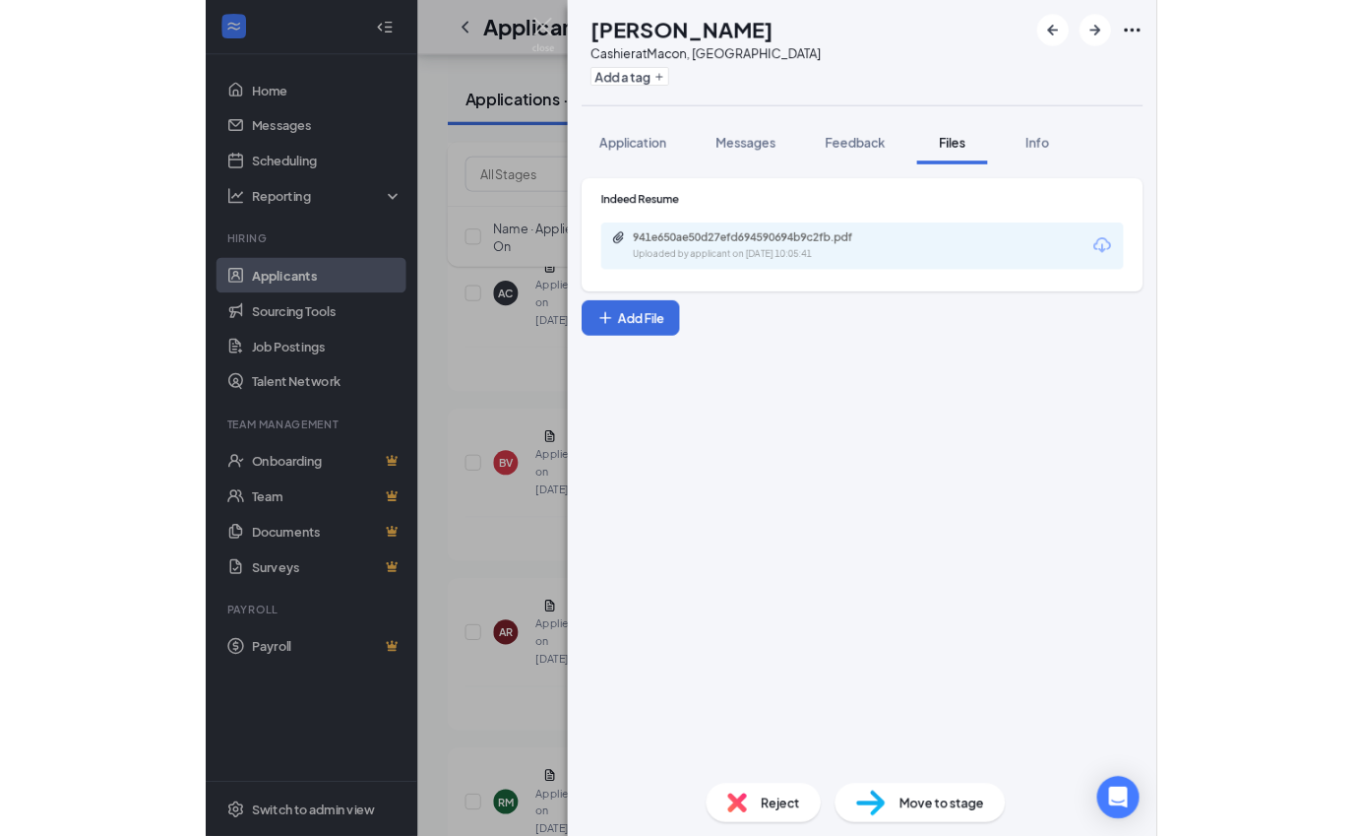
scroll to position [1508, 0]
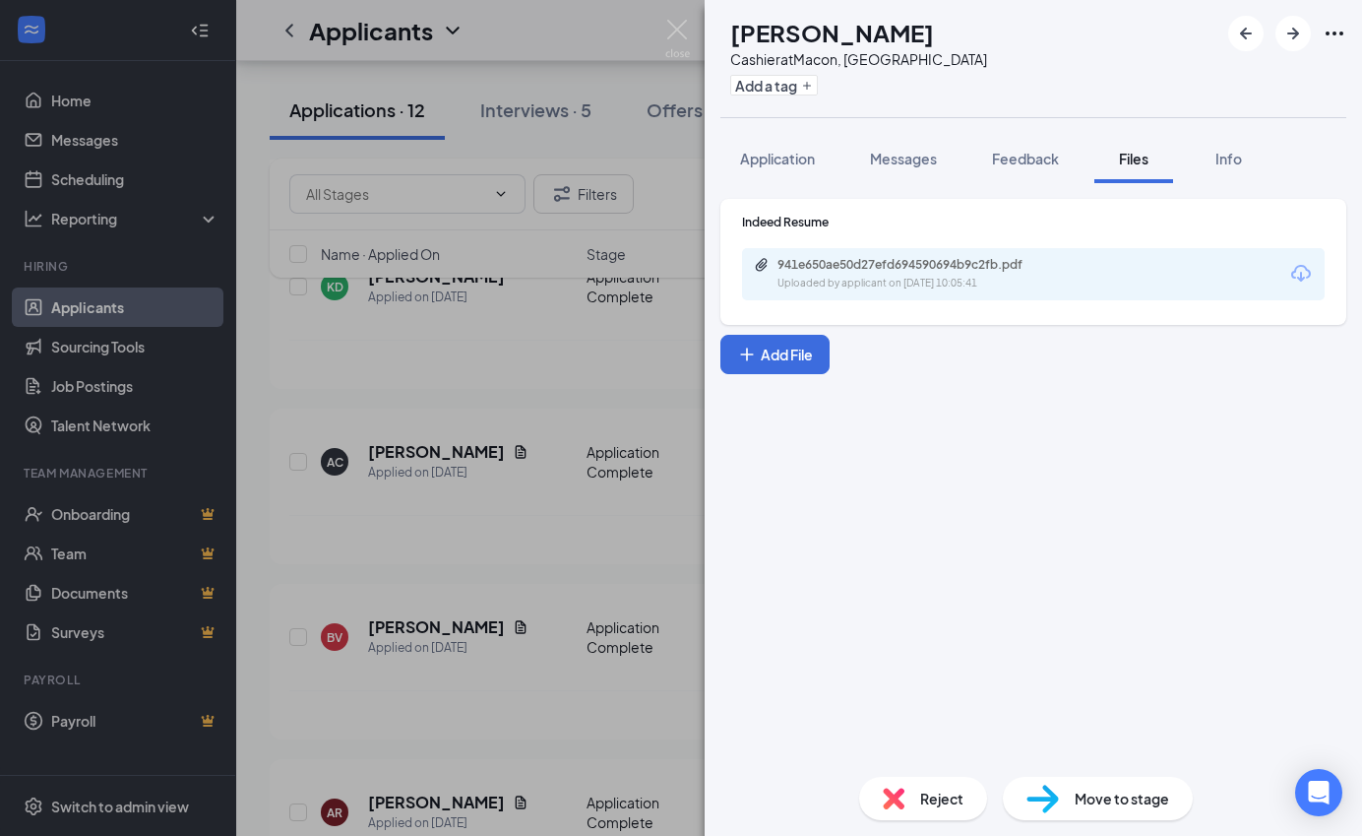
click at [672, 33] on img at bounding box center [677, 39] width 25 height 38
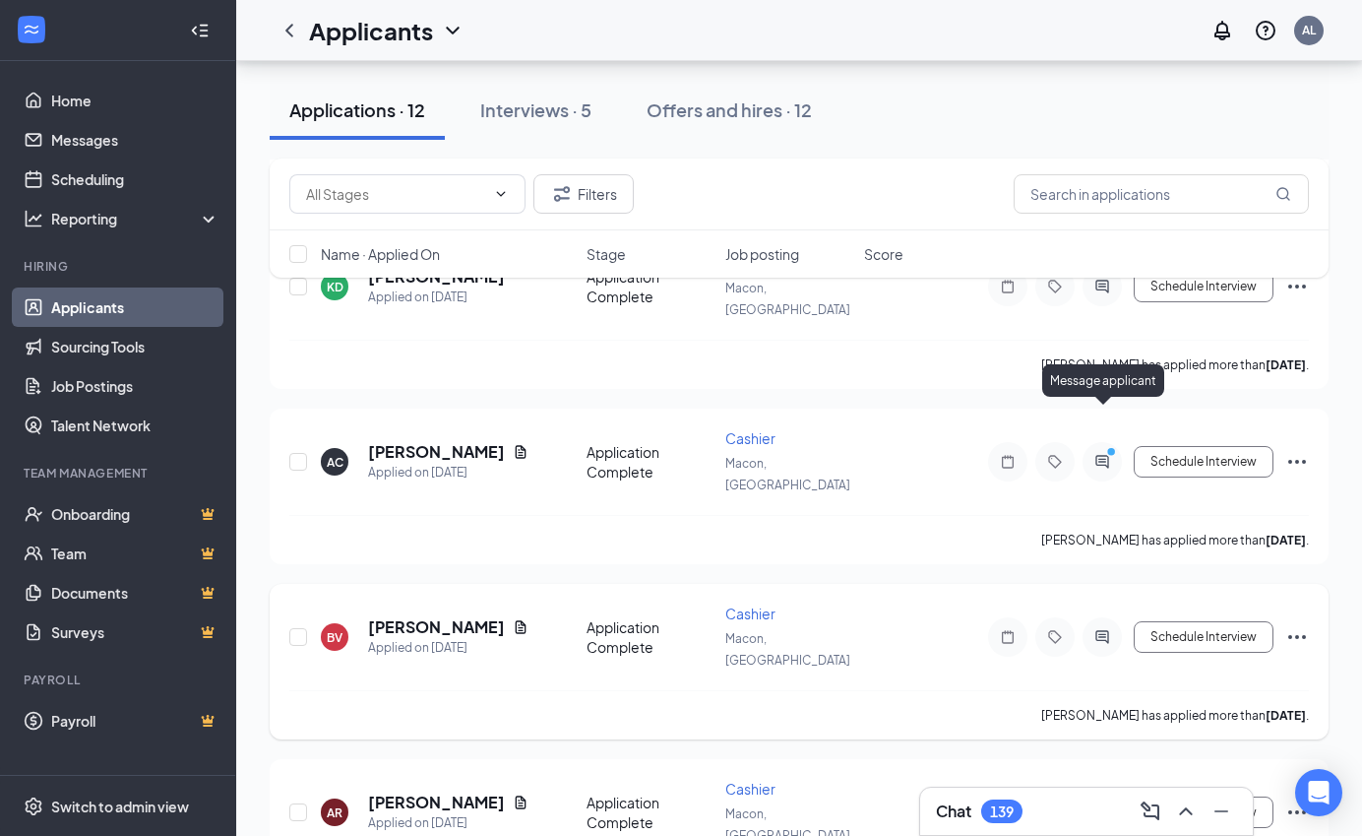
click at [750, 629] on icon "ActiveChat" at bounding box center [1103, 637] width 24 height 16
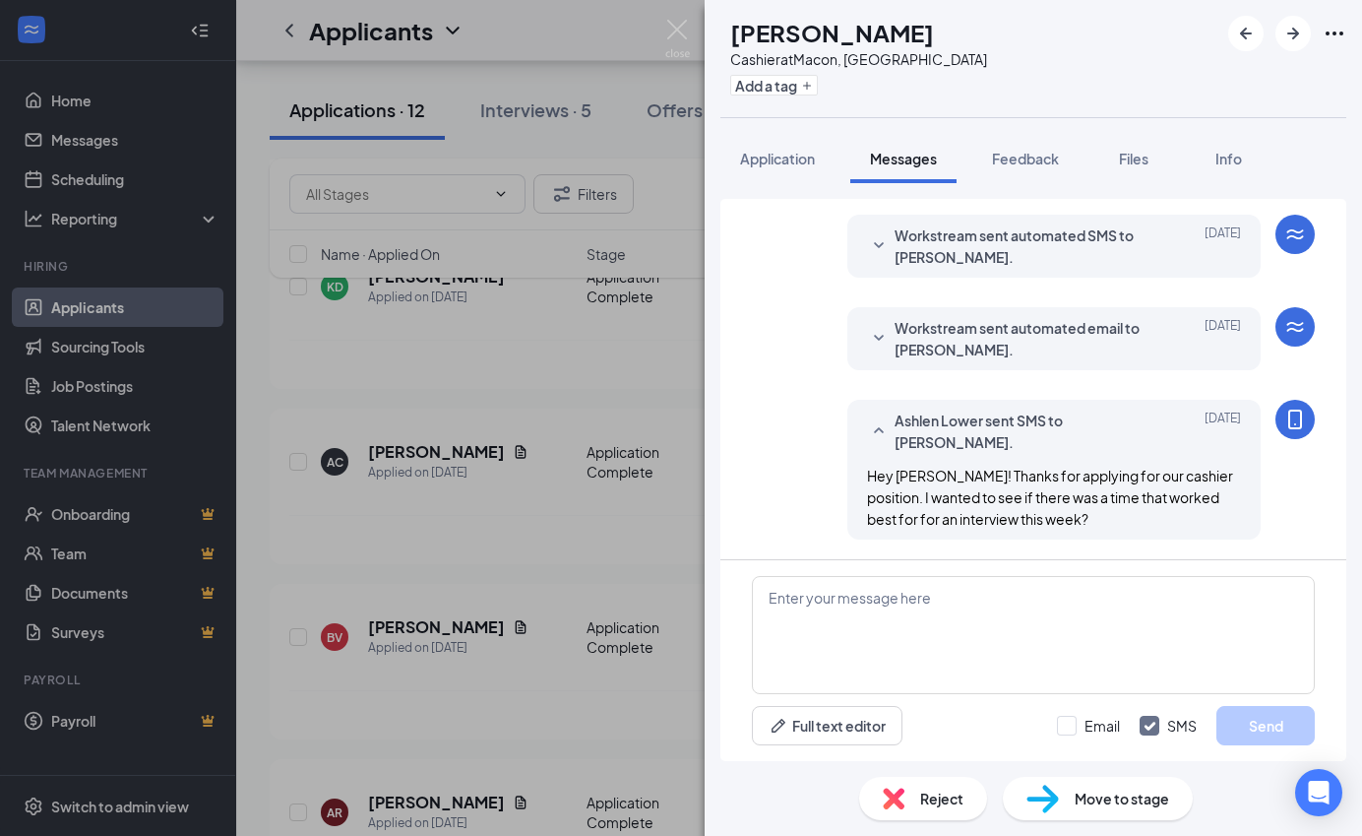
scroll to position [577, 0]
click at [686, 25] on img at bounding box center [677, 39] width 25 height 38
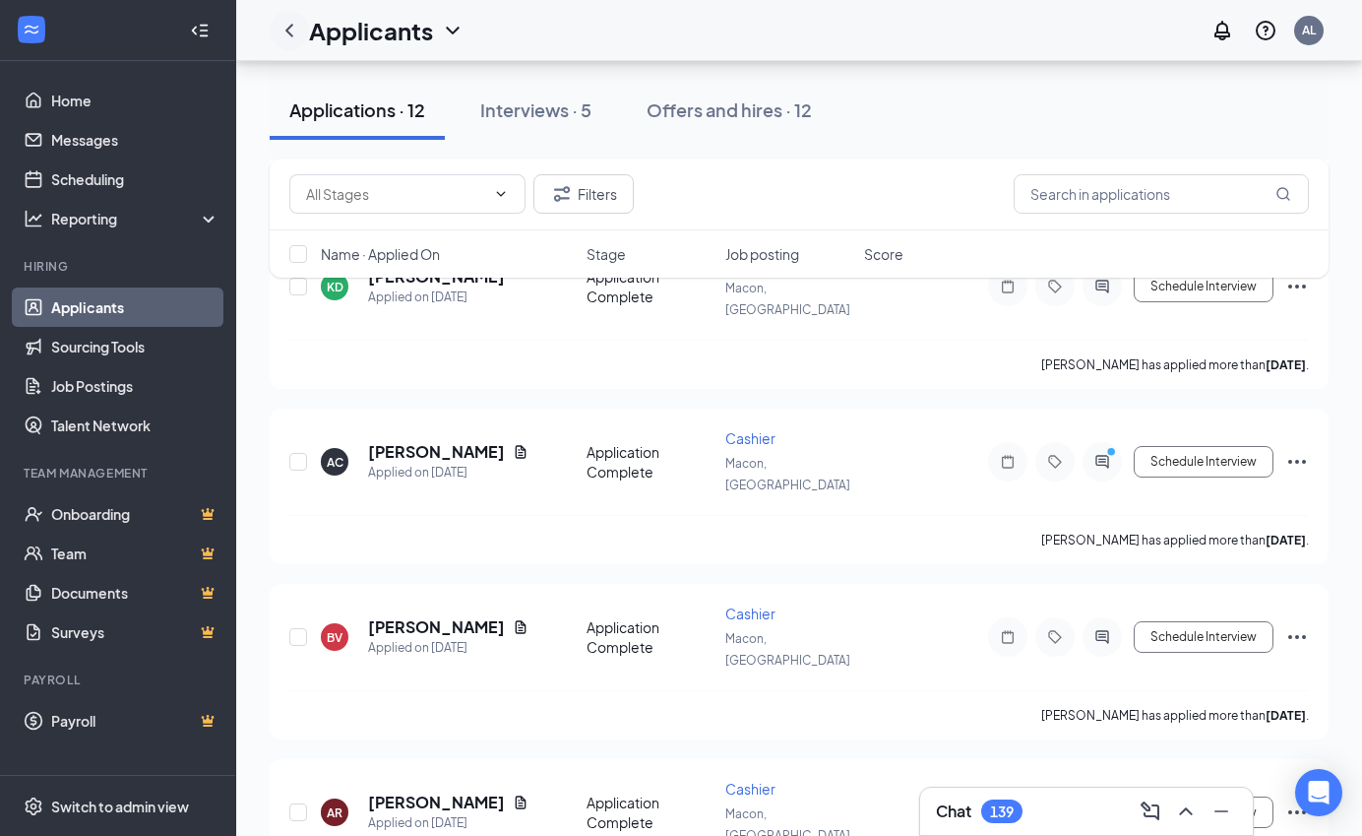
click at [290, 30] on icon "ChevronLeft" at bounding box center [290, 31] width 24 height 24
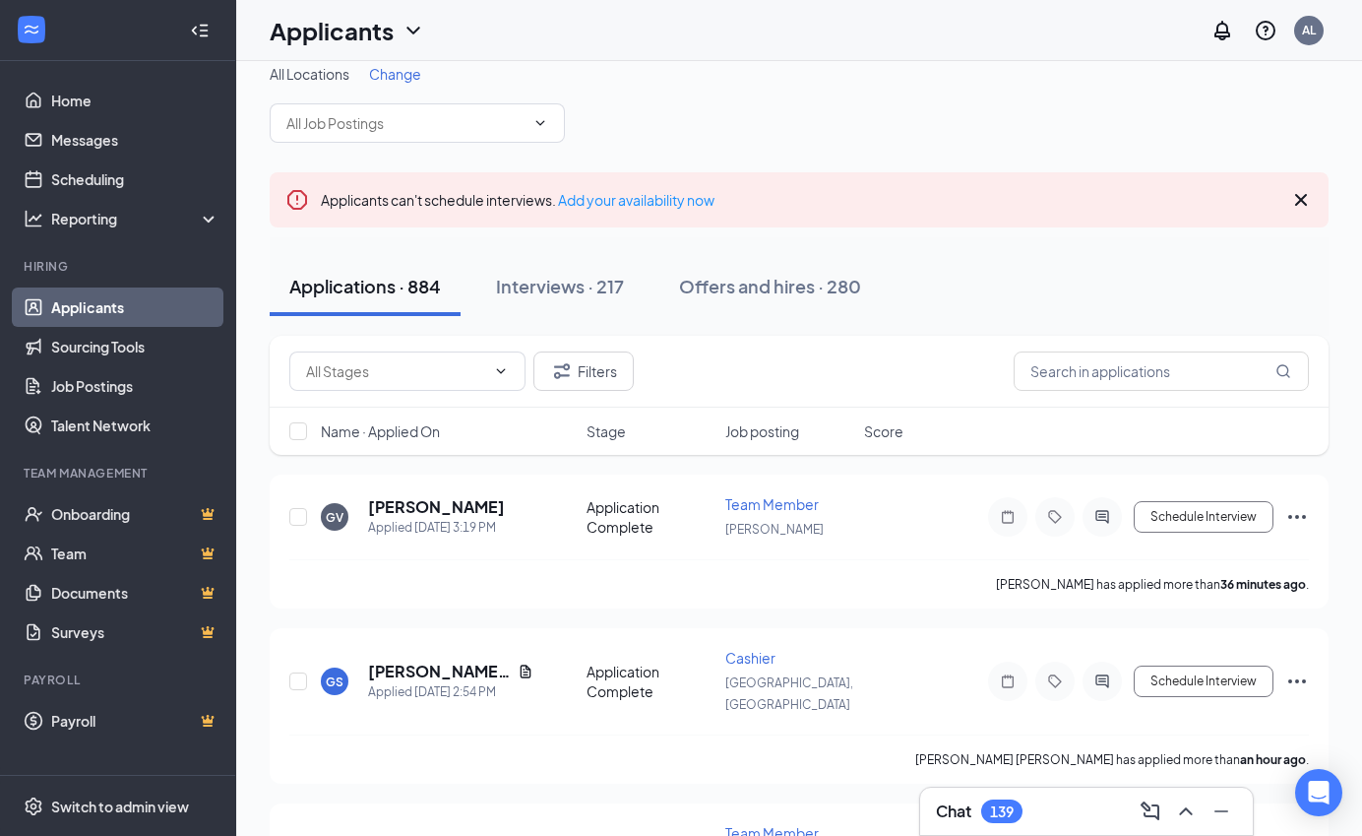
scroll to position [27, 0]
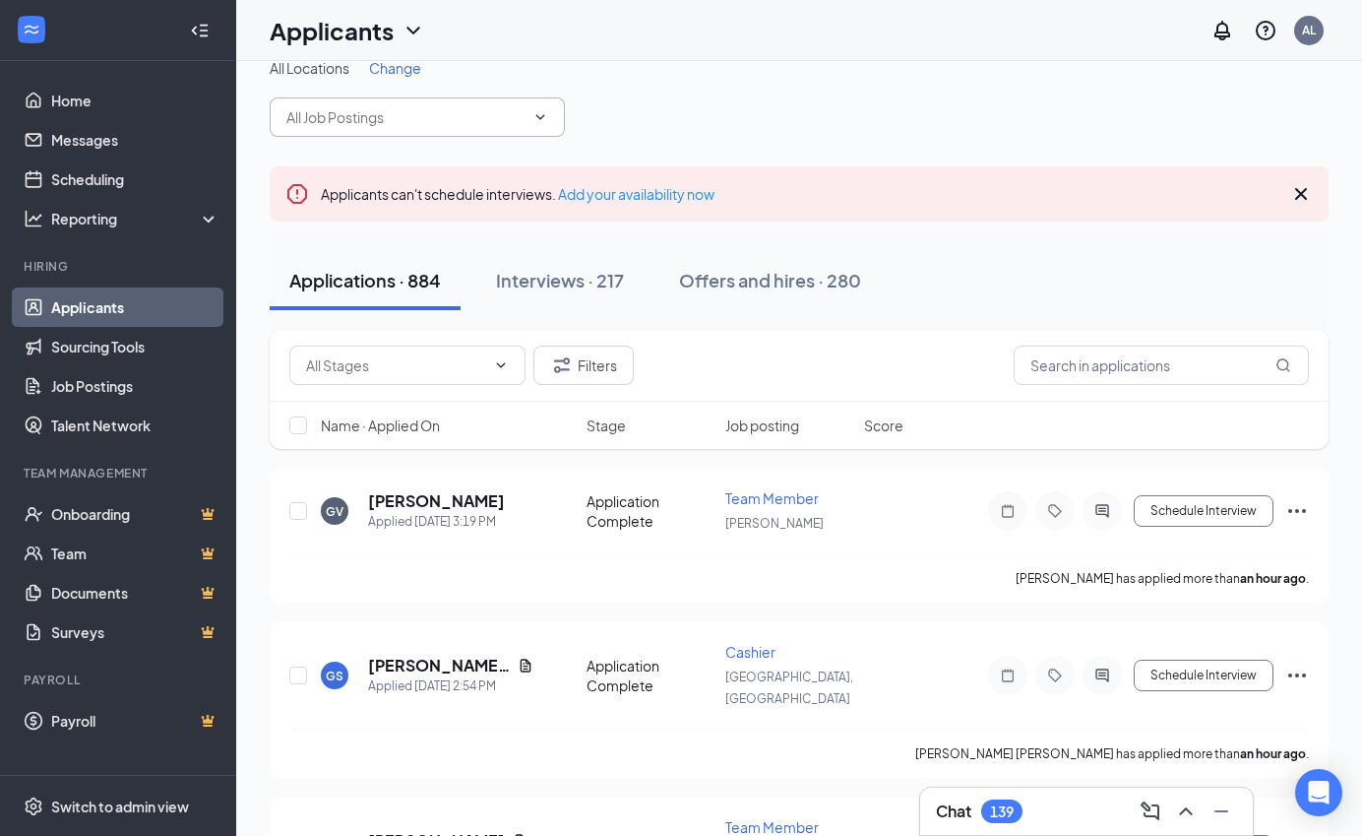
click at [406, 133] on span at bounding box center [417, 116] width 295 height 39
click at [408, 119] on input "text" at bounding box center [405, 117] width 238 height 22
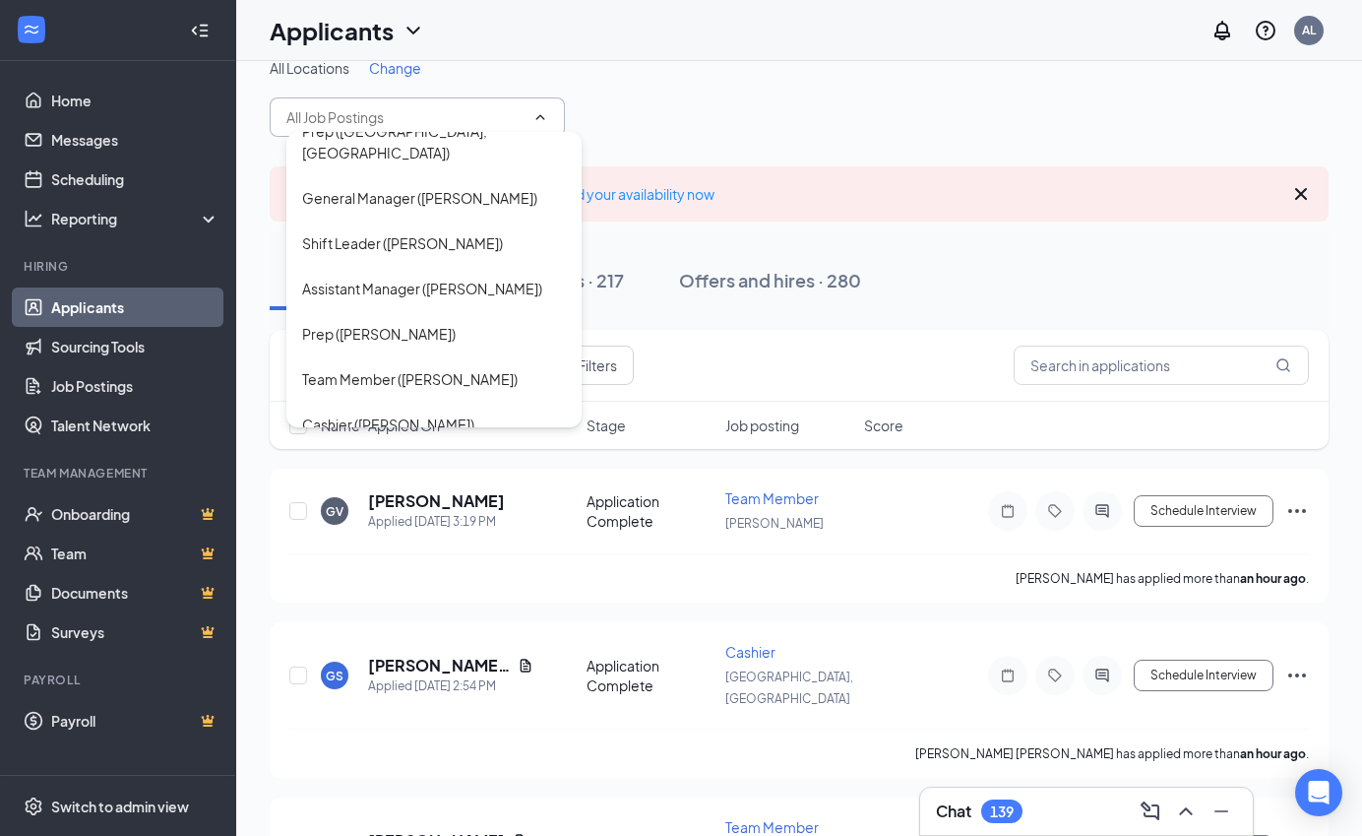
scroll to position [501, 0]
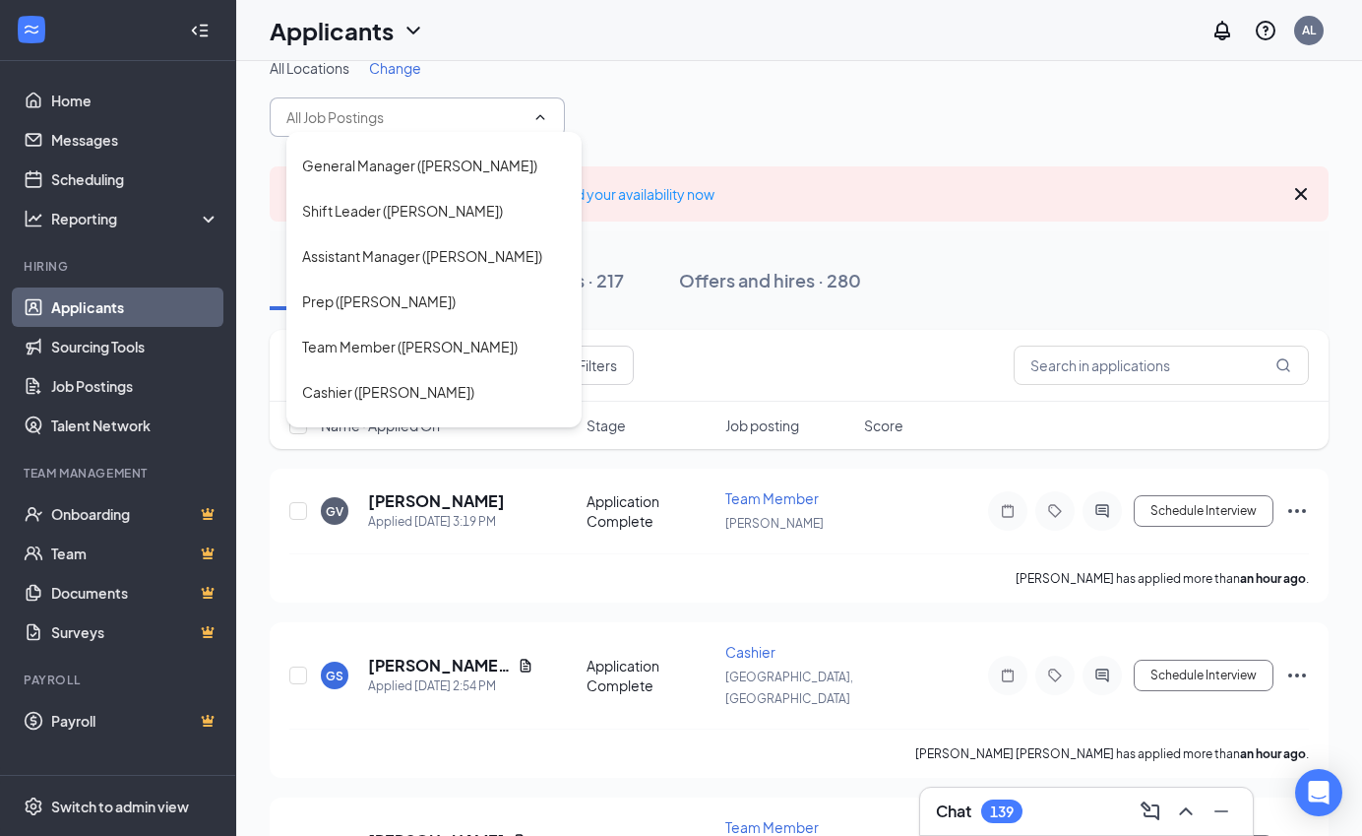
click at [381, 493] on div "Cashier (Macon, GA)" at bounding box center [434, 514] width 264 height 43
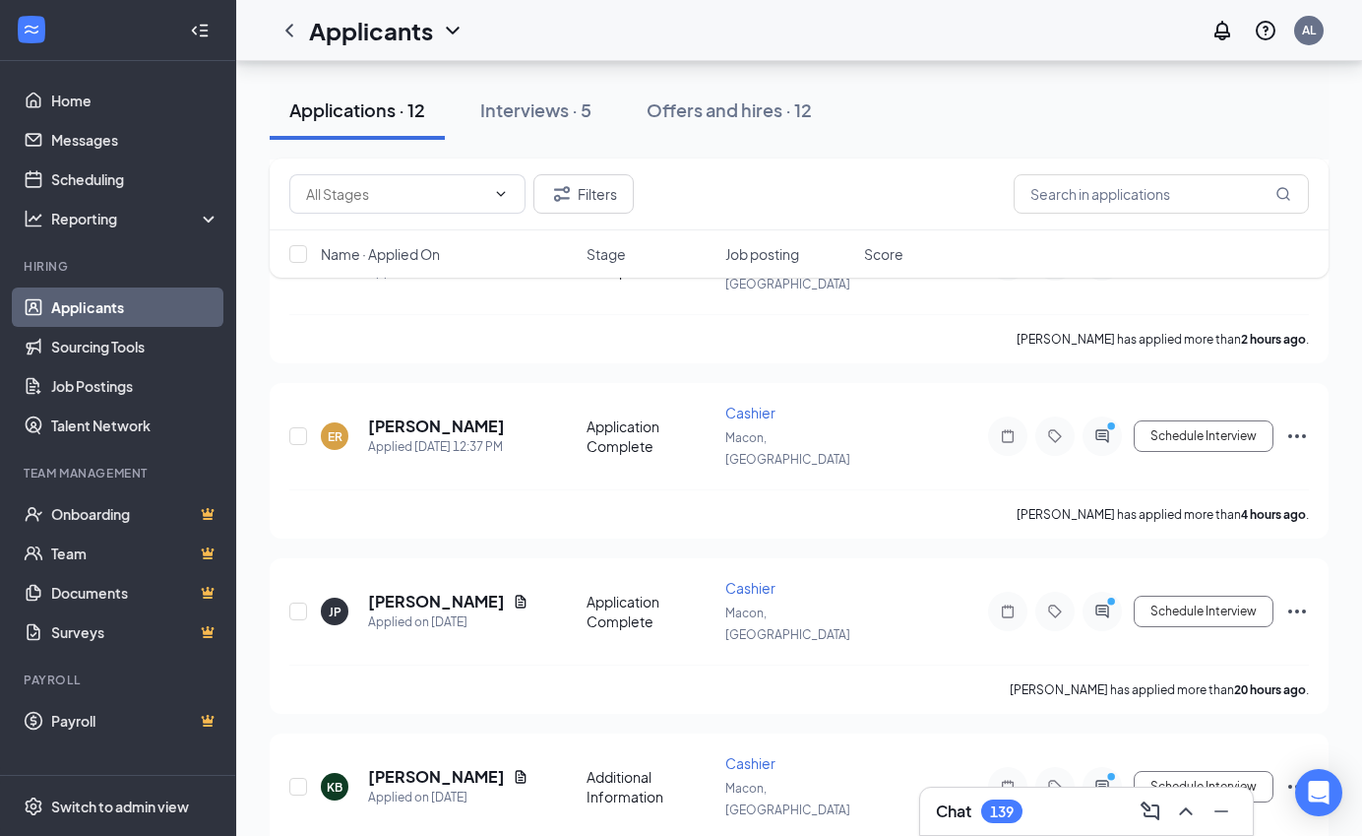
scroll to position [480, 0]
click at [750, 422] on icon "PrimaryDot" at bounding box center [1114, 430] width 24 height 16
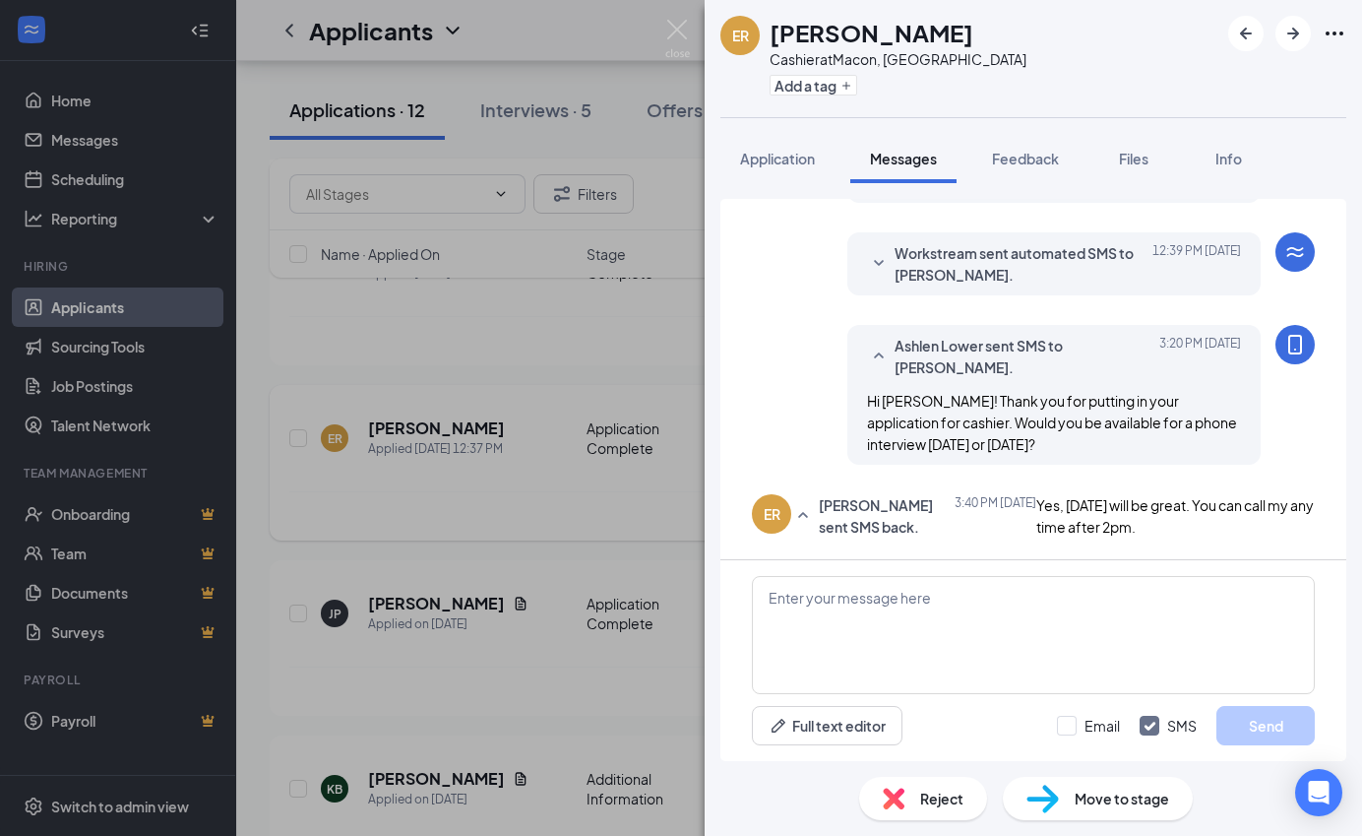
scroll to position [557, 0]
click at [750, 612] on textarea at bounding box center [1033, 635] width 563 height 118
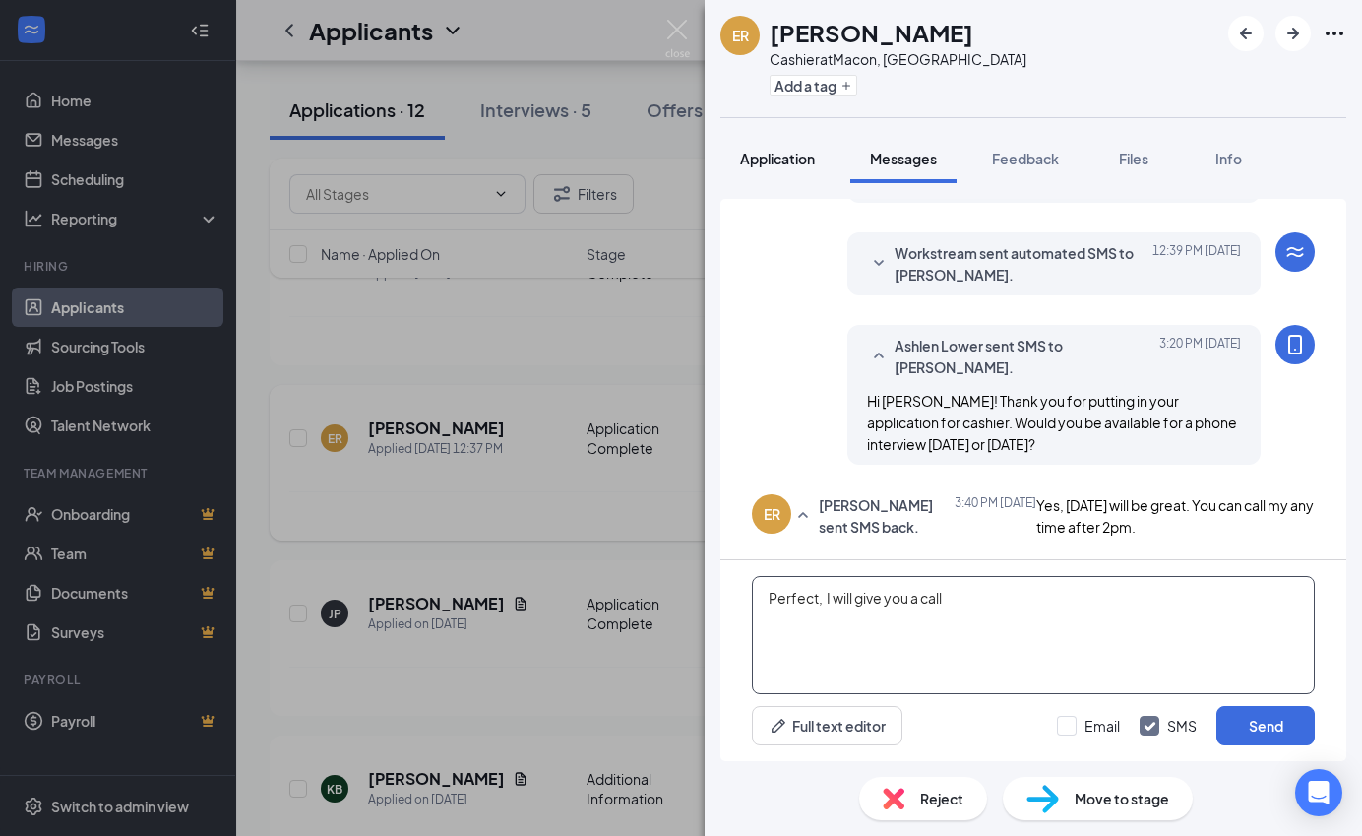
type textarea "Perfect, I will give you a call"
click at [750, 148] on button "Application" at bounding box center [777, 158] width 114 height 49
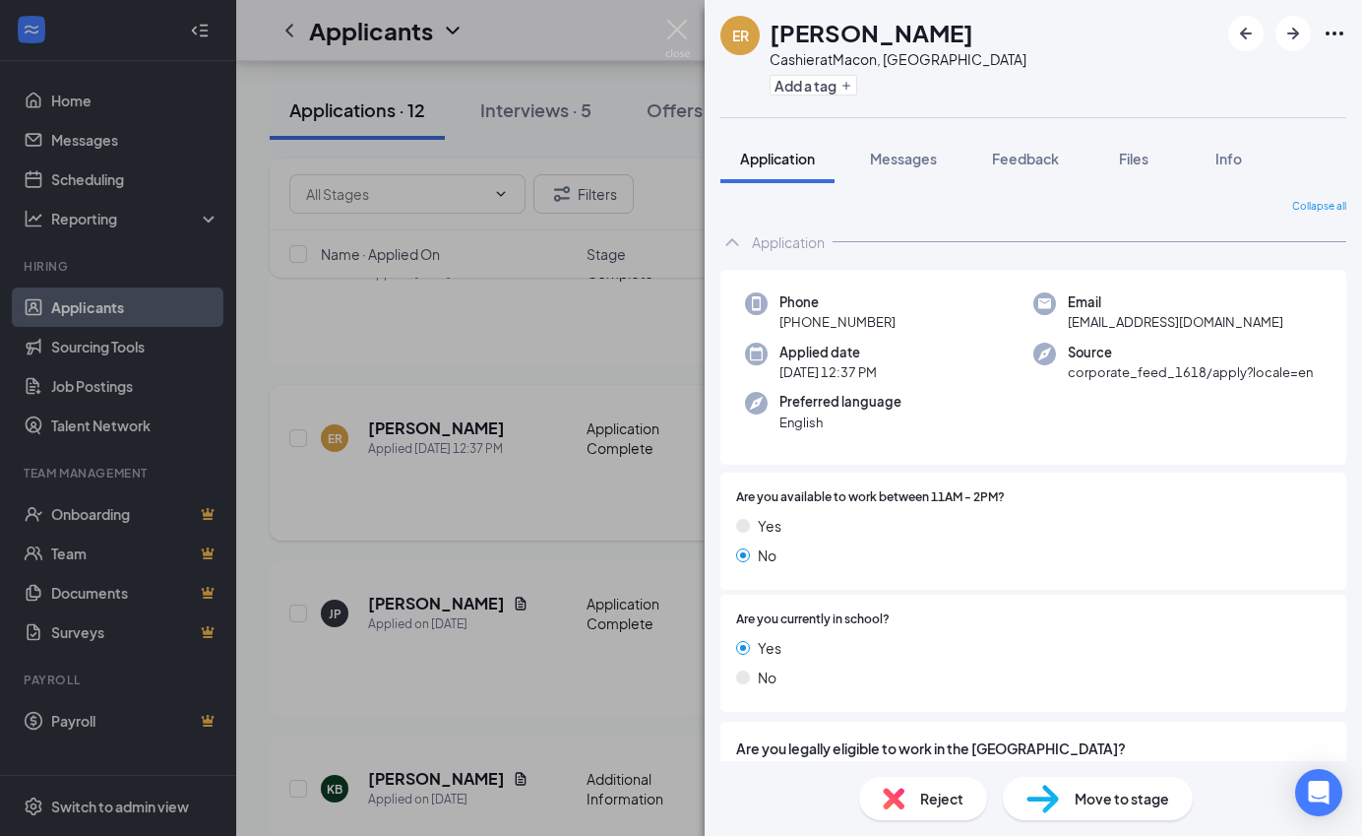
drag, startPoint x: 799, startPoint y: 323, endPoint x: 903, endPoint y: 328, distance: 103.5
click at [750, 328] on div "Phone +1 (478) 365-9783" at bounding box center [889, 312] width 288 height 40
copy span "478) 365-9783"
click at [750, 160] on span "Messages" at bounding box center [903, 159] width 67 height 18
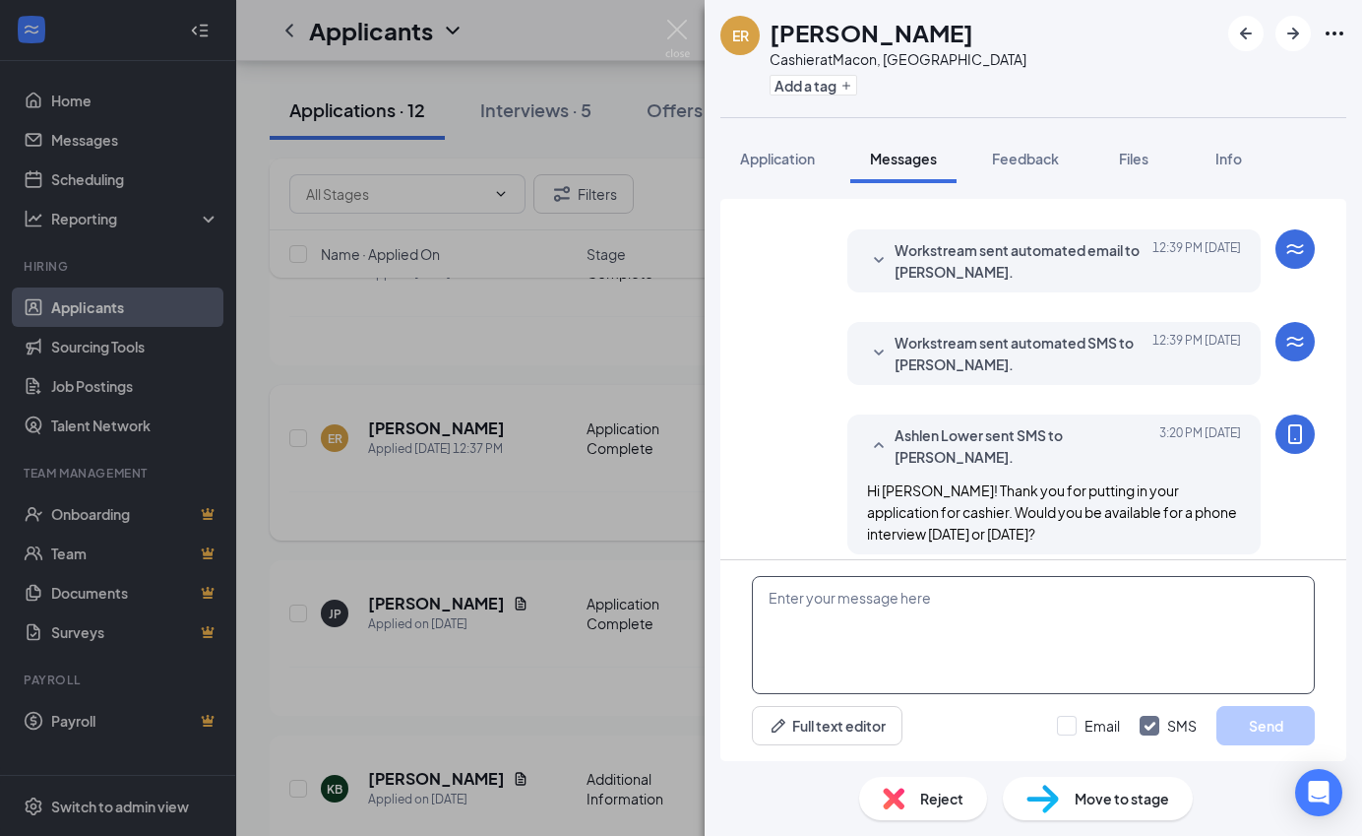
scroll to position [557, 0]
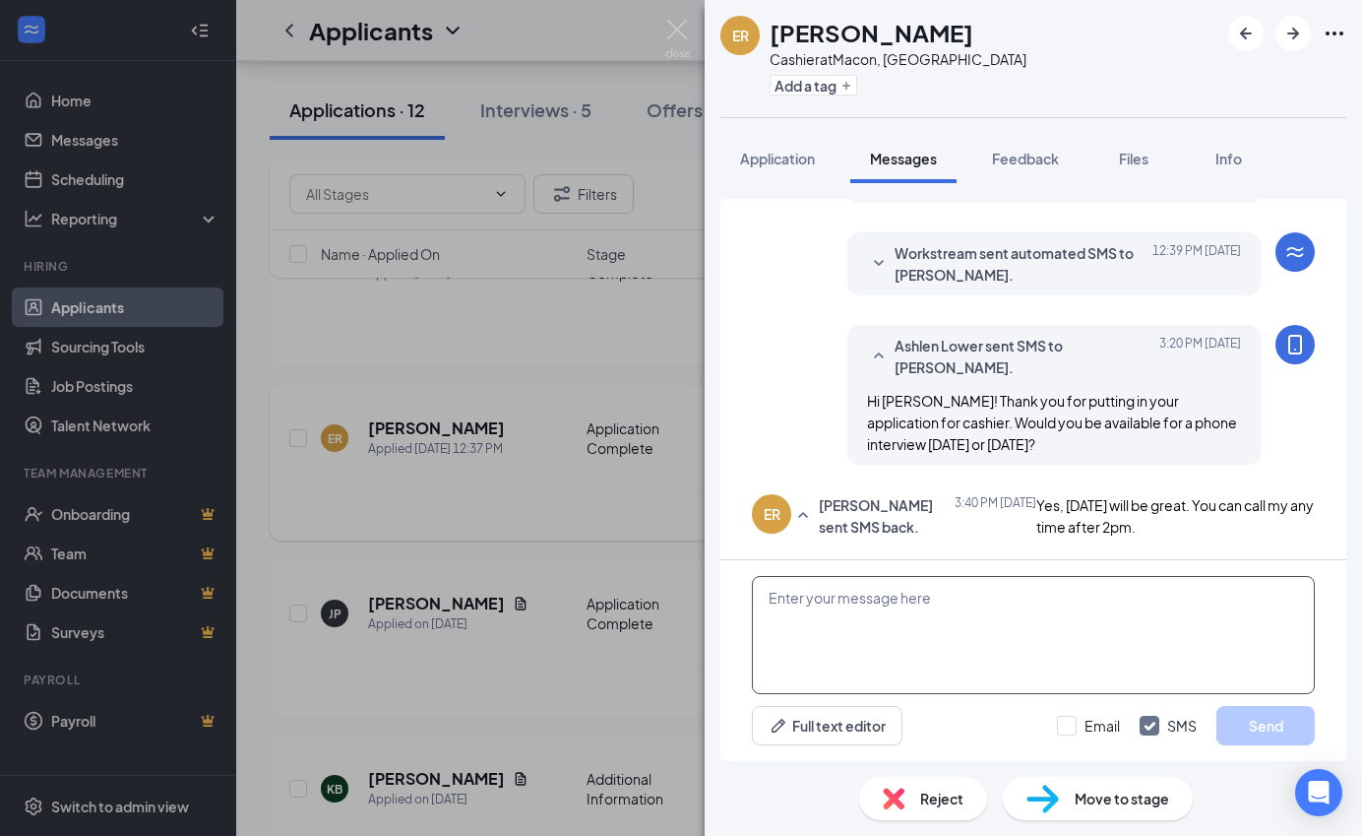
click at [750, 646] on textarea at bounding box center [1033, 635] width 563 height 118
paste textarea "478) 365-9783"
click at [750, 601] on textarea "Perfect, I will give you a call around 3pm. Is 478) 365-9783" at bounding box center [1033, 635] width 563 height 118
click at [750, 610] on textarea "Perfect, I will give you a call around 3pm. Is (478) 365-9783" at bounding box center [1033, 635] width 563 height 118
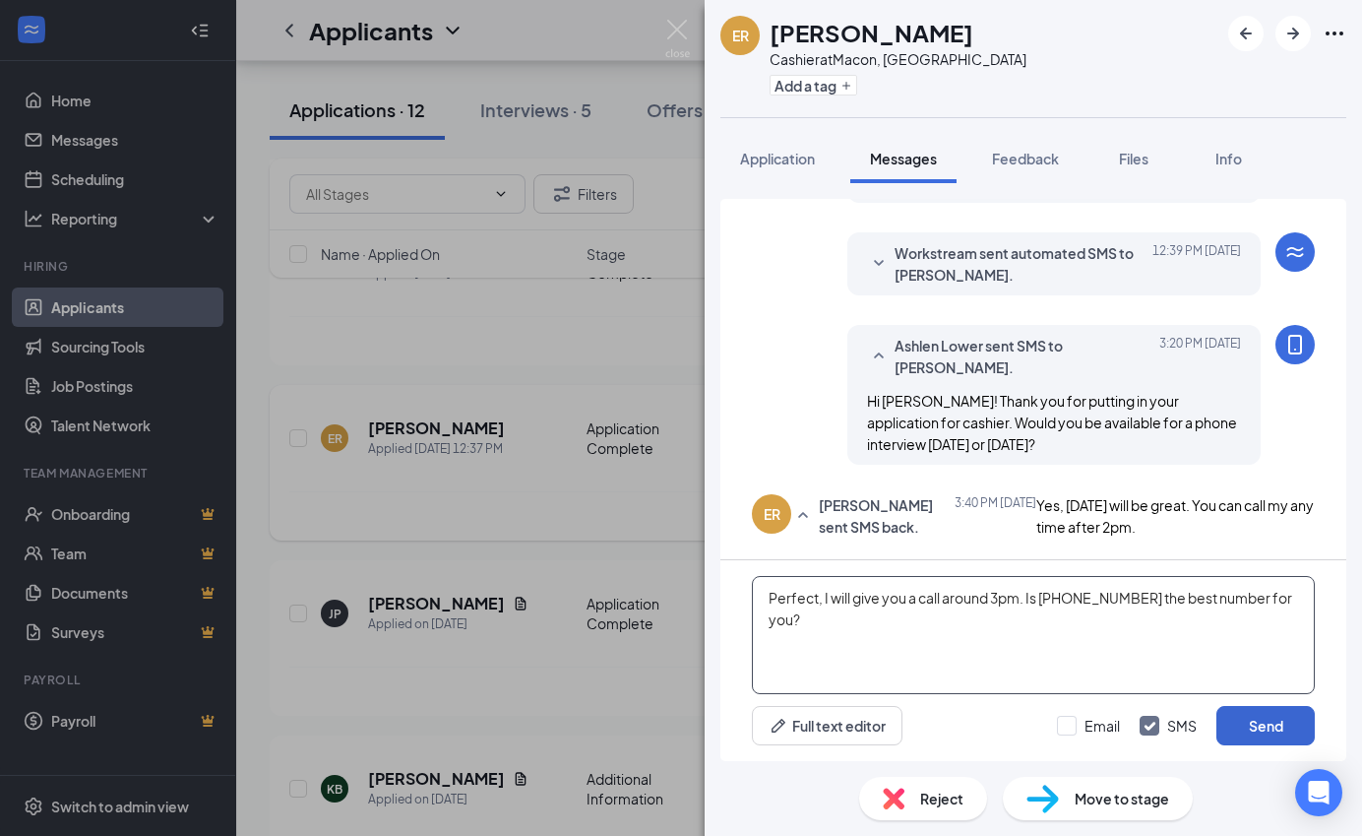
type textarea "Perfect, I will give you a call around 3pm. Is (478) 365-9783 the best number f…"
click at [750, 738] on button "Send" at bounding box center [1266, 725] width 98 height 39
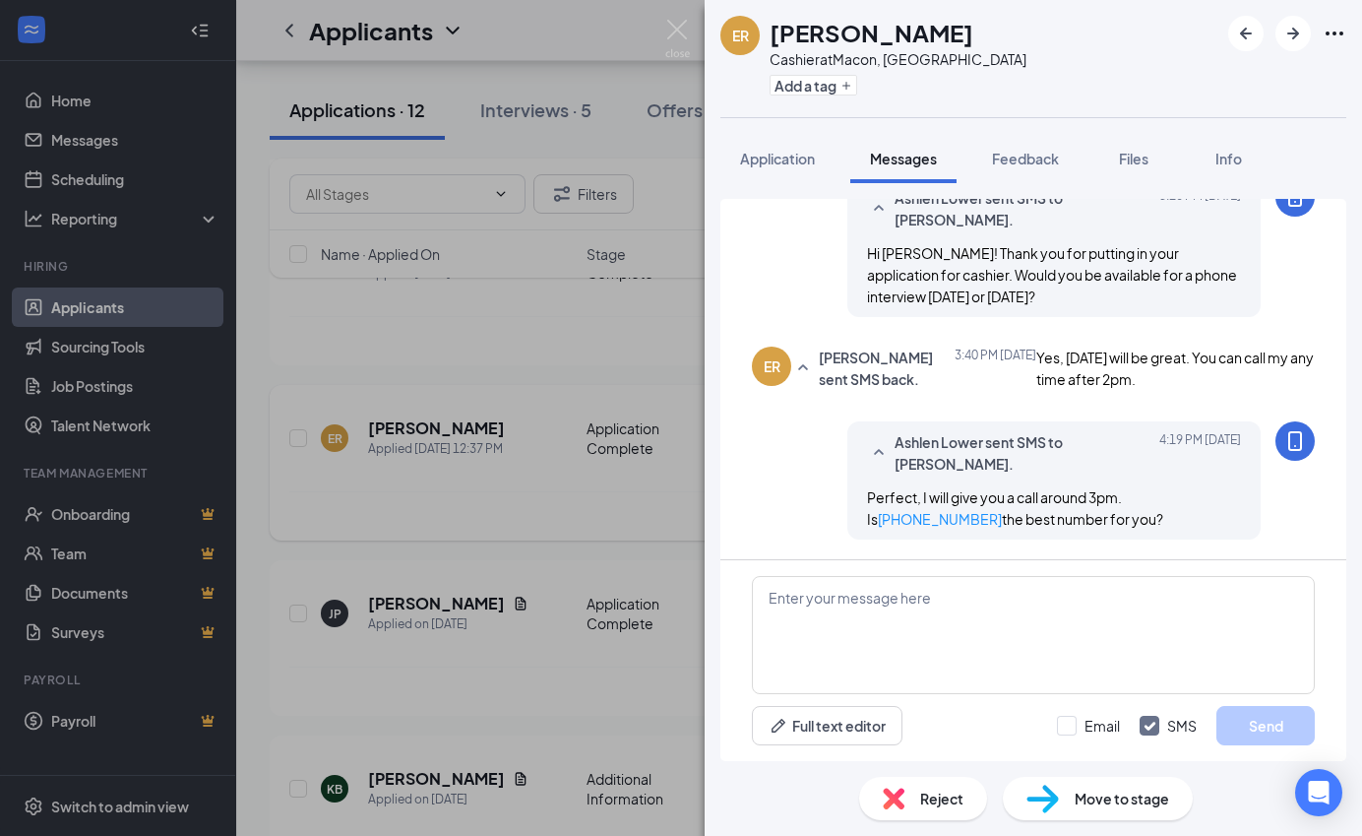
scroll to position [685, 0]
click at [677, 39] on img at bounding box center [677, 39] width 25 height 38
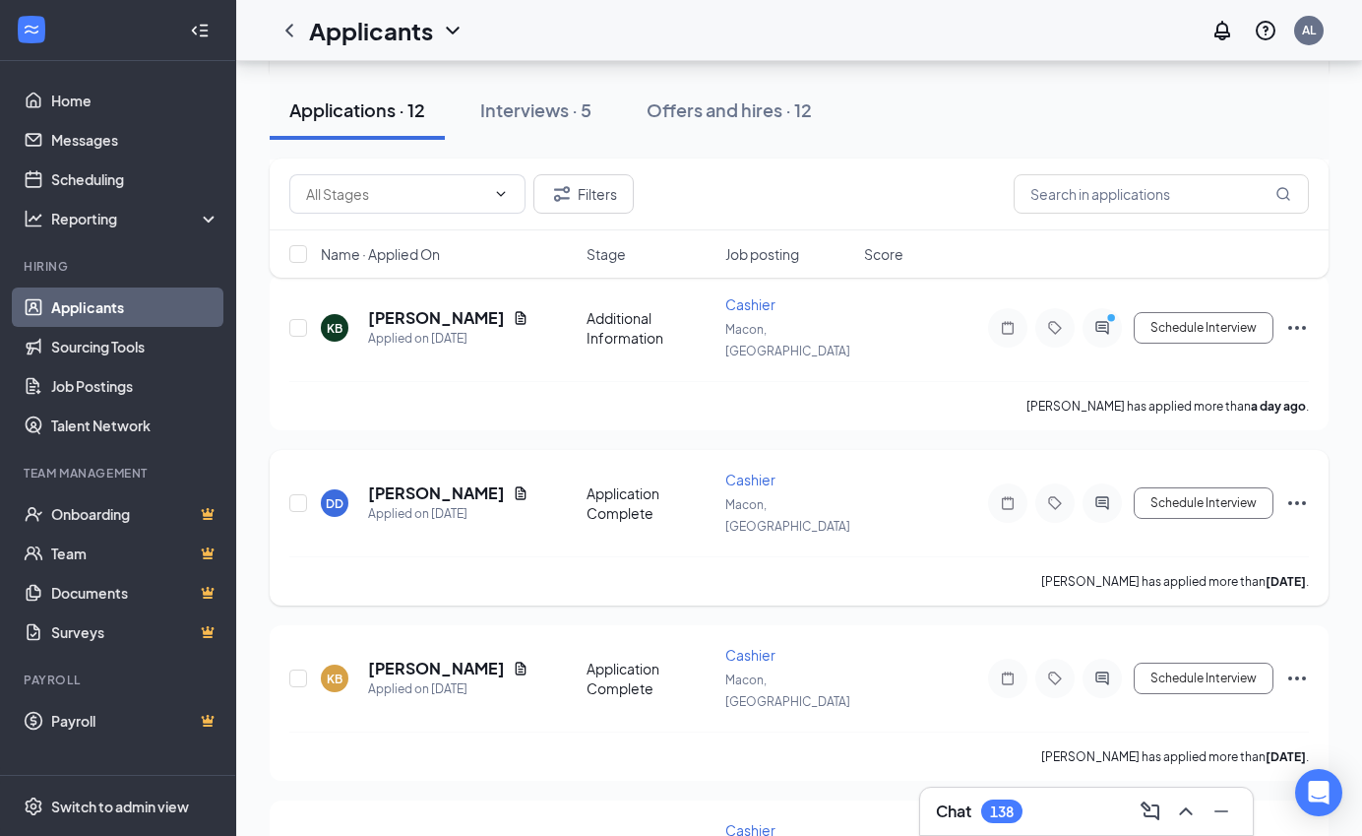
scroll to position [1261, 0]
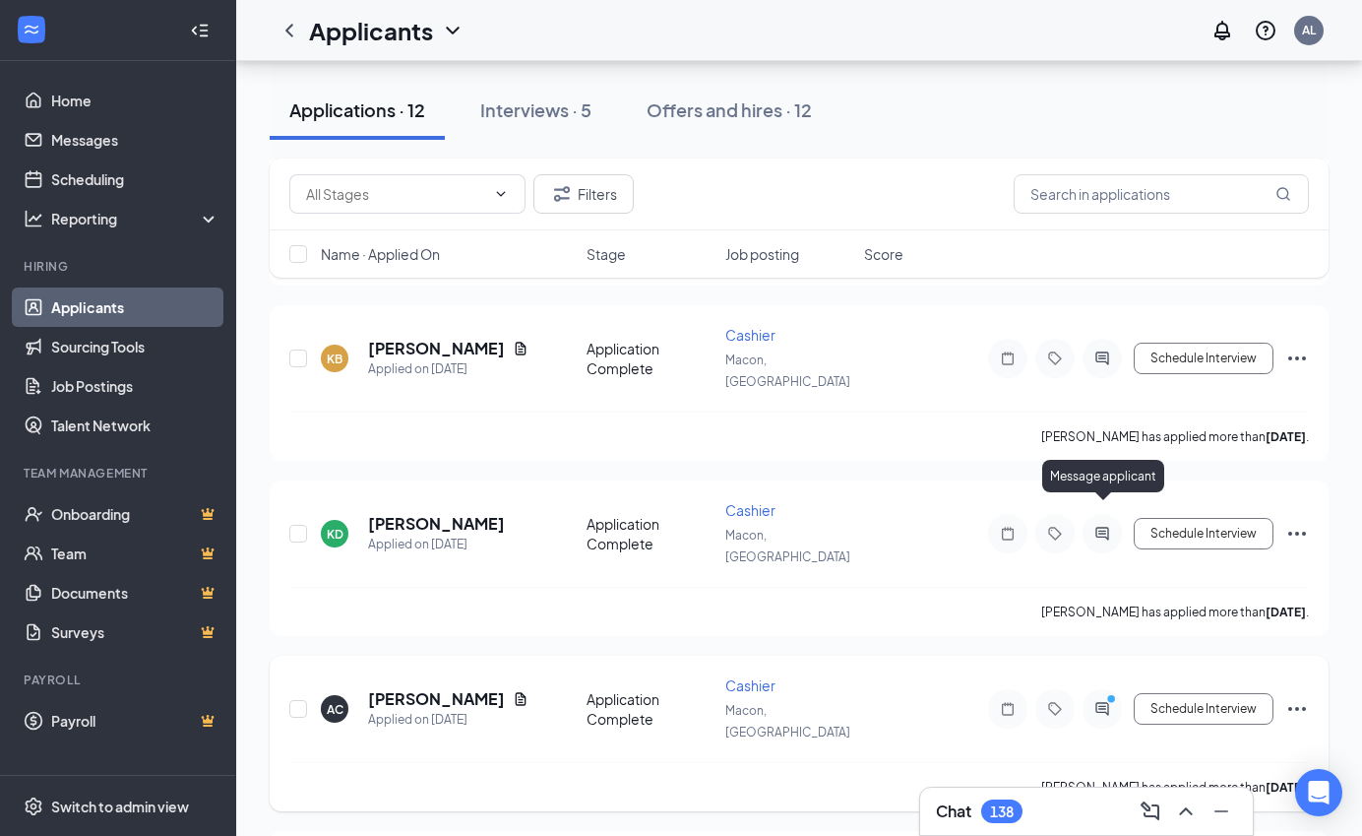
click at [750, 701] on icon "ActiveChat" at bounding box center [1103, 709] width 24 height 16
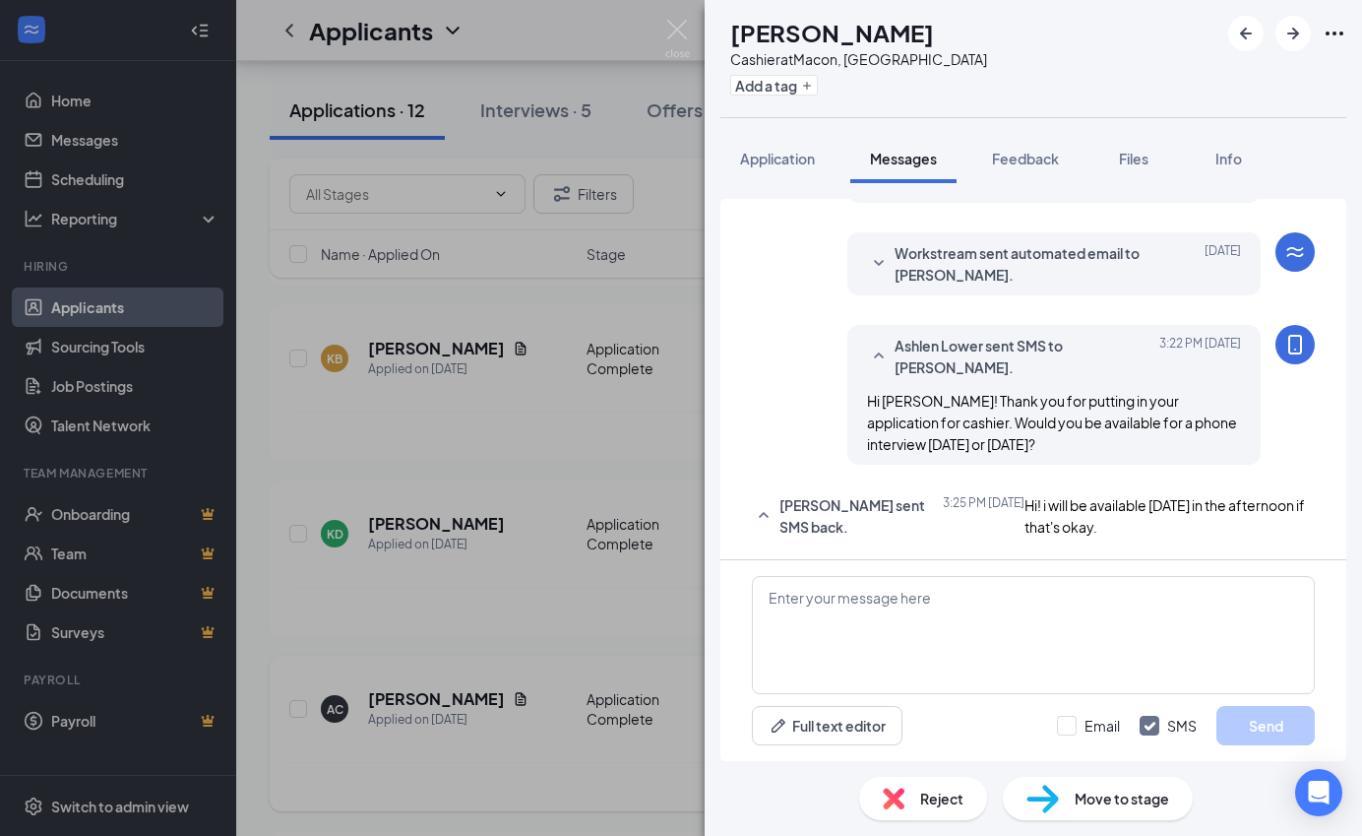
scroll to position [612, 0]
click at [750, 619] on textarea at bounding box center [1033, 635] width 563 height 118
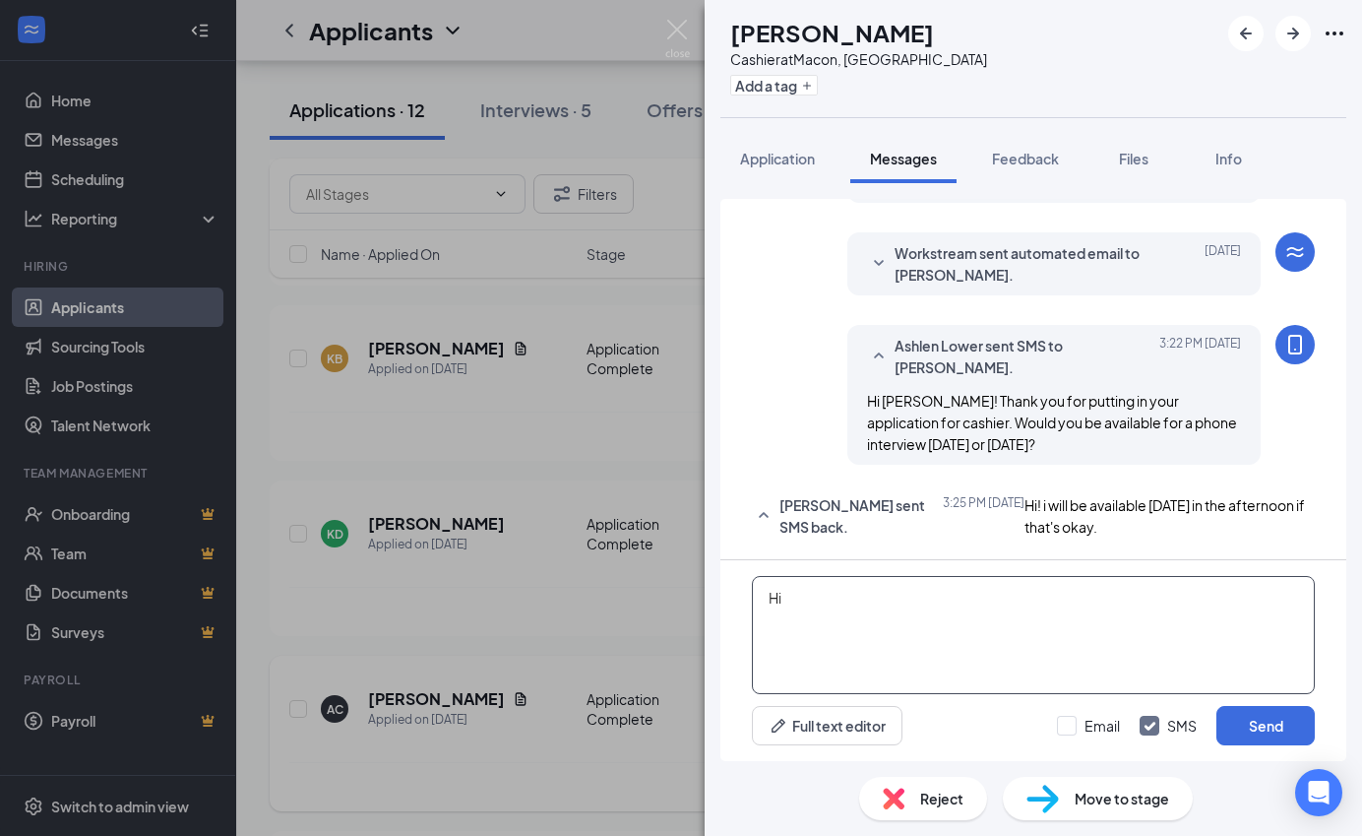
type textarea "H"
type textarea "I will give you"
click at [750, 147] on button "Application" at bounding box center [777, 158] width 114 height 49
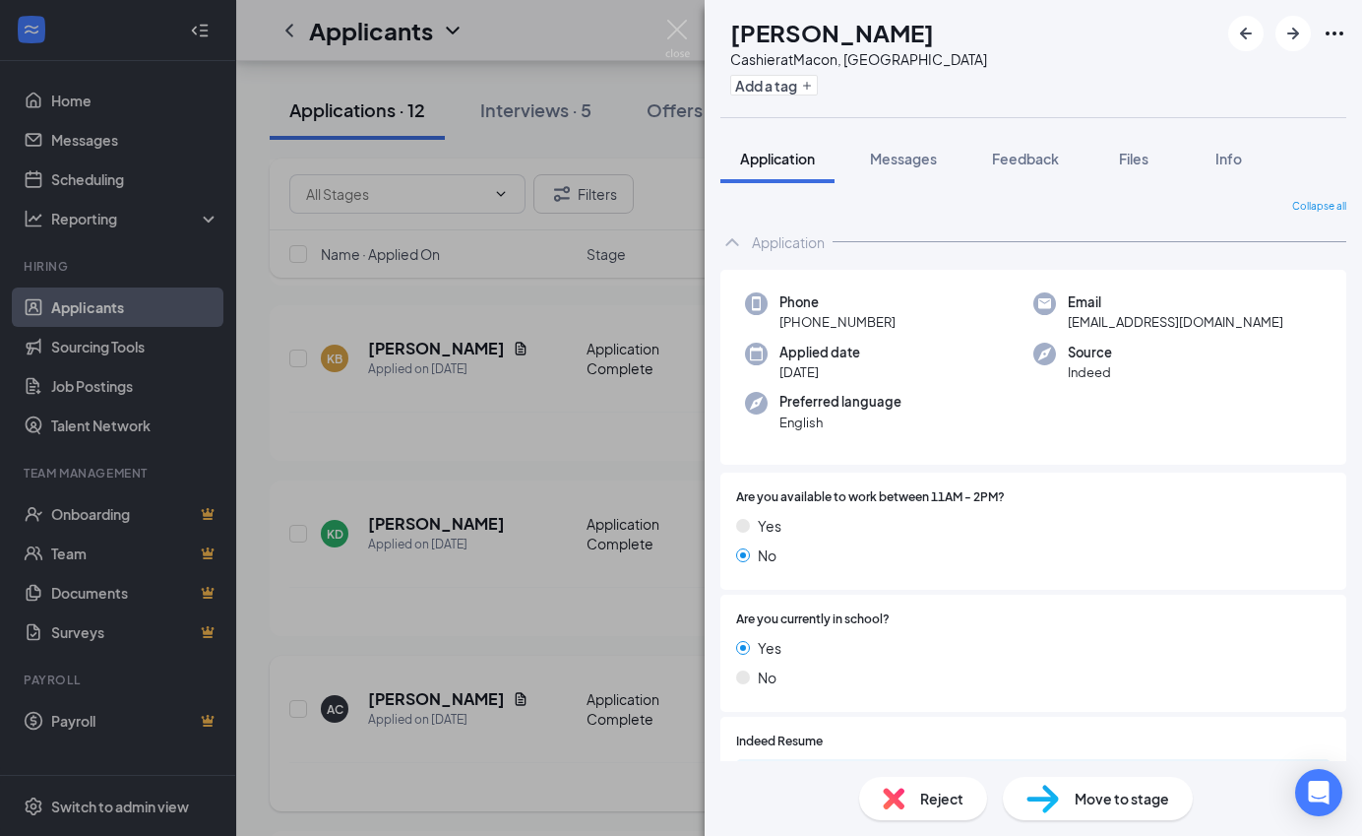
drag, startPoint x: 780, startPoint y: 322, endPoint x: 934, endPoint y: 331, distance: 154.8
click at [750, 331] on div "Phone +1 (478) 901-4630" at bounding box center [889, 312] width 288 height 40
copy span "+1 (478) 901-4630"
click at [750, 165] on span "Messages" at bounding box center [903, 159] width 67 height 18
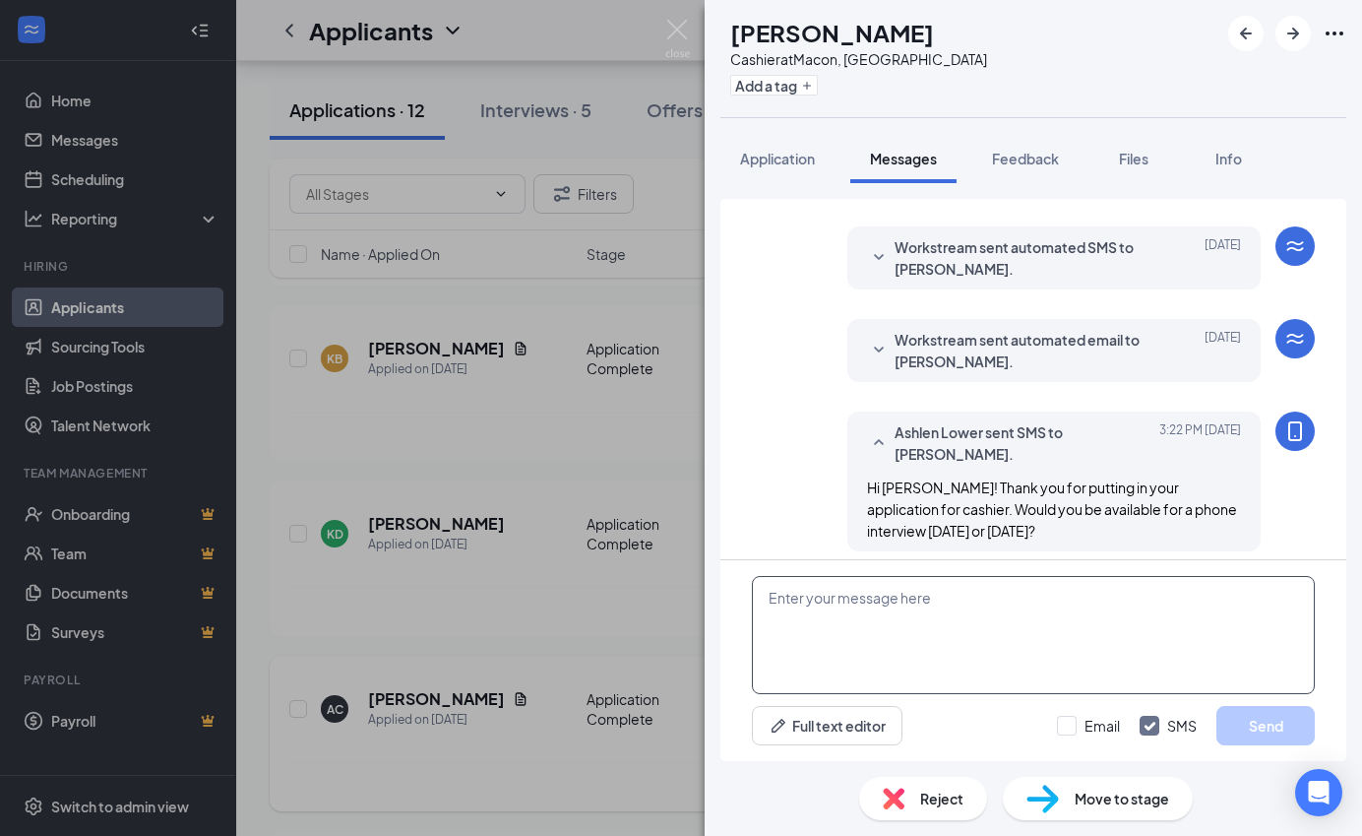
click at [750, 634] on textarea at bounding box center [1033, 635] width 563 height 118
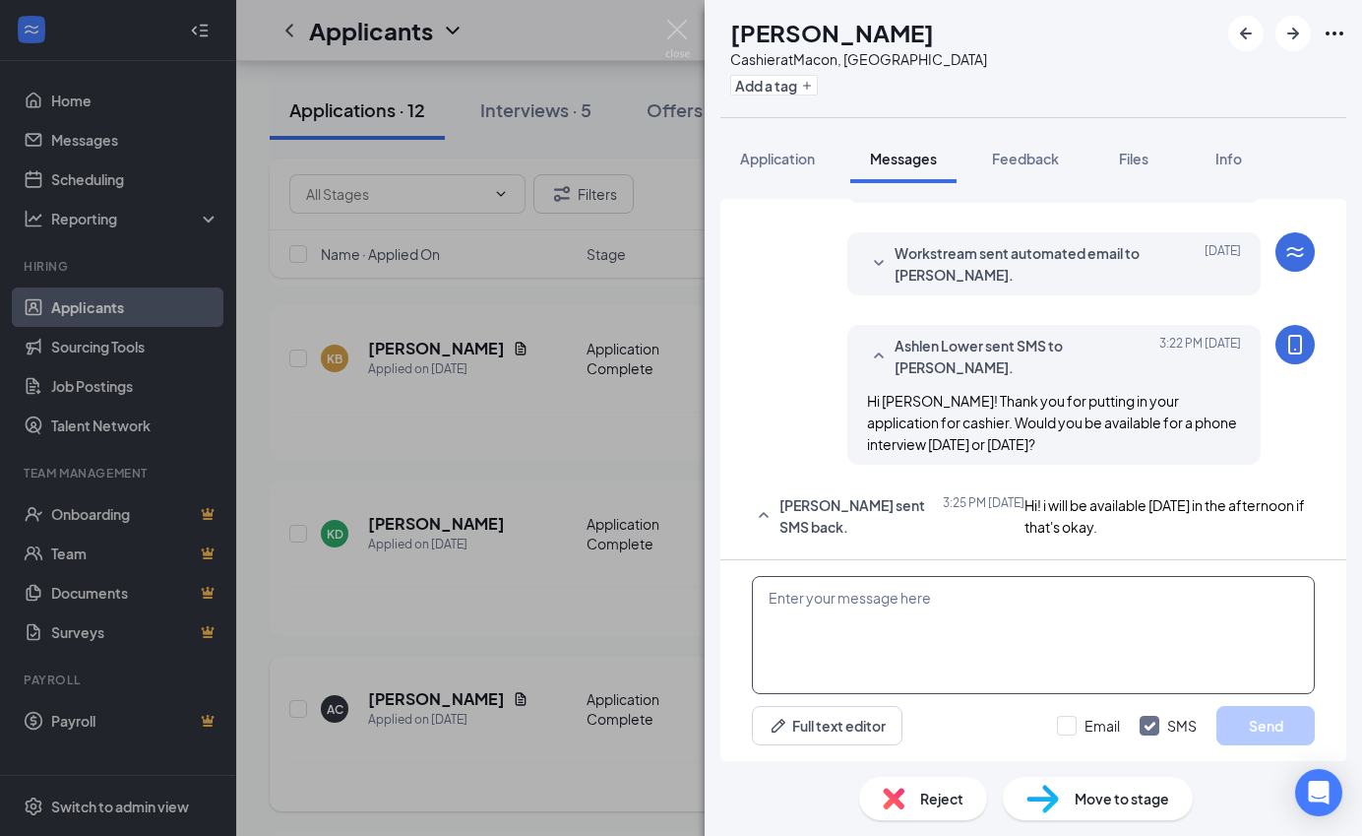
scroll to position [612, 0]
paste textarea "+1 (478) 901-4630"
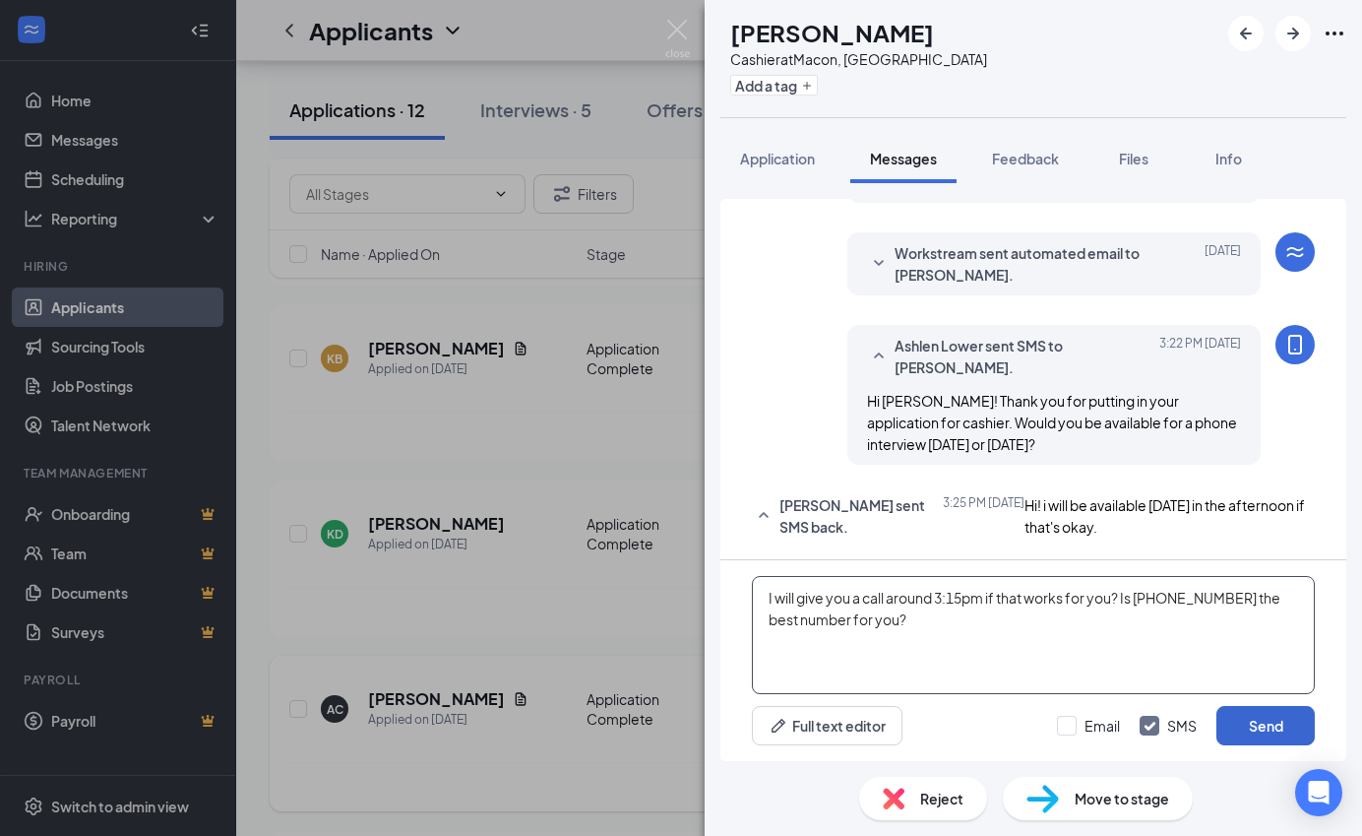
type textarea "I will give you a call around 3:15pm if that works for you? Is +1 (478) 901-463…"
click at [750, 728] on button "Send" at bounding box center [1266, 725] width 98 height 39
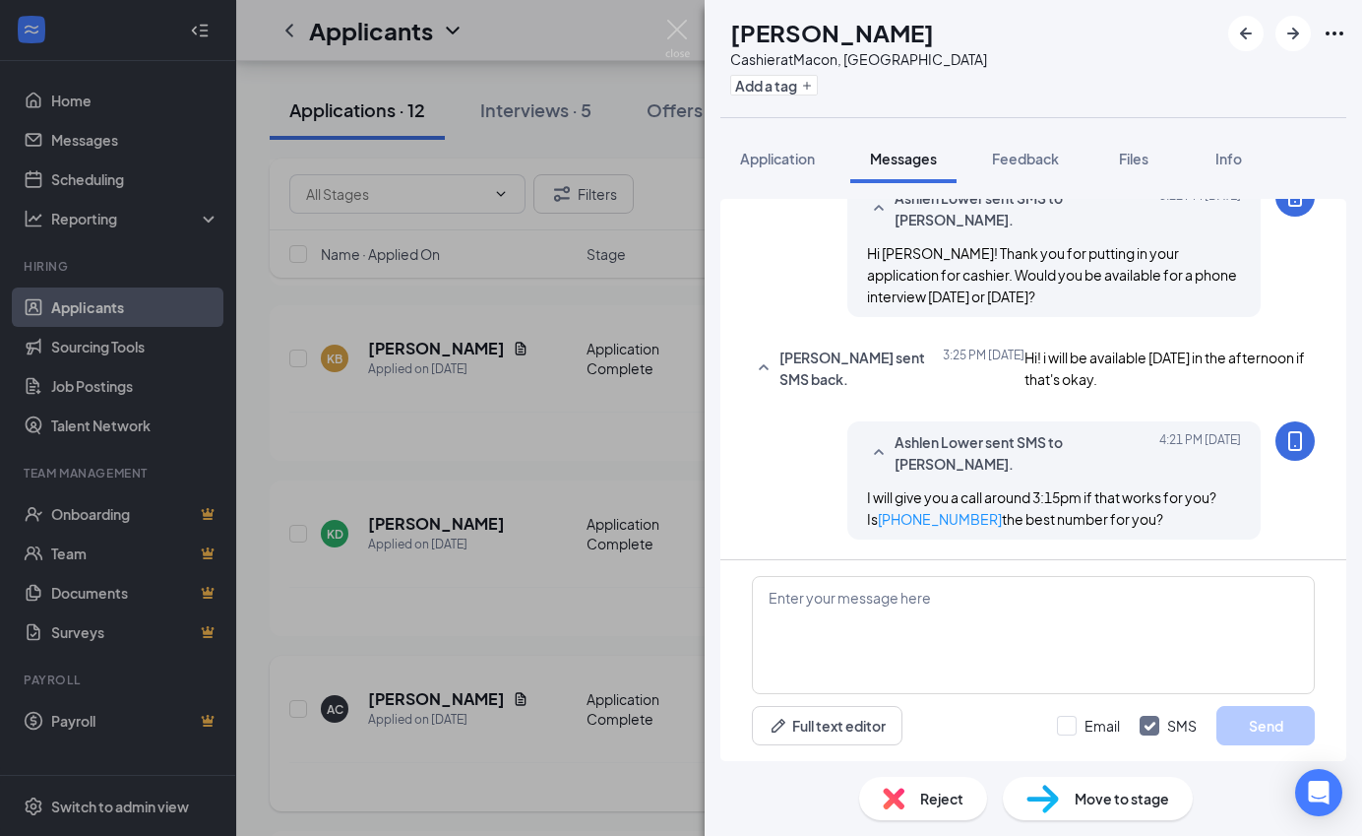
scroll to position [760, 0]
click at [686, 27] on img at bounding box center [677, 39] width 25 height 38
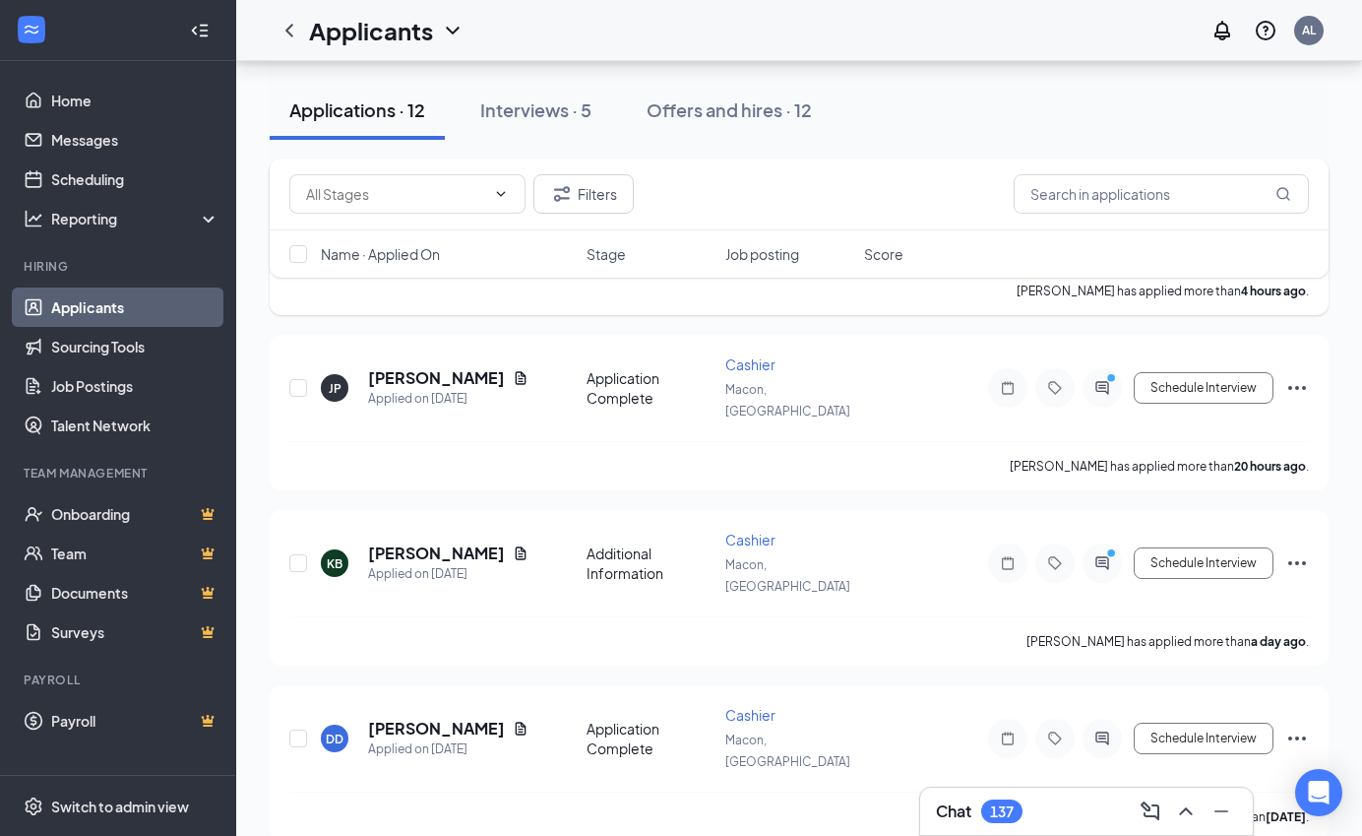
scroll to position [698, 0]
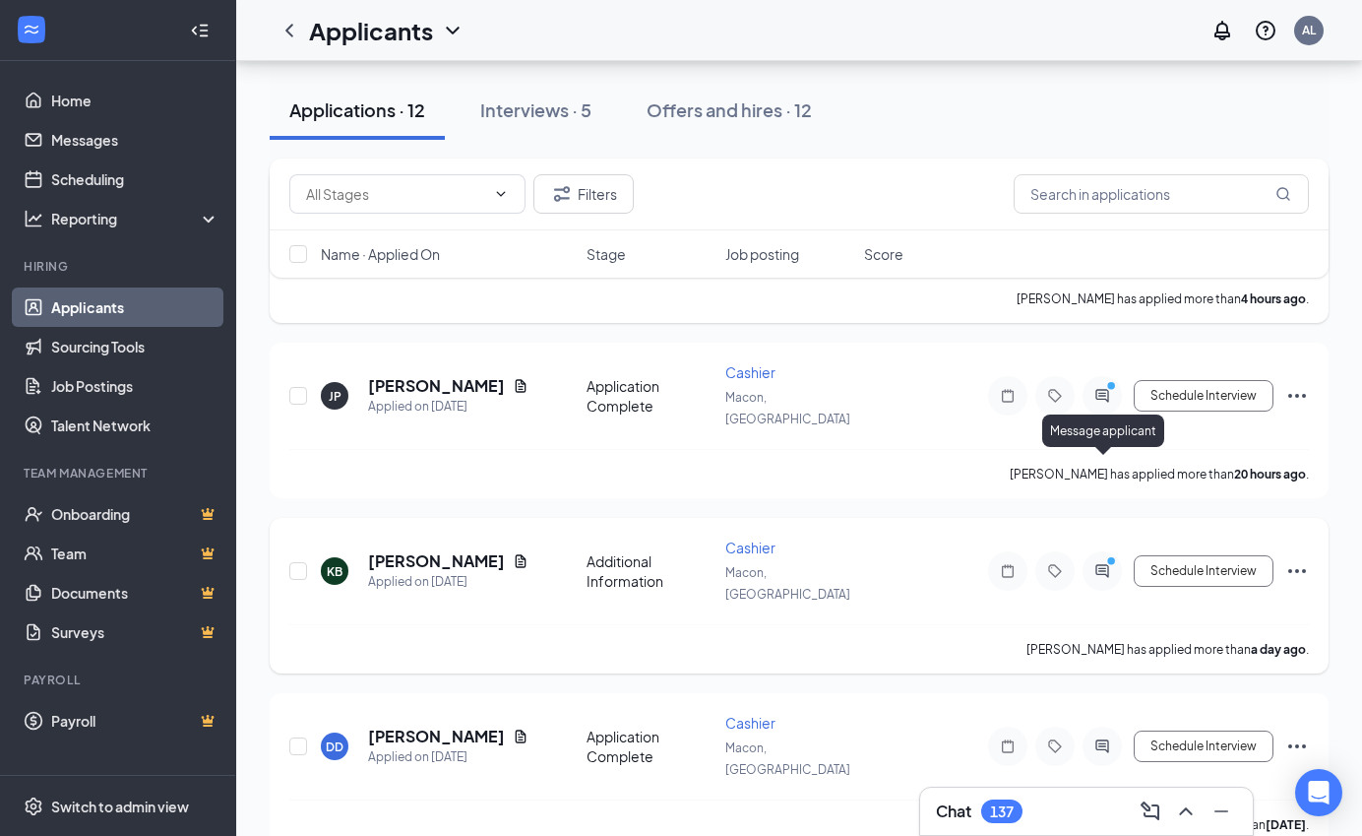
click at [750, 564] on icon "ActiveChat" at bounding box center [1101, 570] width 13 height 13
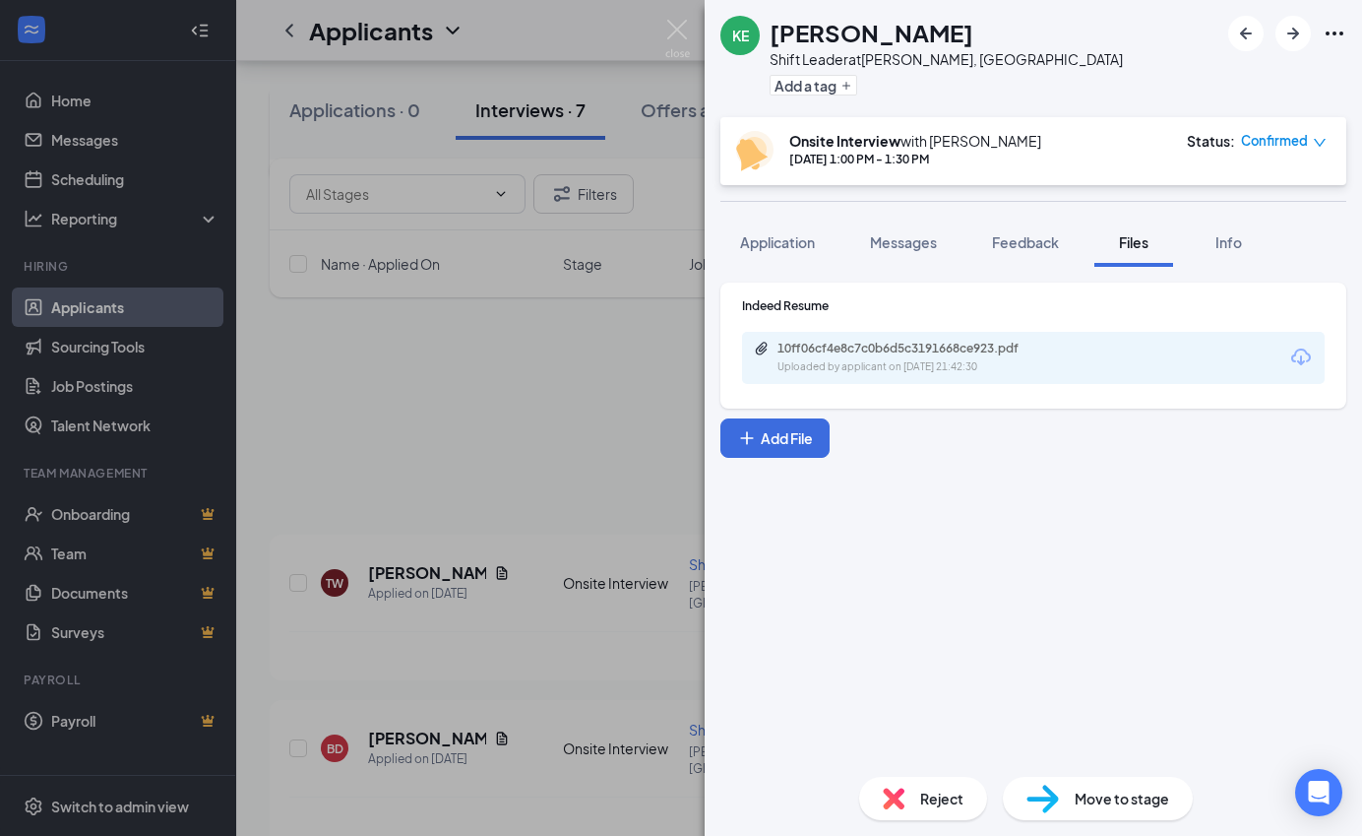
scroll to position [700, 0]
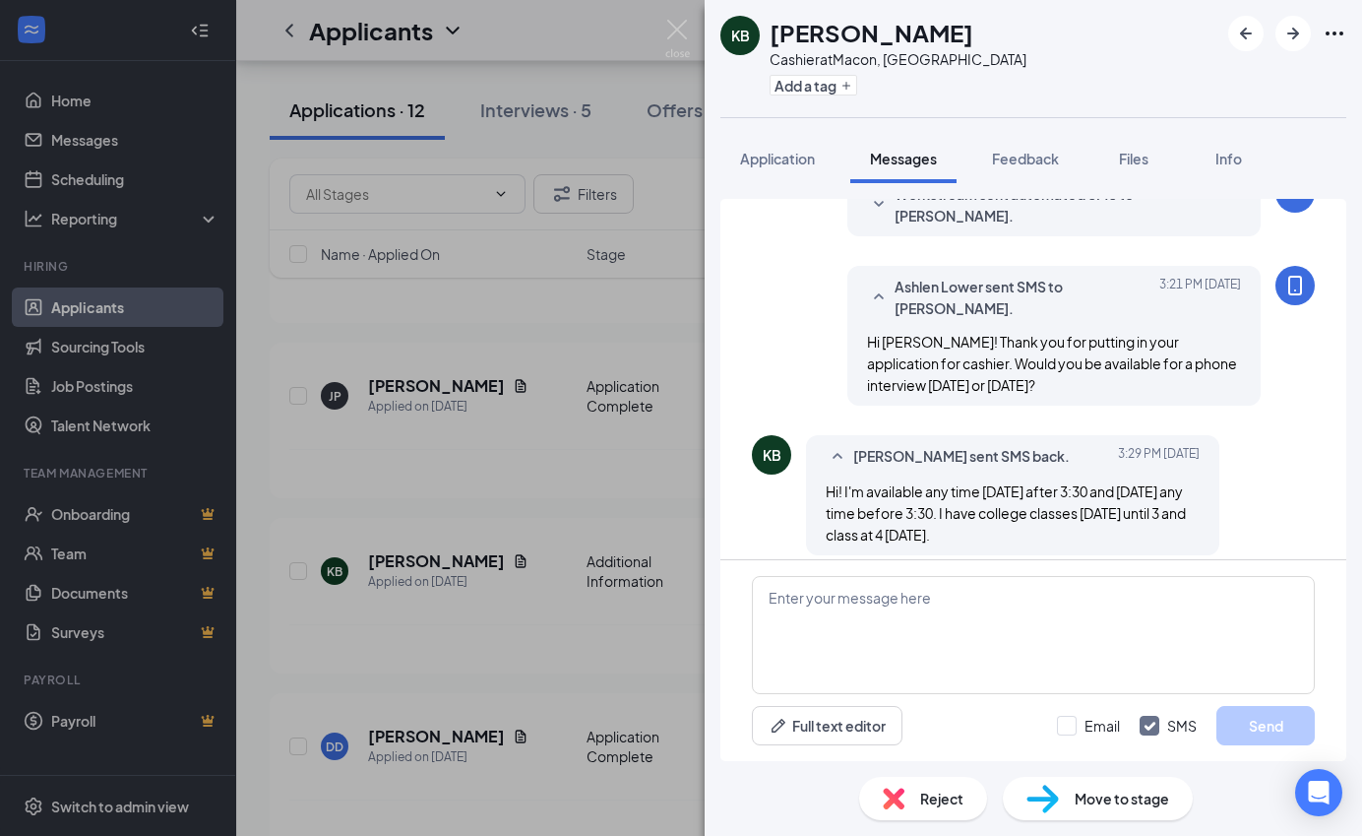
scroll to position [571, 0]
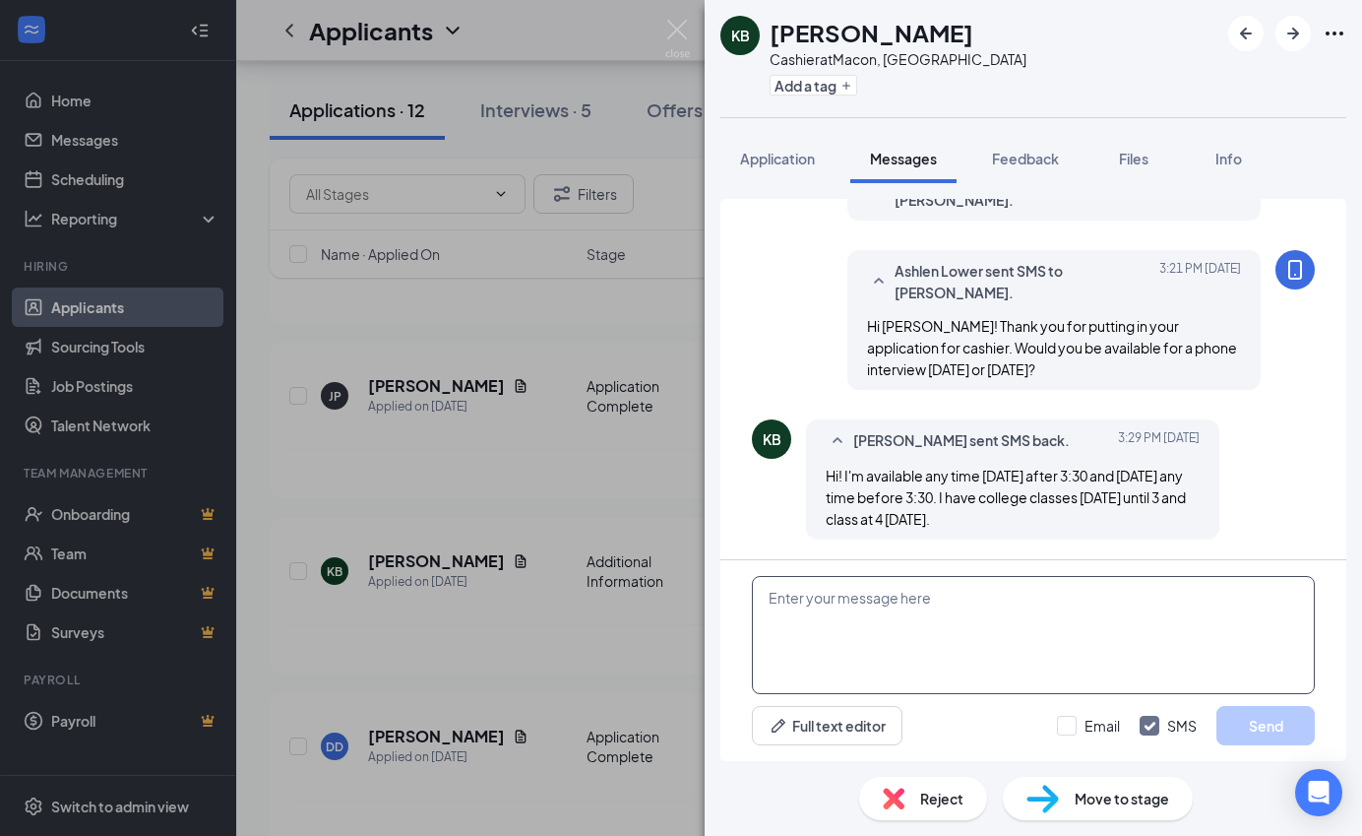
click at [975, 586] on textarea at bounding box center [1033, 635] width 563 height 118
type textarea "H"
click at [782, 144] on button "Application" at bounding box center [777, 158] width 114 height 49
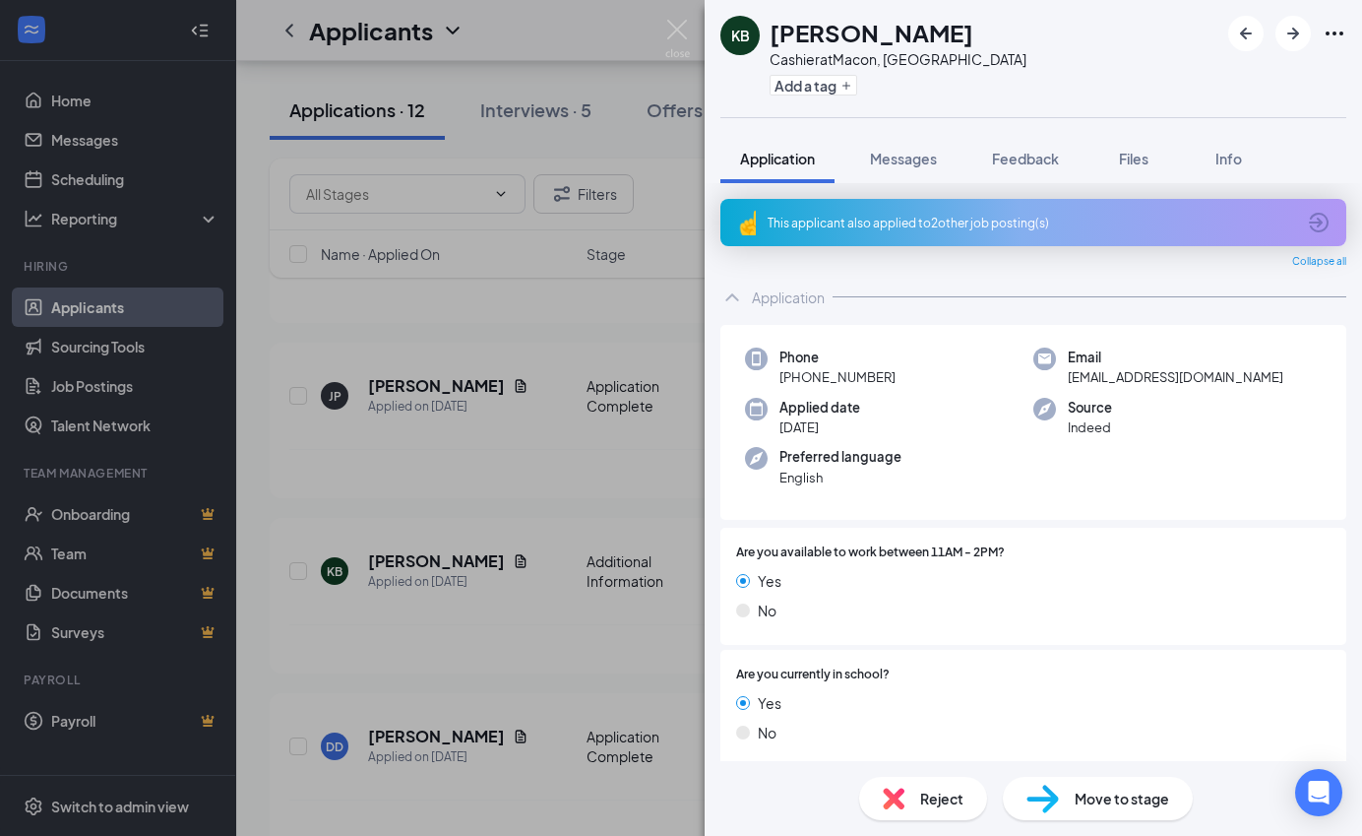
drag, startPoint x: 780, startPoint y: 378, endPoint x: 916, endPoint y: 379, distance: 136.8
click at [916, 379] on div "Phone [PHONE_NUMBER]" at bounding box center [889, 367] width 288 height 40
copy span "[PHONE_NUMBER]"
click at [917, 157] on span "Messages" at bounding box center [903, 159] width 67 height 18
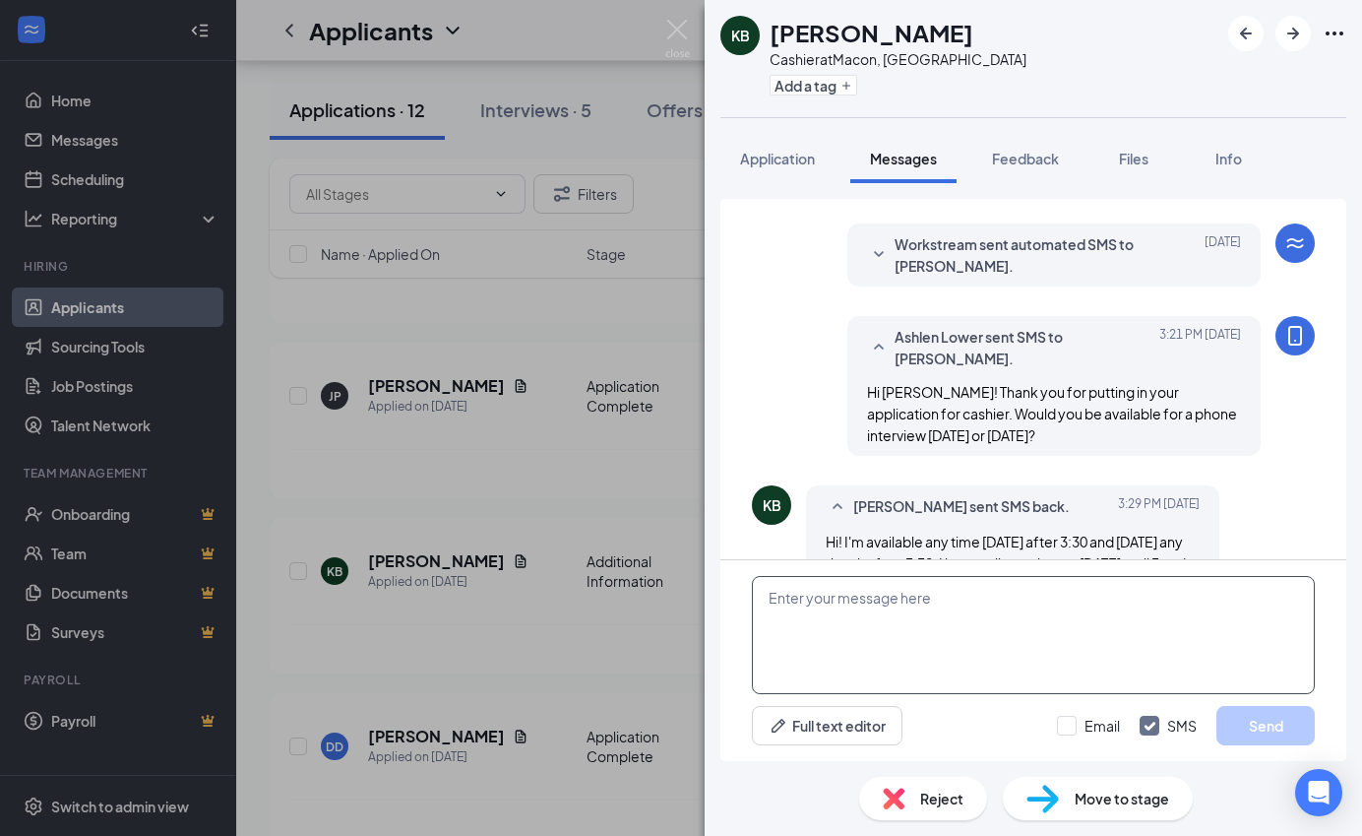
click at [935, 639] on textarea at bounding box center [1033, 635] width 563 height 118
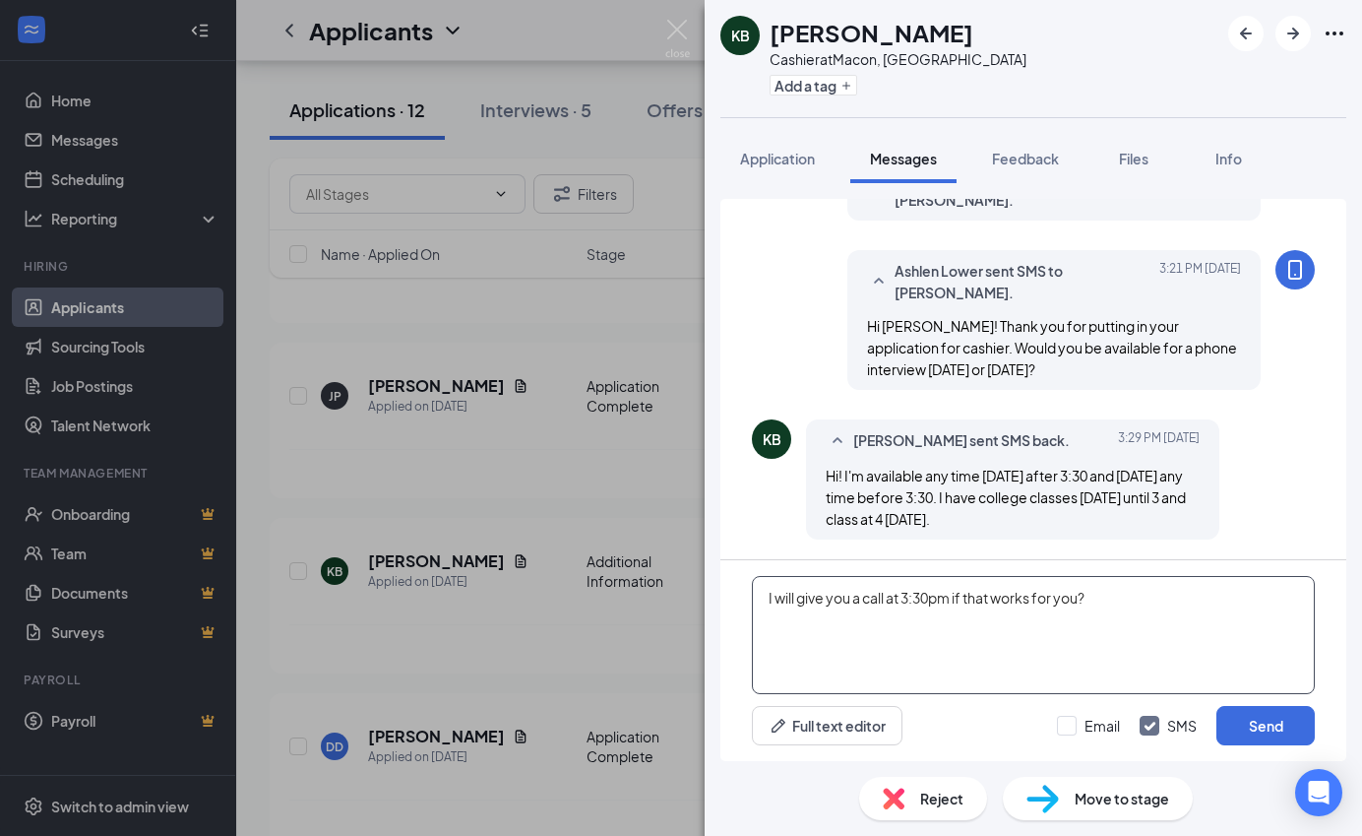
click at [889, 598] on textarea "I will give you a call at 3:30pm if that works for you?" at bounding box center [1033, 635] width 563 height 118
click at [1194, 597] on textarea "I will give you a call [DATE] at 3:30pm if that works for you?" at bounding box center [1033, 635] width 563 height 118
paste textarea "[PHONE_NUMBER]"
type textarea "I will give you a call [DATE] at 3:30pm if that works for you? Is [PHONE_NUMBER…"
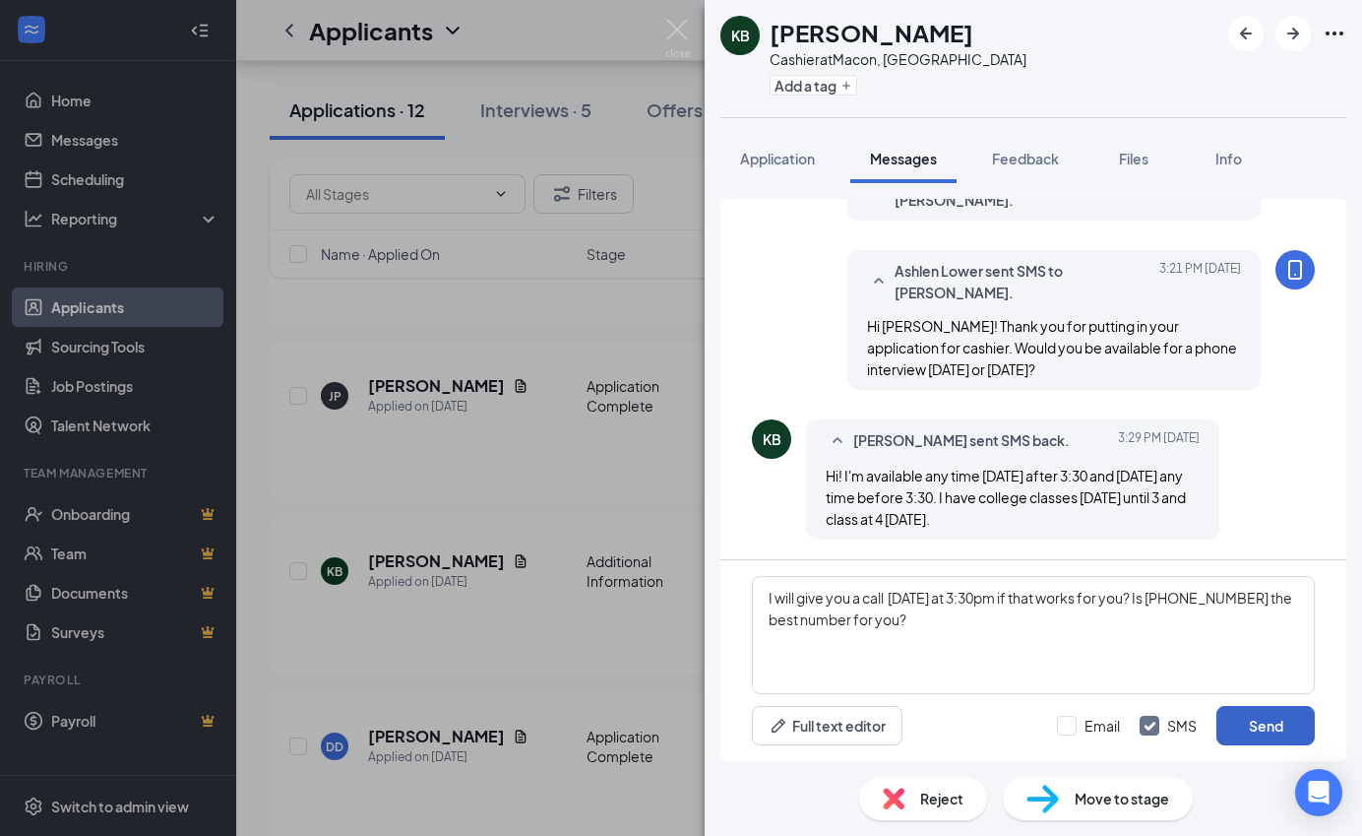
click at [1284, 725] on button "Send" at bounding box center [1266, 725] width 98 height 39
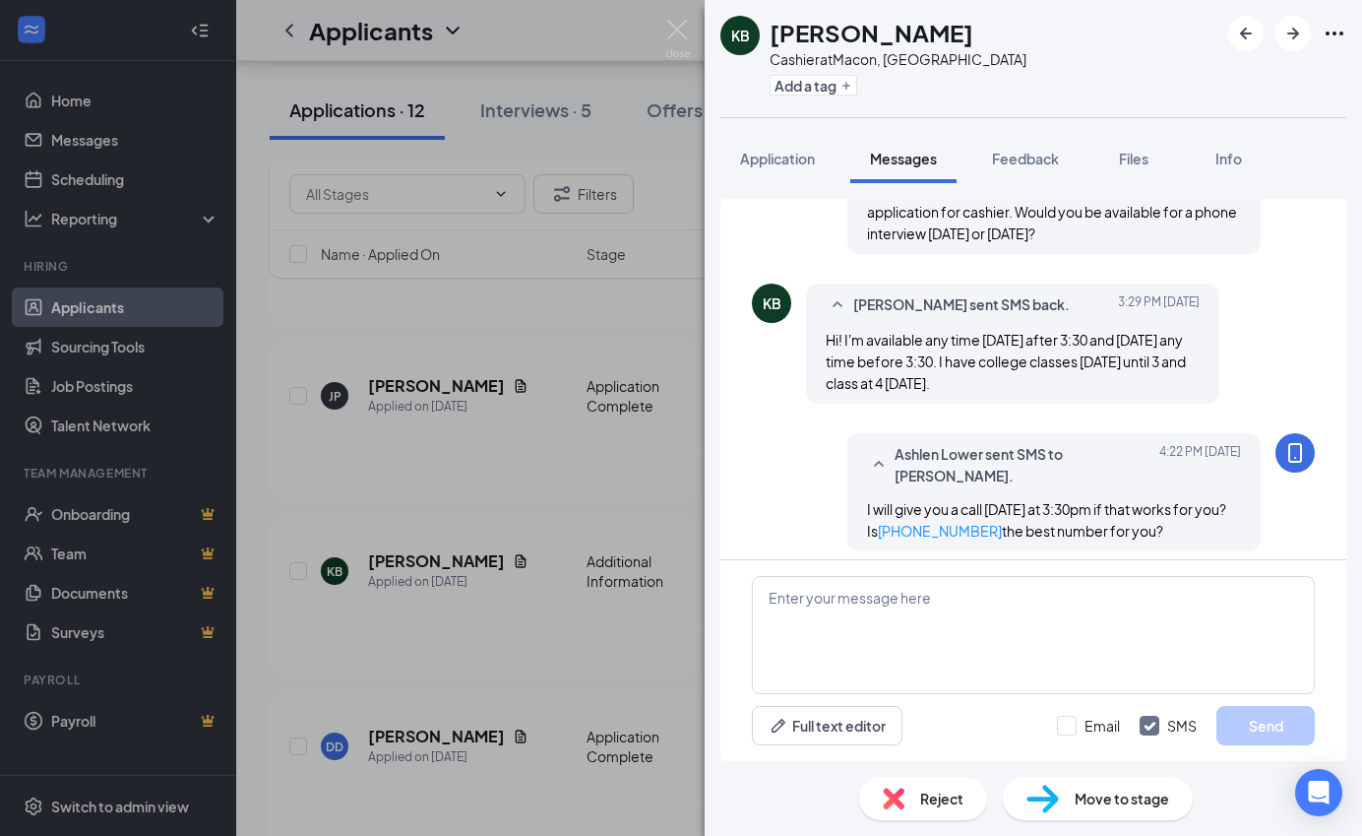
scroll to position [719, 0]
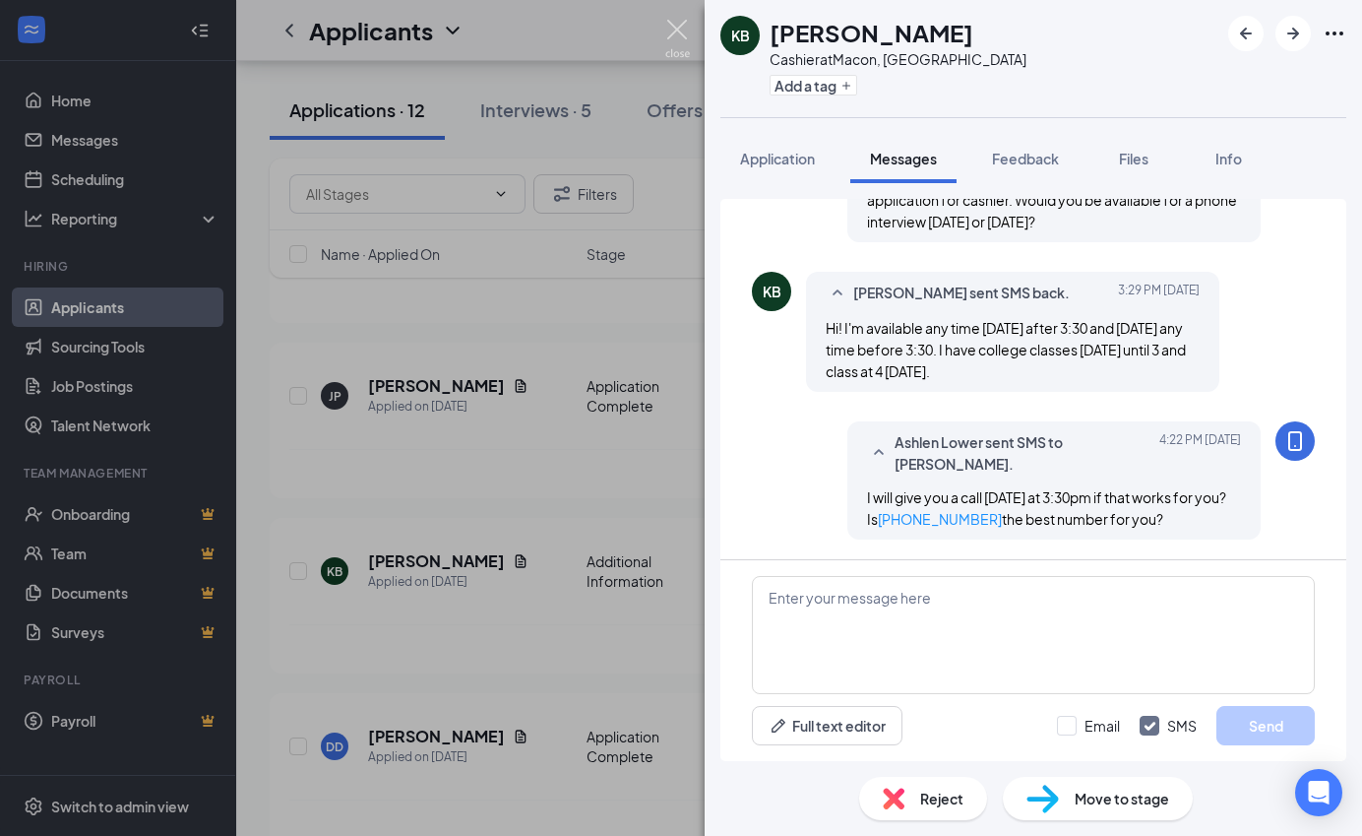
click at [687, 29] on img at bounding box center [677, 39] width 25 height 38
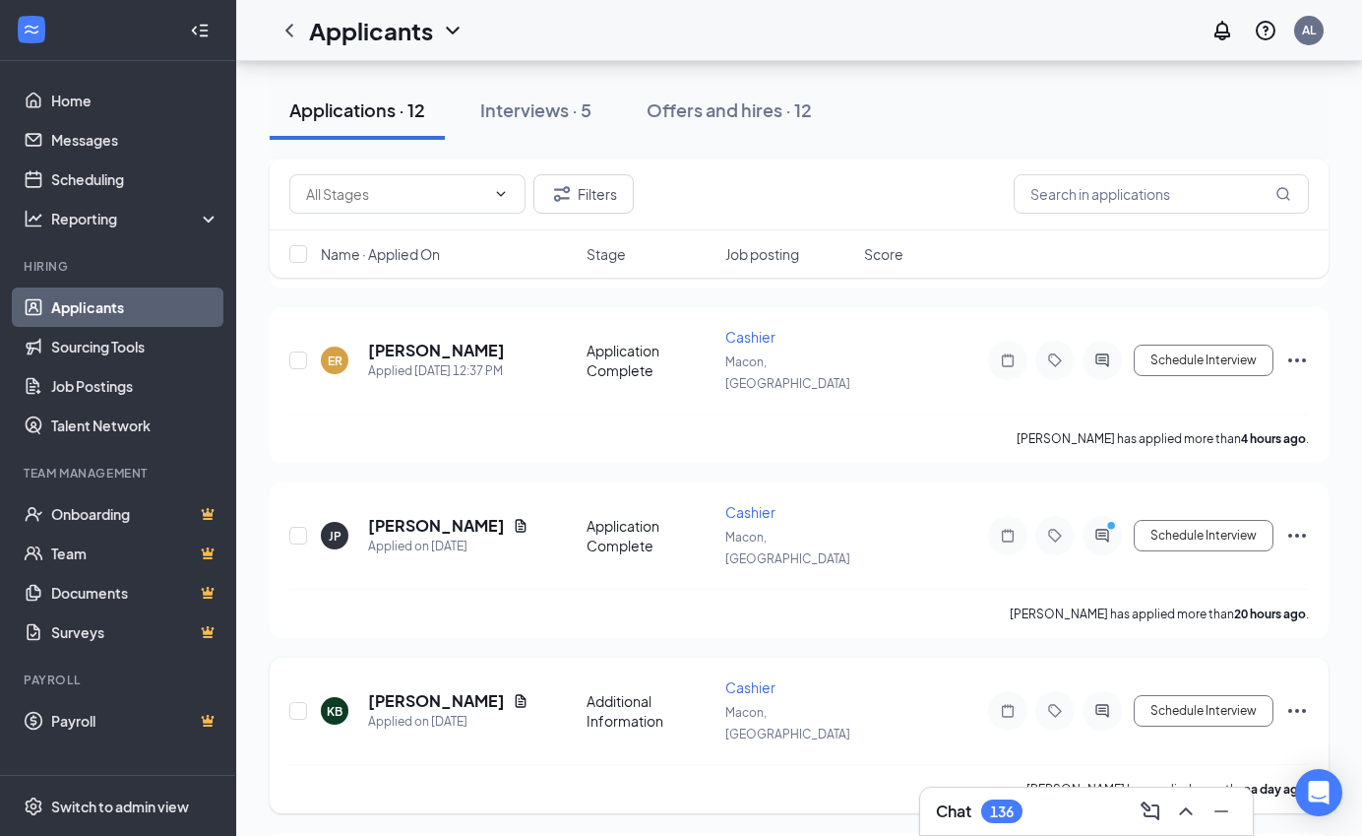
scroll to position [486, 0]
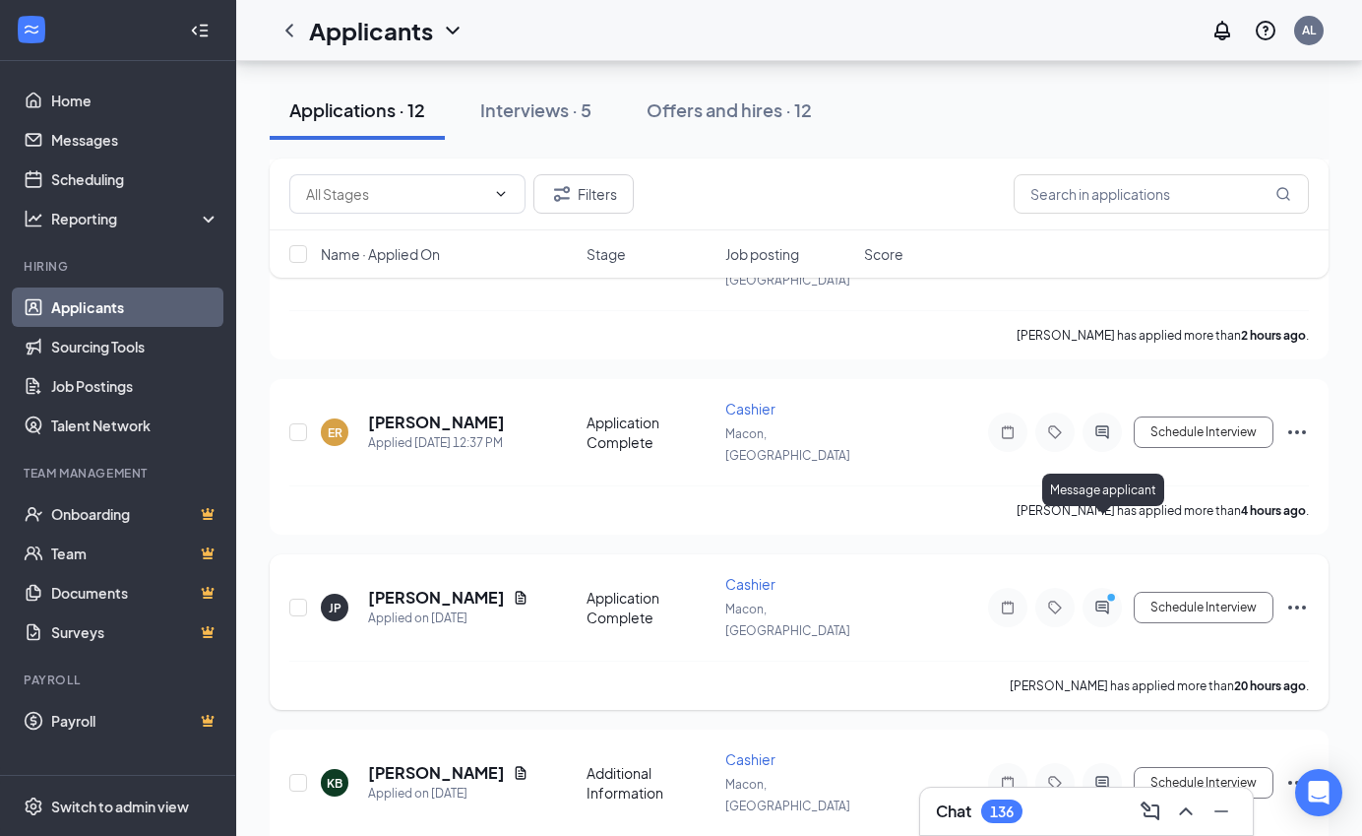
click at [1106, 599] on icon "ActiveChat" at bounding box center [1103, 607] width 24 height 16
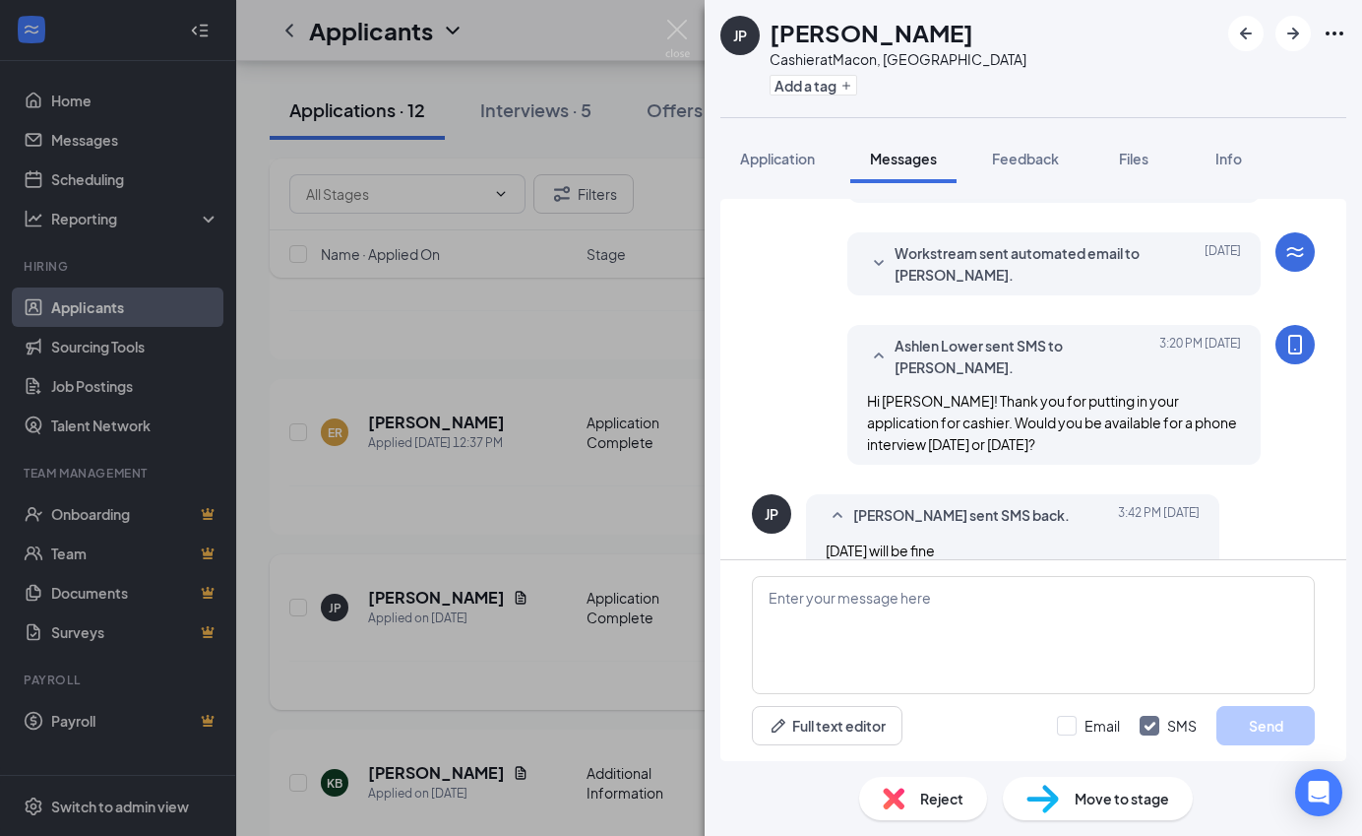
scroll to position [591, 0]
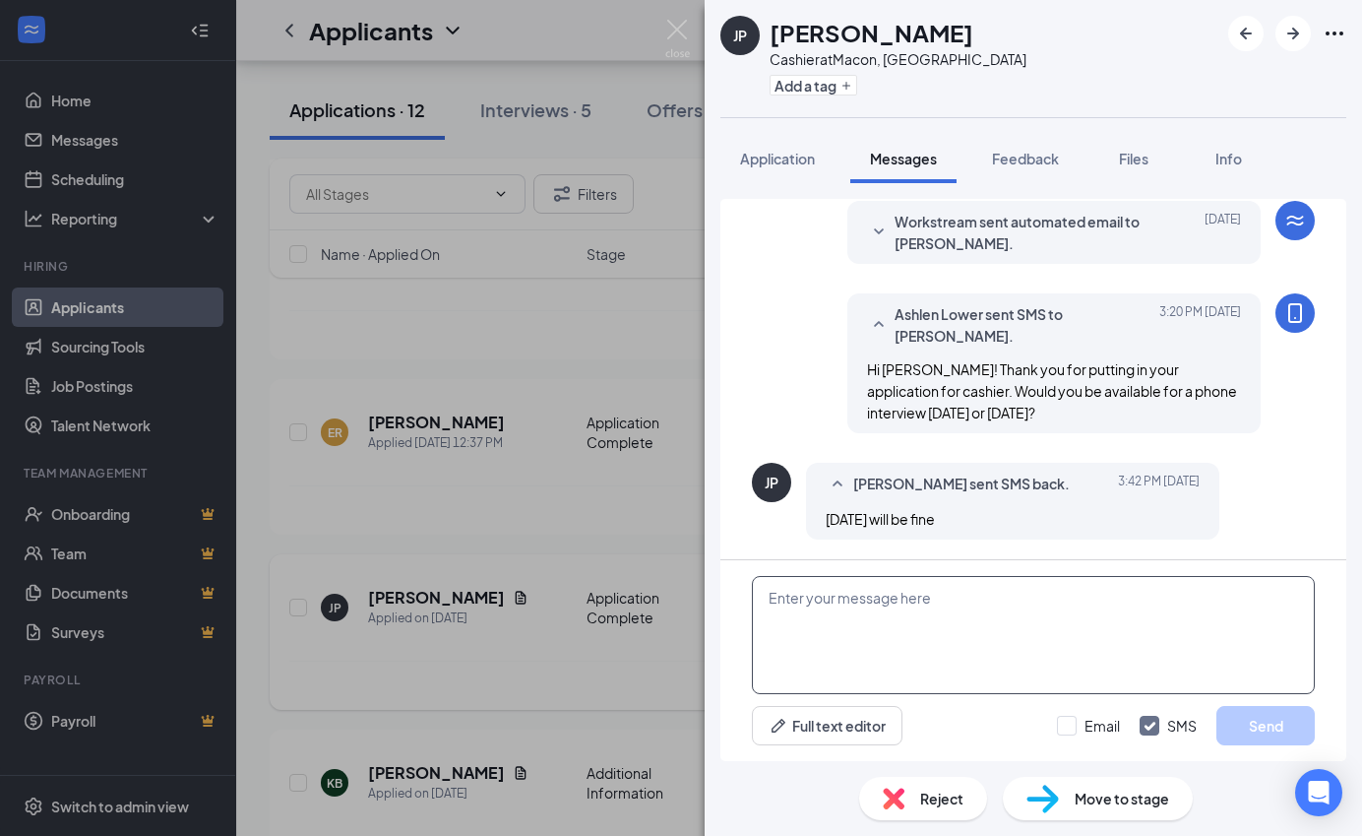
click at [978, 629] on textarea at bounding box center [1033, 635] width 563 height 118
type textarea "I"
type textarea "Does [DATE] at 3pm work for you?"
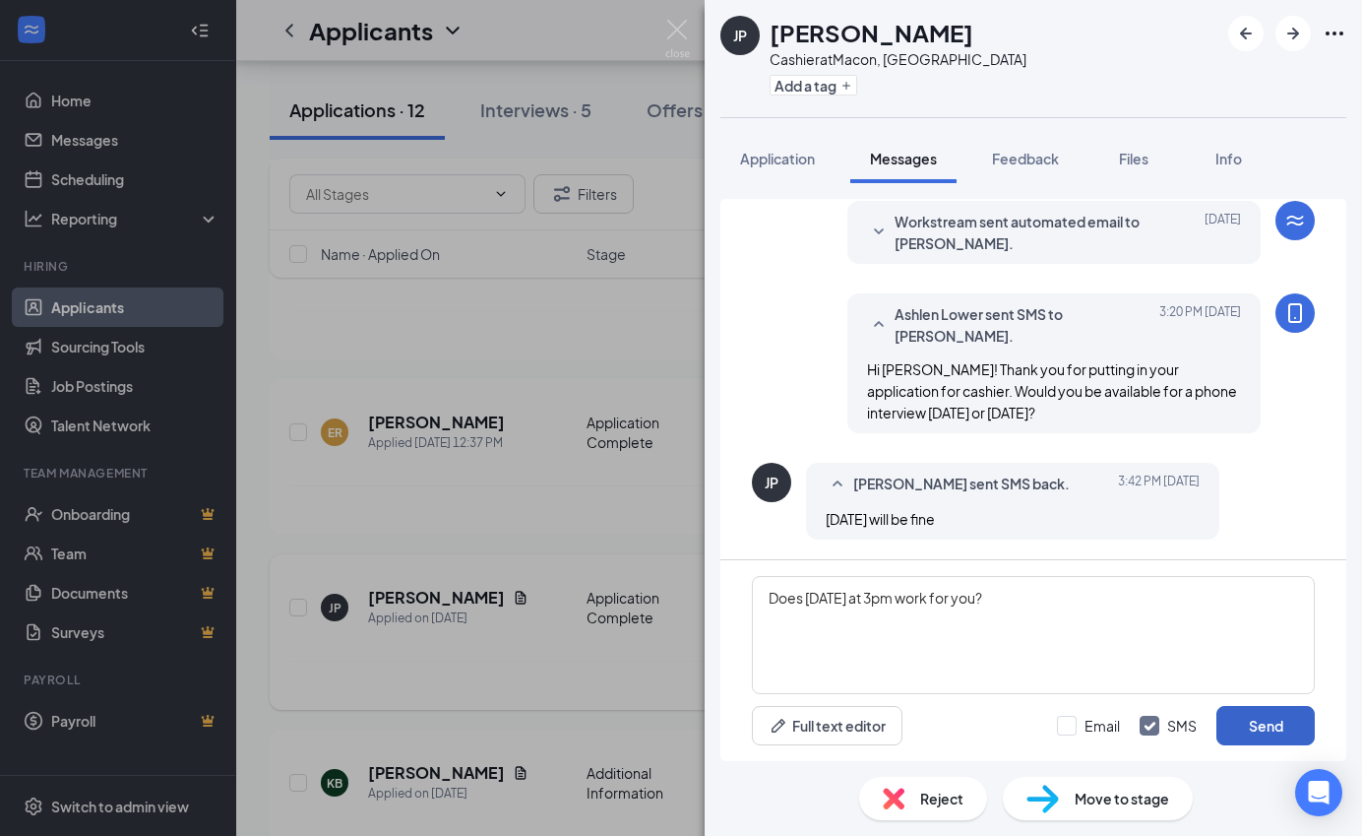
click at [1281, 727] on button "Send" at bounding box center [1266, 725] width 98 height 39
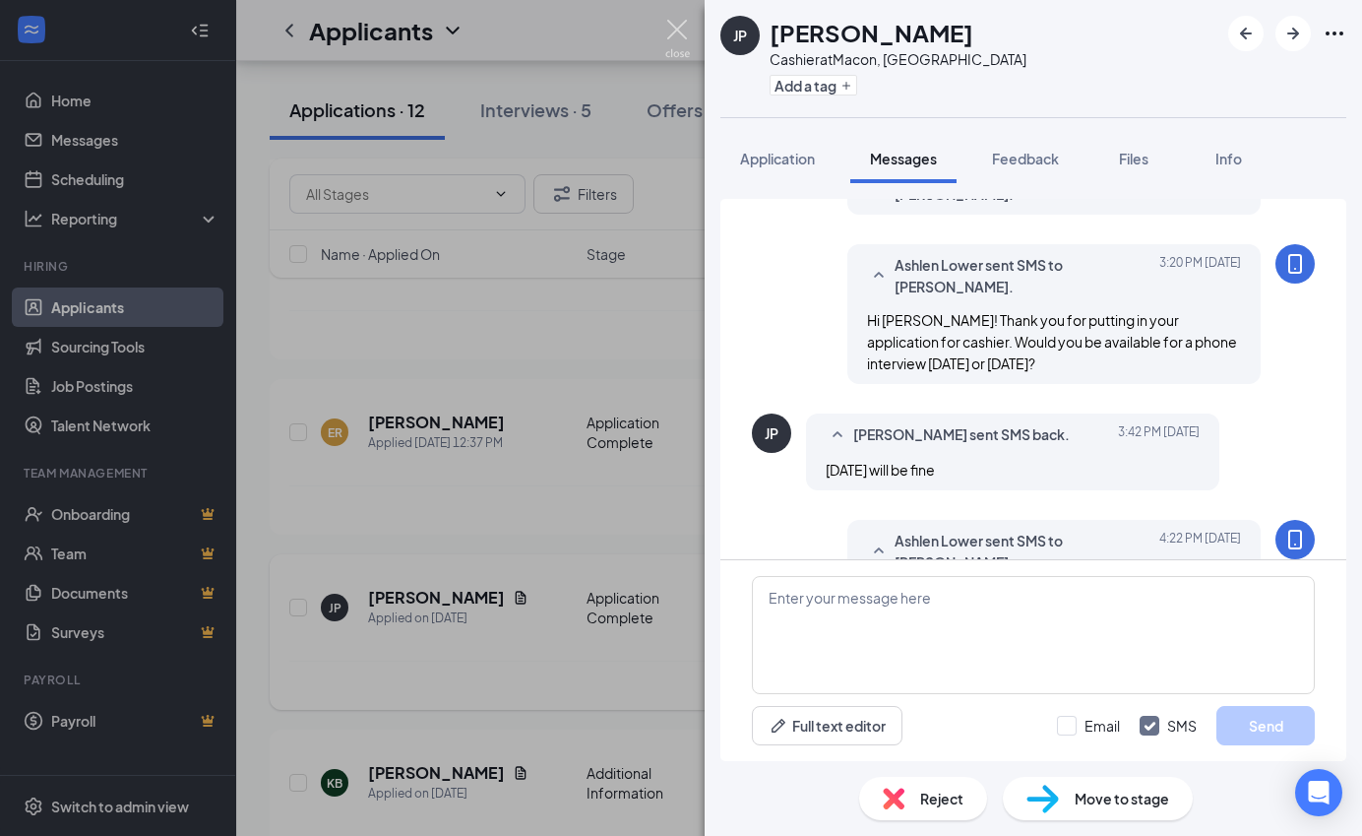
scroll to position [713, 0]
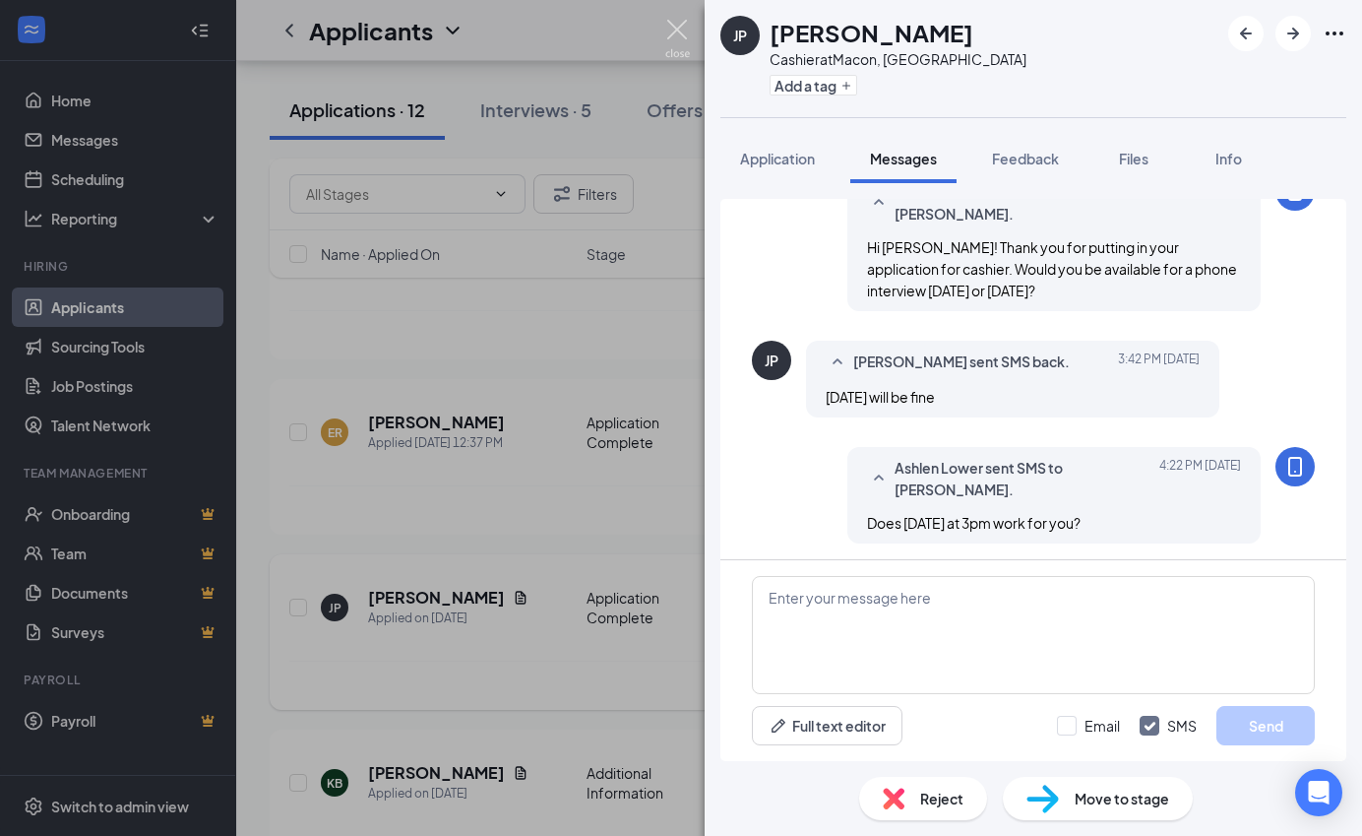
click at [679, 32] on img at bounding box center [677, 39] width 25 height 38
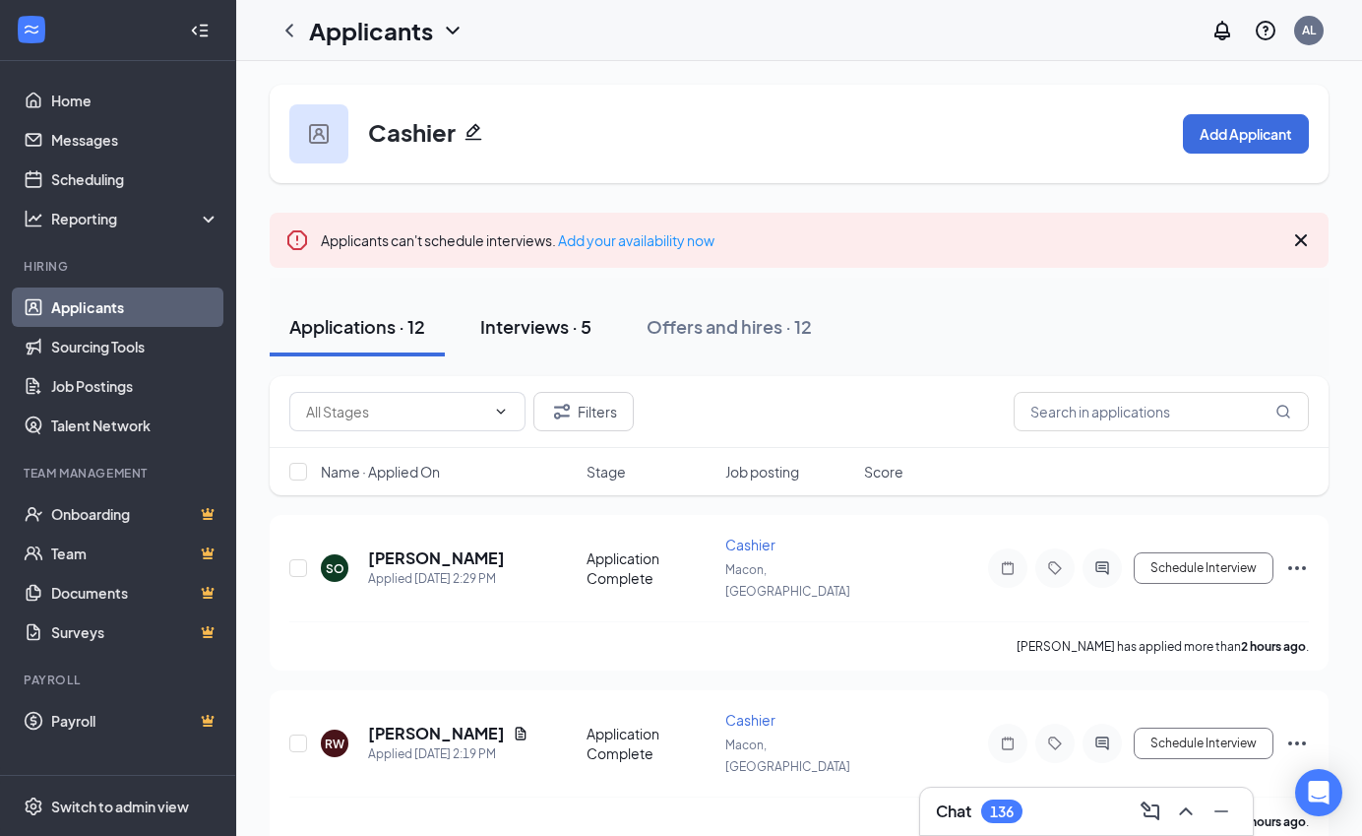
click at [555, 329] on div "Interviews · 5" at bounding box center [535, 326] width 111 height 25
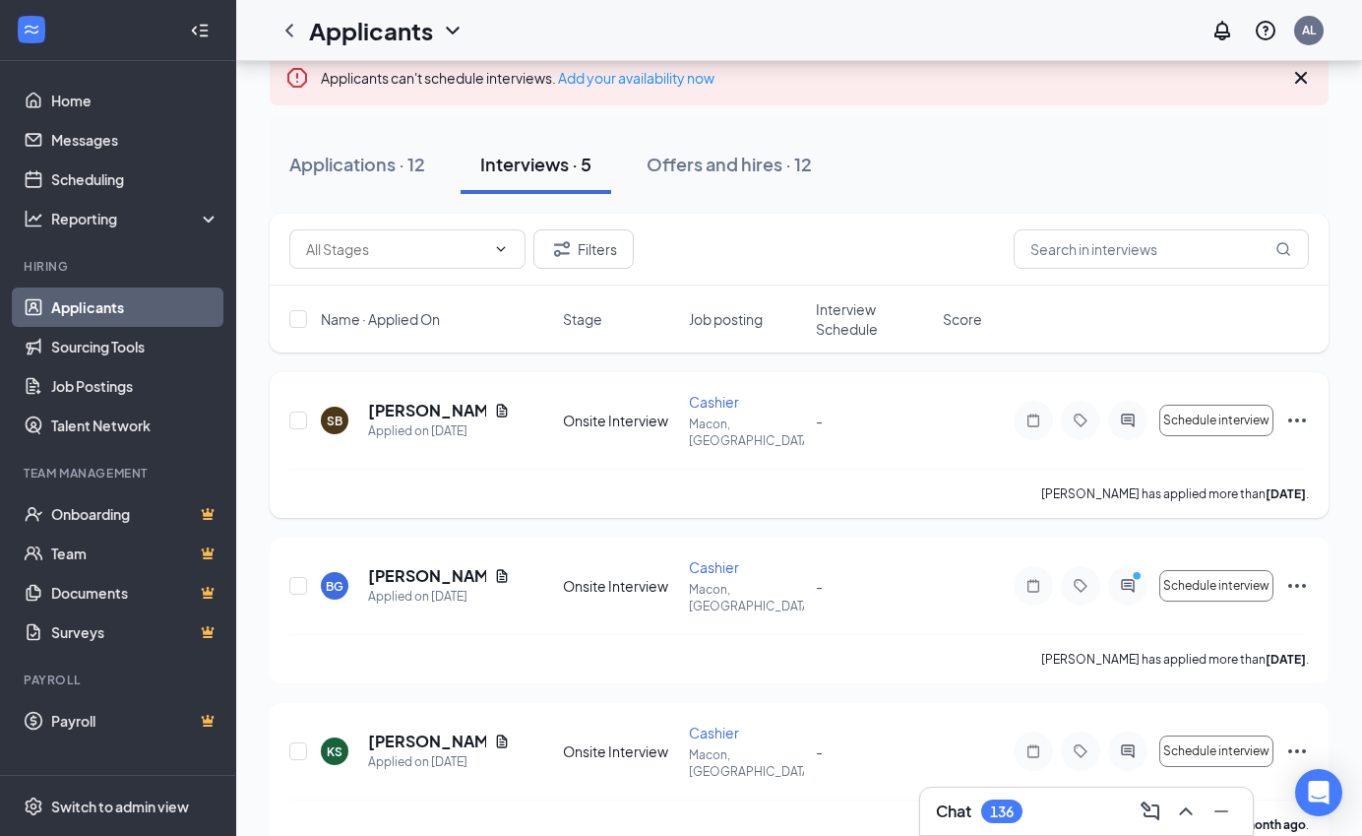
scroll to position [164, 0]
click at [1132, 569] on circle "PrimaryDot" at bounding box center [1136, 573] width 9 height 9
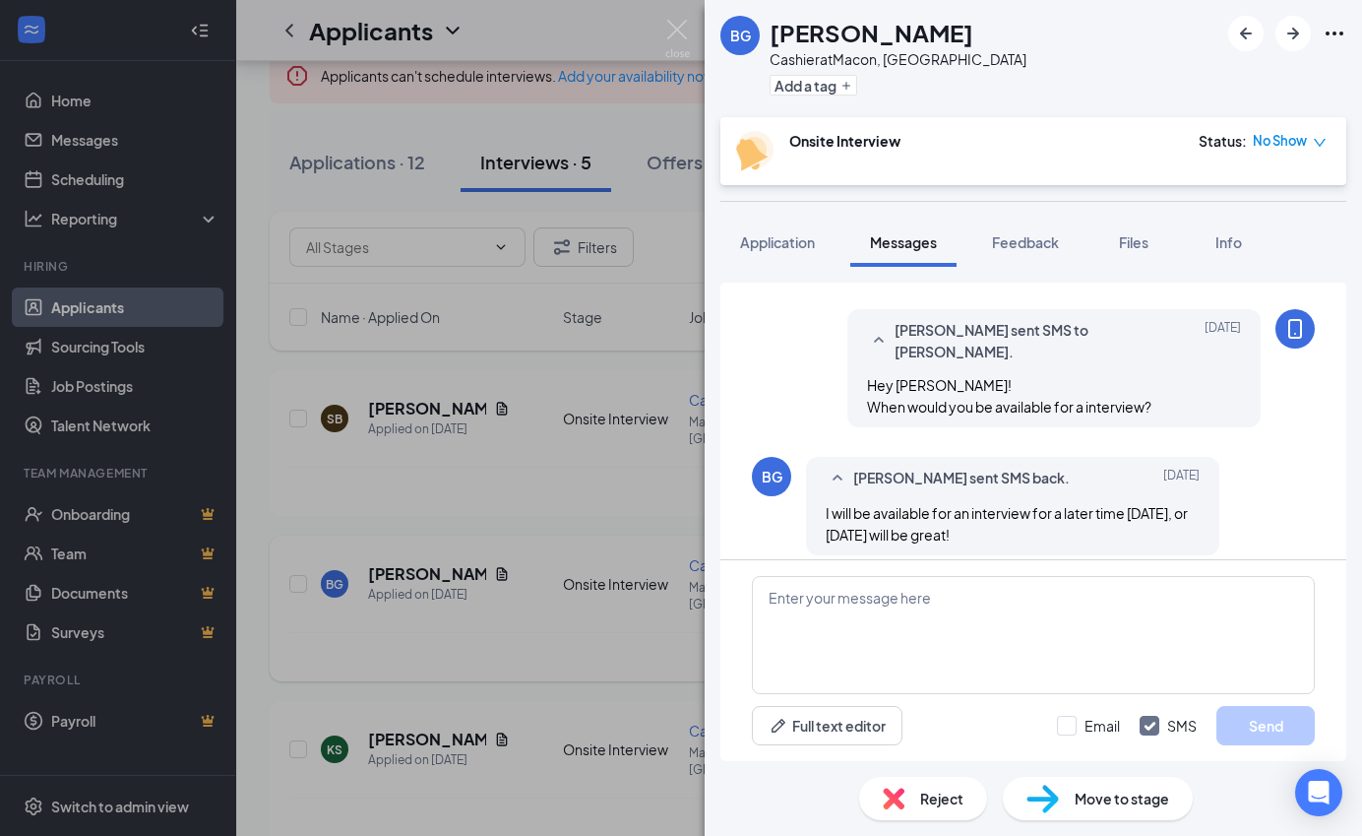
scroll to position [292, 0]
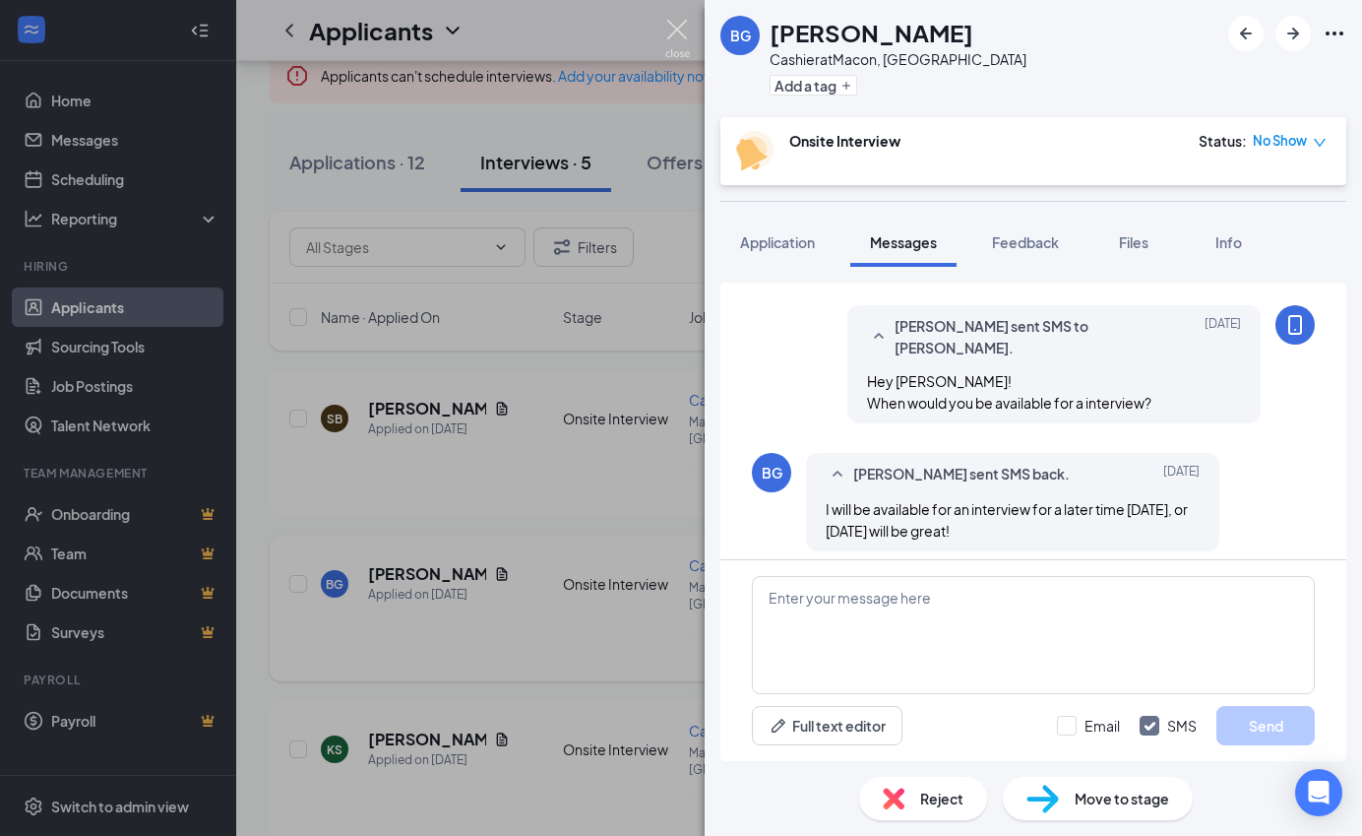
click at [681, 30] on img at bounding box center [677, 39] width 25 height 38
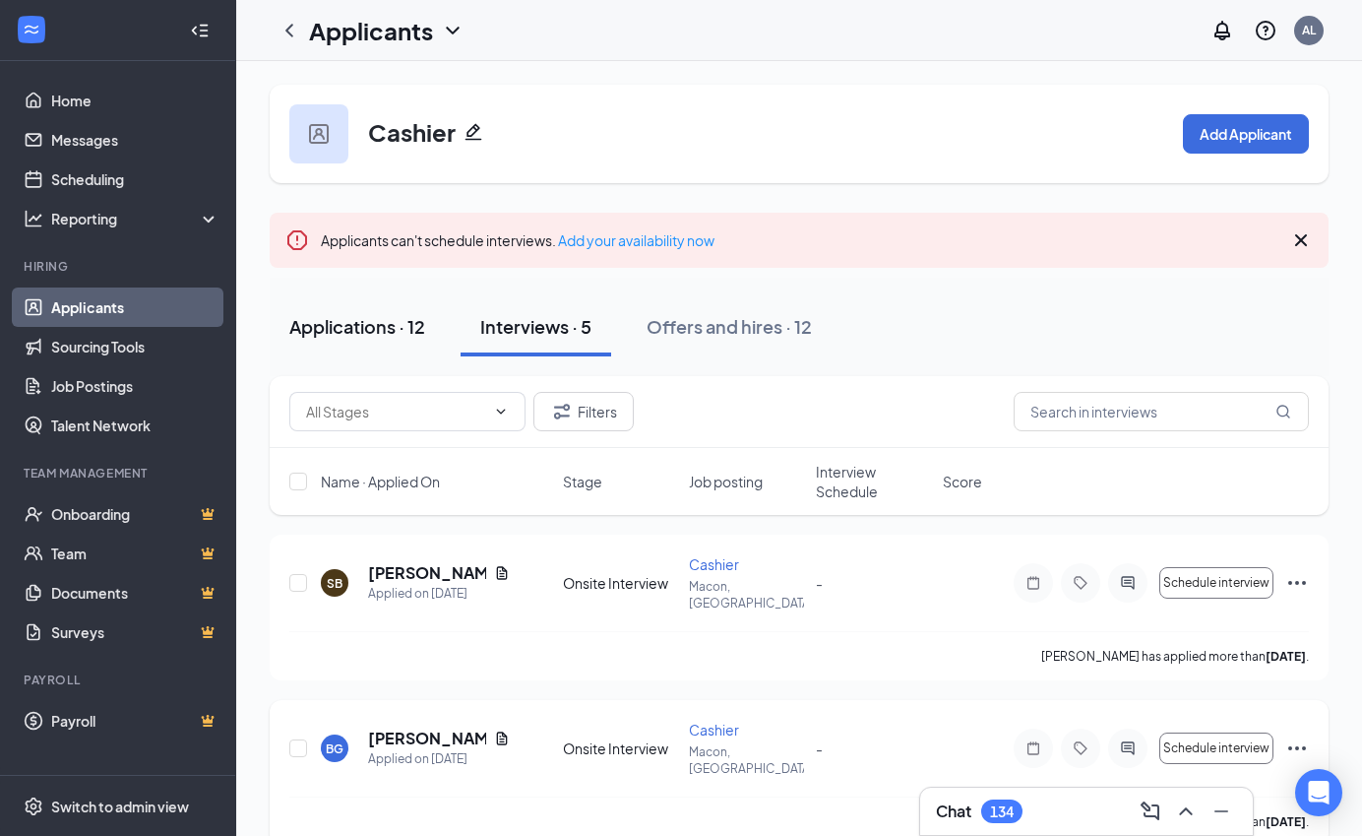
click at [373, 324] on div "Applications · 12" at bounding box center [357, 326] width 136 height 25
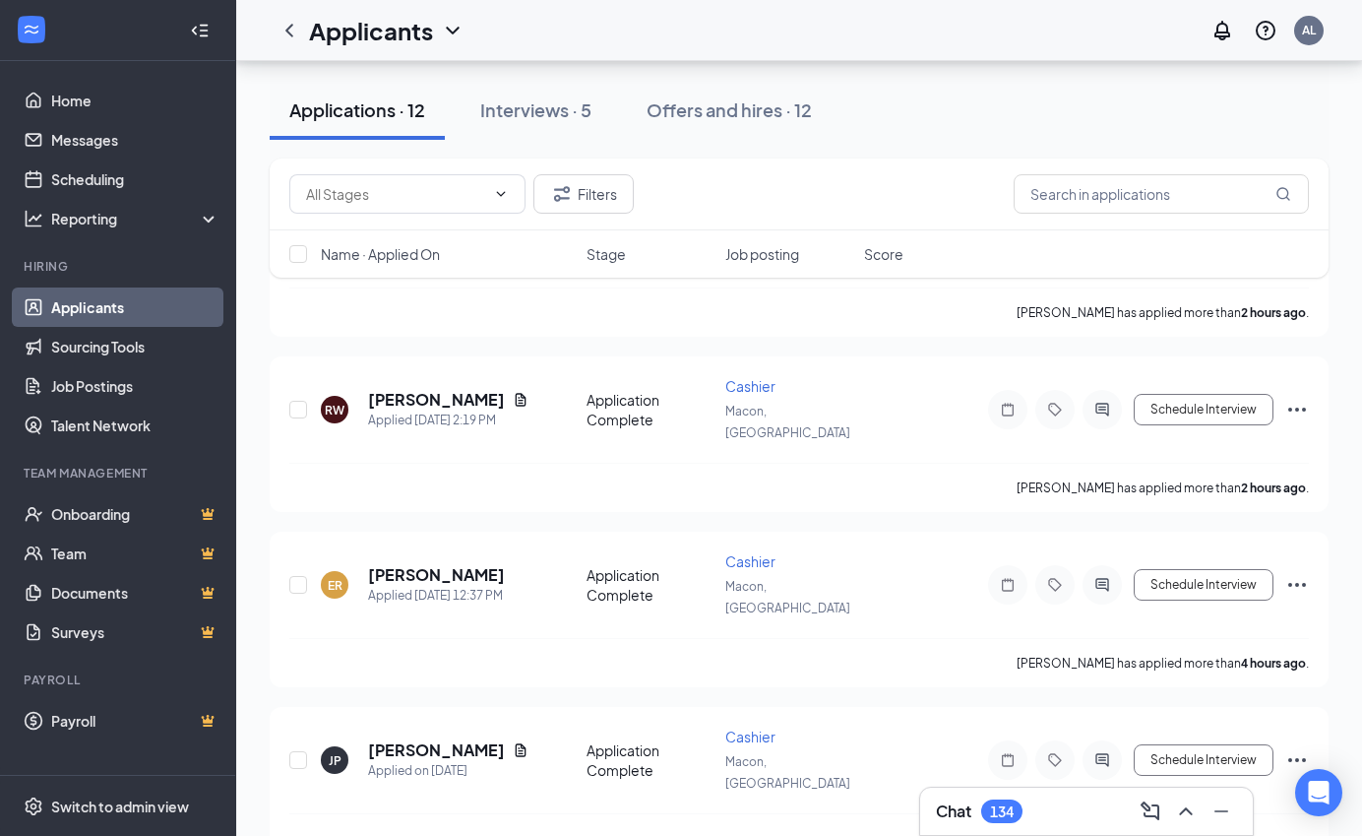
scroll to position [393, 0]
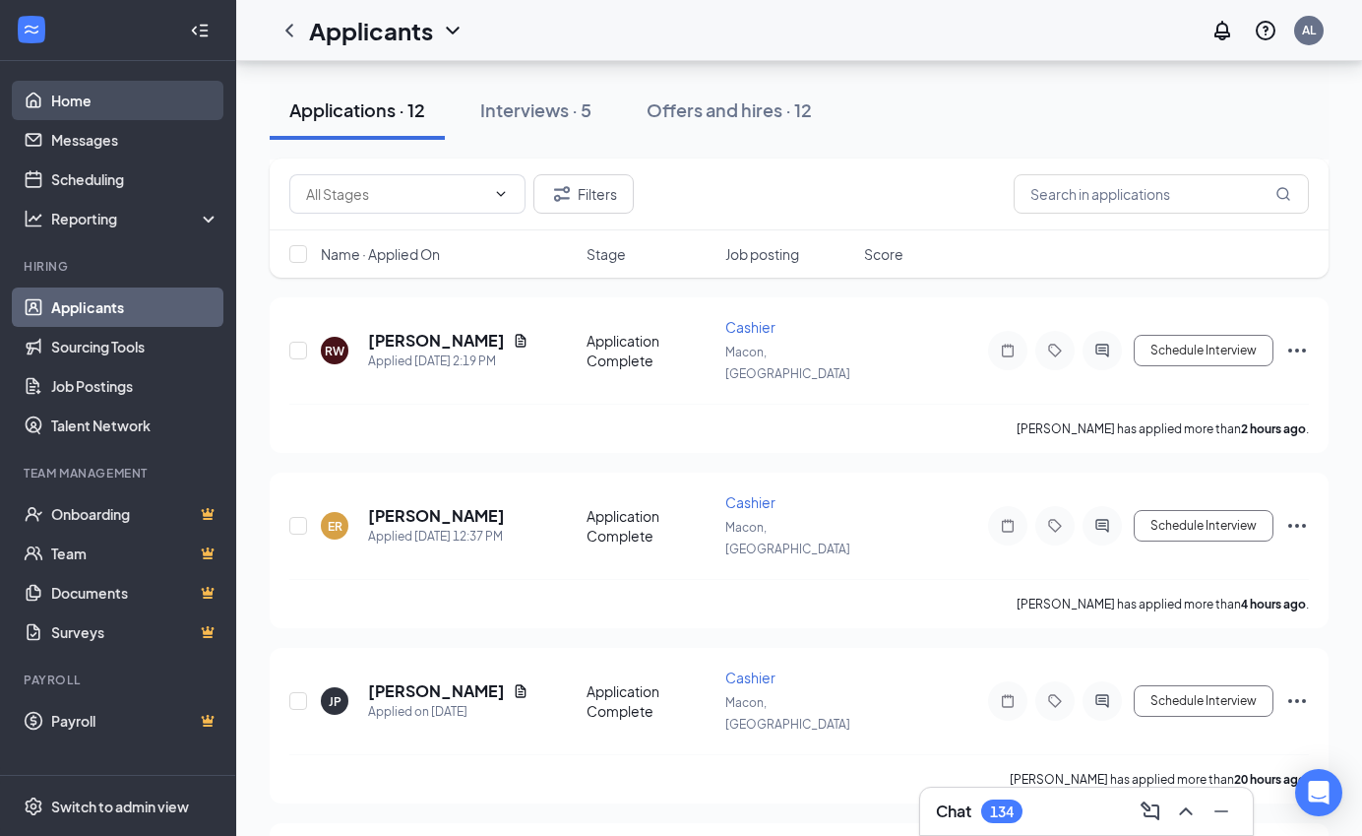
click at [123, 110] on link "Home" at bounding box center [135, 100] width 168 height 39
